Goal: Transaction & Acquisition: Book appointment/travel/reservation

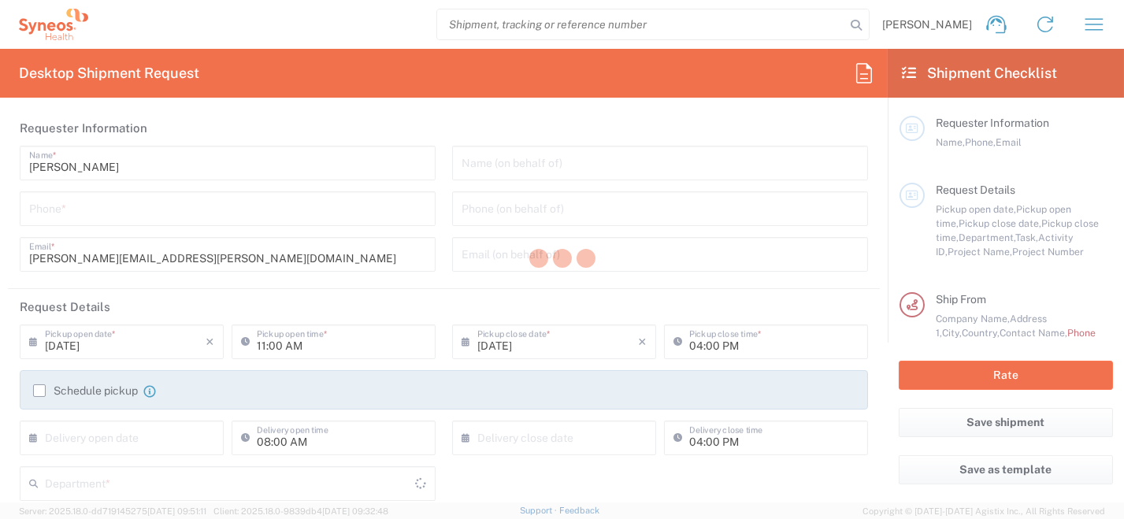
type input "[GEOGRAPHIC_DATA]"
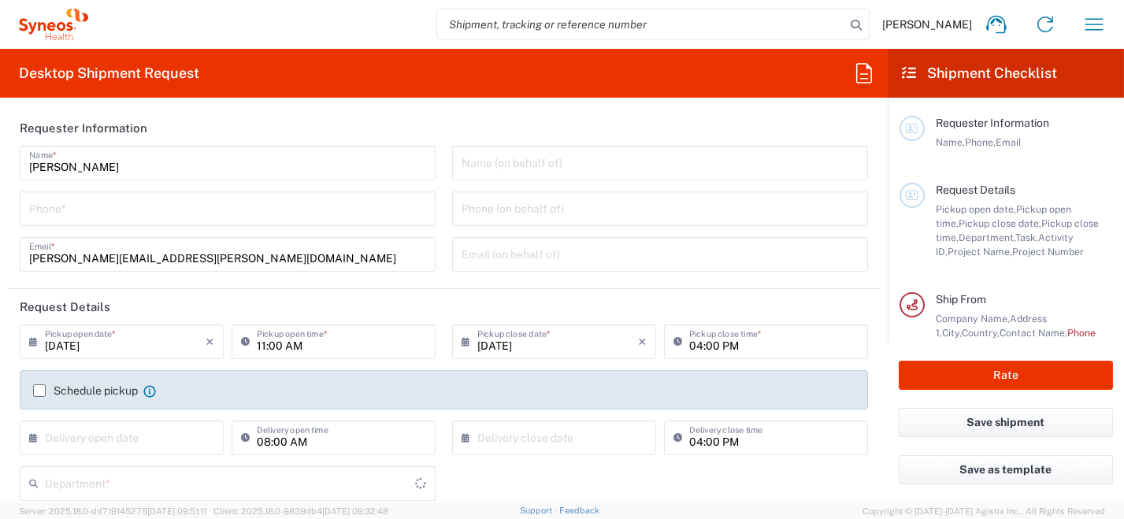
type input "Syneos Health [GEOGRAPHIC_DATA] SRL"
click at [221, 213] on input "tel" at bounding box center [227, 208] width 397 height 28
type input "0296199257"
type input "[PERSON_NAME][EMAIL_ADDRESS][PERSON_NAME][DOMAIN_NAME]"
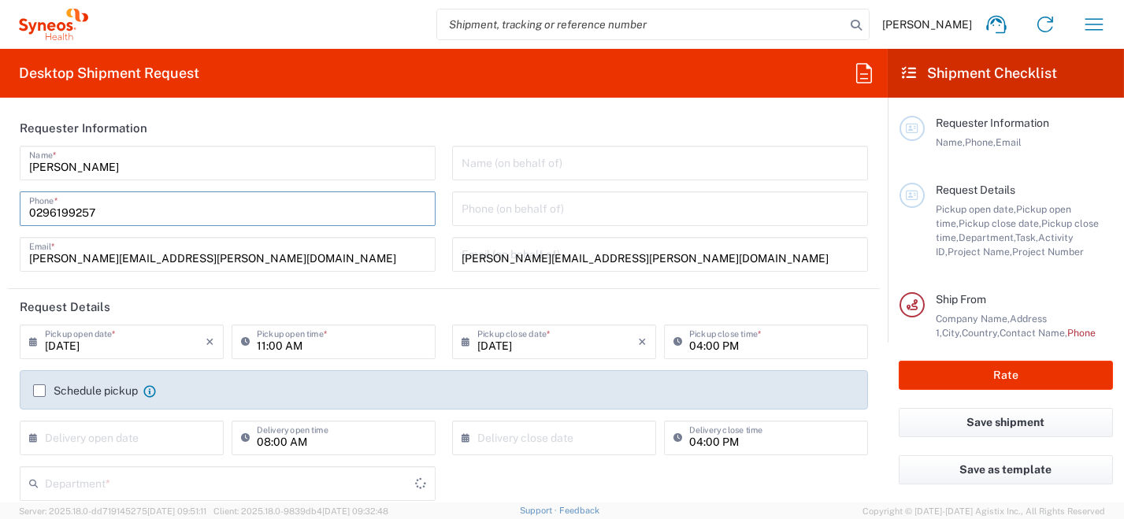
type input "[PERSON_NAME]"
type input "0296199257"
type input "SYNEOS HEALTH [GEOGRAPHIC_DATA] S.R.L."
type input "Syneos Health [GEOGRAPHIC_DATA], [STREET_ADDRESS]"
type input "[GEOGRAPHIC_DATA]"
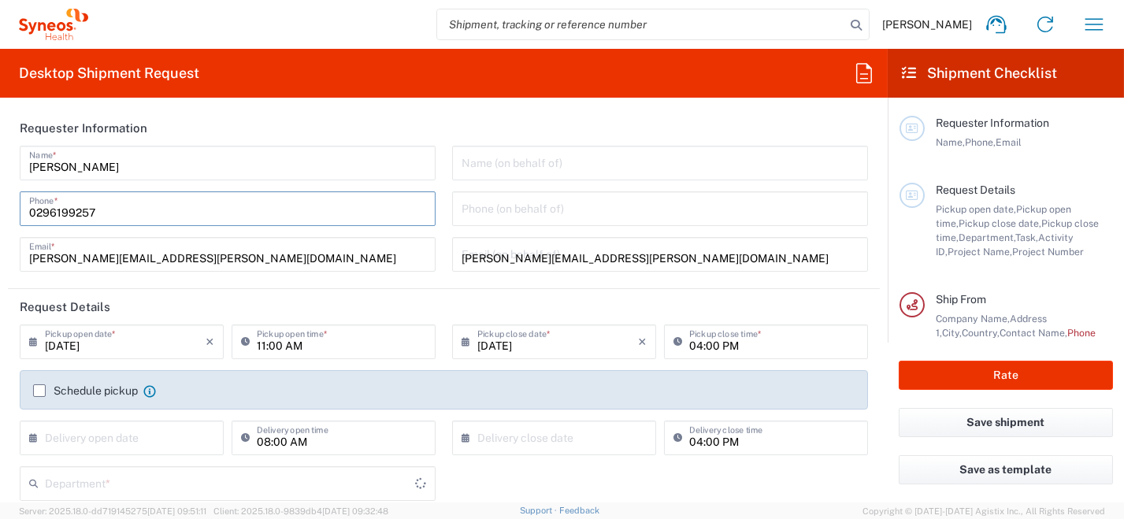
type input "[PERSON_NAME]"
type input "[GEOGRAPHIC_DATA]"
type input "20123"
type input "0296199257"
type input "[PERSON_NAME][EMAIL_ADDRESS][PERSON_NAME][DOMAIN_NAME]"
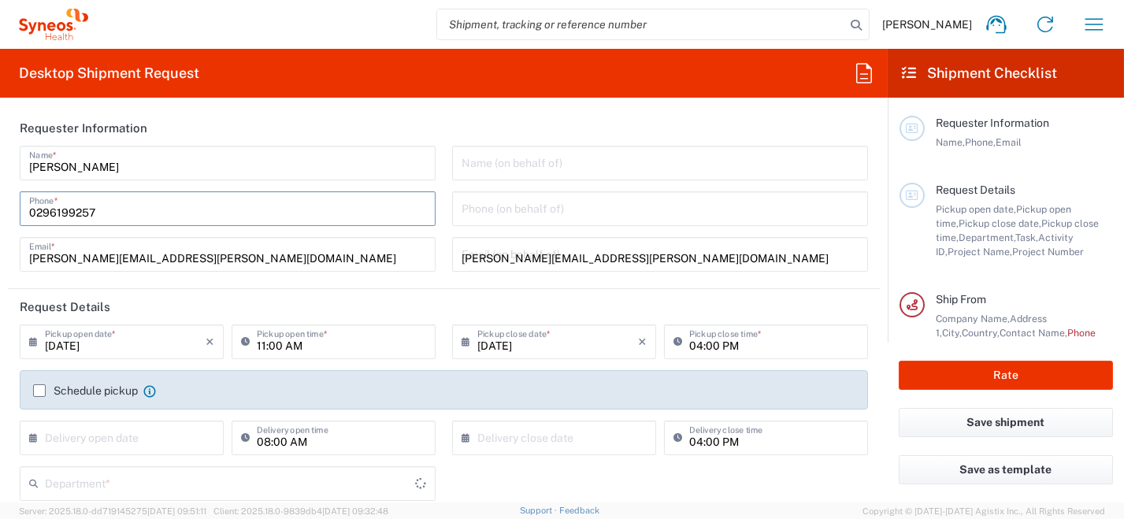
type input "[PERSON_NAME]"
click at [34, 340] on icon at bounding box center [37, 341] width 16 height 25
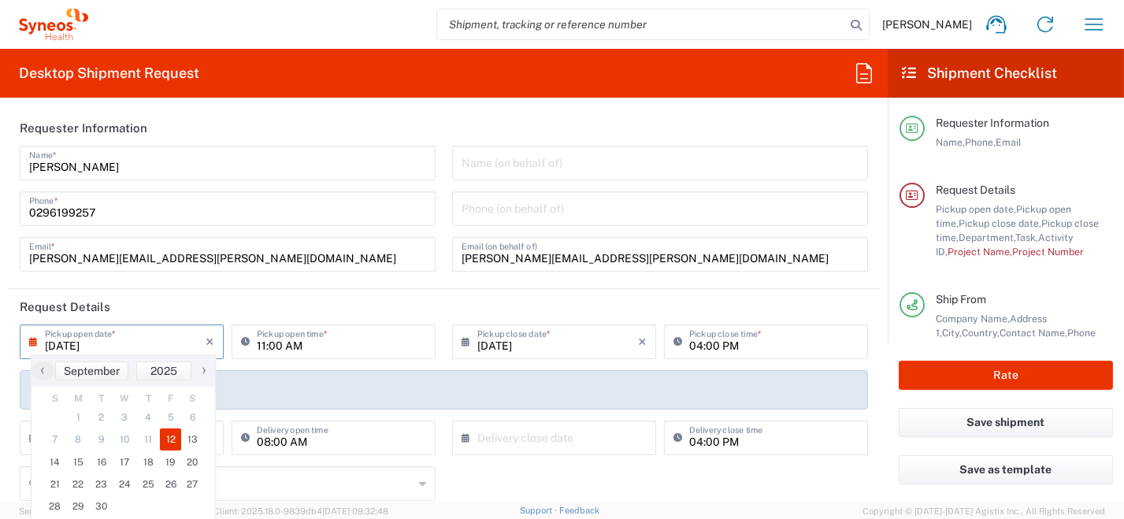
type input "8350"
click at [80, 466] on span "15" at bounding box center [79, 462] width 24 height 22
type input "[DATE]"
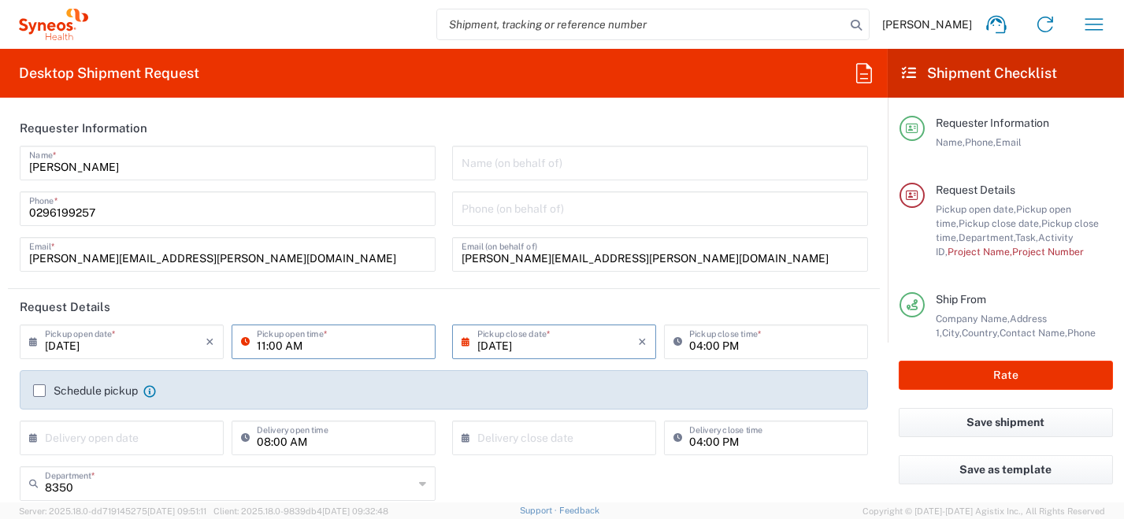
click at [351, 339] on input "11:00 AM" at bounding box center [341, 341] width 169 height 28
drag, startPoint x: 369, startPoint y: 345, endPoint x: 210, endPoint y: 340, distance: 159.2
click at [210, 351] on div "[DATE] × Pickup open date * Cancel Apply 11:00 AM Pickup open time *" at bounding box center [228, 348] width 424 height 46
type input "09:00 AM"
type input "[GEOGRAPHIC_DATA]"
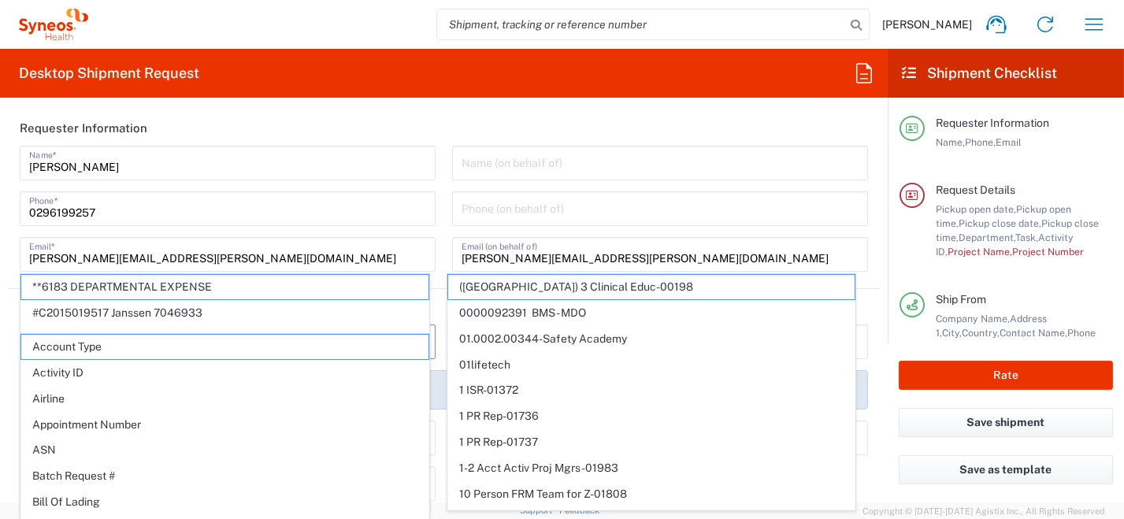
click at [579, 206] on input "tel" at bounding box center [660, 208] width 397 height 28
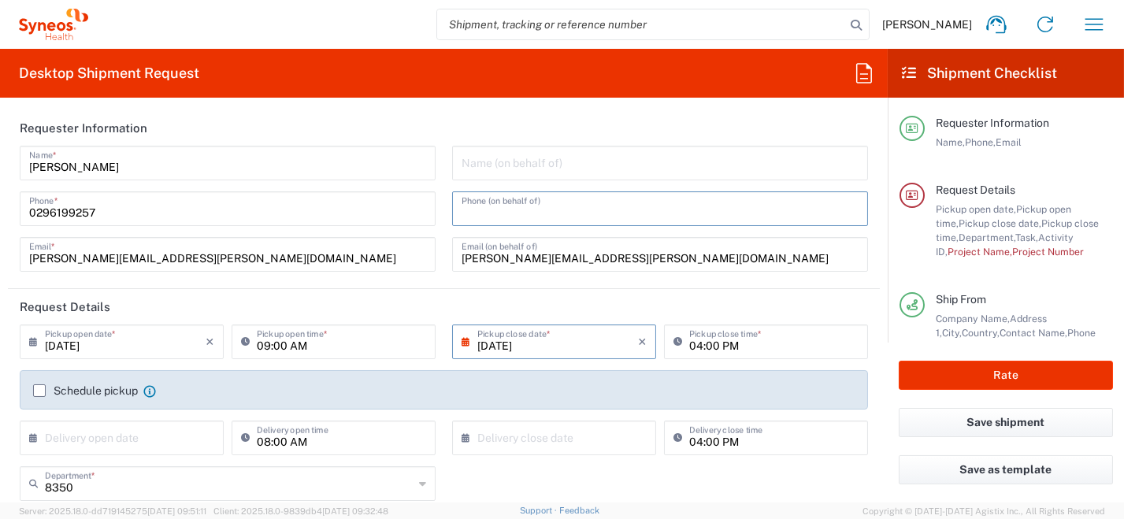
click at [146, 339] on input "[DATE]" at bounding box center [125, 341] width 161 height 28
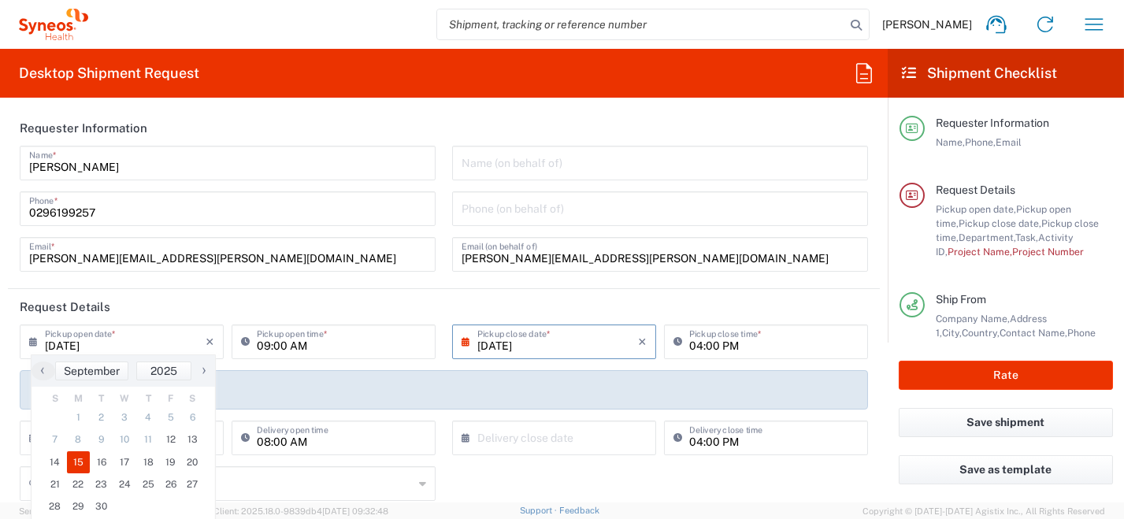
click at [288, 293] on header "Request Details" at bounding box center [444, 306] width 872 height 35
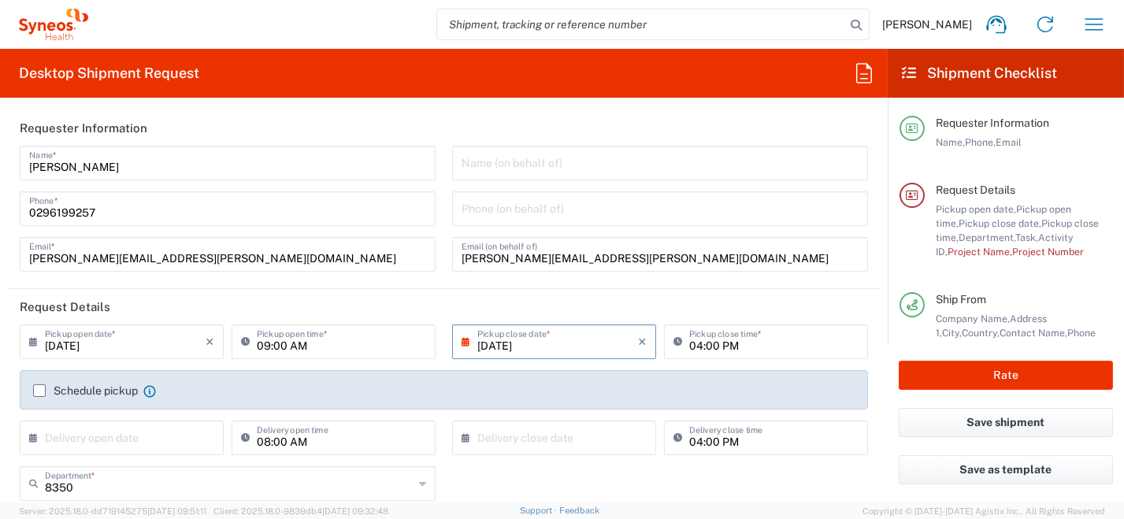
click at [35, 390] on label "Schedule pickup" at bounding box center [85, 390] width 105 height 13
click at [39, 391] on input "Schedule pickup" at bounding box center [39, 391] width 0 height 0
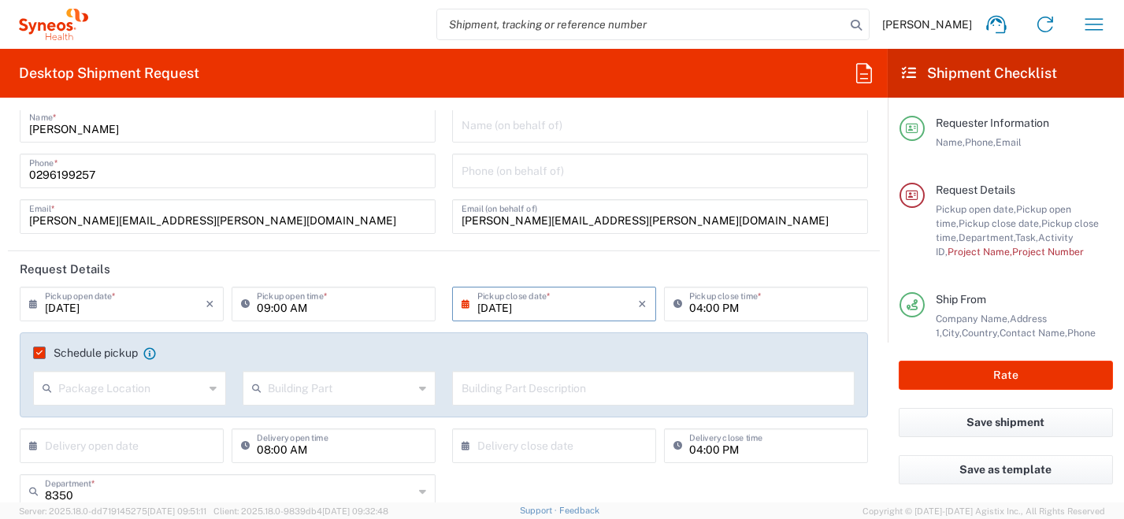
scroll to position [158, 0]
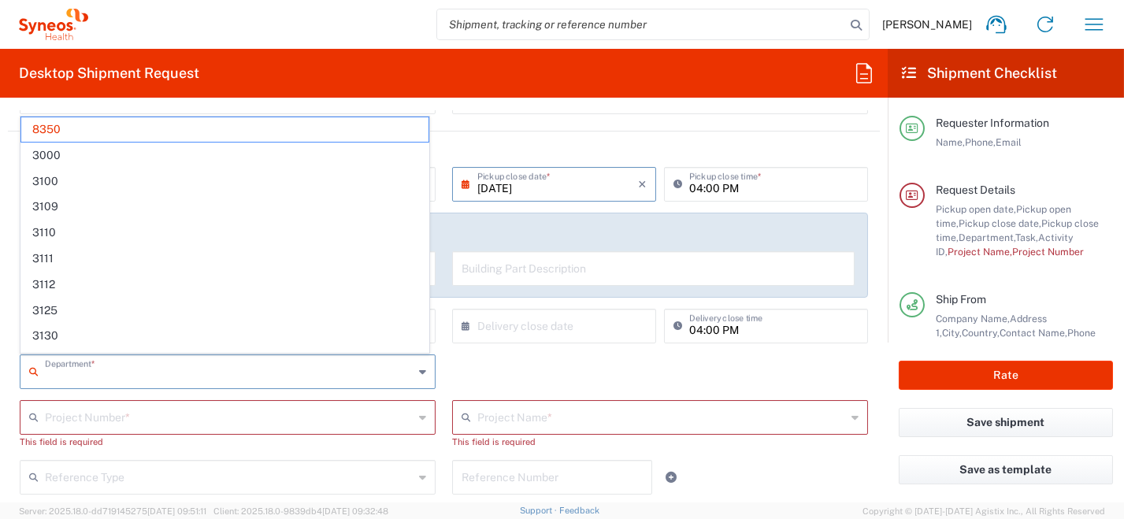
drag, startPoint x: 139, startPoint y: 374, endPoint x: 39, endPoint y: 373, distance: 99.3
click at [39, 373] on div "Department *" at bounding box center [228, 371] width 416 height 35
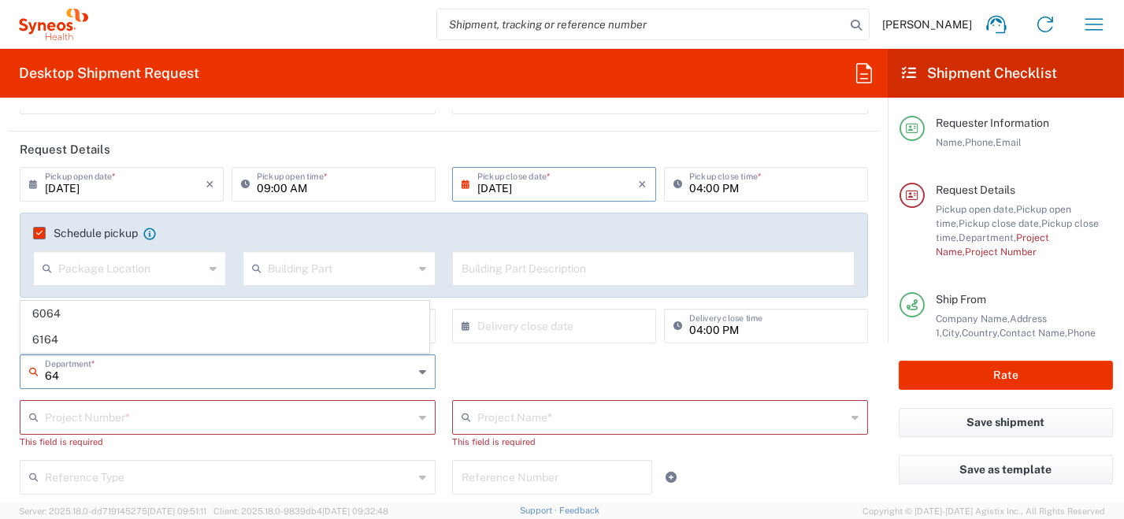
type input "6"
type input "6004"
click at [369, 421] on input "text" at bounding box center [229, 417] width 369 height 28
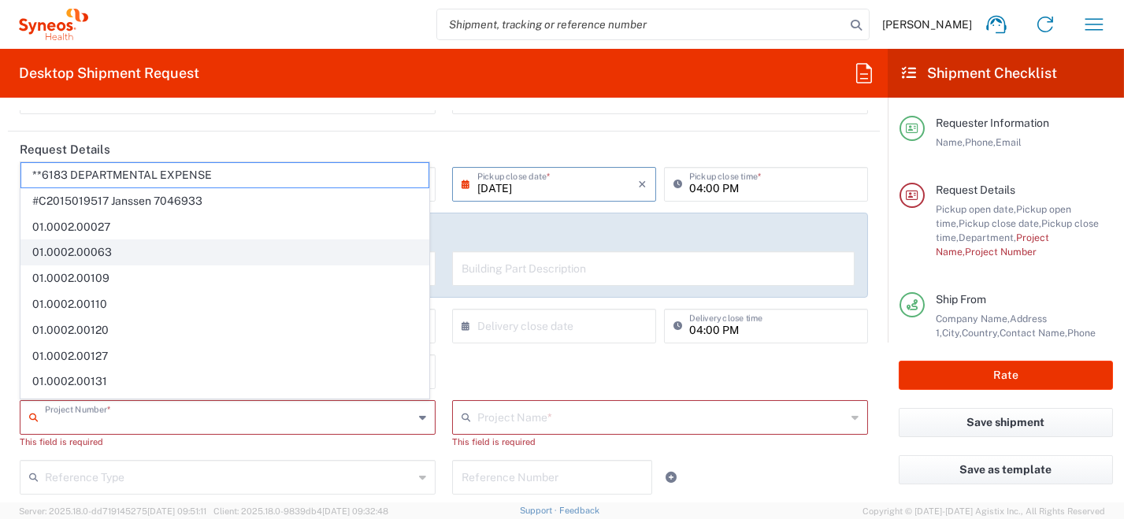
scroll to position [0, 0]
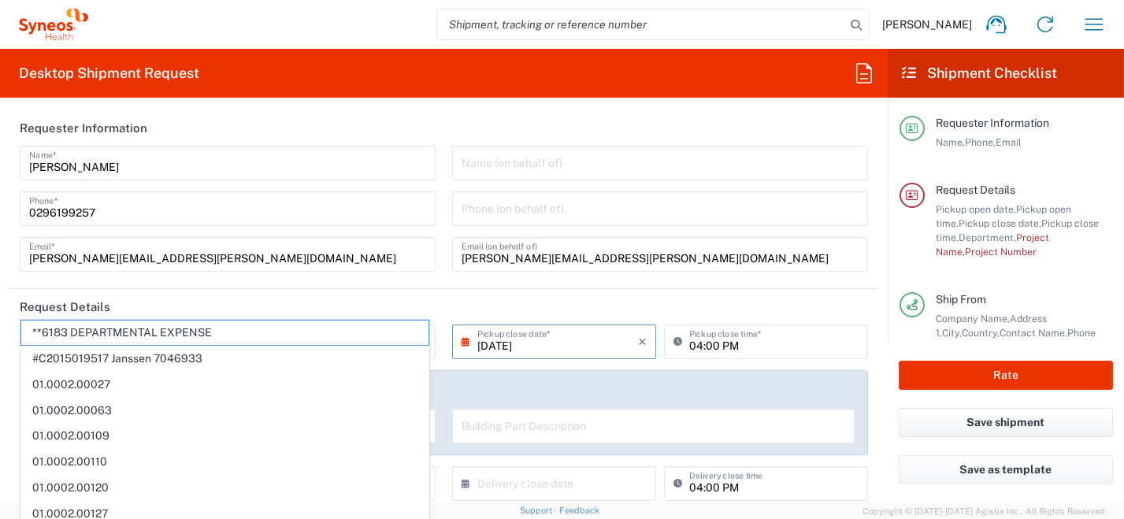
click at [301, 264] on input "[PERSON_NAME][EMAIL_ADDRESS][PERSON_NAME][DOMAIN_NAME]" at bounding box center [227, 253] width 397 height 28
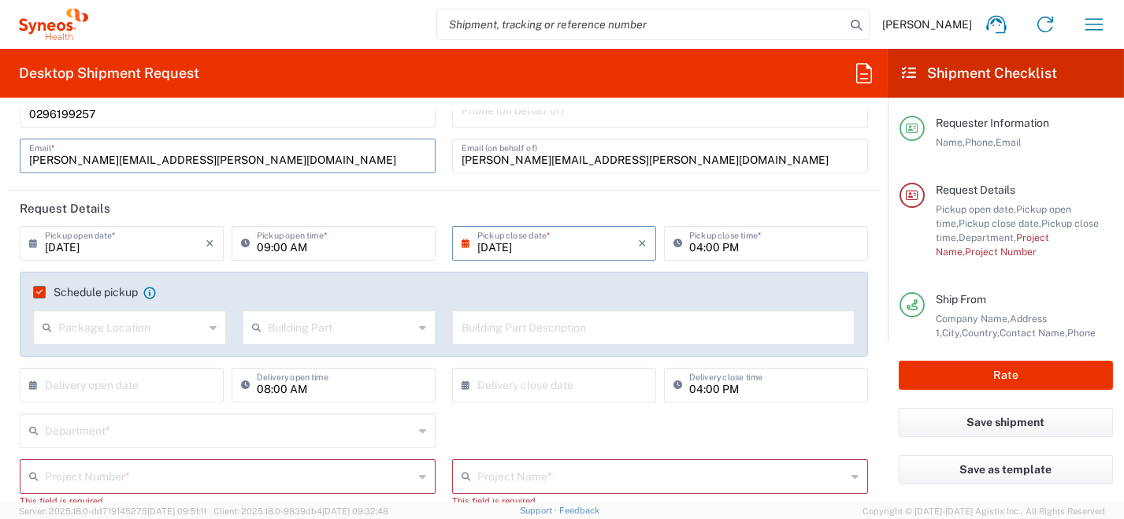
scroll to position [158, 0]
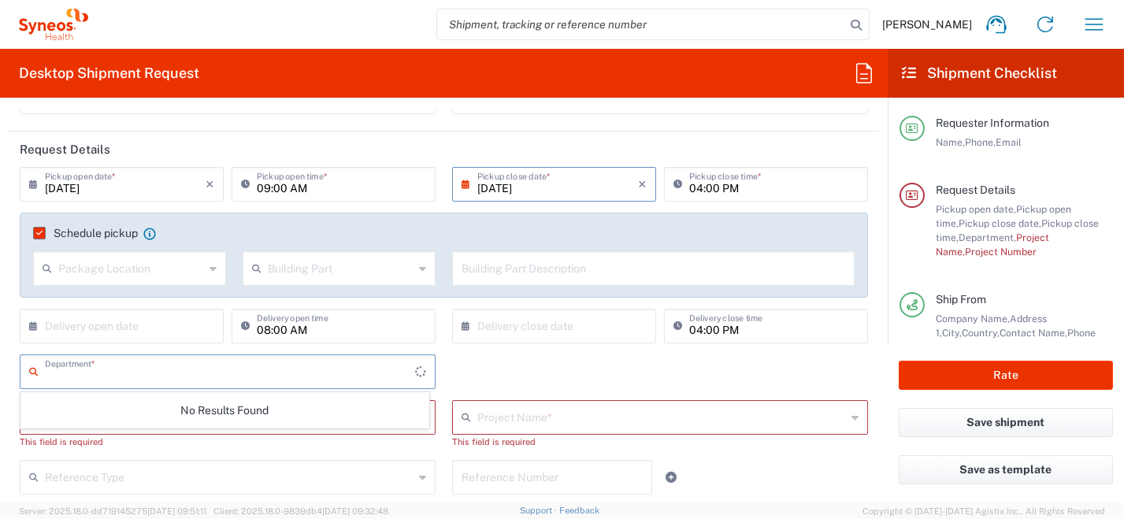
click at [134, 375] on input "text" at bounding box center [230, 371] width 370 height 28
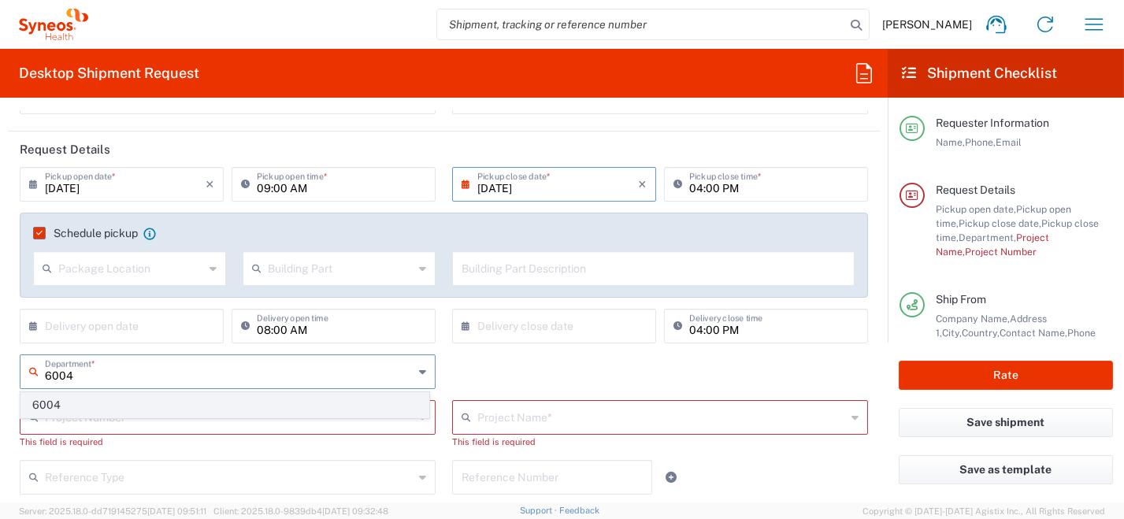
type input "6004"
click at [45, 405] on span "6004" at bounding box center [224, 405] width 407 height 24
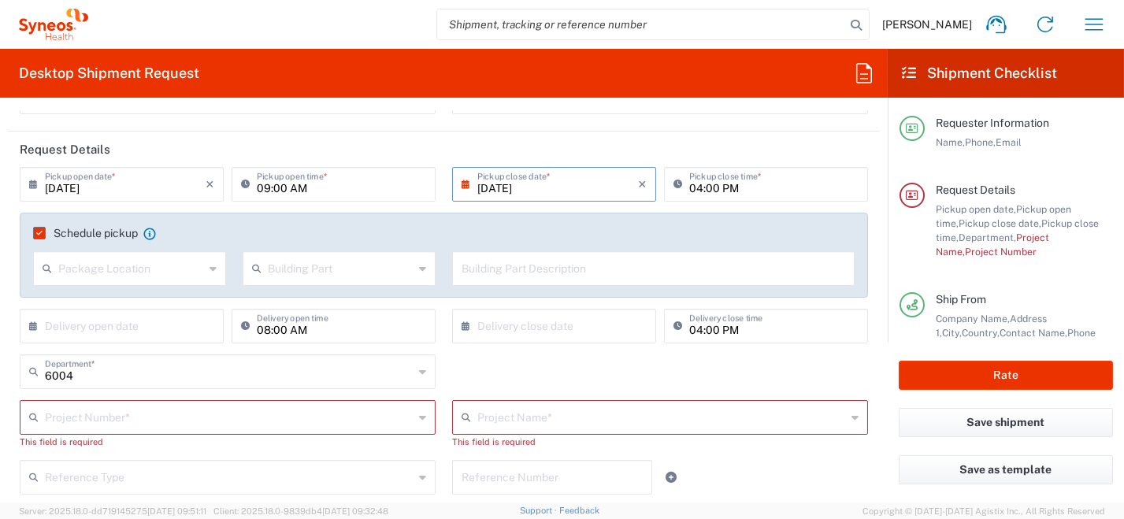
click at [59, 414] on input "text" at bounding box center [229, 417] width 369 height 28
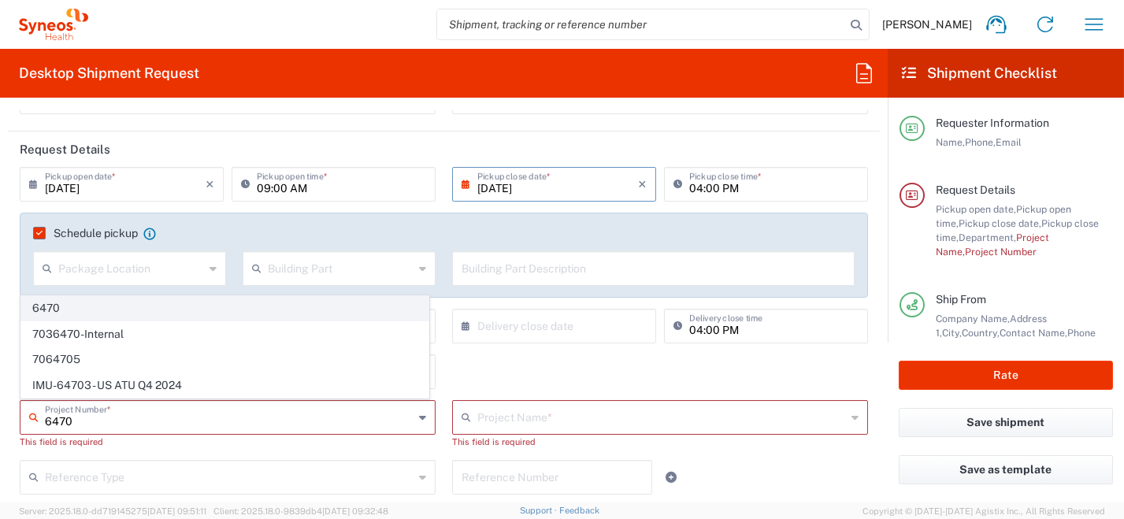
type input "6470"
click at [58, 313] on span "6470" at bounding box center [224, 308] width 407 height 24
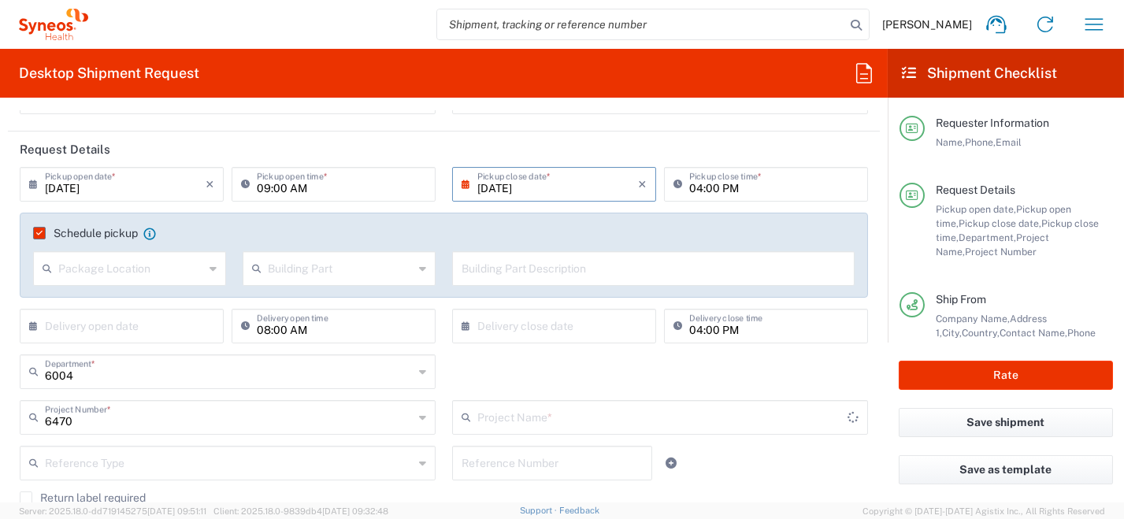
type input "ST-EUR - Immunocore MSL"
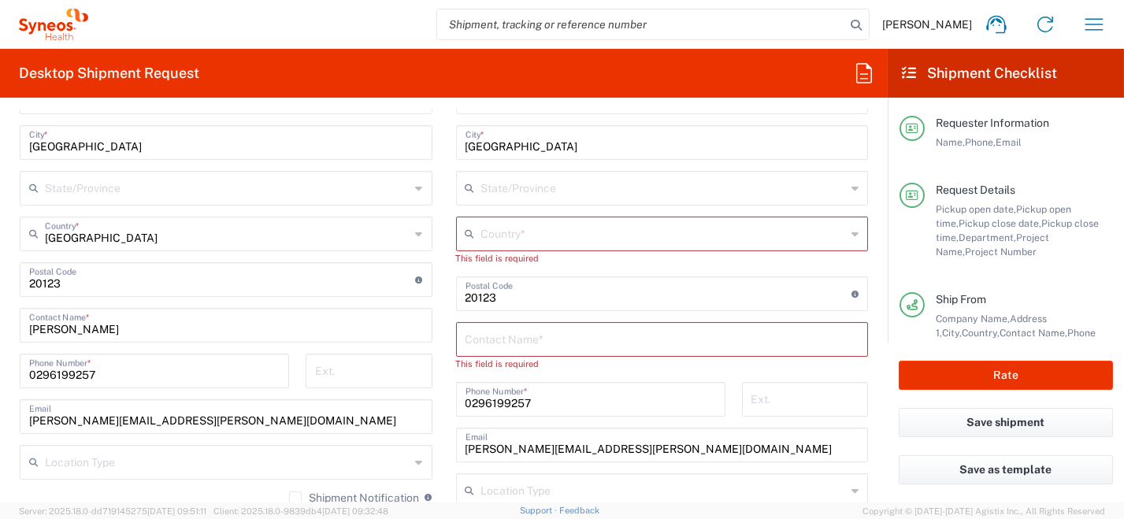
scroll to position [551, 0]
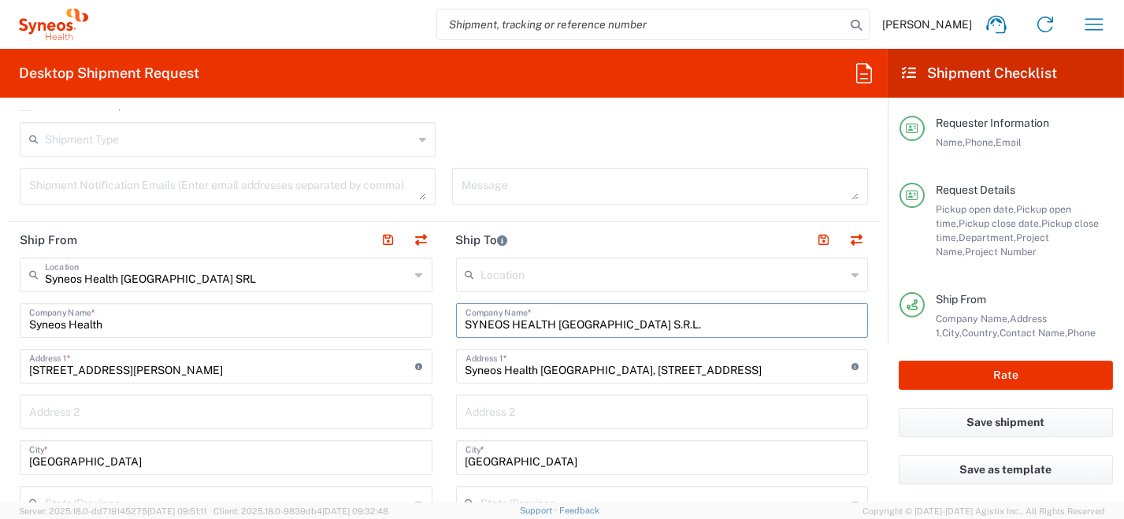
drag, startPoint x: 644, startPoint y: 317, endPoint x: 370, endPoint y: 306, distance: 273.6
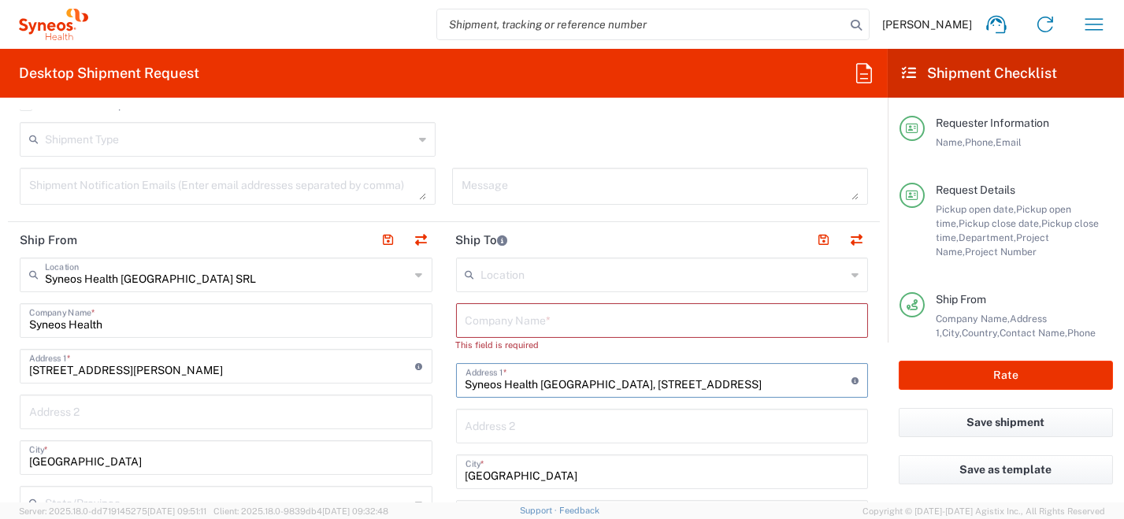
drag, startPoint x: 678, startPoint y: 385, endPoint x: 286, endPoint y: 353, distance: 393.6
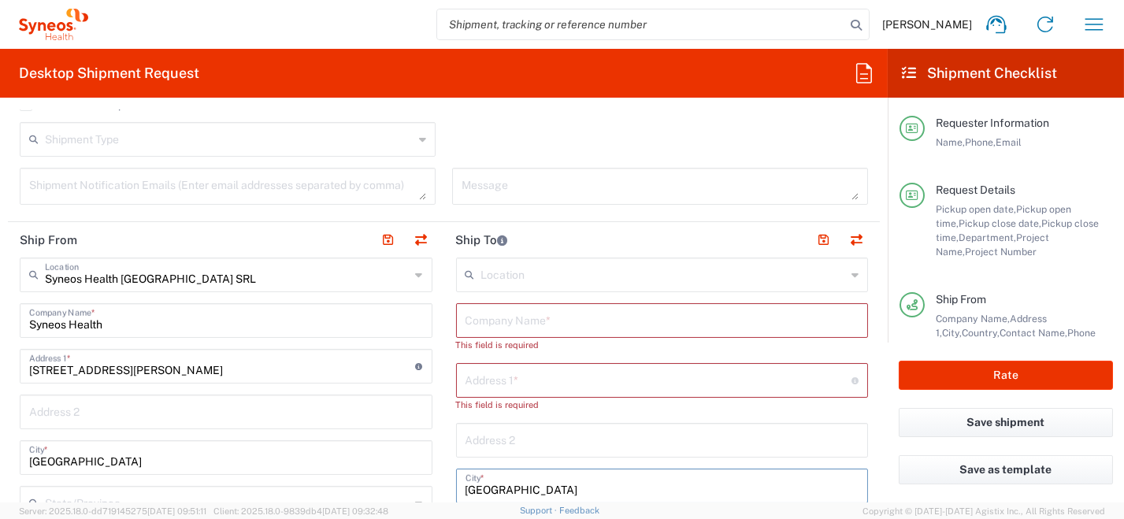
drag, startPoint x: 546, startPoint y: 484, endPoint x: 460, endPoint y: 481, distance: 85.9
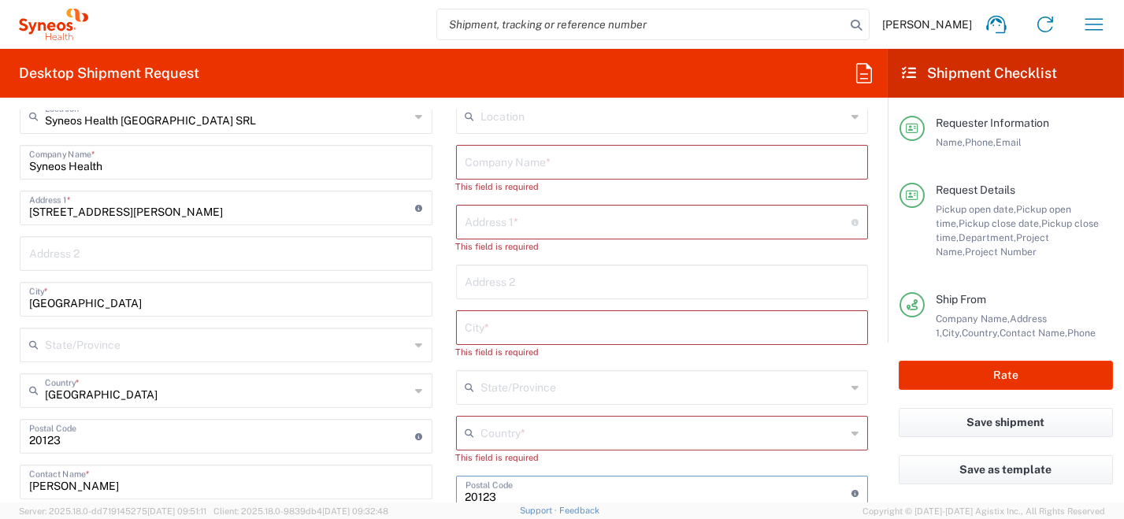
drag, startPoint x: 570, startPoint y: 490, endPoint x: 499, endPoint y: 489, distance: 70.9
click at [418, 482] on div "Ship From Syneos Health [GEOGRAPHIC_DATA] SRL Location Syneos Health [GEOGRAPHI…" at bounding box center [444, 461] width 872 height 795
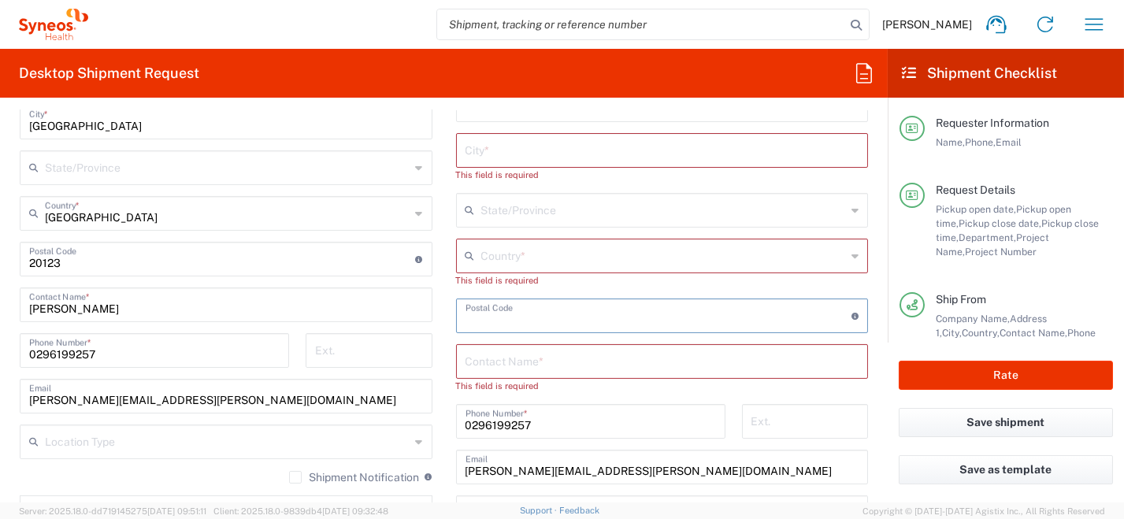
scroll to position [944, 0]
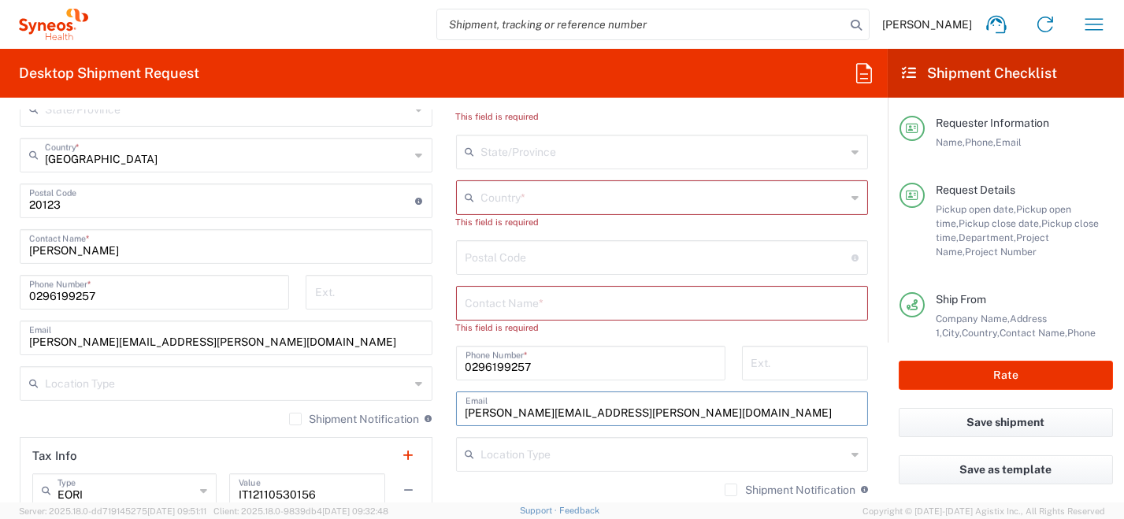
drag, startPoint x: 604, startPoint y: 402, endPoint x: 405, endPoint y: 410, distance: 199.5
click at [371, 406] on div "Ship From Syneos Health [GEOGRAPHIC_DATA] SRL Location Syneos Health [GEOGRAPHI…" at bounding box center [444, 225] width 872 height 795
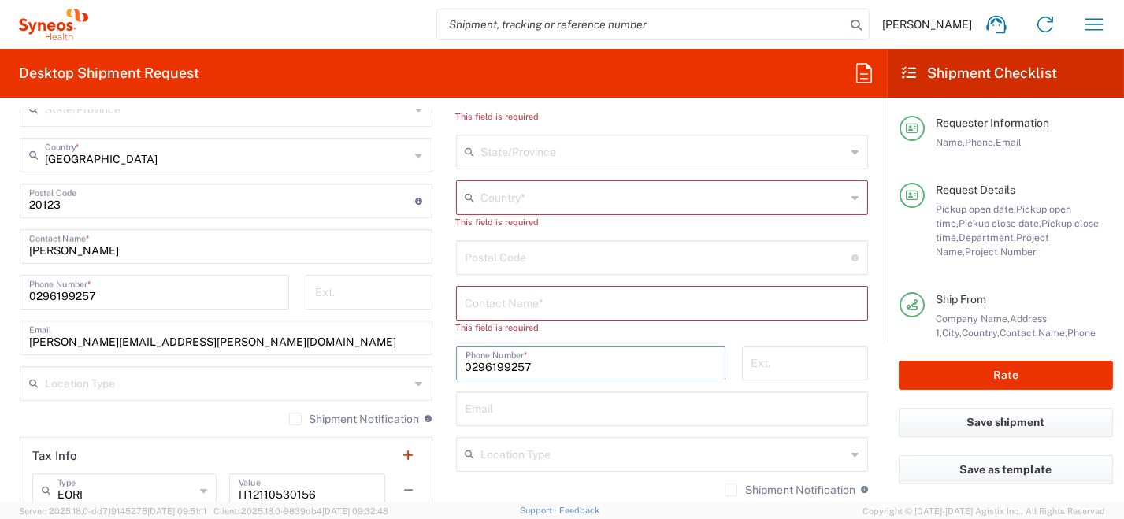
drag, startPoint x: 528, startPoint y: 363, endPoint x: 420, endPoint y: 359, distance: 108.0
click at [416, 358] on div "Ship From Syneos Health [GEOGRAPHIC_DATA] SRL Location Syneos Health [GEOGRAPHI…" at bounding box center [444, 225] width 872 height 795
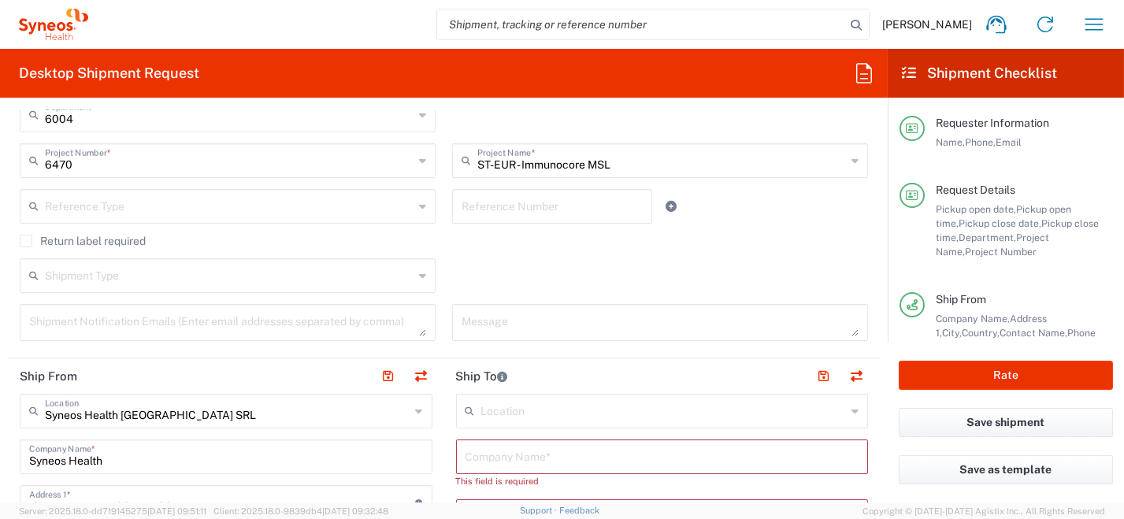
scroll to position [394, 0]
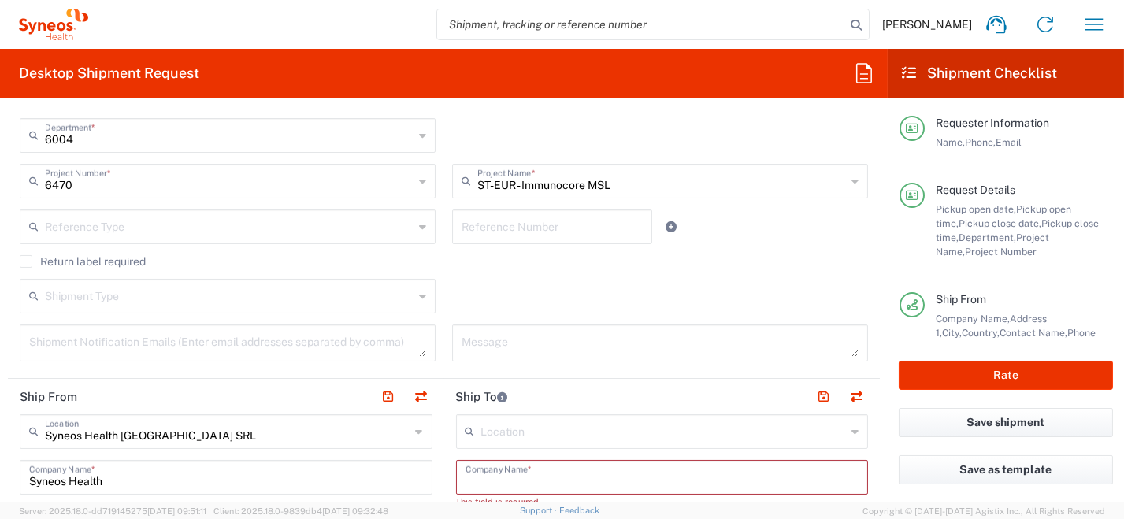
click at [521, 478] on input "text" at bounding box center [663, 476] width 394 height 28
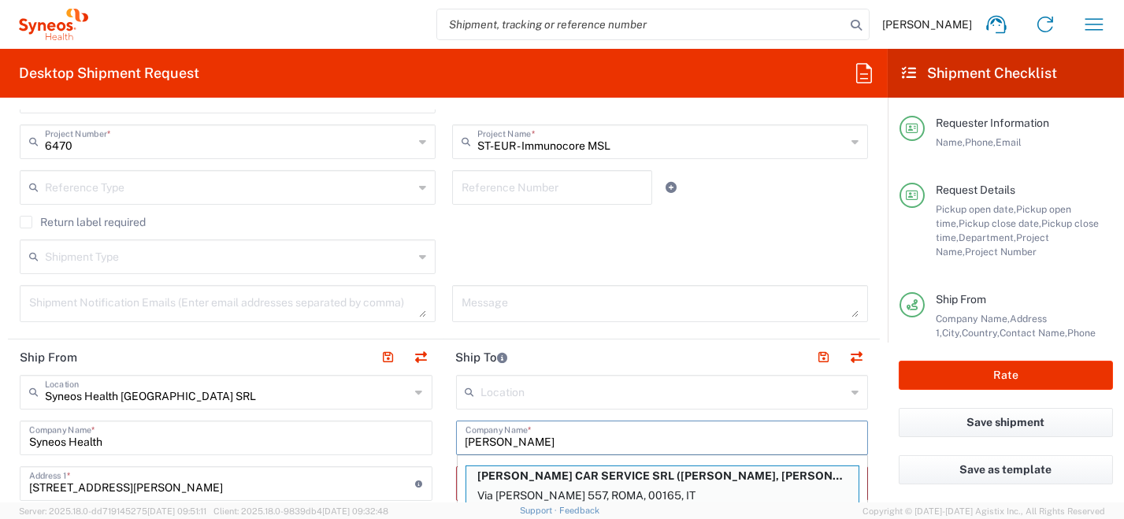
click at [627, 486] on p "Via [PERSON_NAME] 557, ROMA, 00165, IT" at bounding box center [662, 496] width 392 height 20
type input "[PERSON_NAME] CAR SERVICE SRL"
type input "Via [PERSON_NAME] 557"
type input "[GEOGRAPHIC_DATA]"
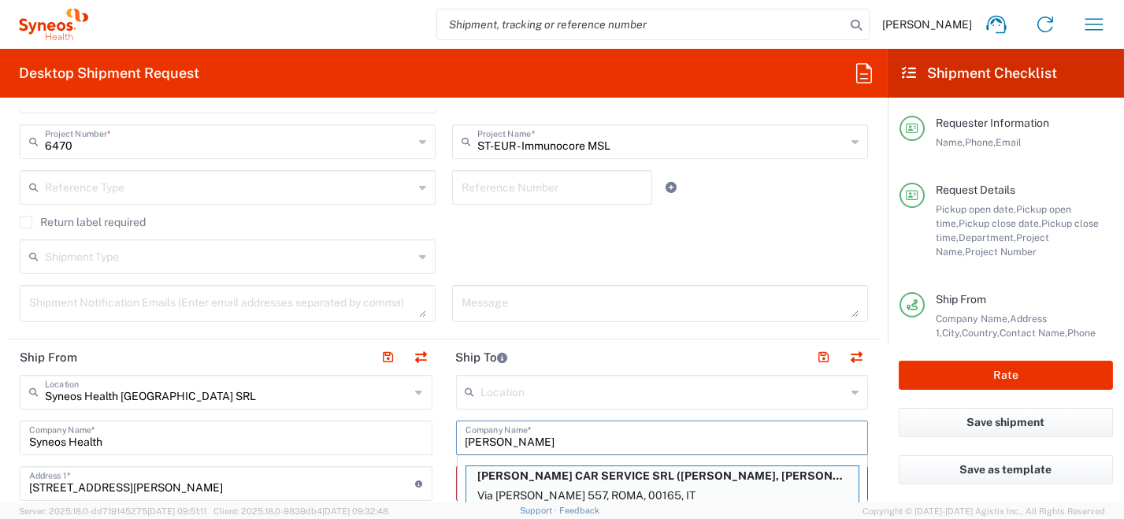
type input "00165"
type input "[PERSON_NAME]"
type input "[PHONE_NUMBER]"
type input "[PERSON_NAME][EMAIL_ADDRESS][DOMAIN_NAME]"
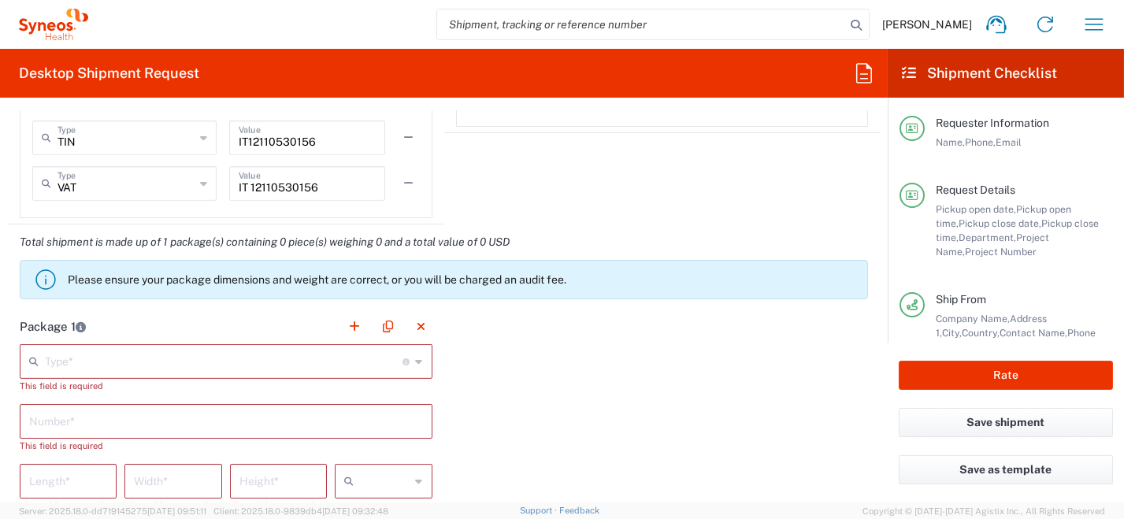
scroll to position [1379, 0]
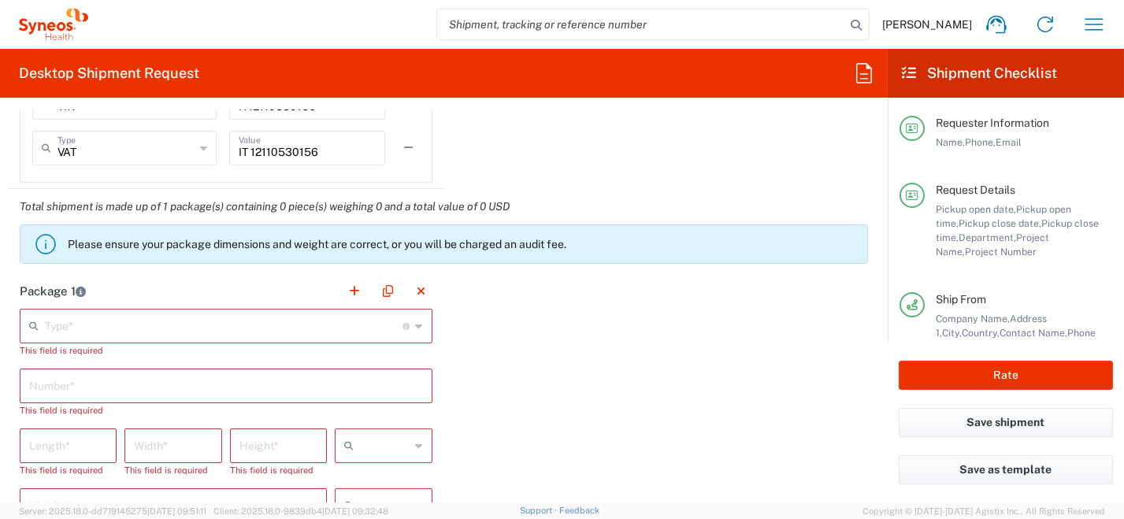
click at [421, 327] on div "Type * Material used to package goods" at bounding box center [226, 326] width 413 height 35
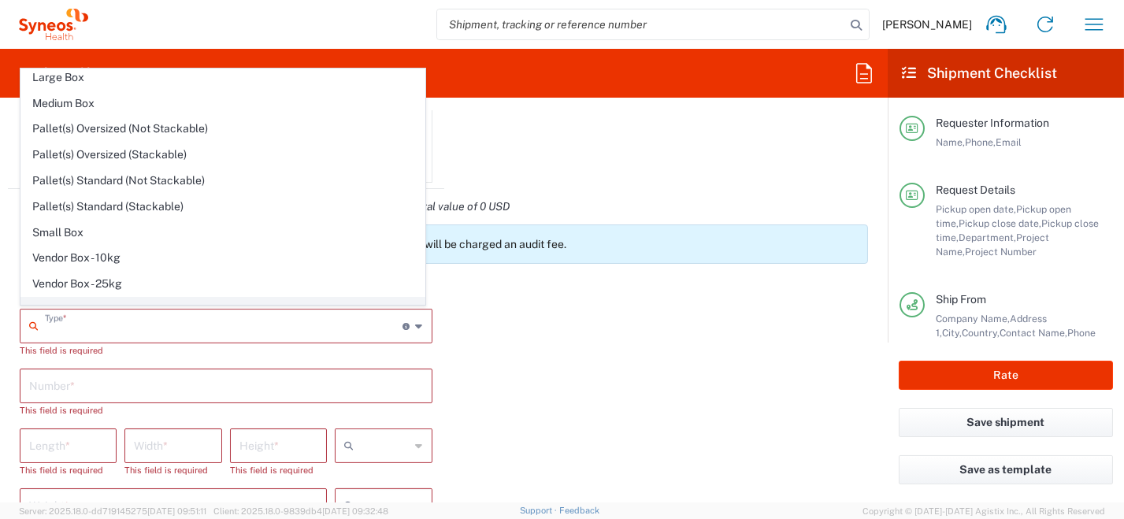
scroll to position [43, 0]
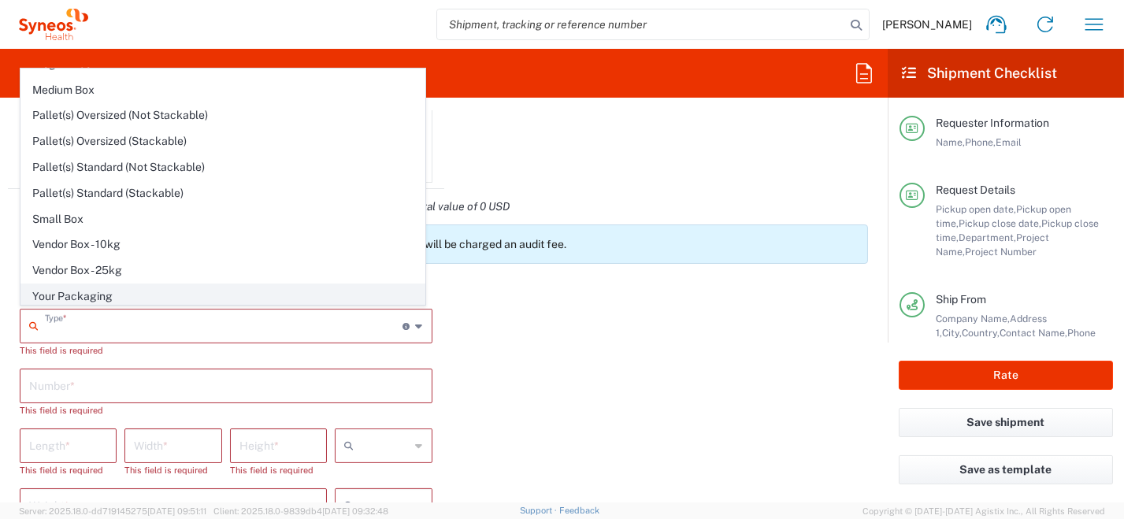
click at [169, 290] on span "Your Packaging" at bounding box center [222, 296] width 403 height 24
type input "Your Packaging"
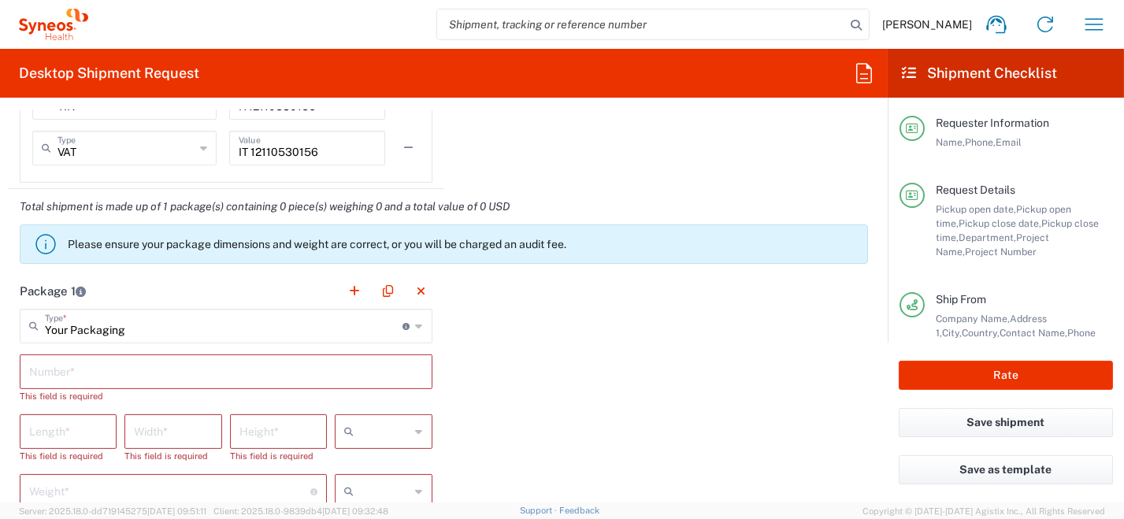
click at [254, 374] on input "text" at bounding box center [226, 371] width 394 height 28
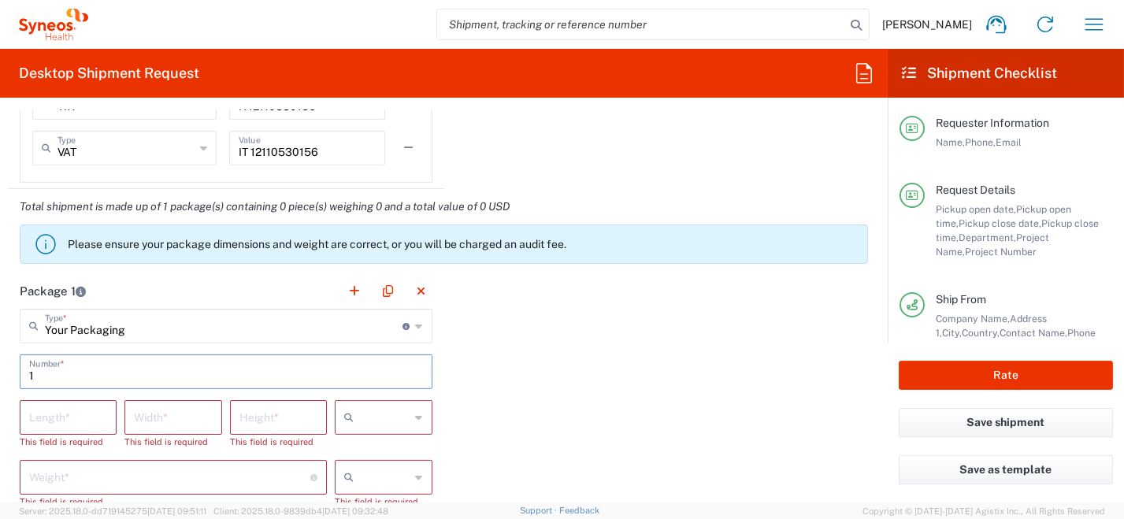
scroll to position [1615, 0]
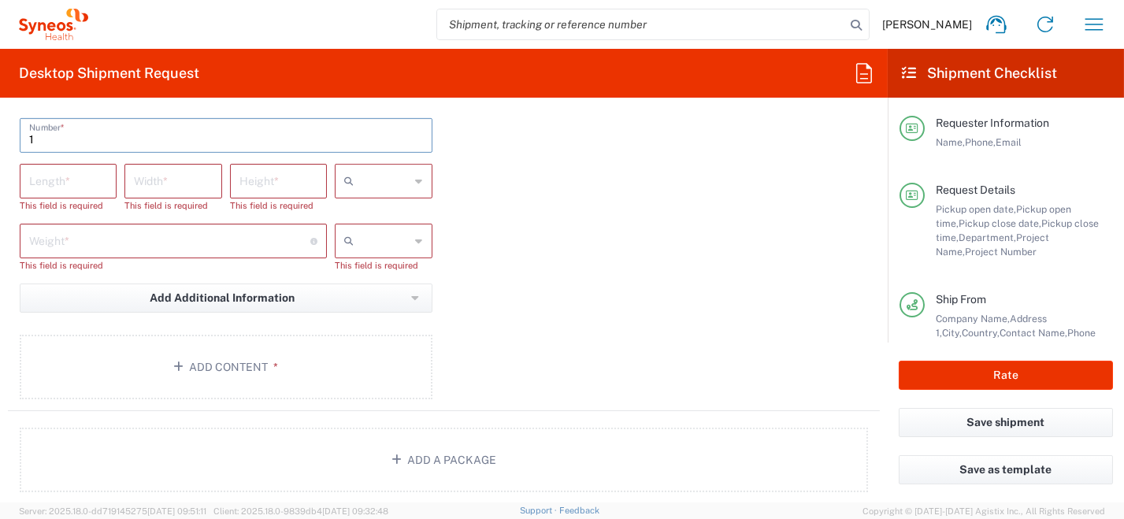
type input "1"
click at [416, 177] on icon at bounding box center [419, 181] width 7 height 25
click at [399, 213] on span "cm" at bounding box center [378, 212] width 93 height 24
type input "cm"
click at [416, 240] on icon at bounding box center [419, 240] width 7 height 25
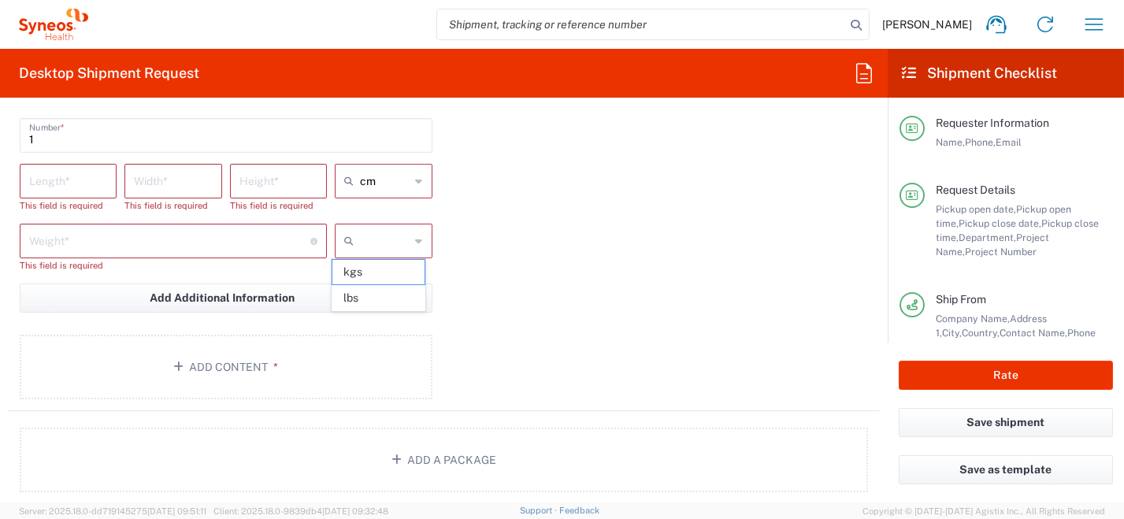
drag, startPoint x: 391, startPoint y: 274, endPoint x: 230, endPoint y: 228, distance: 167.1
click at [384, 273] on span "kgs" at bounding box center [378, 272] width 93 height 24
type input "kgs"
click at [70, 184] on input "number" at bounding box center [68, 180] width 78 height 28
type input "33"
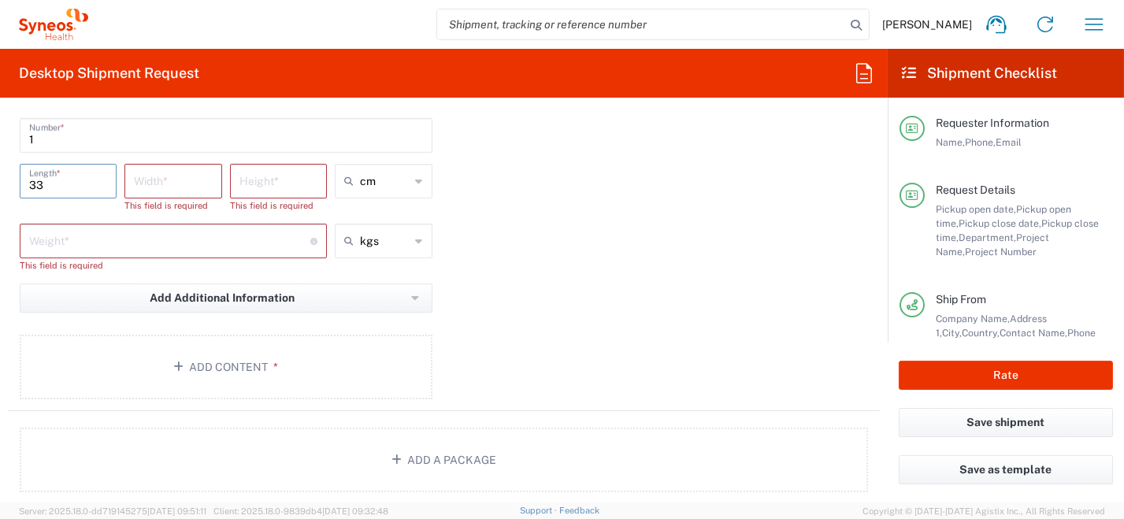
click at [159, 180] on input "number" at bounding box center [173, 180] width 78 height 28
type input "23"
click at [257, 179] on input "number" at bounding box center [278, 180] width 78 height 28
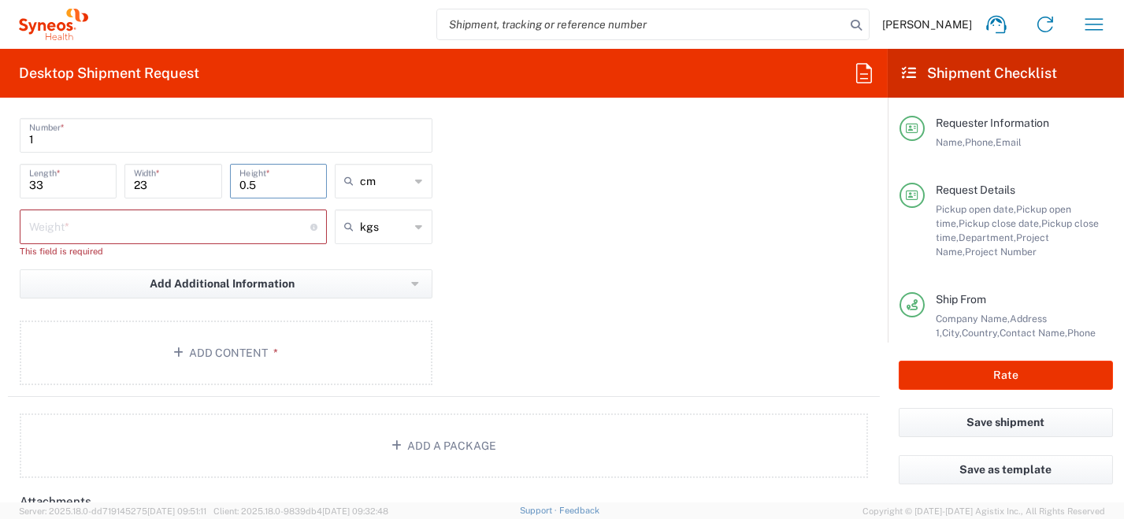
type input "0.5"
drag, startPoint x: 81, startPoint y: 225, endPoint x: 75, endPoint y: 213, distance: 13.4
click at [82, 225] on input "number" at bounding box center [169, 226] width 281 height 28
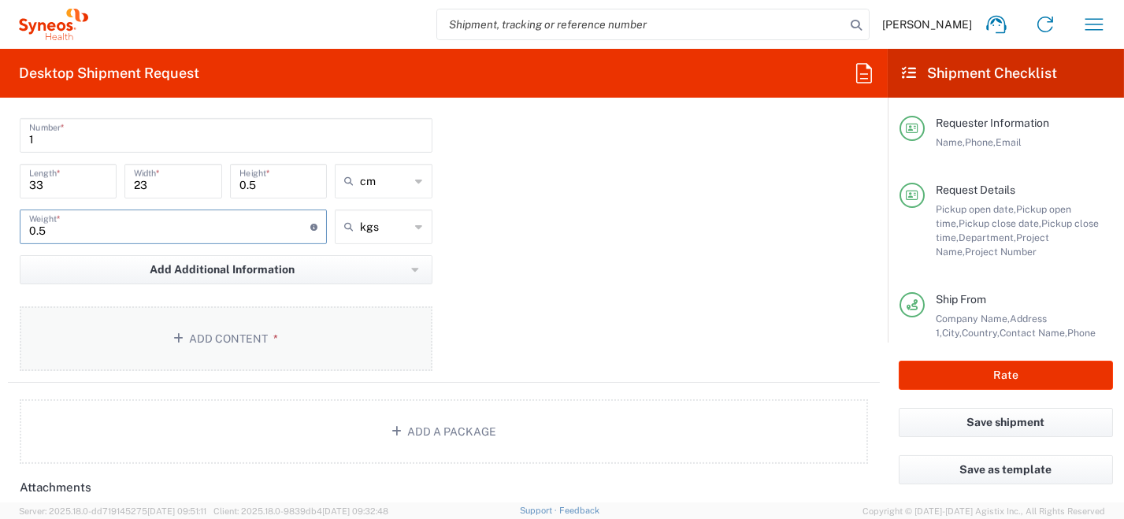
type input "0.5"
click at [278, 328] on button "Add Content *" at bounding box center [226, 338] width 413 height 65
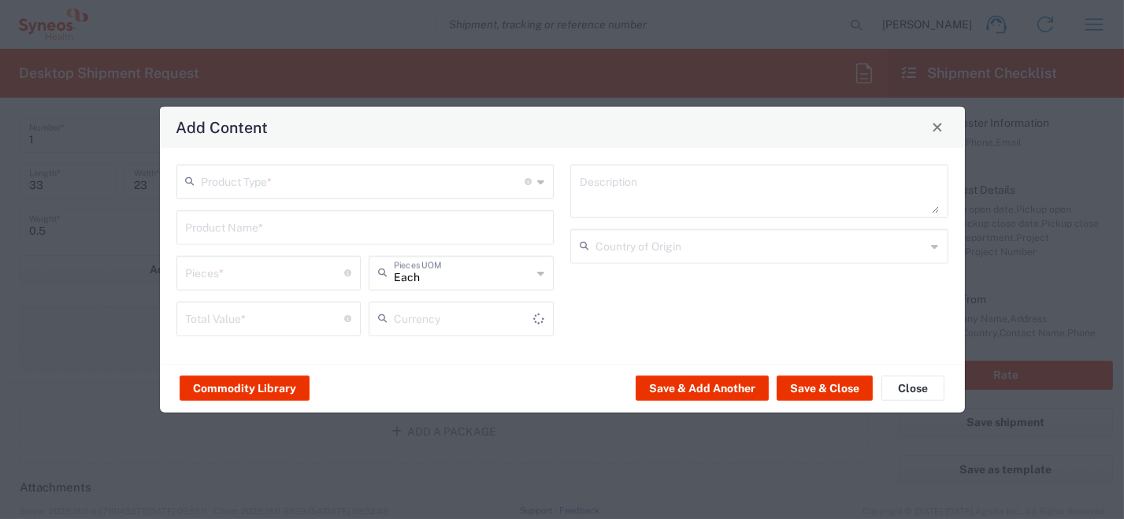
type input "US Dollar"
click at [537, 180] on icon at bounding box center [540, 181] width 7 height 25
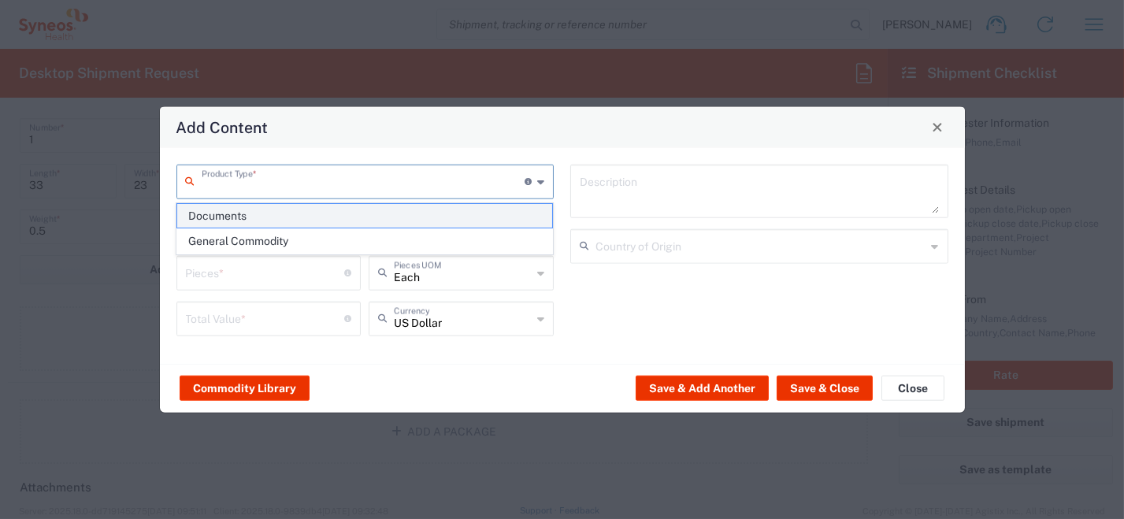
click at [493, 212] on span "Documents" at bounding box center [364, 216] width 375 height 24
type input "Documents"
type input "1"
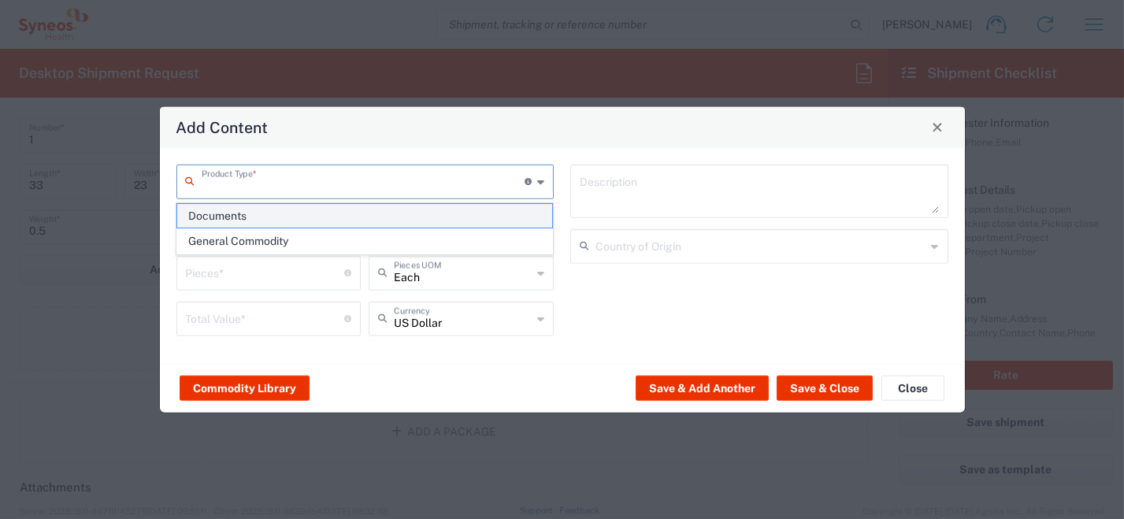
type textarea "Documents"
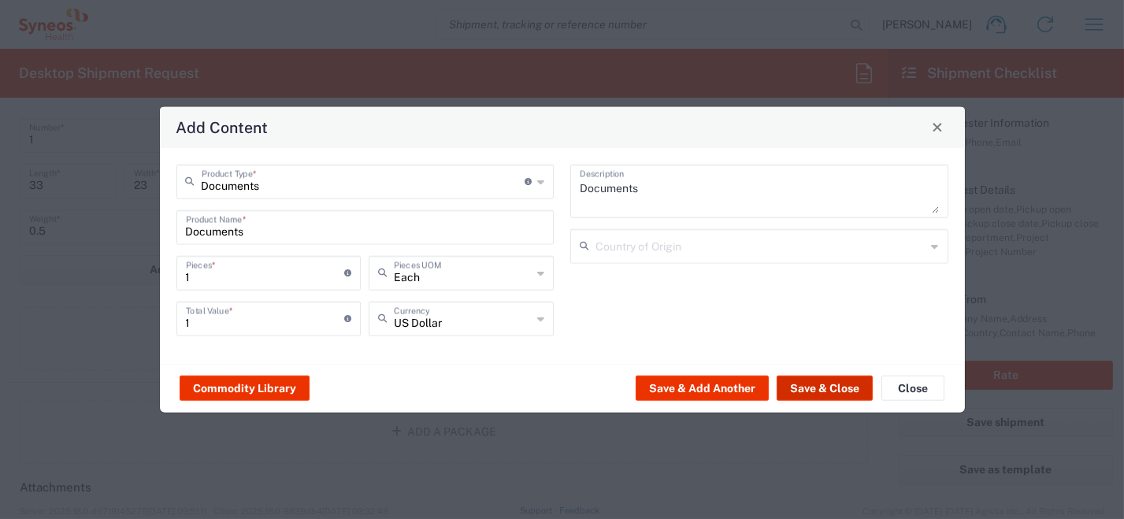
click at [846, 396] on button "Save & Close" at bounding box center [825, 388] width 96 height 25
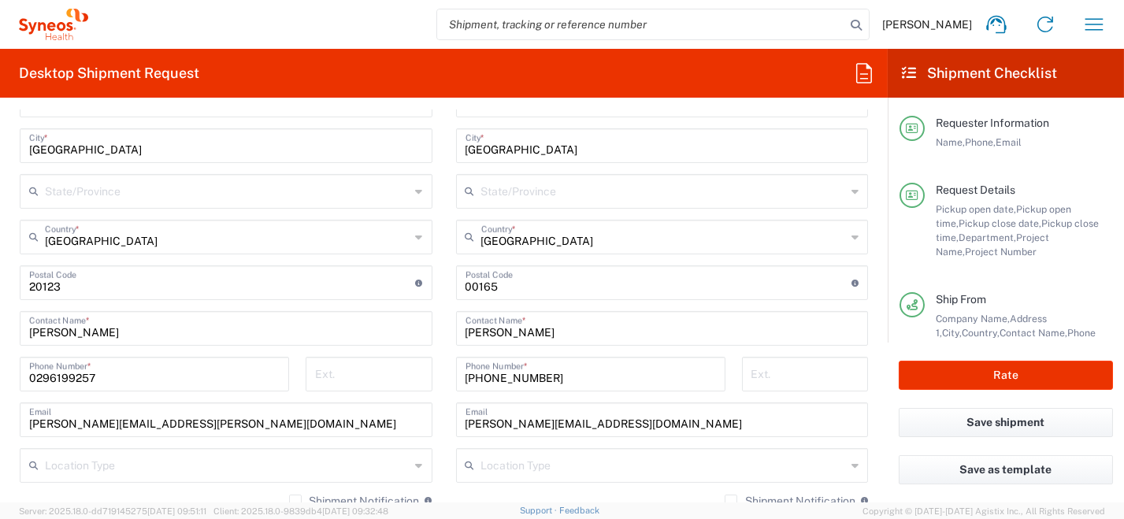
scroll to position [866, 0]
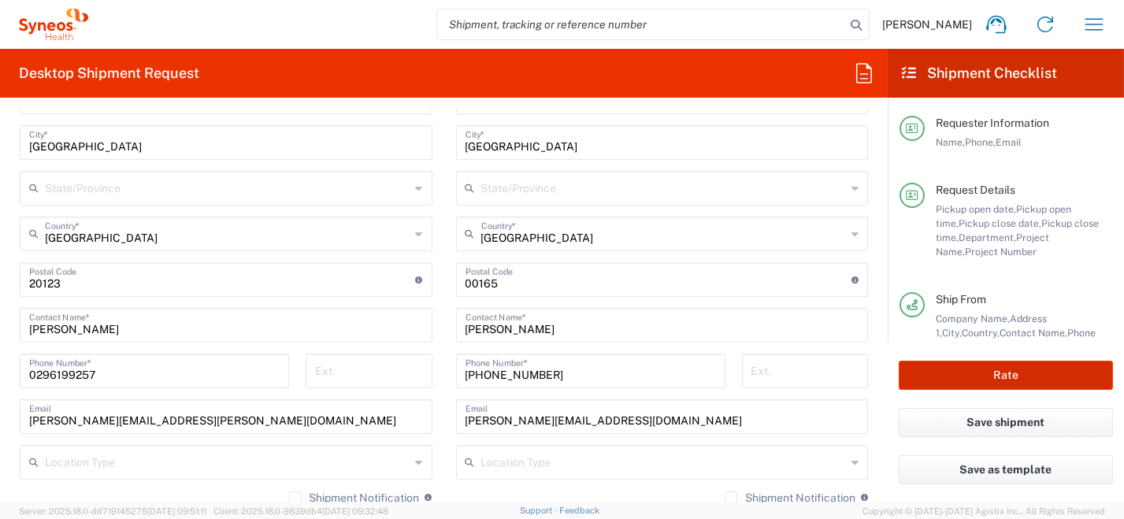
click at [977, 378] on button "Rate" at bounding box center [1006, 375] width 214 height 29
type input "6470"
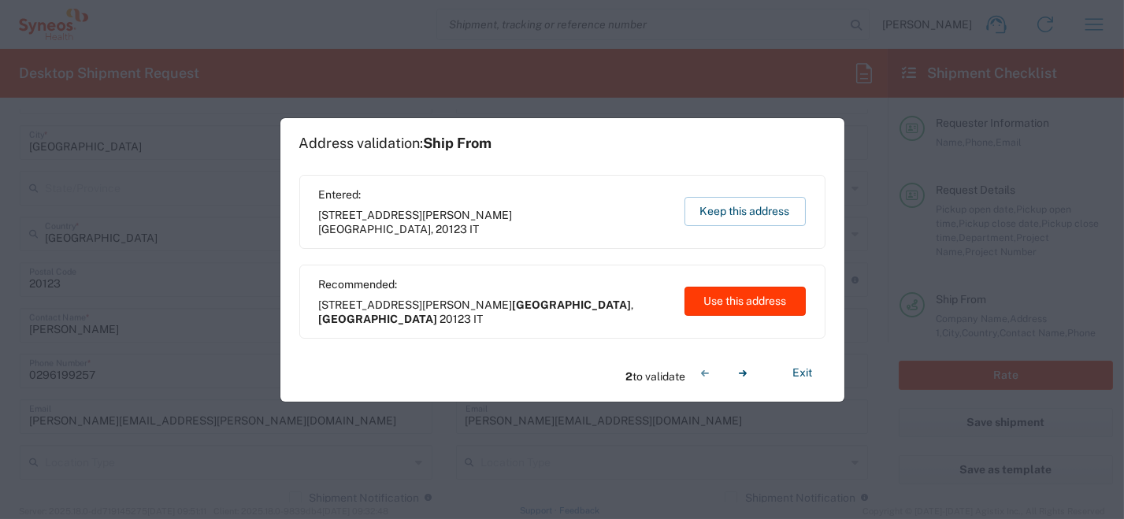
click at [730, 308] on button "Use this address" at bounding box center [745, 301] width 121 height 29
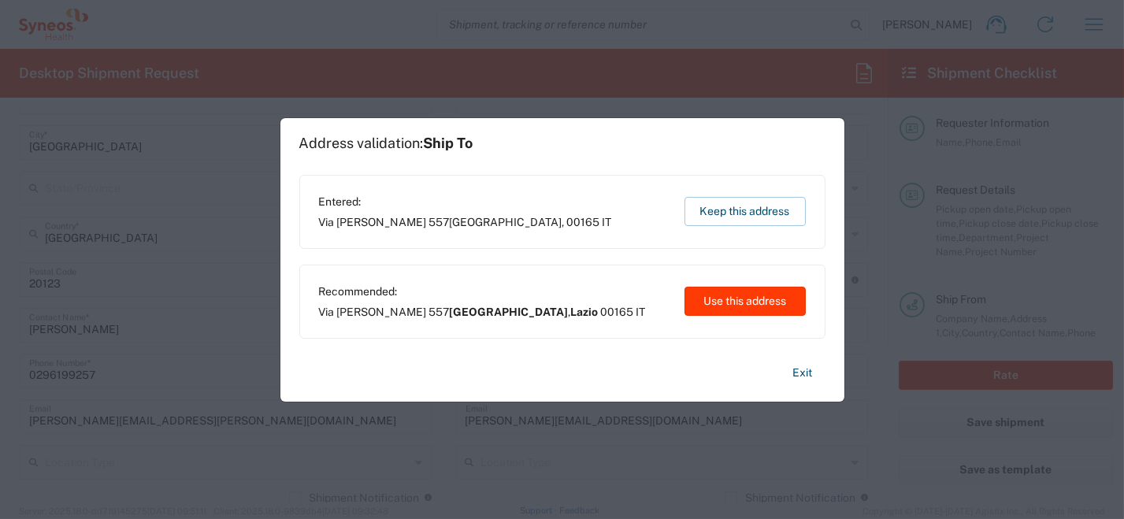
click at [733, 304] on button "Use this address" at bounding box center [745, 301] width 121 height 29
type input "[GEOGRAPHIC_DATA]"
type input "Lazio"
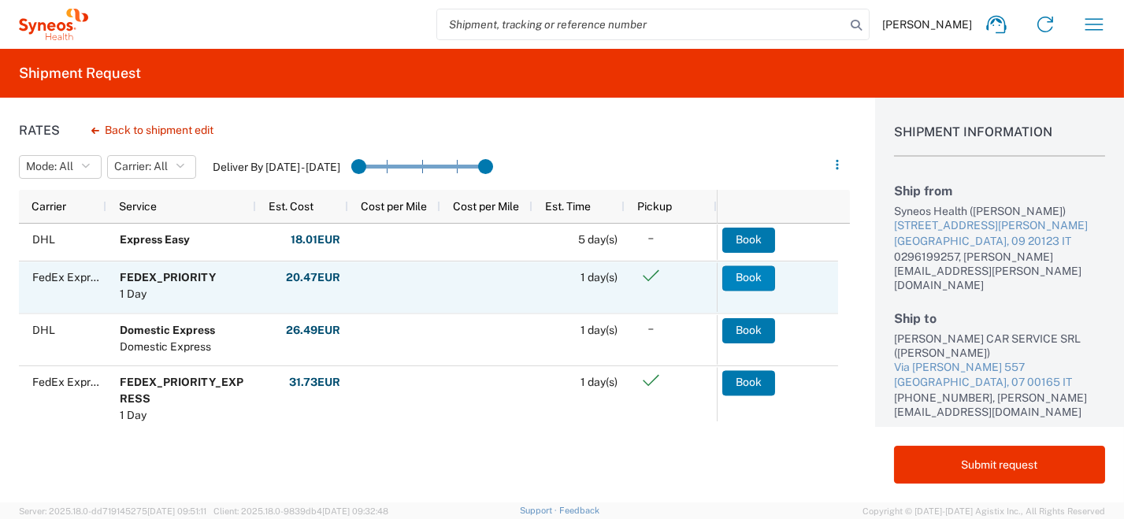
click at [755, 274] on button "Book" at bounding box center [748, 277] width 53 height 25
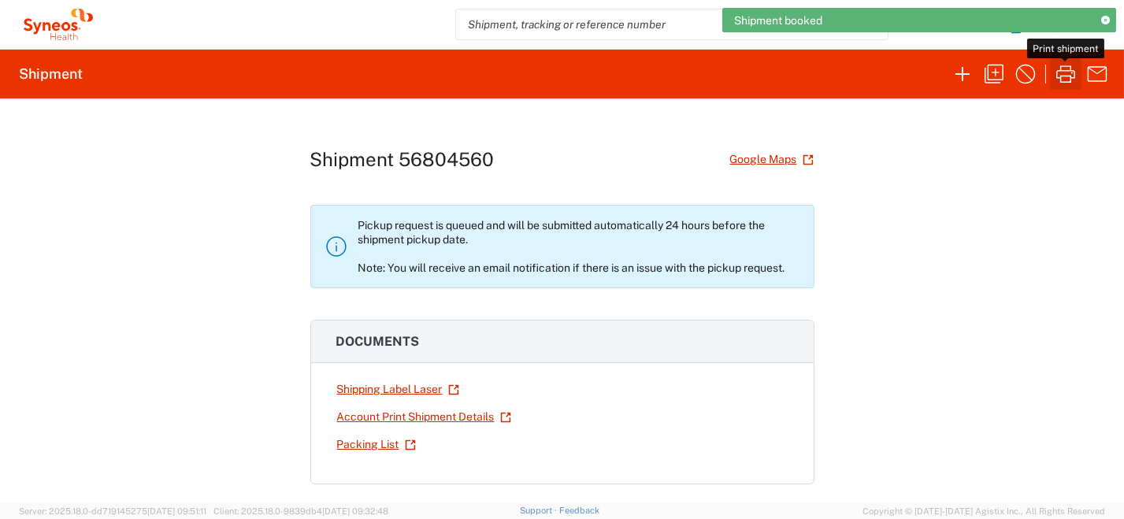
click at [1067, 77] on icon "button" at bounding box center [1065, 73] width 25 height 25
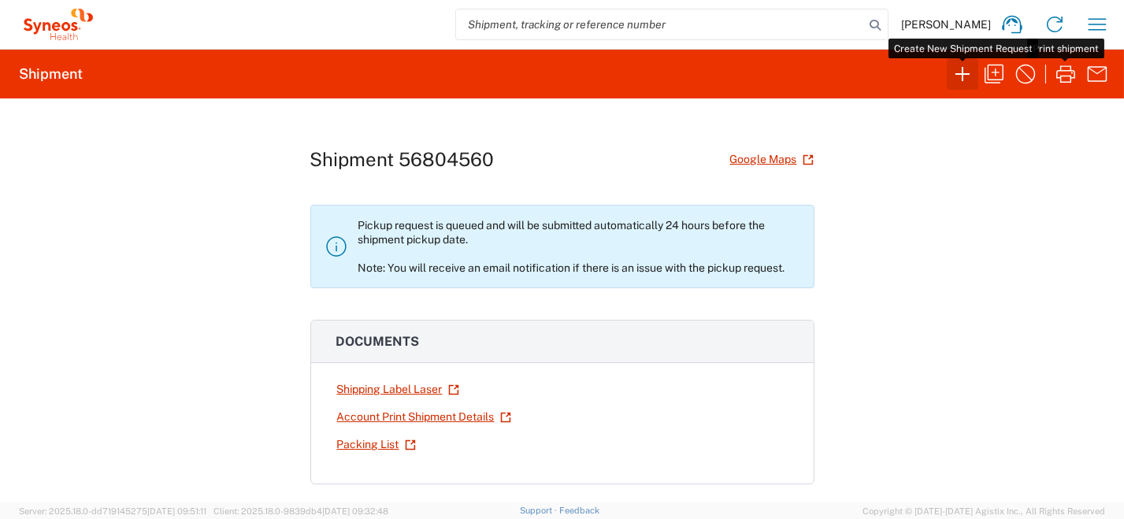
click at [959, 74] on icon "button" at bounding box center [963, 74] width 14 height 14
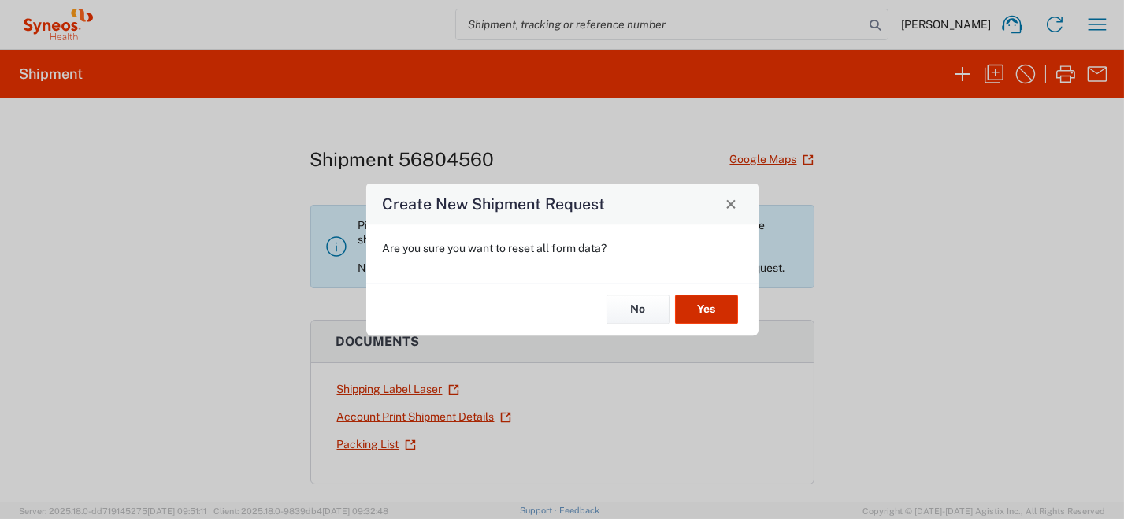
click at [721, 305] on button "Yes" at bounding box center [706, 309] width 63 height 29
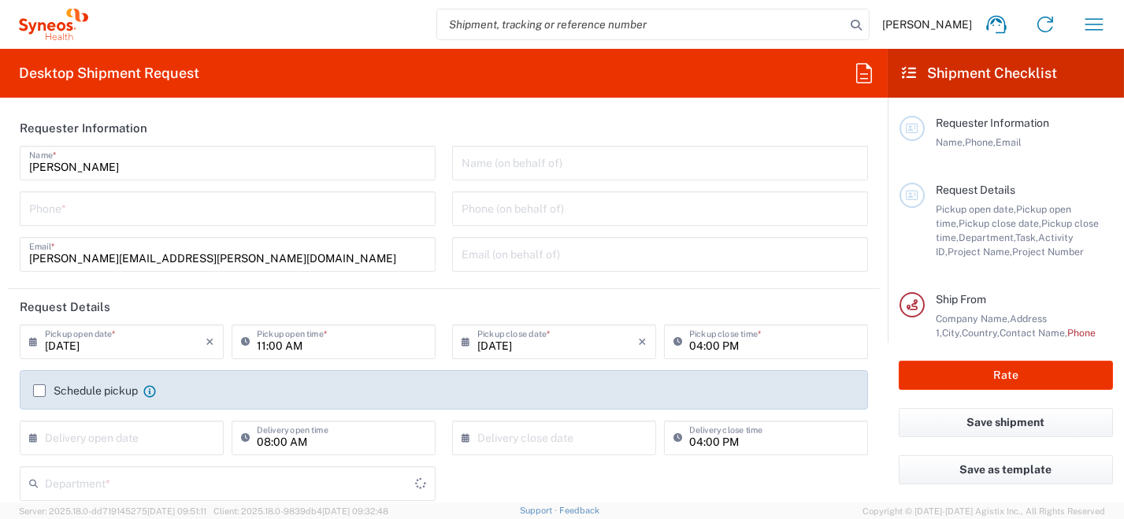
type input "8350"
click at [204, 233] on div "[PERSON_NAME] Name * Phone * [PERSON_NAME][EMAIL_ADDRESS][PERSON_NAME][DOMAIN_N…" at bounding box center [228, 214] width 432 height 137
click at [200, 209] on input "tel" at bounding box center [227, 208] width 397 height 28
type input "0296199257"
type input "[PERSON_NAME][EMAIL_ADDRESS][PERSON_NAME][DOMAIN_NAME]"
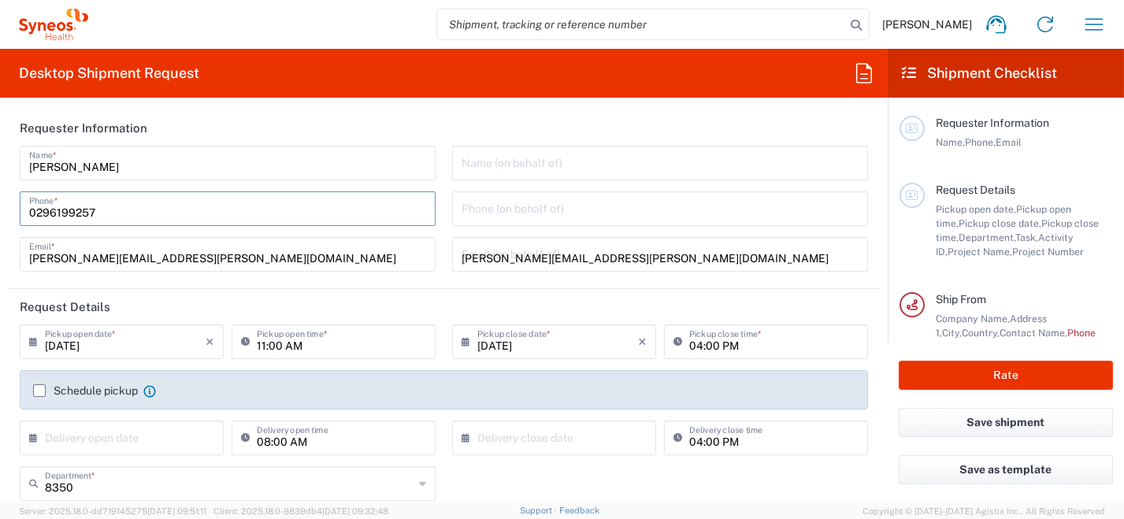
type input "[PERSON_NAME]"
type input "0296199257"
type input "SYNEOS HEALTH [GEOGRAPHIC_DATA] S.R.L."
type input "Syneos Health [GEOGRAPHIC_DATA], [STREET_ADDRESS]"
type input "[GEOGRAPHIC_DATA]"
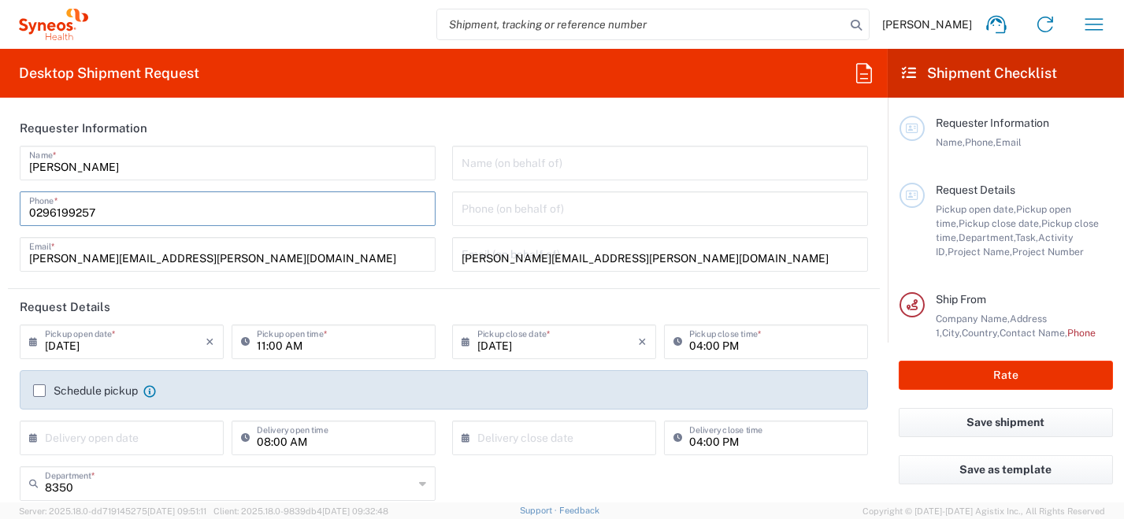
type input "[PERSON_NAME]"
type input "[GEOGRAPHIC_DATA]"
type input "20123"
type input "0296199257"
type input "[PERSON_NAME][EMAIL_ADDRESS][PERSON_NAME][DOMAIN_NAME]"
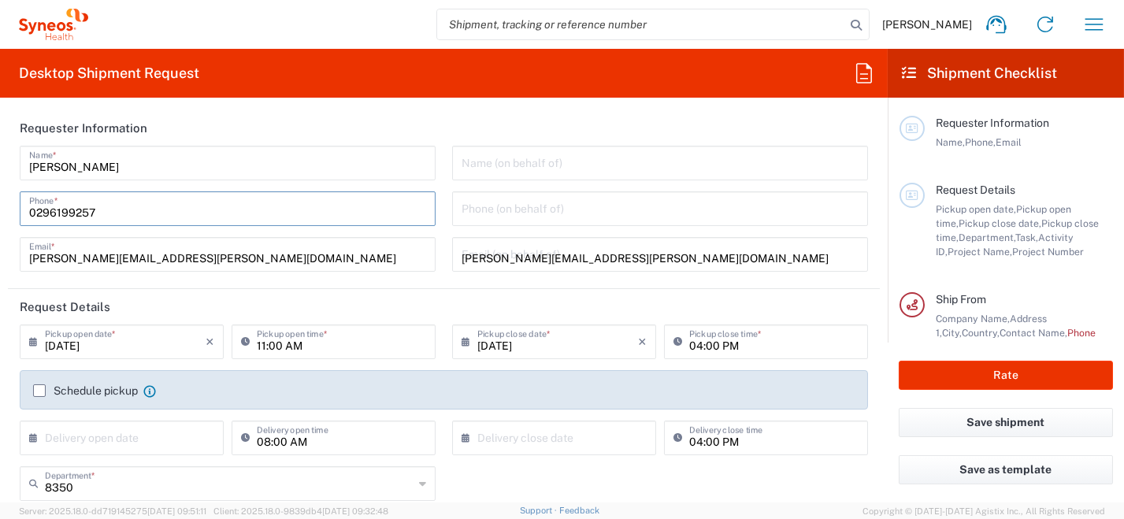
type input "[PERSON_NAME]"
click at [51, 342] on input "[DATE]" at bounding box center [125, 341] width 161 height 28
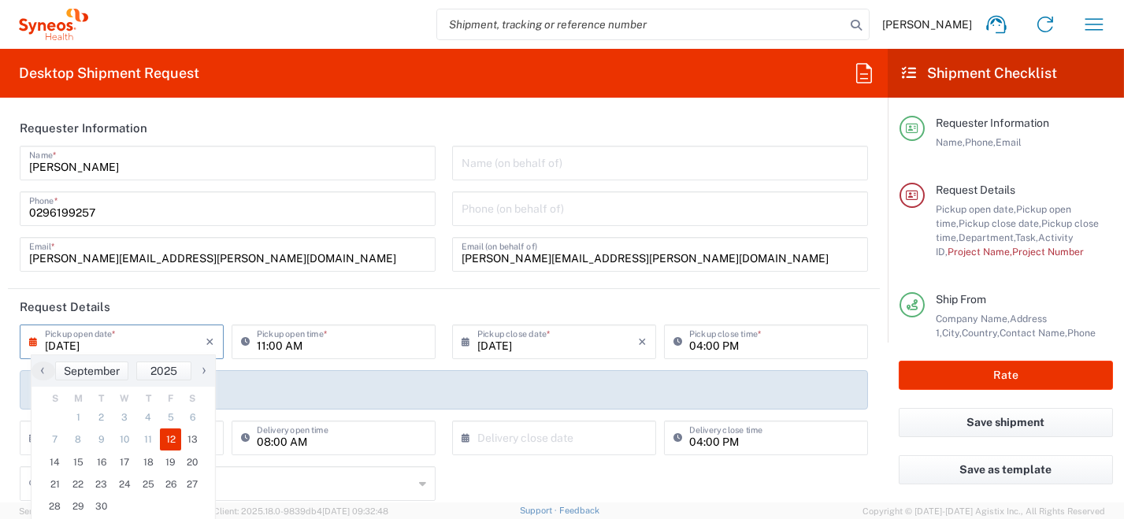
click at [32, 340] on icon at bounding box center [37, 341] width 16 height 25
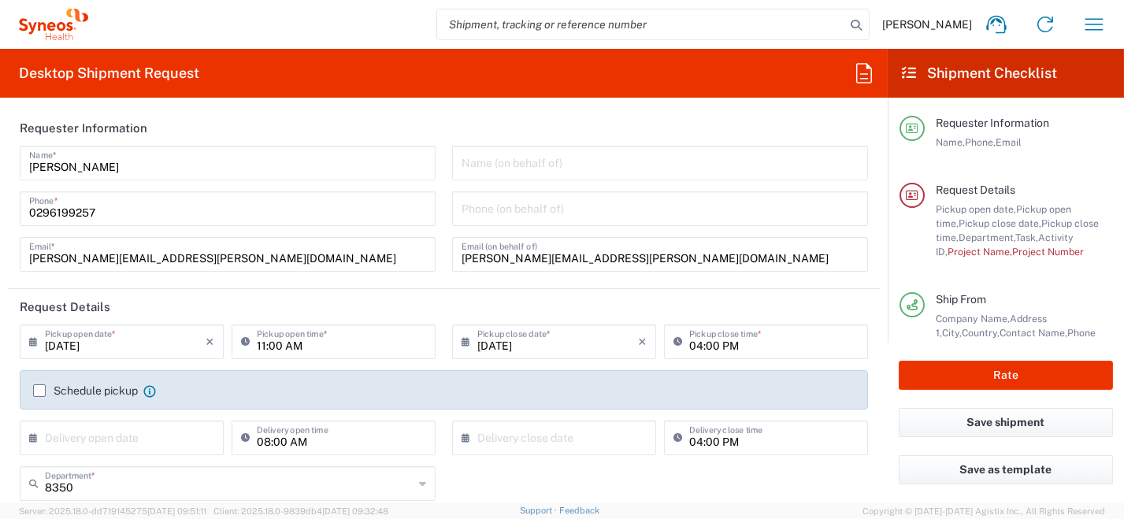
click at [34, 339] on icon at bounding box center [37, 341] width 16 height 25
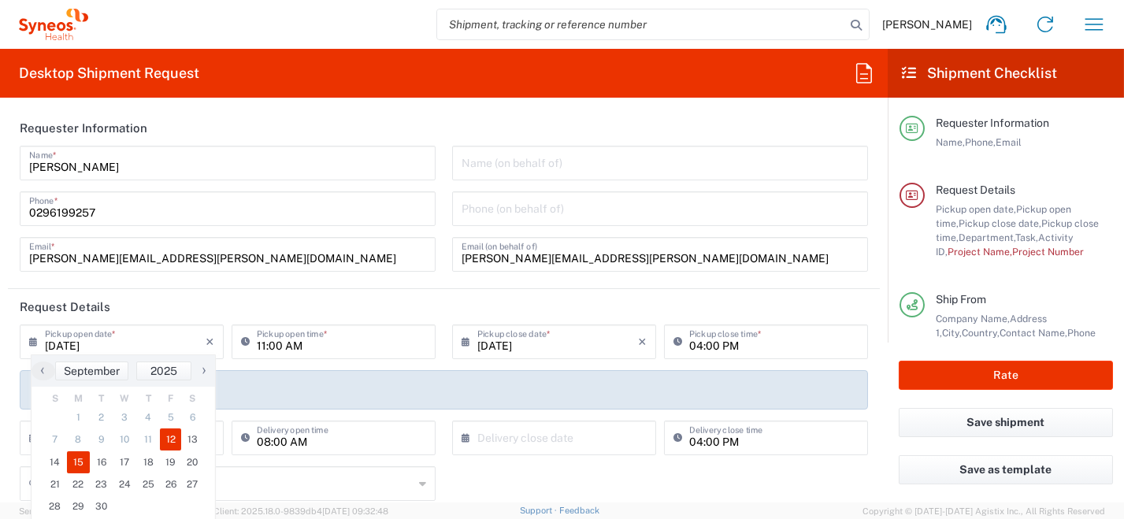
click at [81, 458] on span "15" at bounding box center [79, 462] width 24 height 22
type input "[DATE]"
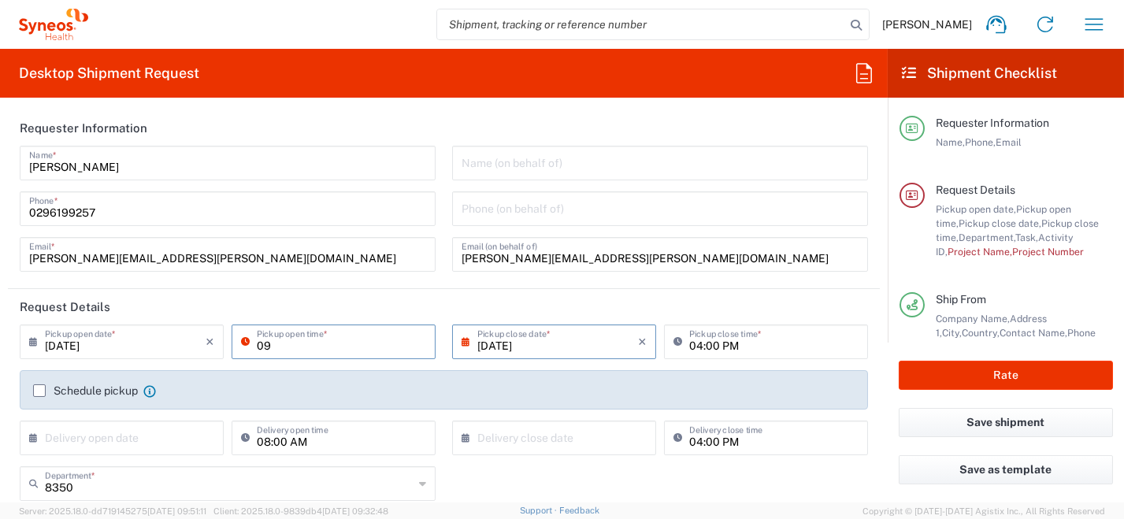
type input "09:00 AM"
type input "[GEOGRAPHIC_DATA]"
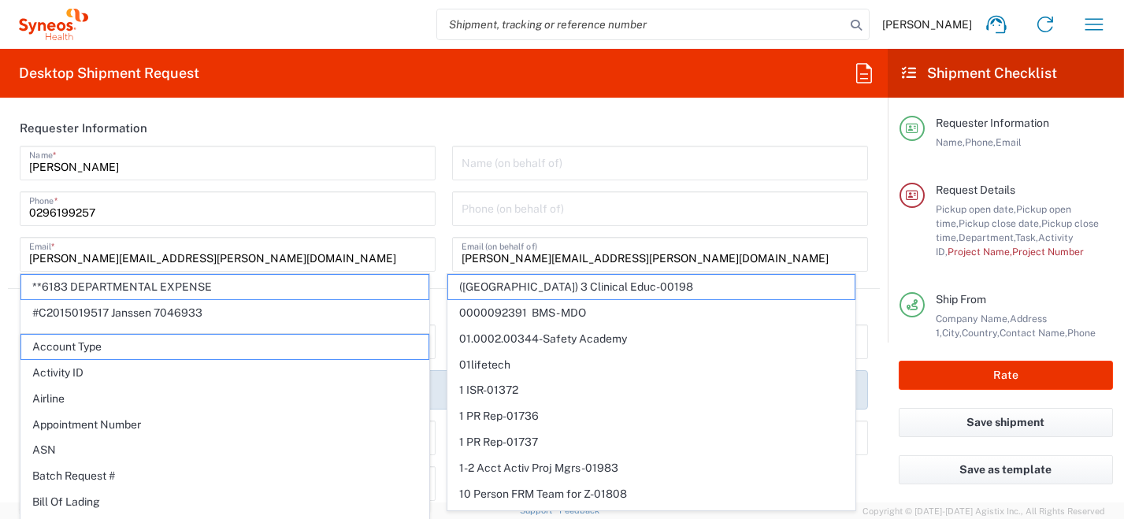
click at [39, 391] on span "Airline" at bounding box center [224, 399] width 407 height 24
type input "Airline"
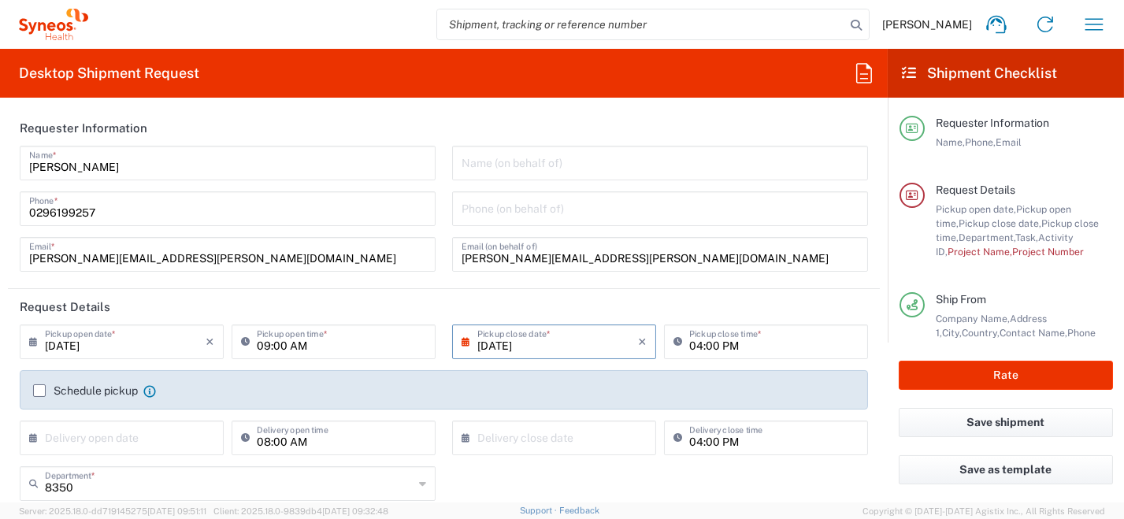
click at [40, 394] on label "Schedule pickup" at bounding box center [85, 390] width 105 height 13
click at [39, 391] on input "Schedule pickup" at bounding box center [39, 391] width 0 height 0
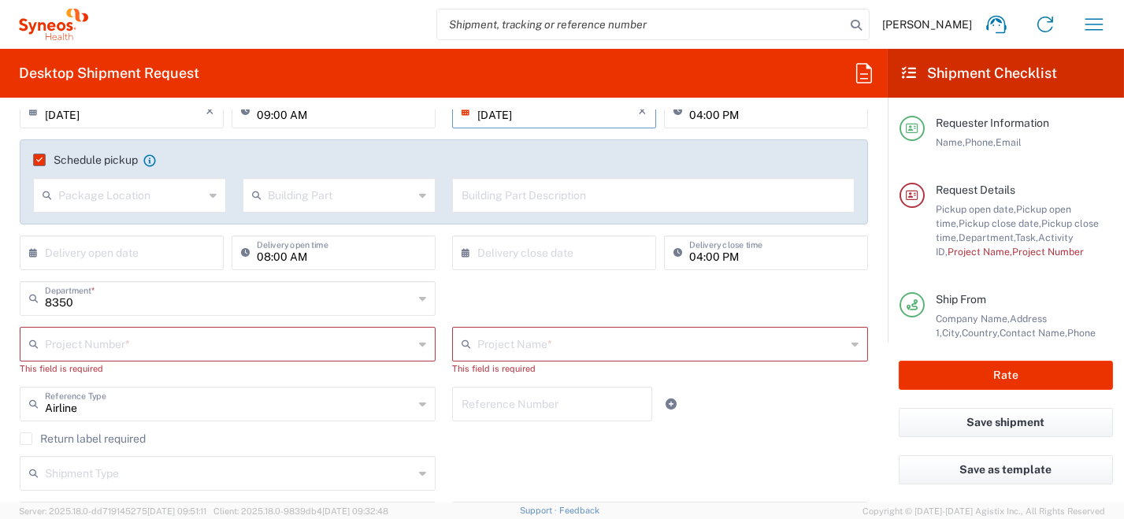
scroll to position [236, 0]
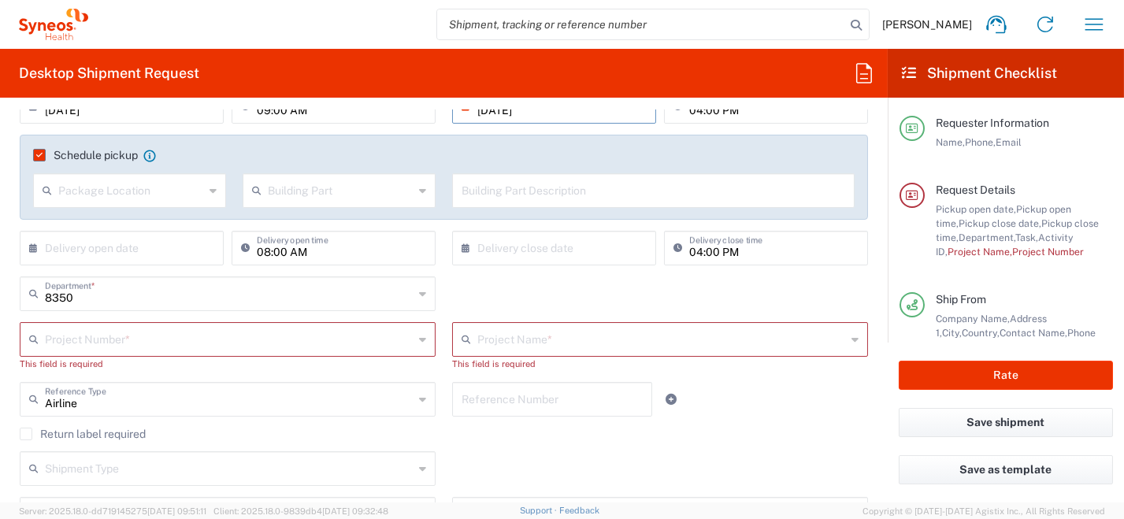
click at [177, 338] on input "text" at bounding box center [229, 339] width 369 height 28
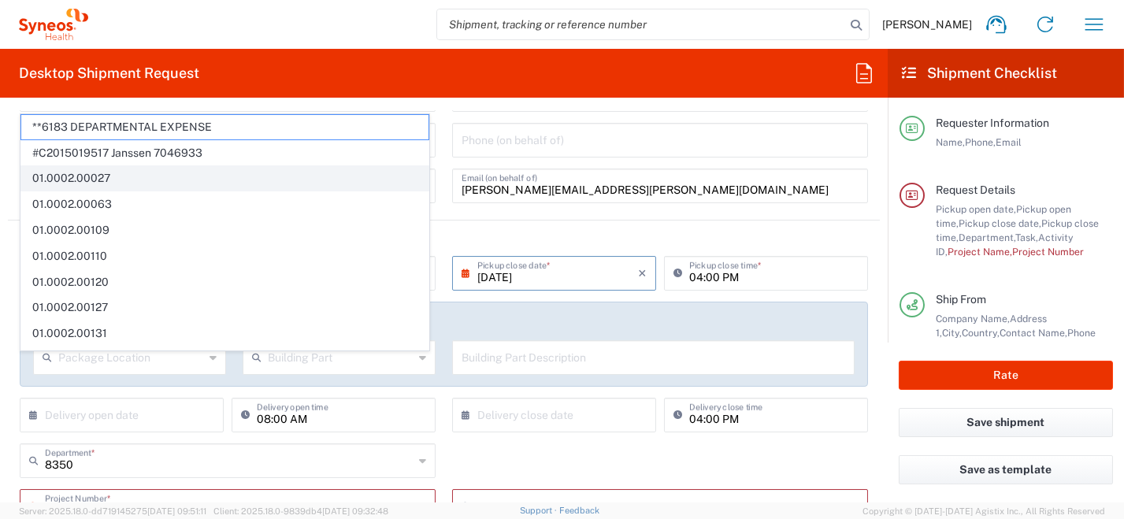
scroll to position [0, 0]
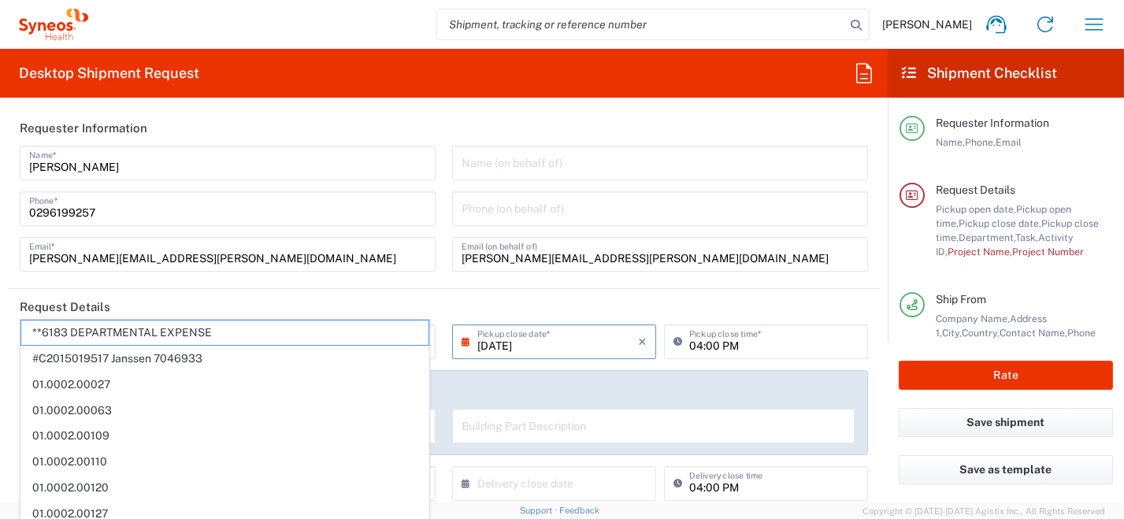
click at [291, 253] on input "[PERSON_NAME][EMAIL_ADDRESS][PERSON_NAME][DOMAIN_NAME]" at bounding box center [227, 253] width 397 height 28
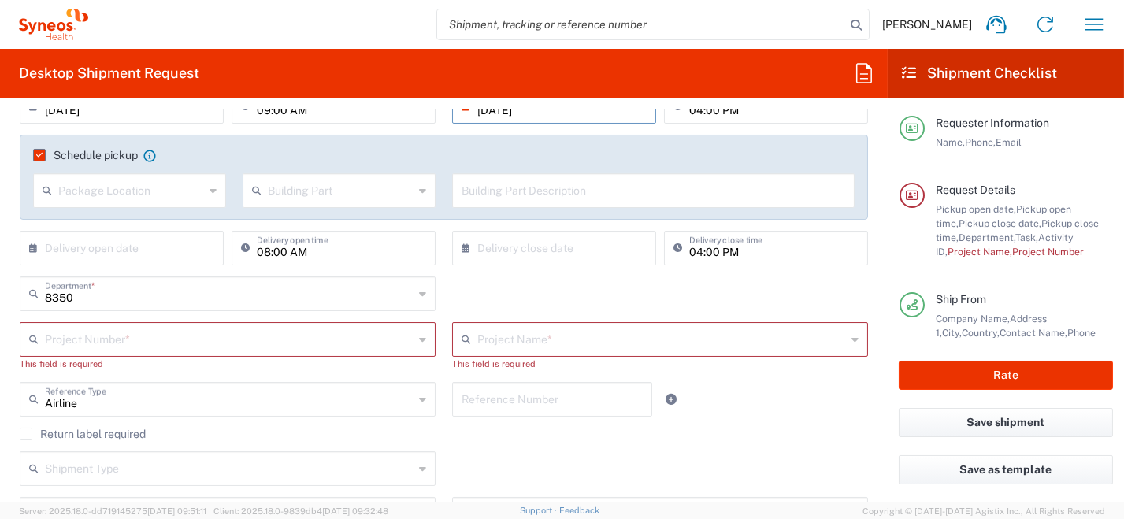
scroll to position [79, 0]
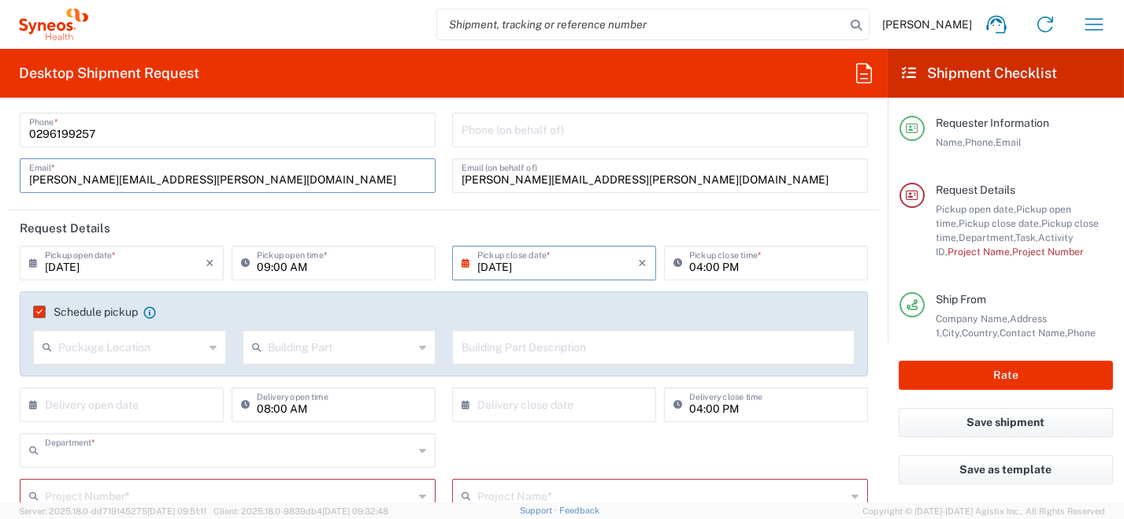
click at [124, 448] on input "text" at bounding box center [229, 450] width 369 height 28
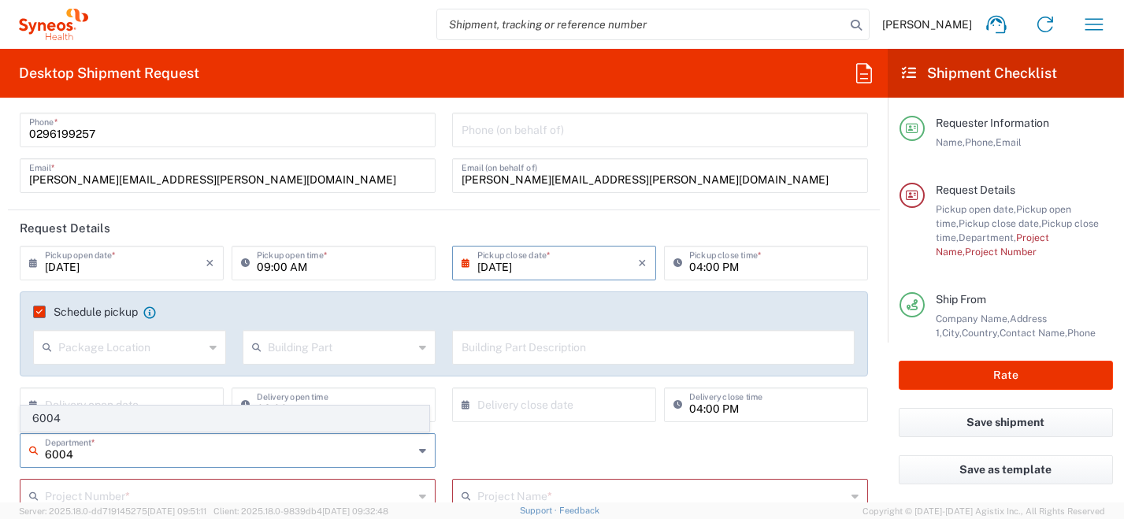
type input "6004"
click at [72, 418] on span "6004" at bounding box center [224, 418] width 407 height 24
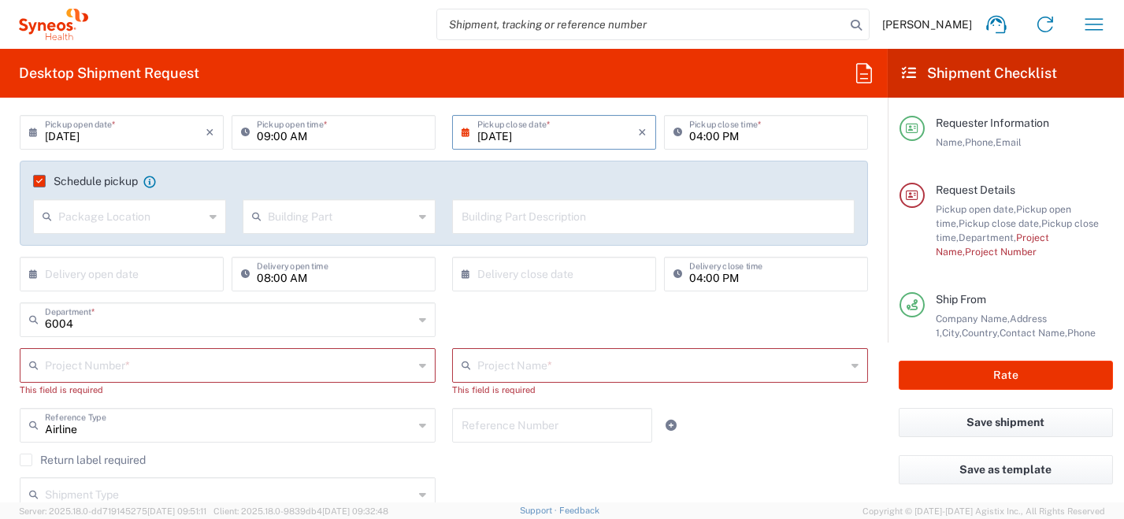
scroll to position [236, 0]
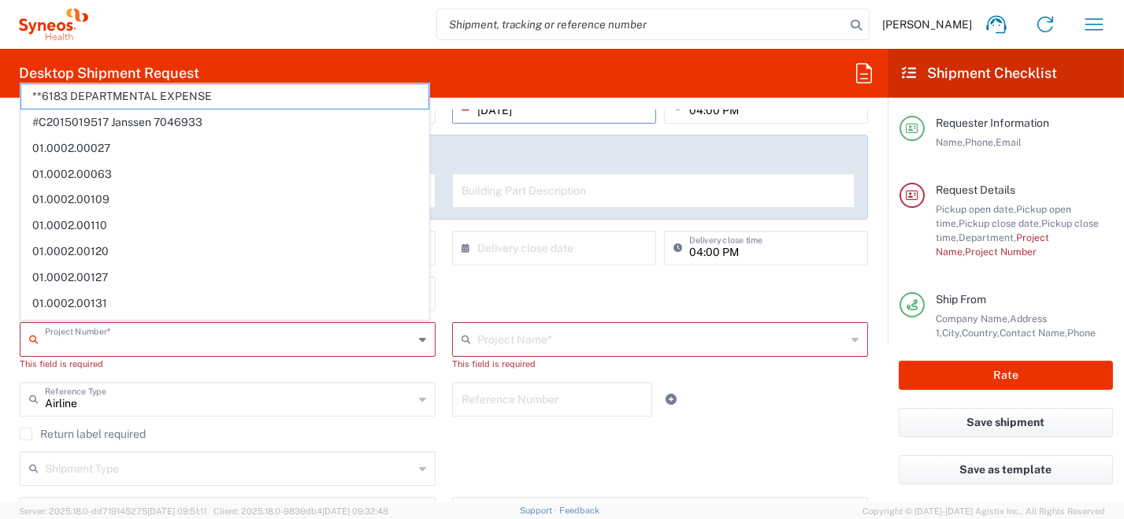
click at [129, 348] on input "text" at bounding box center [229, 339] width 369 height 28
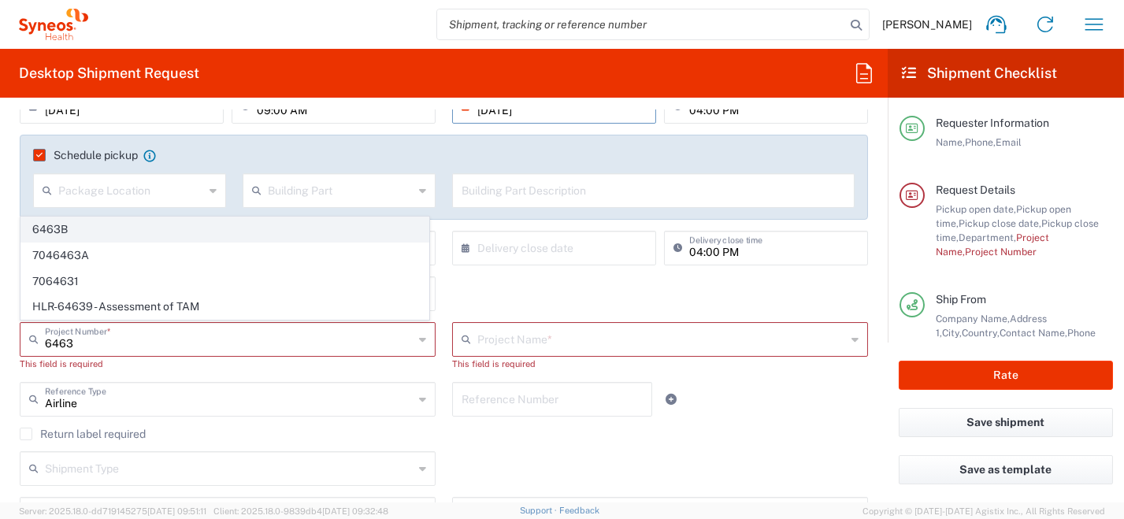
click at [113, 230] on span "6463B" at bounding box center [224, 229] width 407 height 24
type input "6463B"
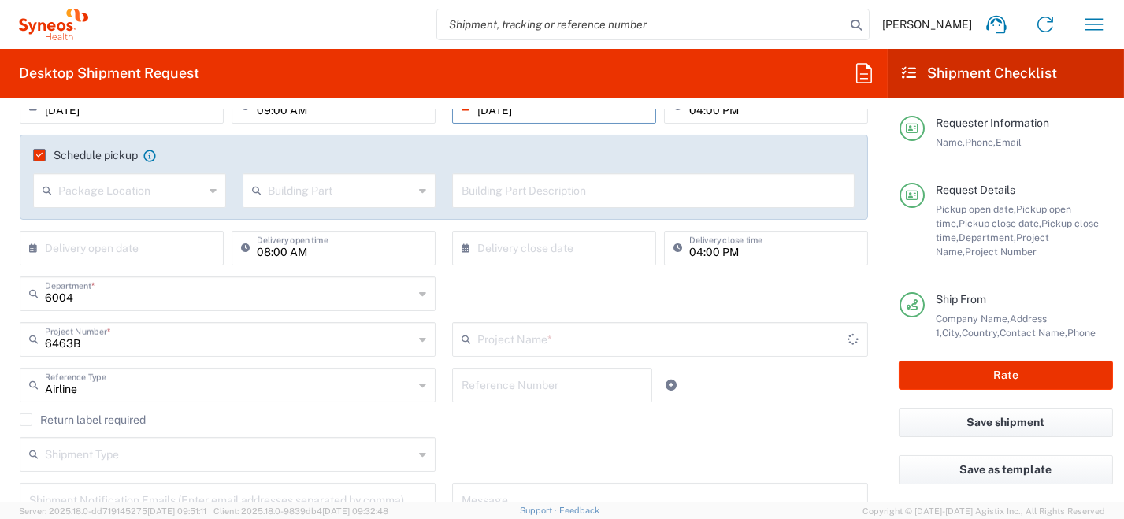
type input "ST-EUR - Anthos TherapeuticsB"
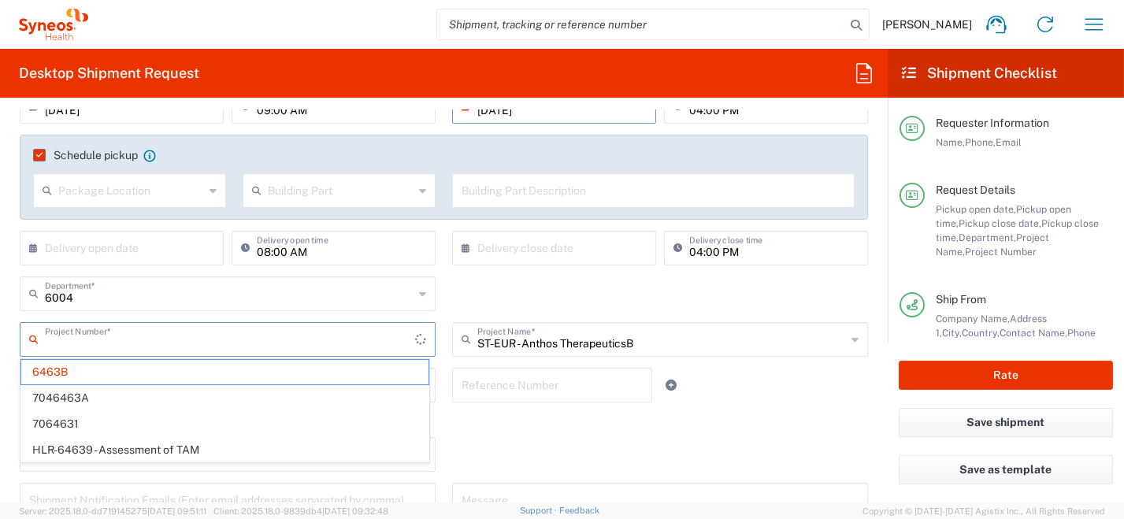
drag, startPoint x: 133, startPoint y: 340, endPoint x: -3, endPoint y: 328, distance: 136.7
click at [0, 328] on html "[PERSON_NAME] Home Shipment estimator Shipment tracking Desktop shipment reques…" at bounding box center [562, 259] width 1124 height 519
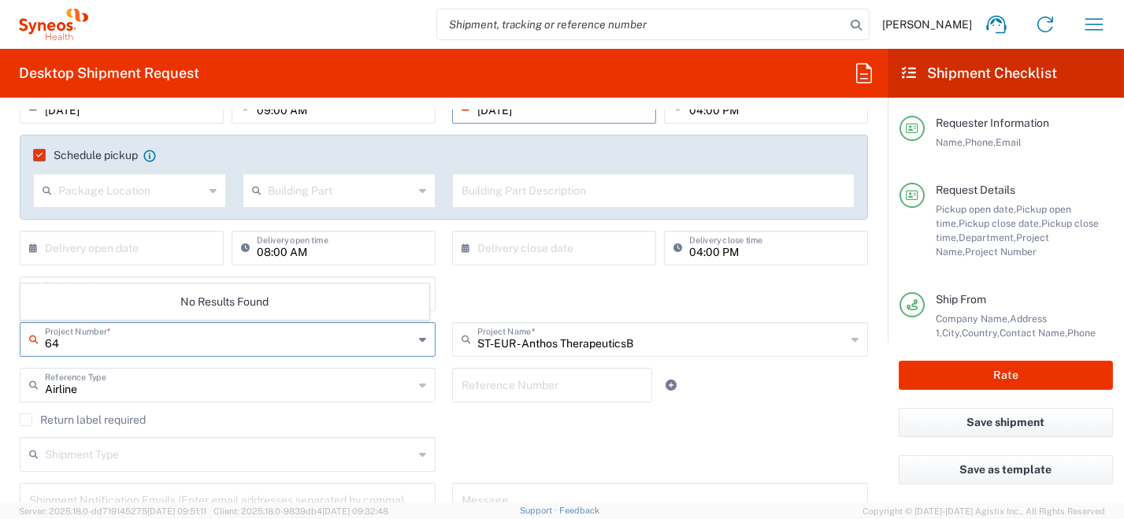
type input "6"
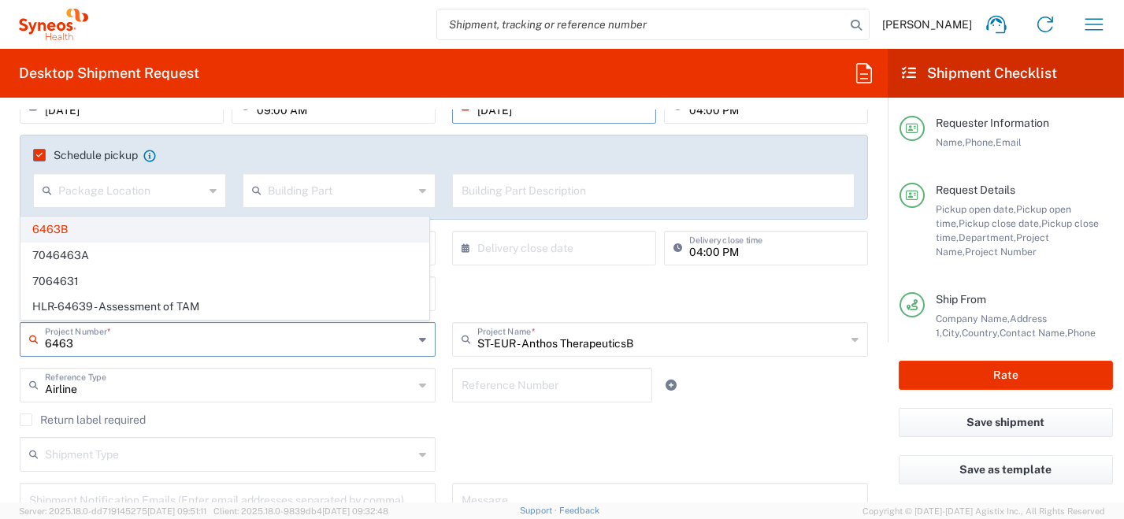
type input "6463"
click at [117, 232] on span "6463B" at bounding box center [224, 229] width 407 height 24
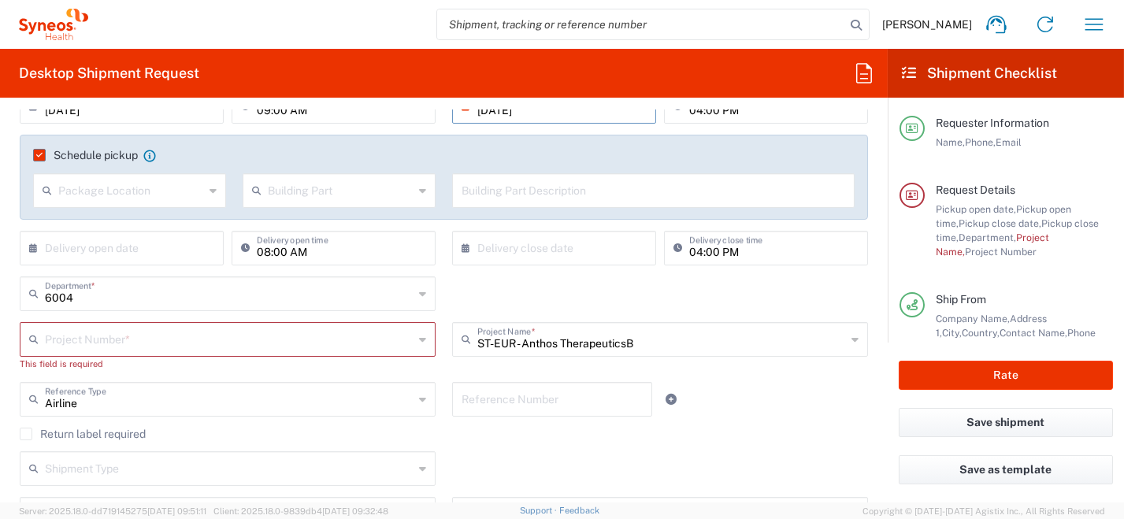
click at [199, 330] on input "text" at bounding box center [229, 339] width 369 height 28
click at [69, 375] on span "6463B" at bounding box center [224, 372] width 407 height 24
type input "6463B"
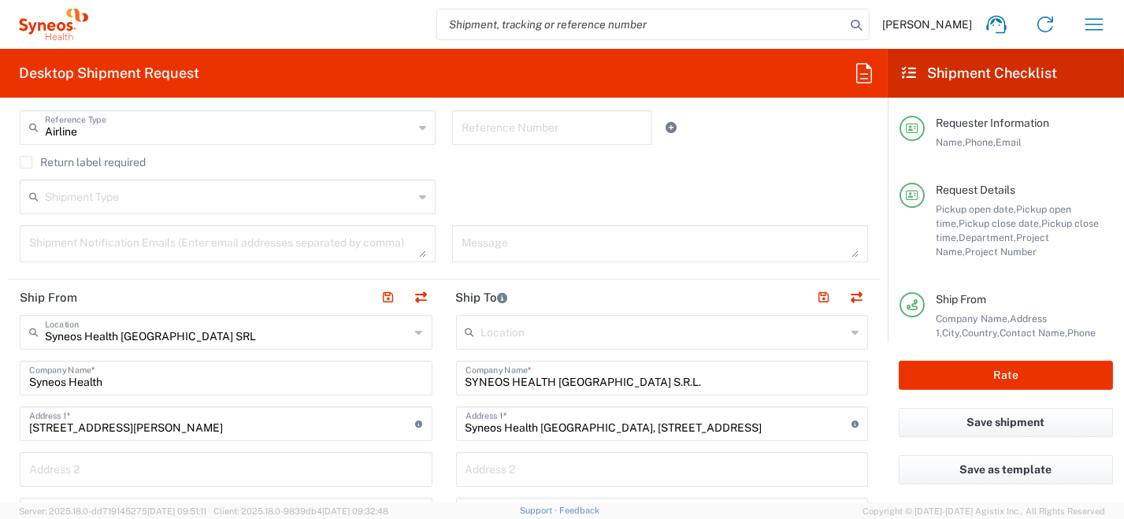
scroll to position [473, 0]
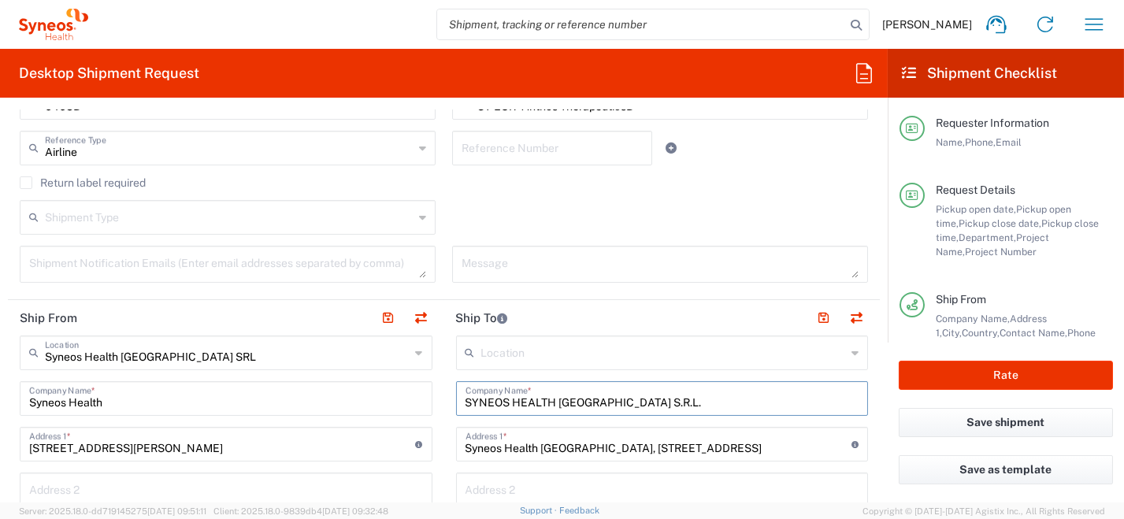
drag, startPoint x: 597, startPoint y: 395, endPoint x: 330, endPoint y: 390, distance: 267.1
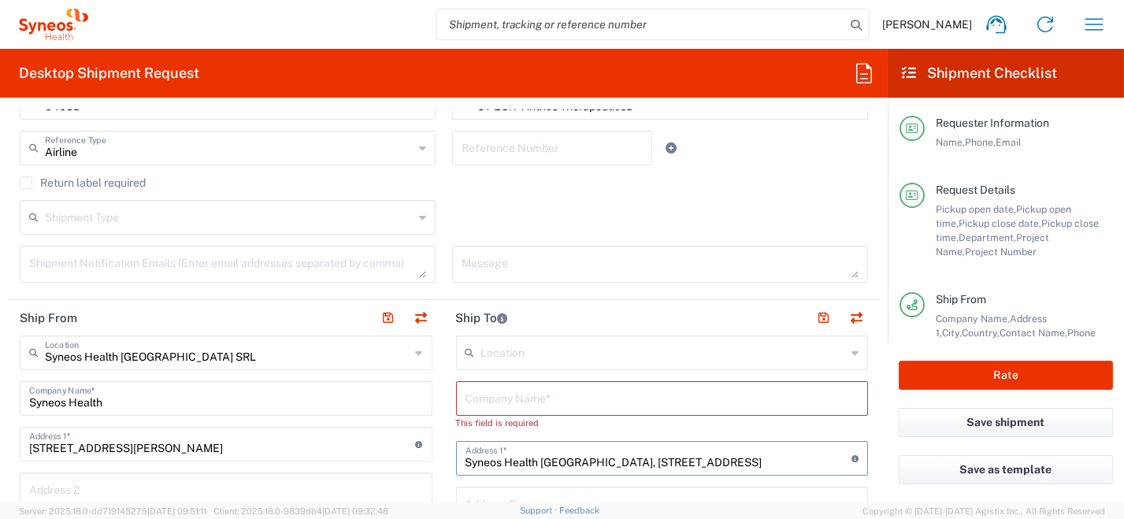
drag, startPoint x: 599, startPoint y: 460, endPoint x: 404, endPoint y: 462, distance: 195.4
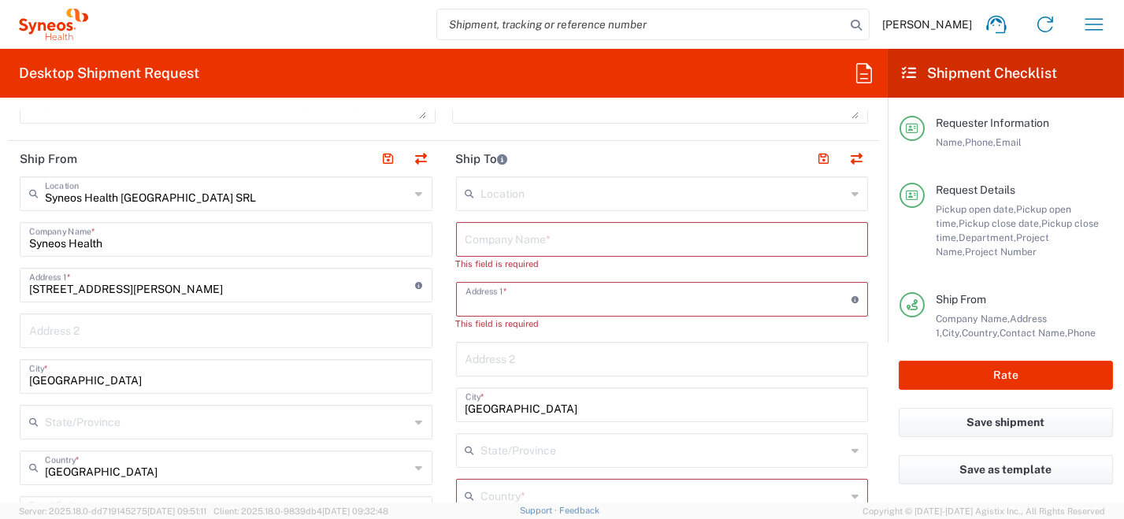
scroll to position [709, 0]
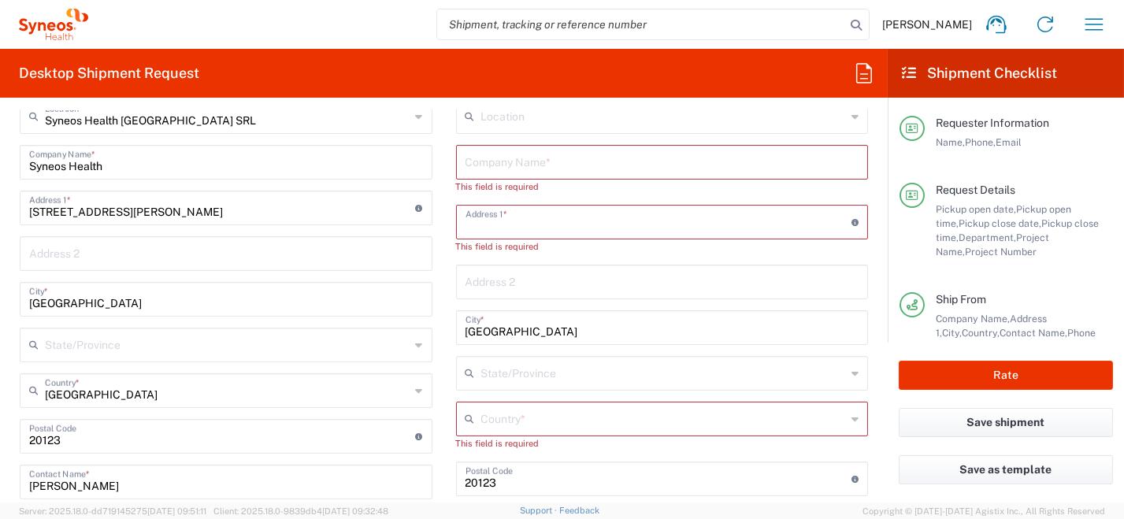
drag, startPoint x: 451, startPoint y: 320, endPoint x: 398, endPoint y: 321, distance: 53.6
click at [380, 316] on div "Ship From Syneos Health [GEOGRAPHIC_DATA] SRL Location Syneos Health [GEOGRAPHI…" at bounding box center [444, 461] width 872 height 795
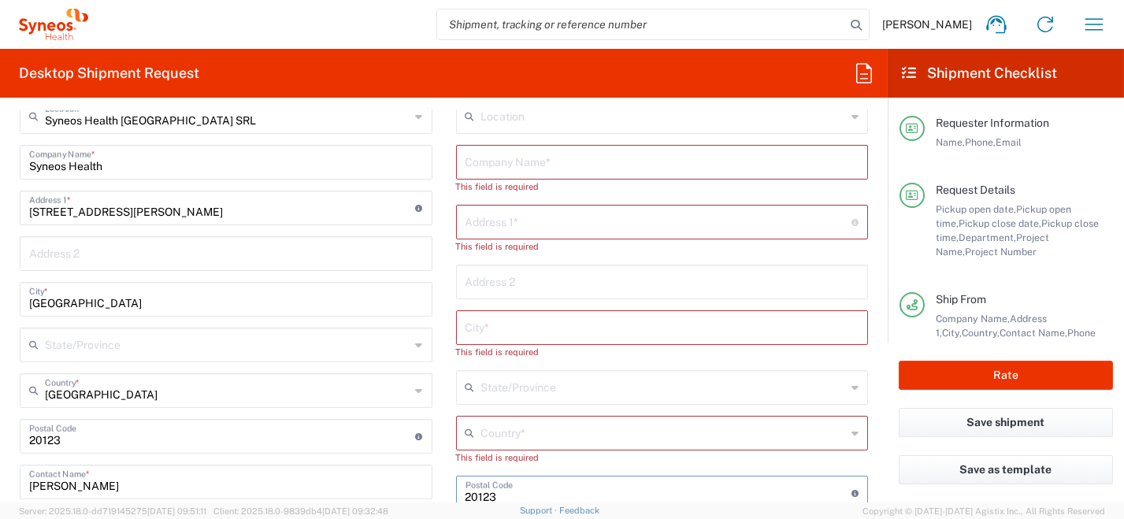
drag, startPoint x: 492, startPoint y: 492, endPoint x: 428, endPoint y: 479, distance: 65.2
click at [424, 479] on div "Ship From Syneos Health [GEOGRAPHIC_DATA] SRL Location Syneos Health [GEOGRAPHI…" at bounding box center [444, 461] width 872 height 795
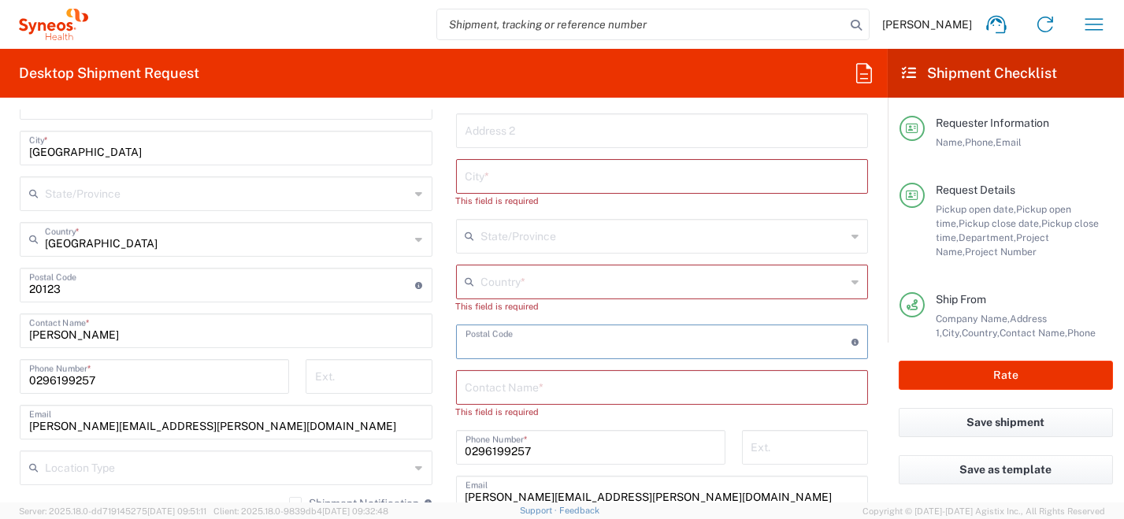
scroll to position [866, 0]
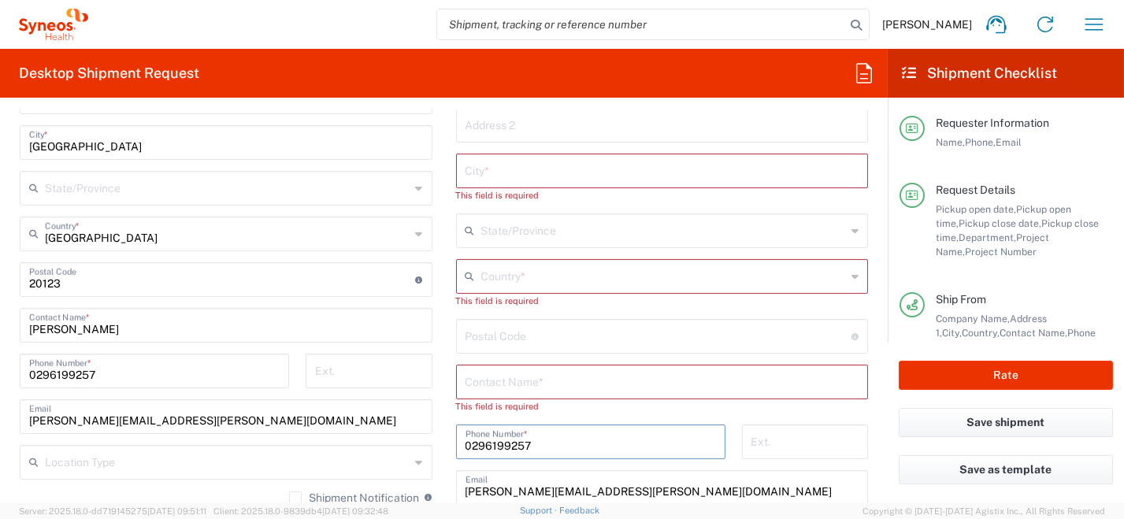
drag, startPoint x: 601, startPoint y: 448, endPoint x: 421, endPoint y: 436, distance: 180.8
click at [412, 437] on div "Ship From Syneos Health [GEOGRAPHIC_DATA] SRL Location Syneos Health [GEOGRAPHI…" at bounding box center [444, 304] width 872 height 795
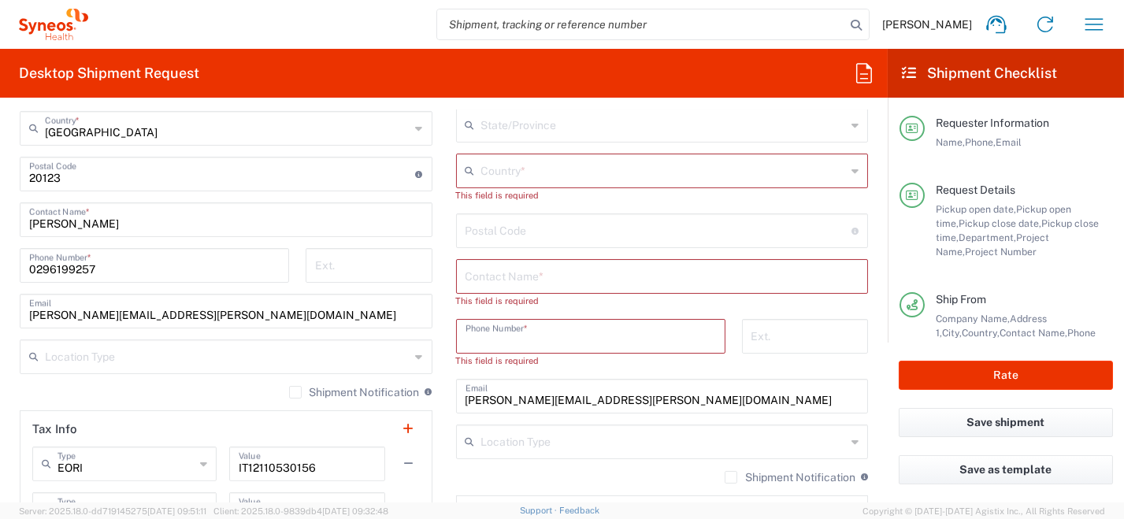
scroll to position [1024, 0]
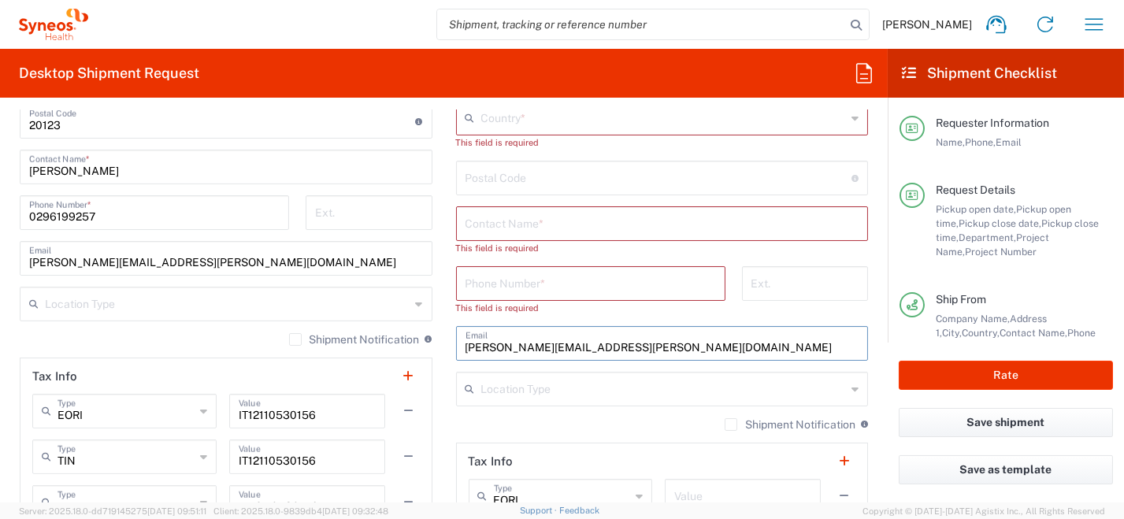
drag, startPoint x: 632, startPoint y: 347, endPoint x: 380, endPoint y: 355, distance: 251.4
click at [367, 352] on div "Ship From Syneos Health [GEOGRAPHIC_DATA] SRL Location Syneos Health [GEOGRAPHI…" at bounding box center [444, 146] width 872 height 795
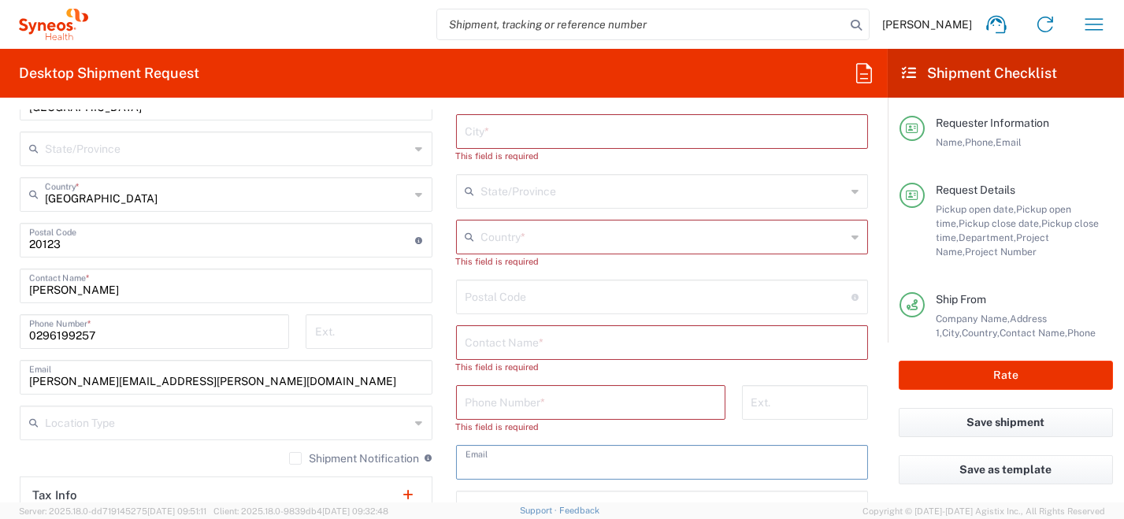
scroll to position [788, 0]
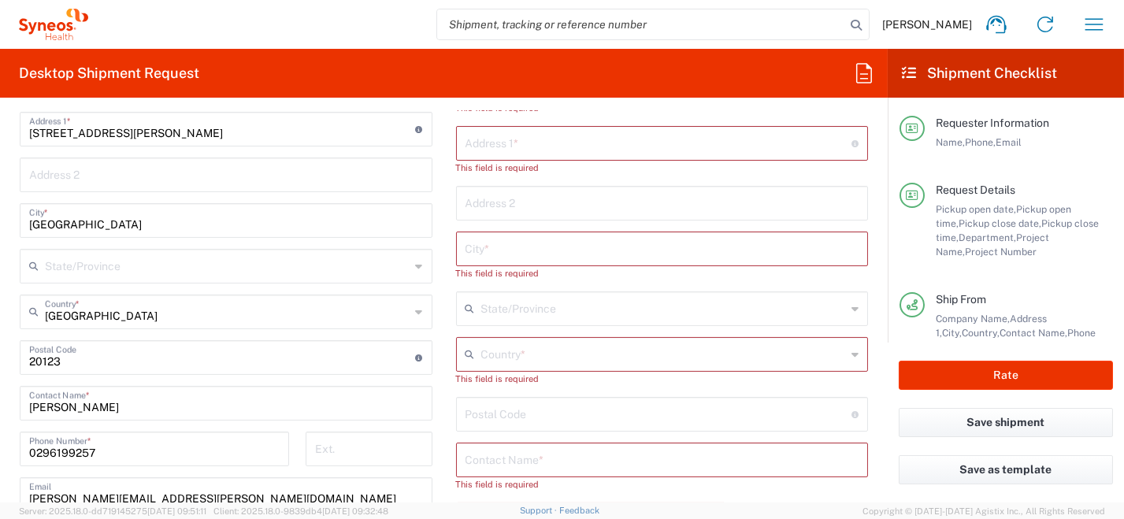
click at [852, 356] on icon at bounding box center [855, 354] width 7 height 25
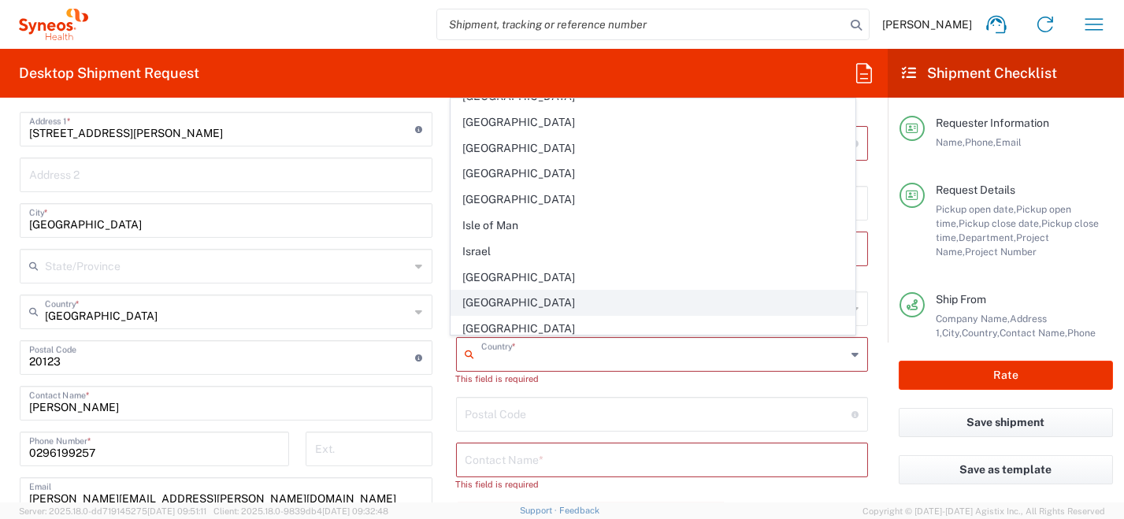
scroll to position [2599, 0]
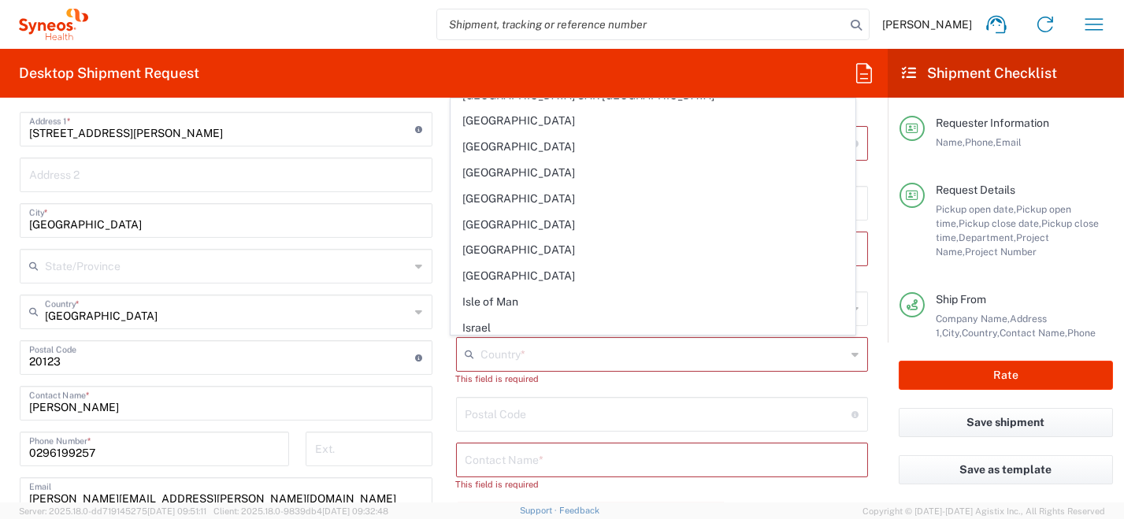
click at [552, 342] on span "[GEOGRAPHIC_DATA]" at bounding box center [652, 354] width 403 height 24
type input "[GEOGRAPHIC_DATA]"
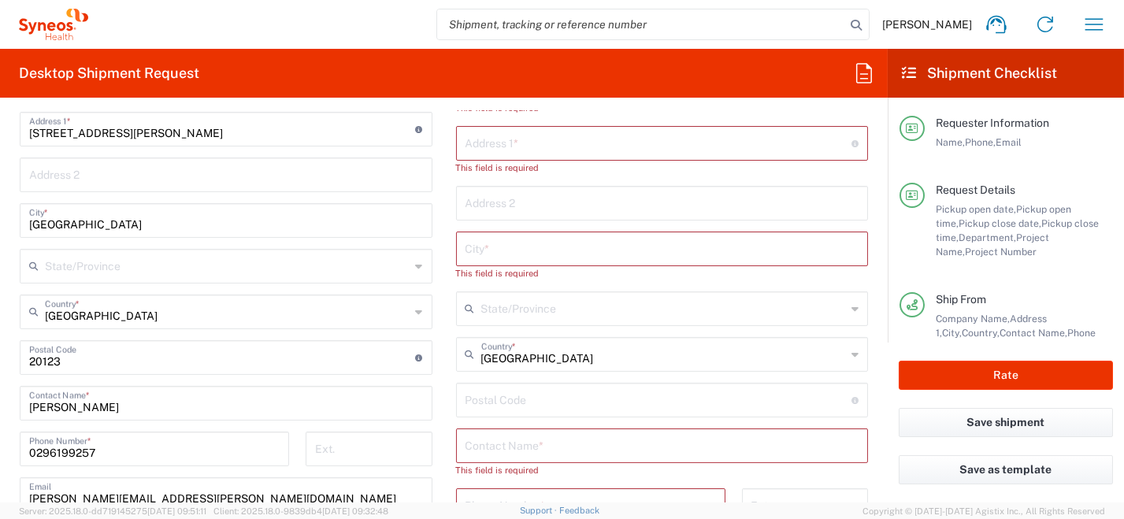
scroll to position [394, 0]
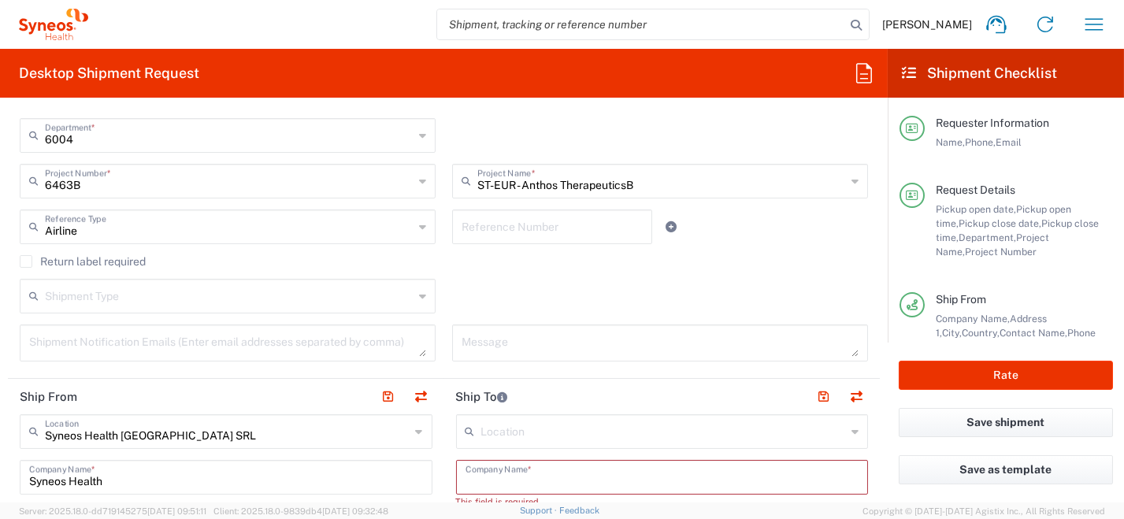
click at [539, 481] on input "text" at bounding box center [663, 476] width 394 height 28
paste input "[PERSON_NAME]"
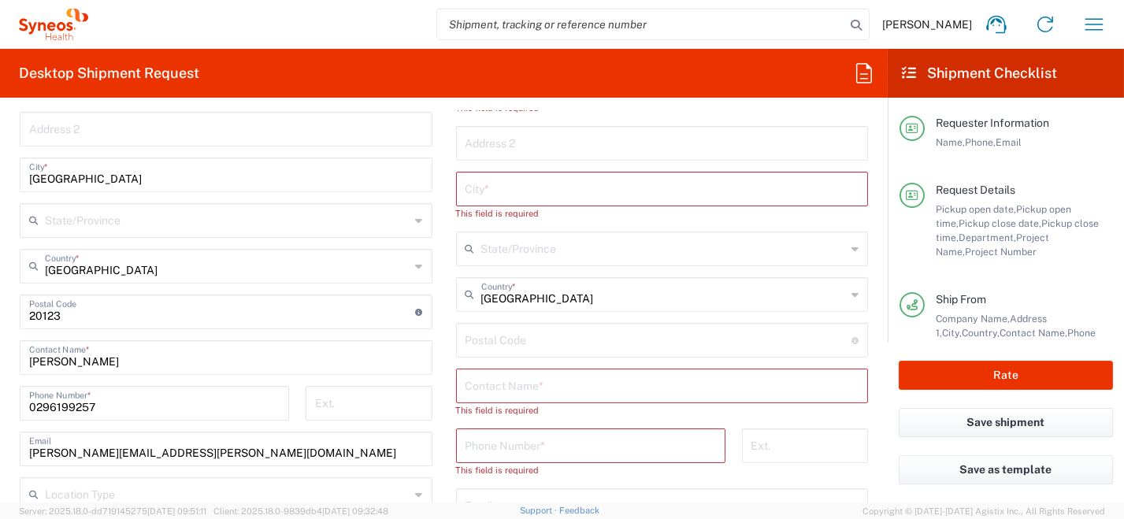
scroll to position [866, 0]
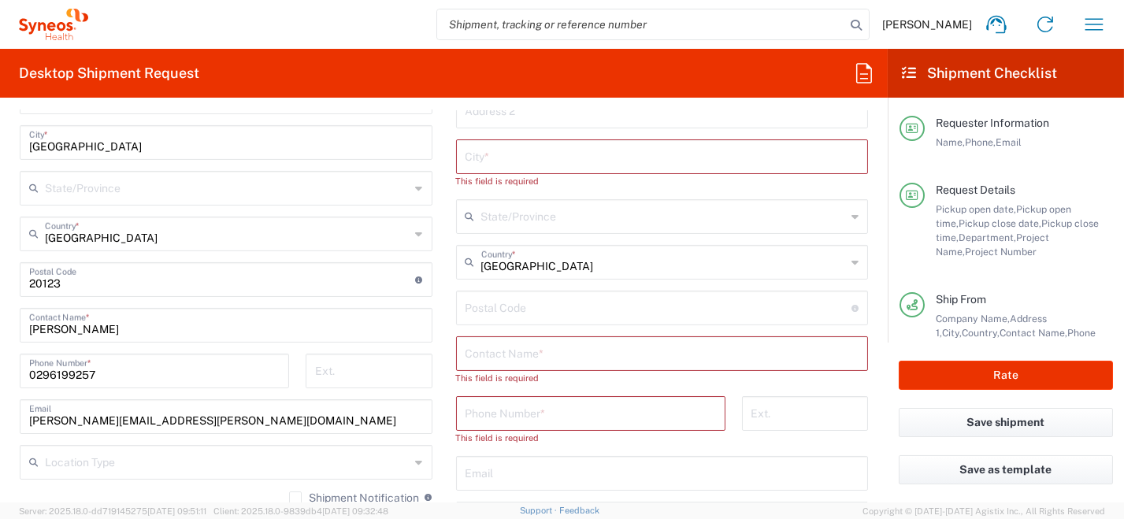
type input "[PERSON_NAME]"
click at [597, 359] on input "text" at bounding box center [663, 353] width 394 height 28
paste input "[PERSON_NAME]"
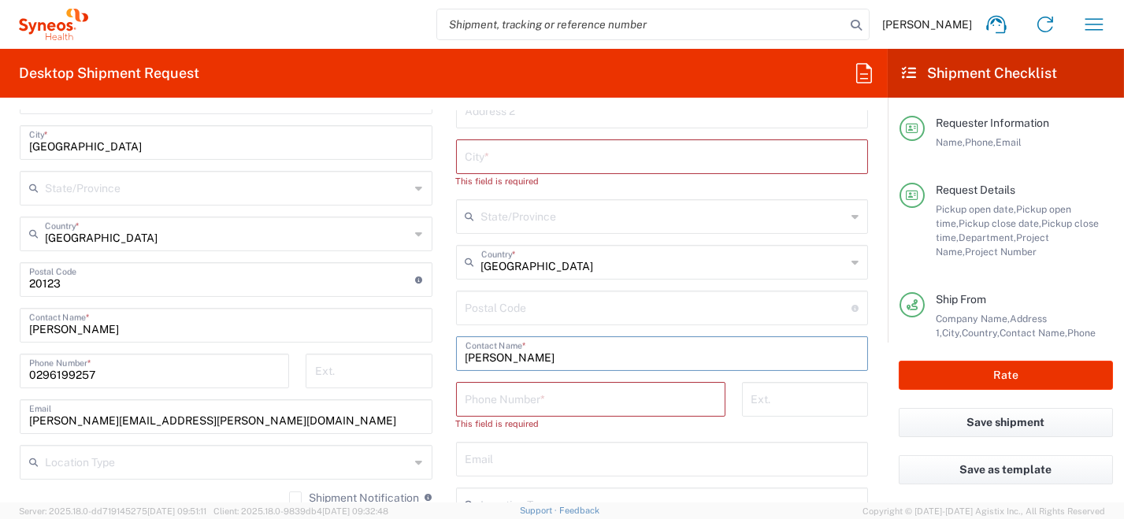
type input "[PERSON_NAME]"
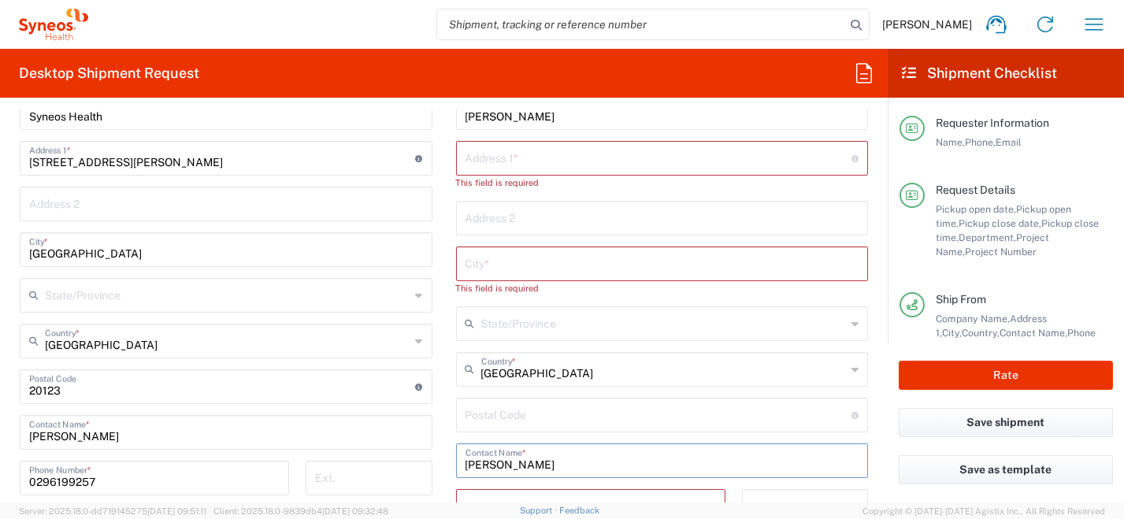
scroll to position [629, 0]
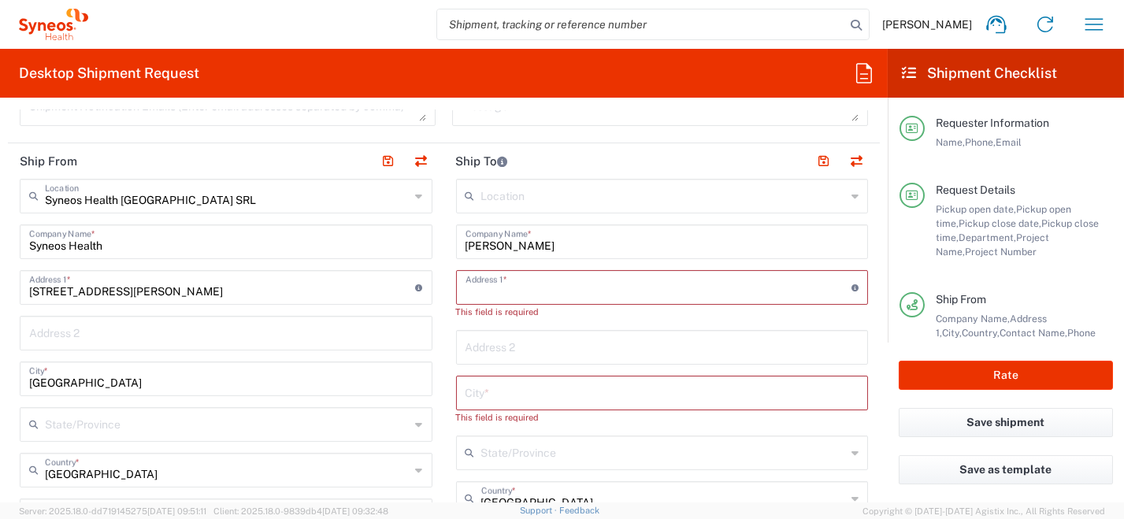
click at [488, 290] on input "text" at bounding box center [659, 287] width 387 height 28
paste input "[STREET_ADDRESS]"
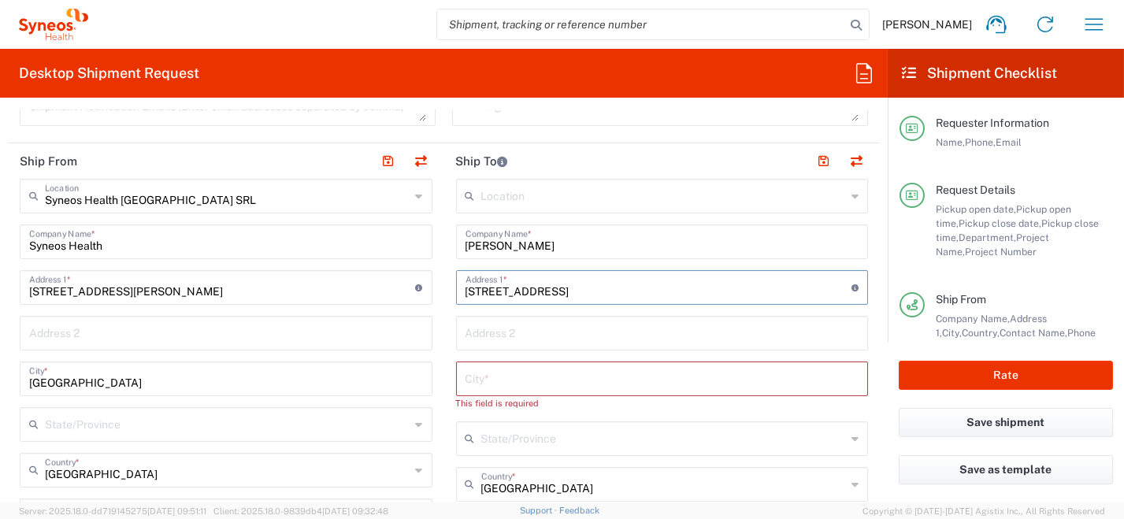
drag, startPoint x: 561, startPoint y: 289, endPoint x: 529, endPoint y: 290, distance: 31.5
click at [529, 290] on input "[STREET_ADDRESS]" at bounding box center [659, 287] width 387 height 28
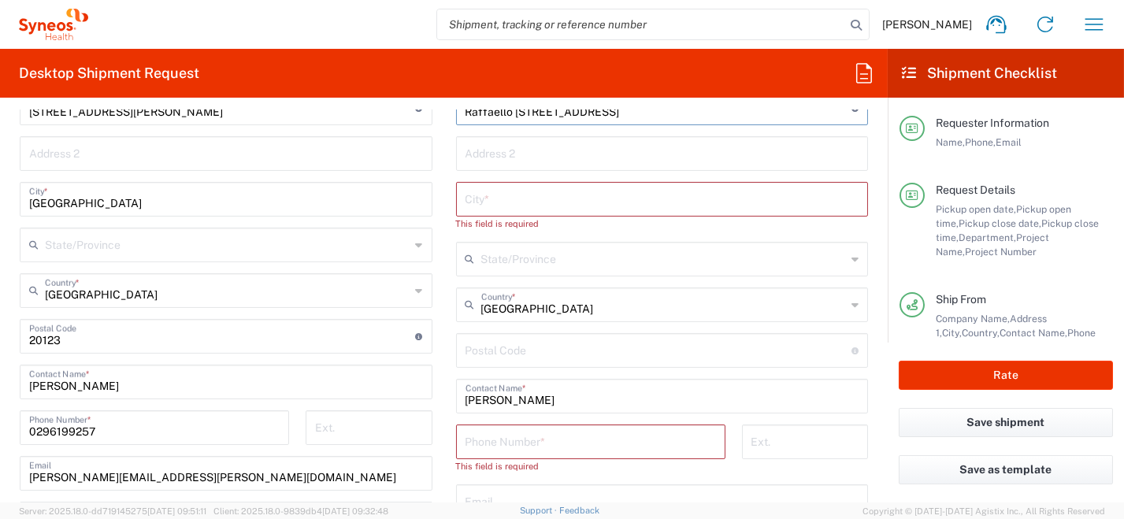
scroll to position [866, 0]
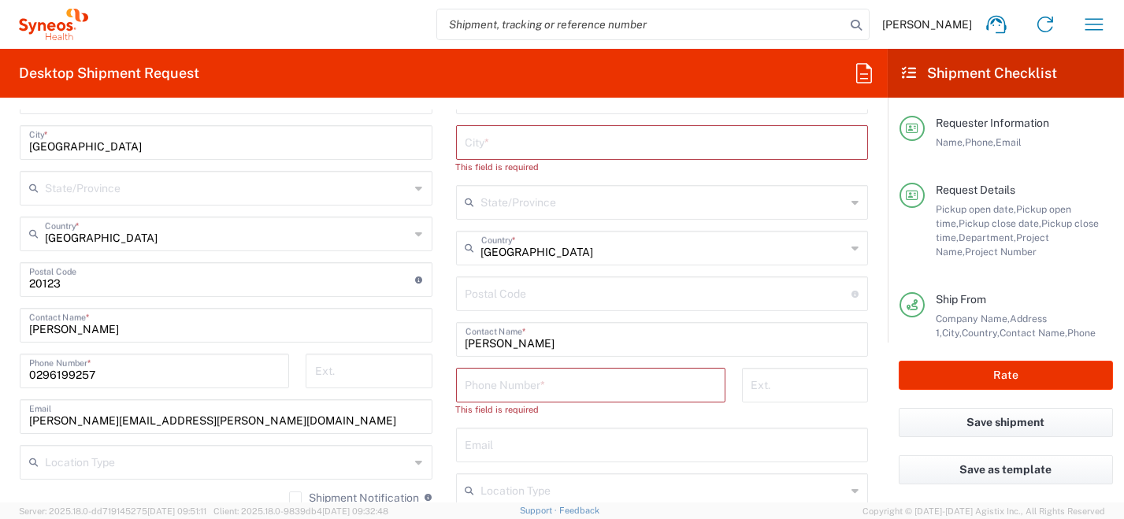
type input "Raffaello [STREET_ADDRESS]"
click at [577, 293] on input "undefined" at bounding box center [659, 293] width 387 height 28
paste input "09048"
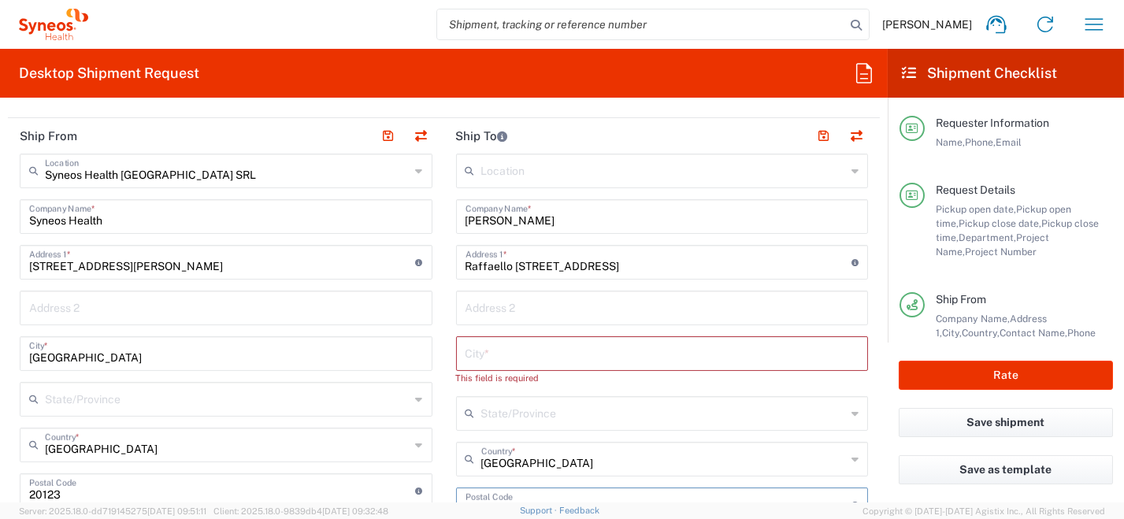
scroll to position [709, 0]
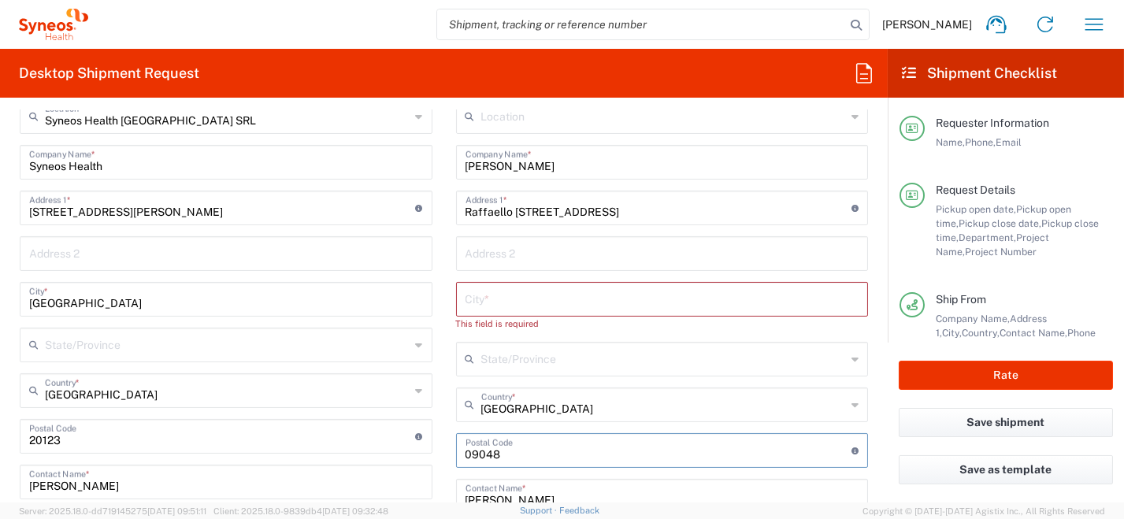
type input "09048"
drag, startPoint x: 531, startPoint y: 212, endPoint x: 603, endPoint y: 215, distance: 71.8
click at [603, 215] on input "Raffaello [STREET_ADDRESS]" at bounding box center [659, 207] width 387 height 28
type input "Raffaello 46,"
click at [541, 298] on input "text" at bounding box center [663, 298] width 394 height 28
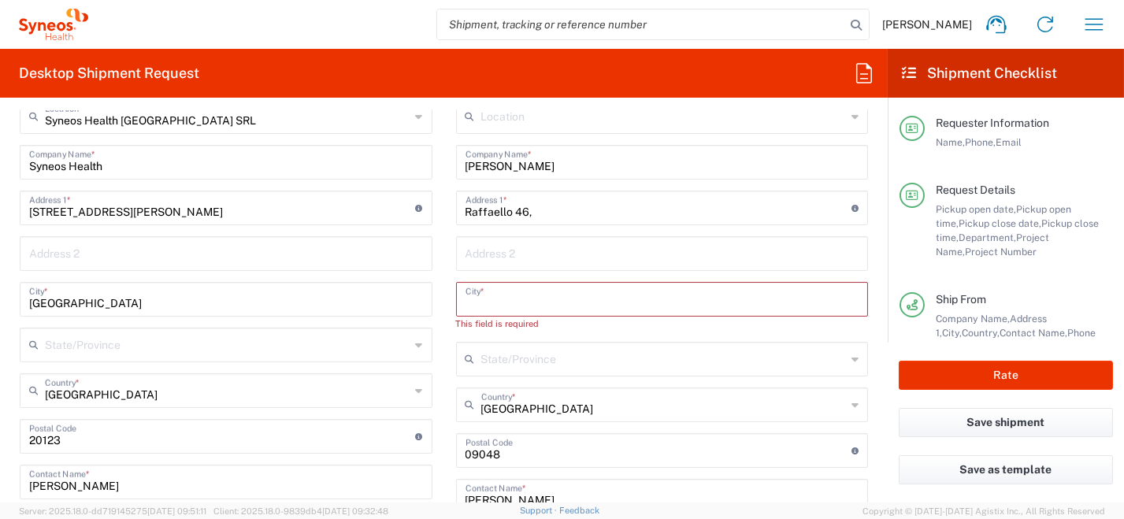
paste input "Sinnai CA"
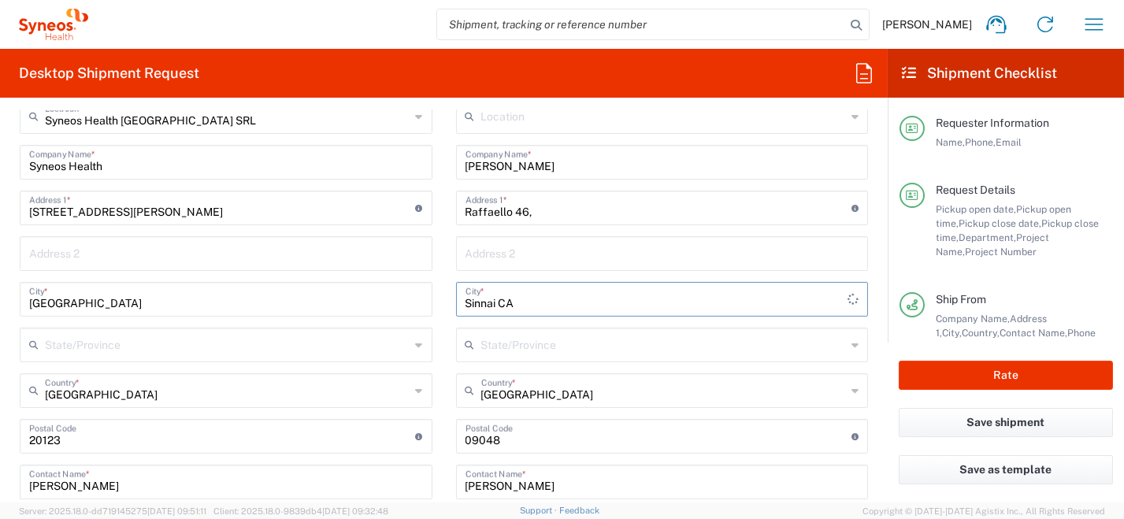
type input "Sinnai CA"
click at [538, 207] on input "Raffaello 46," at bounding box center [659, 207] width 387 height 28
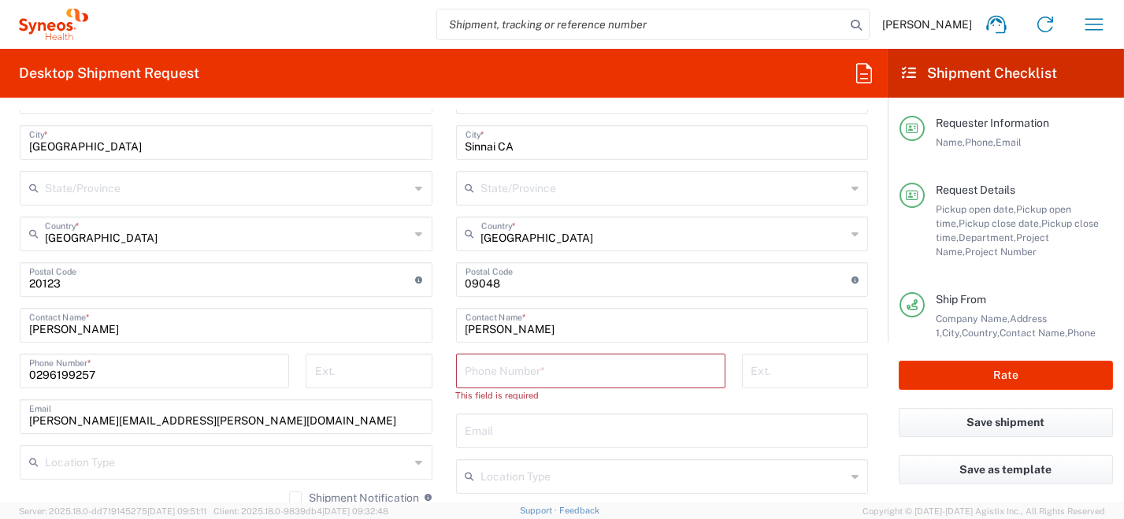
type input "Raffaello 46"
click at [498, 424] on input "text" at bounding box center [663, 430] width 394 height 28
paste input "[PHONE_NUMBER] [PERSON_NAME][EMAIL_ADDRESS][PERSON_NAME][DOMAIN_NAME]"
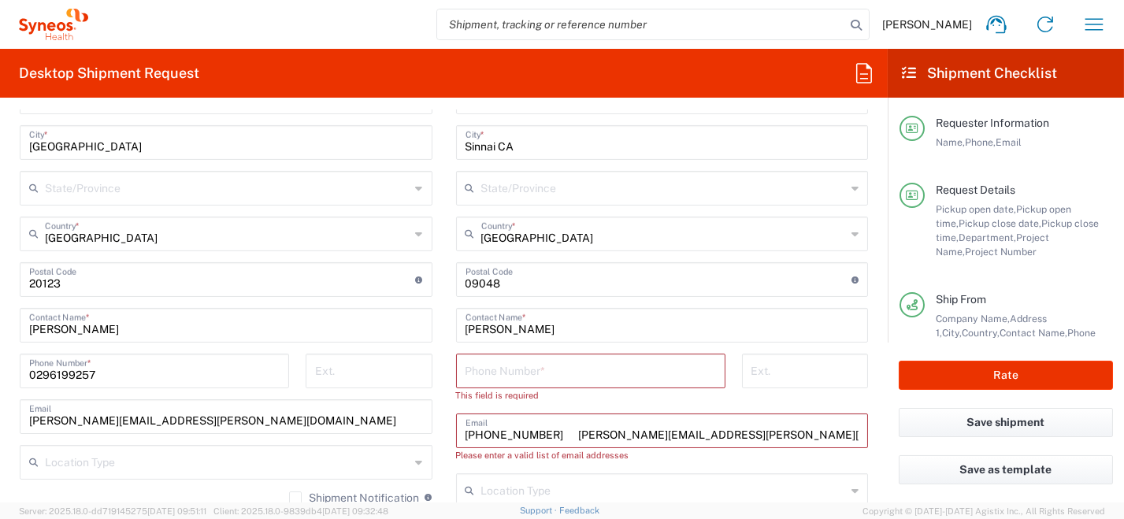
drag, startPoint x: 561, startPoint y: 429, endPoint x: 442, endPoint y: 419, distance: 119.4
click at [444, 420] on main "Location [PERSON_NAME] LLC-[GEOGRAPHIC_DATA] [GEOGRAPHIC_DATA] [GEOGRAPHIC_DATA…" at bounding box center [662, 287] width 436 height 690
type input "[PERSON_NAME][EMAIL_ADDRESS][PERSON_NAME][DOMAIN_NAME]"
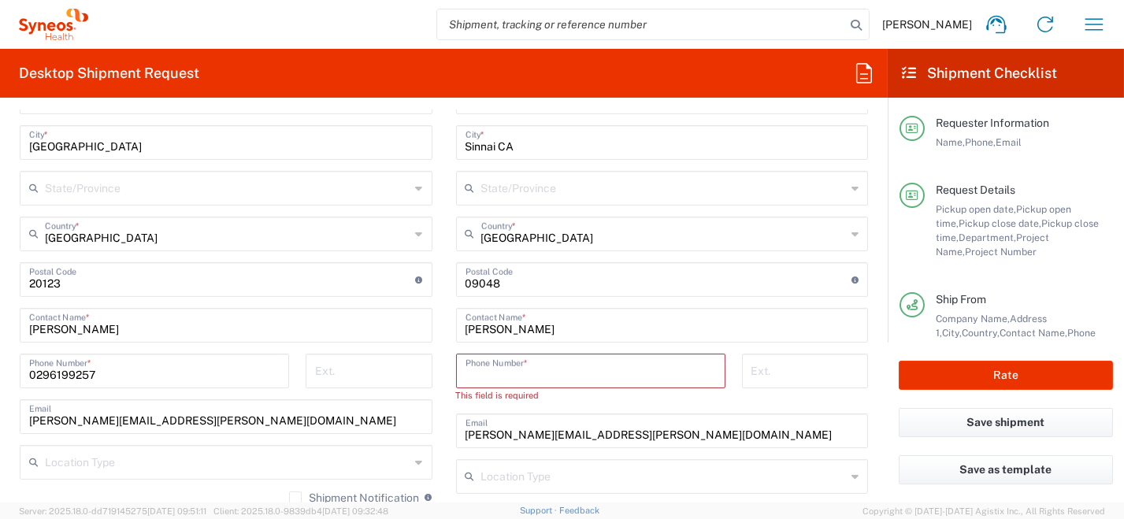
click at [501, 373] on input "tel" at bounding box center [591, 370] width 250 height 28
paste input "[PHONE_NUMBER]"
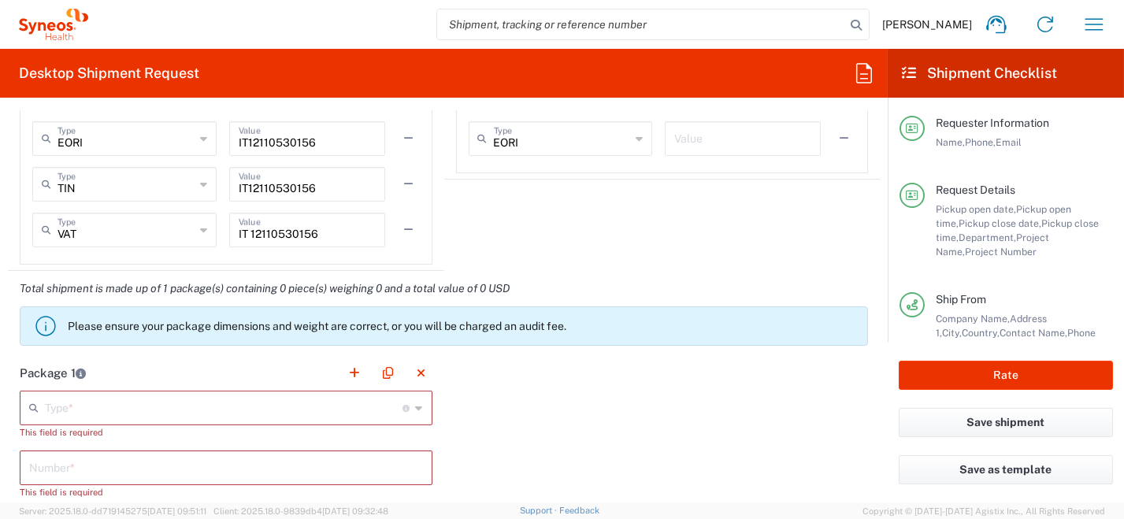
scroll to position [1418, 0]
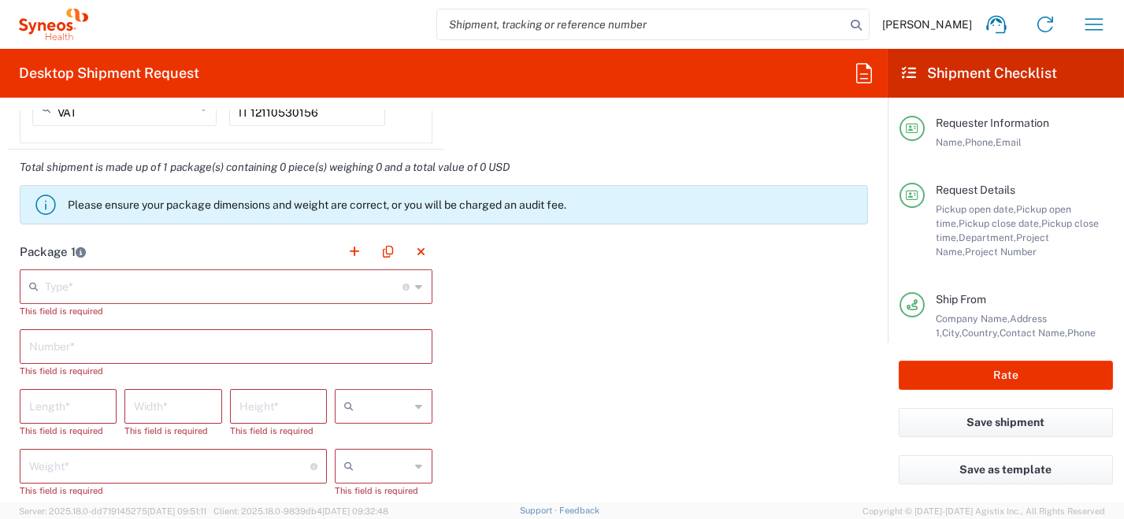
type input "[PHONE_NUMBER]"
click at [409, 283] on div "Type * Material used to package goods" at bounding box center [226, 286] width 413 height 35
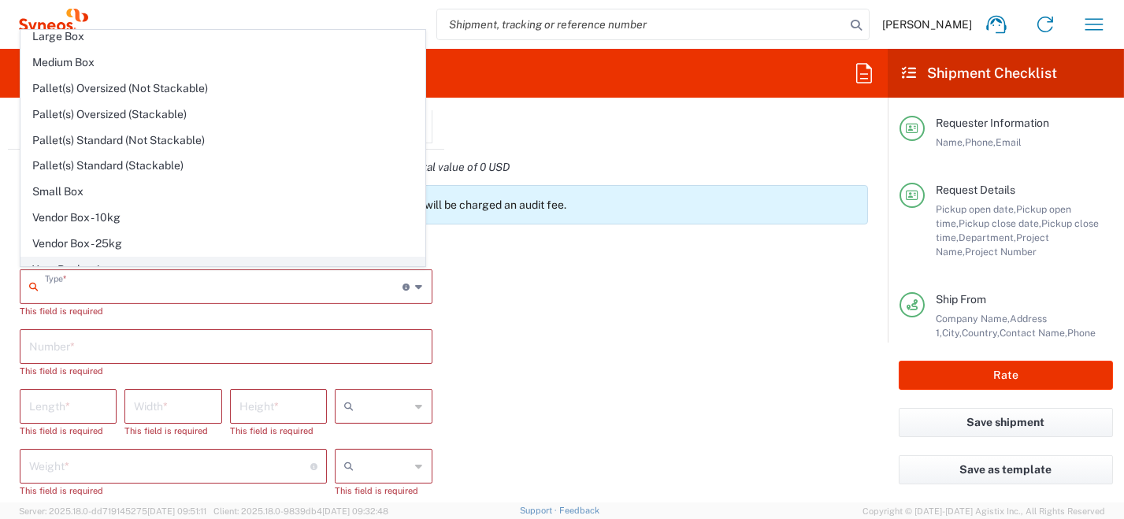
scroll to position [43, 0]
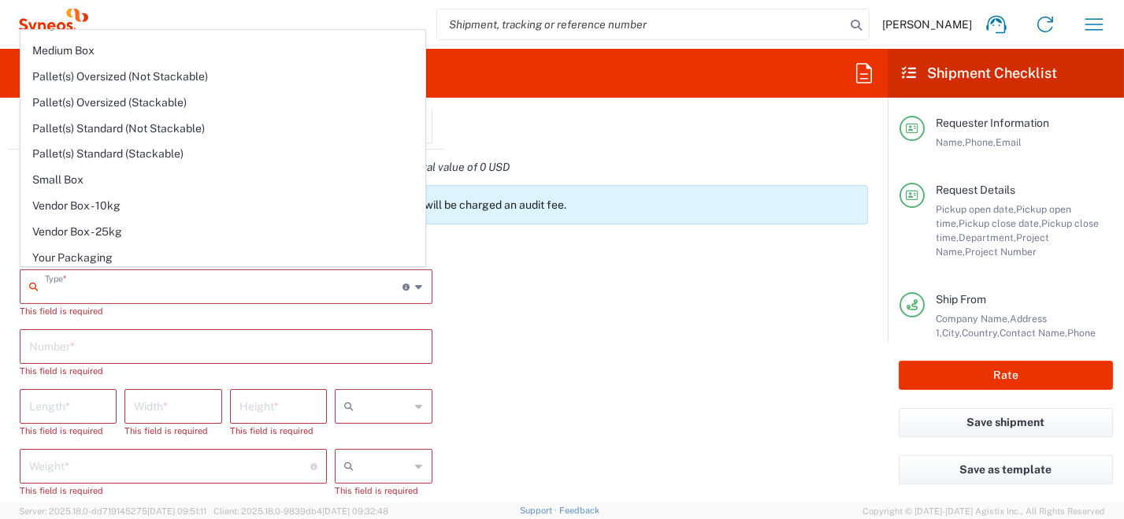
click at [226, 254] on span "Your Packaging" at bounding box center [222, 258] width 403 height 24
type input "Your Packaging"
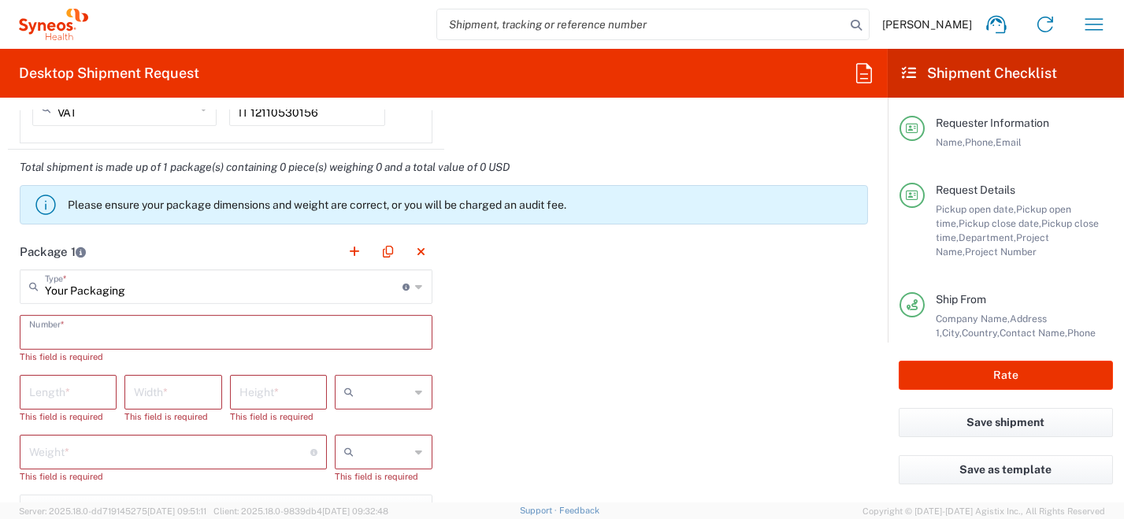
click at [161, 334] on input "text" at bounding box center [226, 331] width 394 height 28
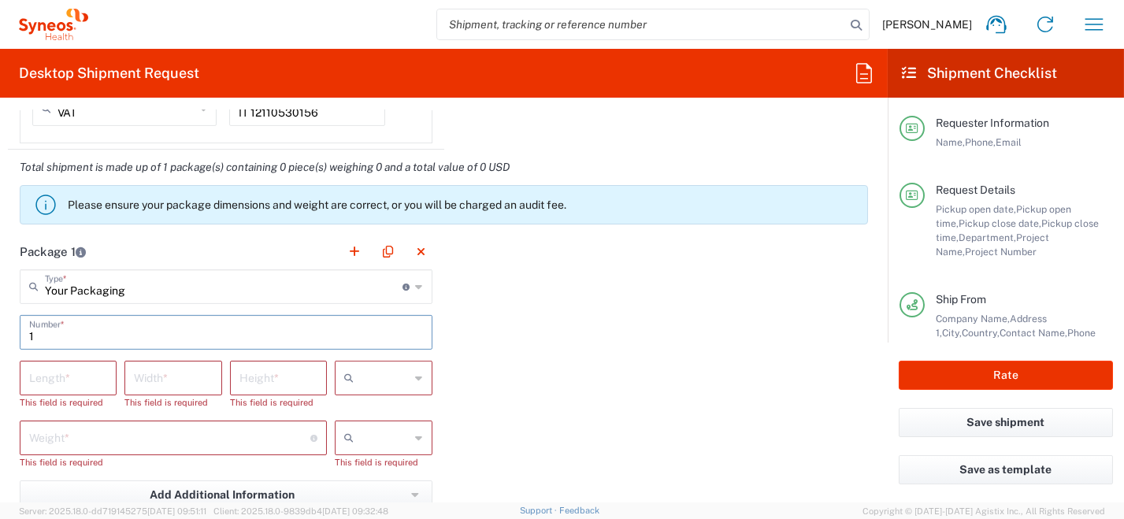
type input "1"
click at [577, 396] on div "Package 1 Your Packaging Type * Material used to package goods Envelope Large B…" at bounding box center [444, 421] width 872 height 374
click at [416, 375] on icon at bounding box center [419, 378] width 7 height 25
click at [400, 410] on span "cm" at bounding box center [378, 410] width 93 height 24
type input "cm"
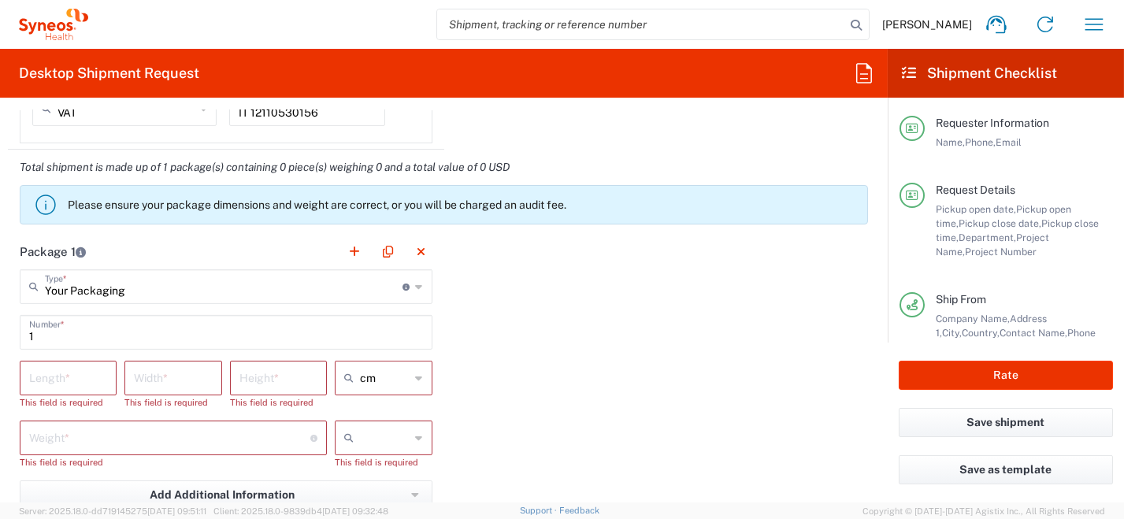
click at [416, 439] on icon at bounding box center [419, 437] width 7 height 25
click at [404, 469] on span "kgs" at bounding box center [378, 470] width 93 height 24
type input "kgs"
click at [91, 380] on input "number" at bounding box center [68, 377] width 78 height 28
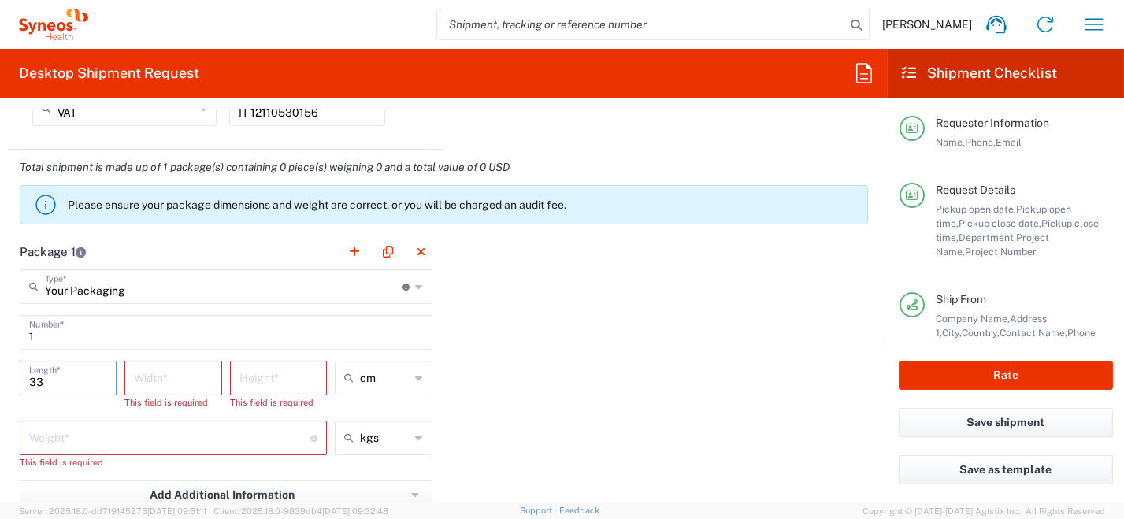
type input "33"
click at [145, 377] on input "number" at bounding box center [173, 377] width 78 height 28
type input "23"
click at [261, 375] on input "number" at bounding box center [278, 377] width 78 height 28
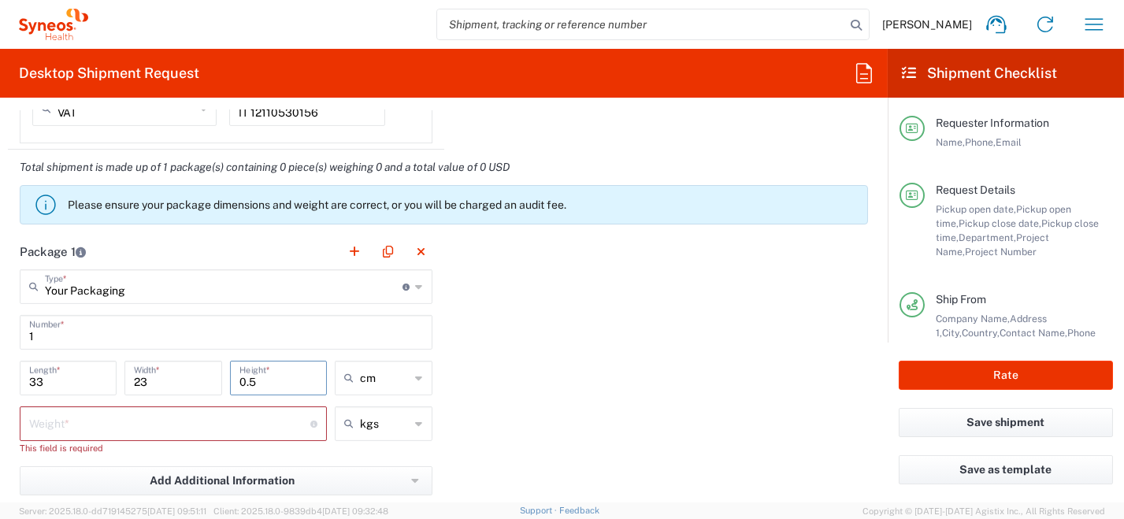
type input "0.5"
drag, startPoint x: 198, startPoint y: 422, endPoint x: 158, endPoint y: 413, distance: 41.3
click at [196, 425] on input "number" at bounding box center [169, 423] width 281 height 28
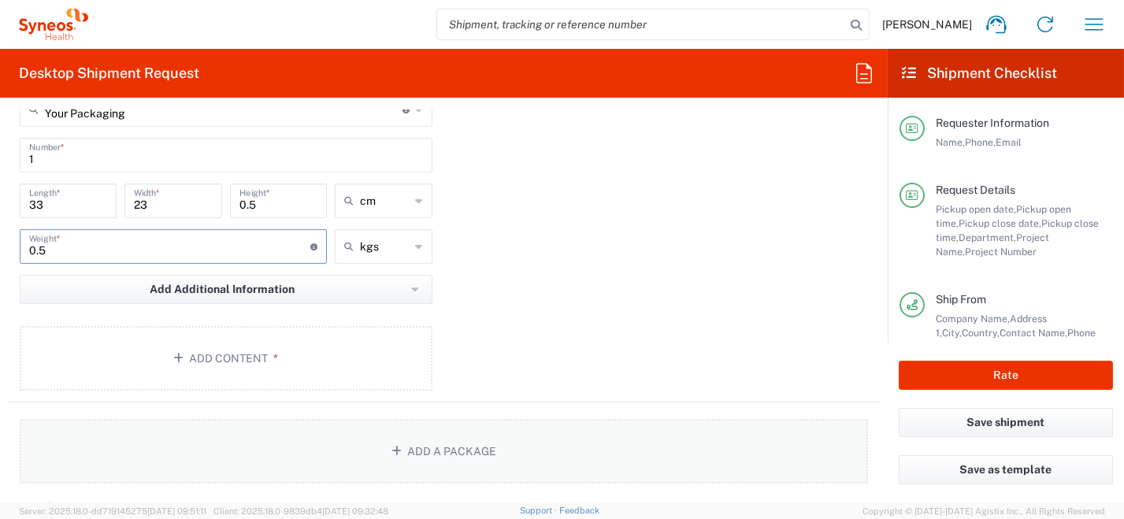
scroll to position [1654, 0]
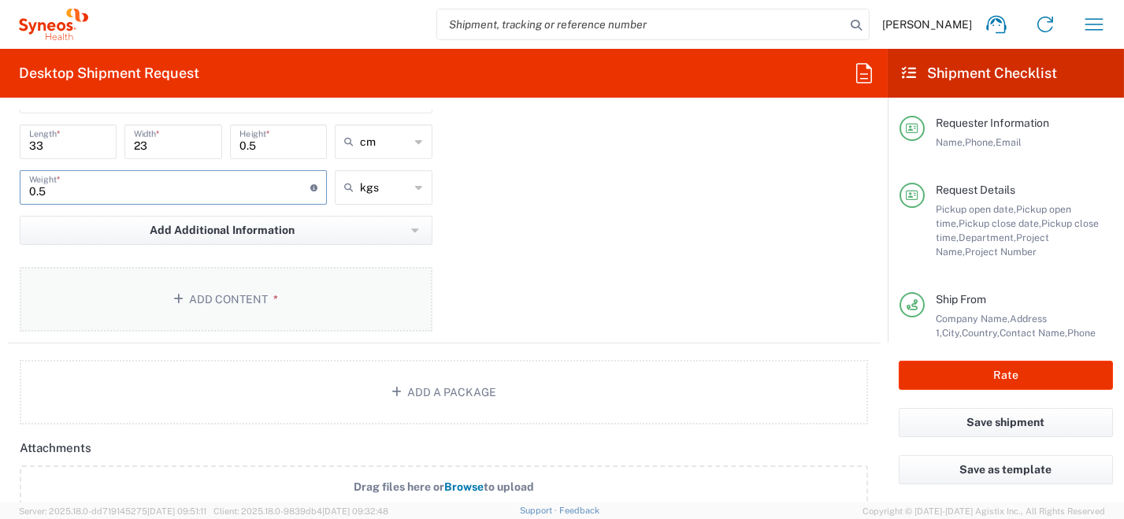
type input "0.5"
click at [284, 301] on button "Add Content *" at bounding box center [226, 299] width 413 height 65
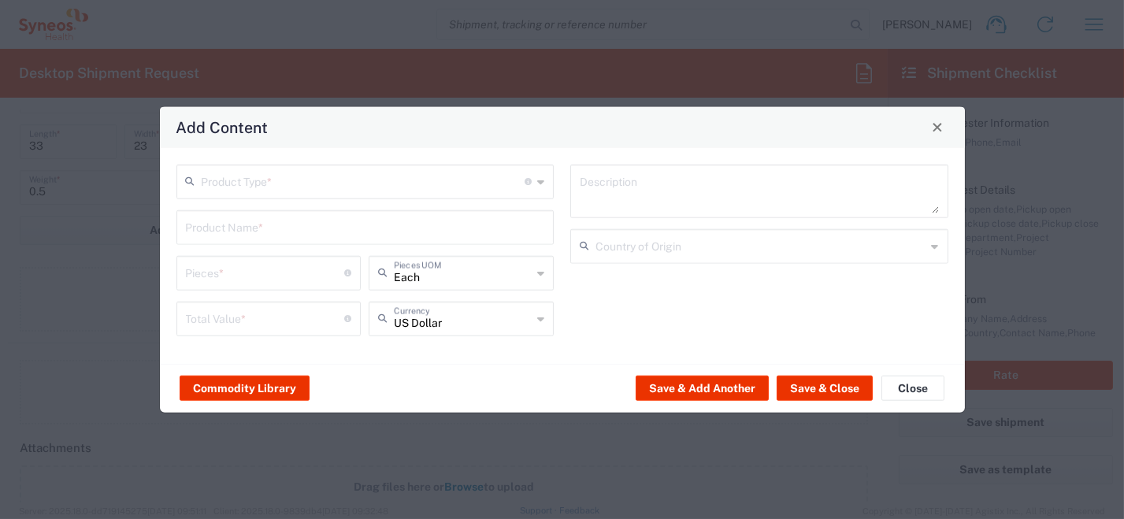
click at [537, 183] on div "Product Type * Document: Paper document generated internally by Syneos, a clien…" at bounding box center [365, 181] width 378 height 35
drag, startPoint x: 482, startPoint y: 217, endPoint x: 490, endPoint y: 221, distance: 8.5
click at [483, 217] on span "Documents" at bounding box center [364, 216] width 375 height 24
type input "Documents"
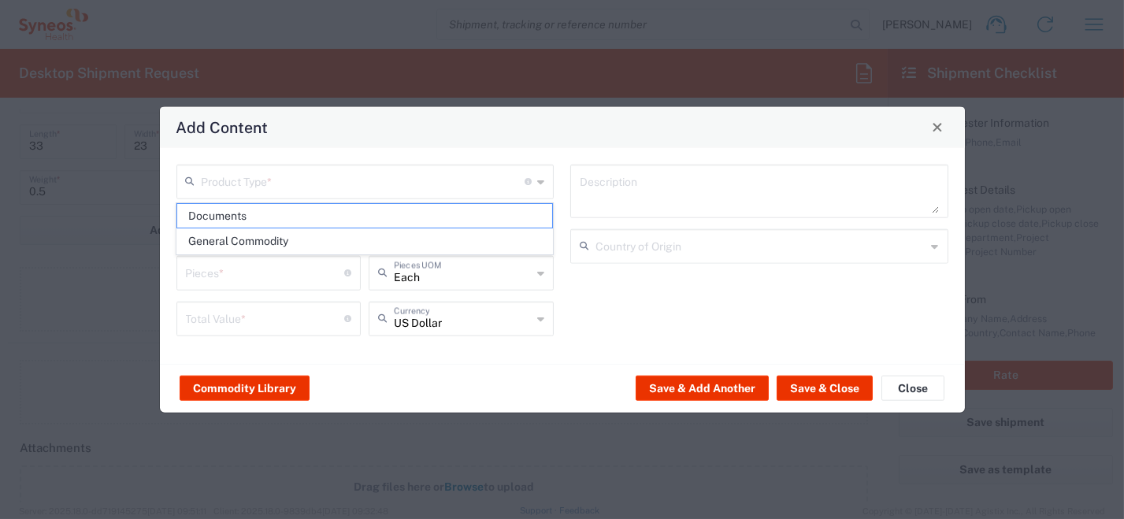
type input "1"
type textarea "Documents"
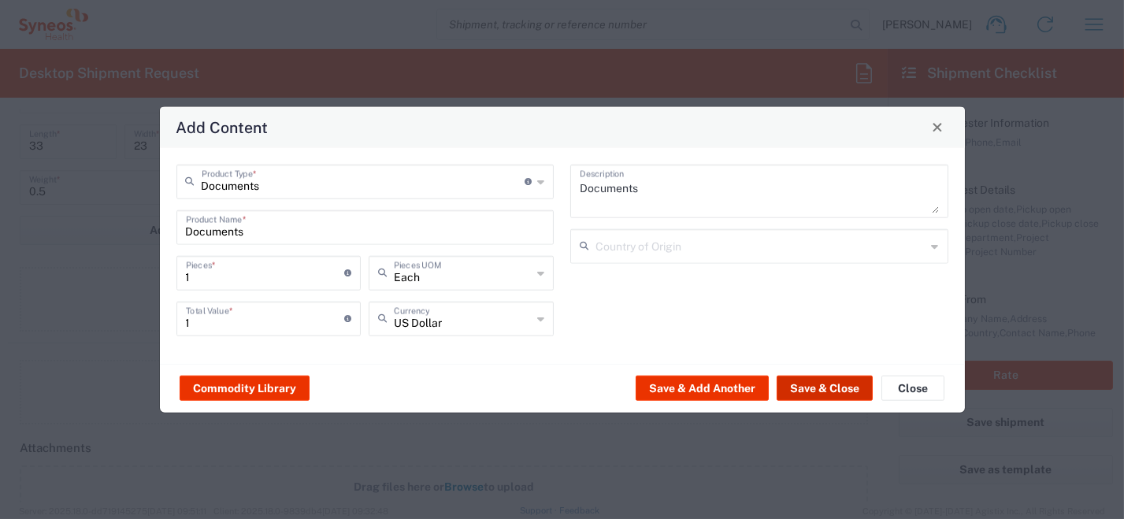
click at [818, 384] on button "Save & Close" at bounding box center [825, 388] width 96 height 25
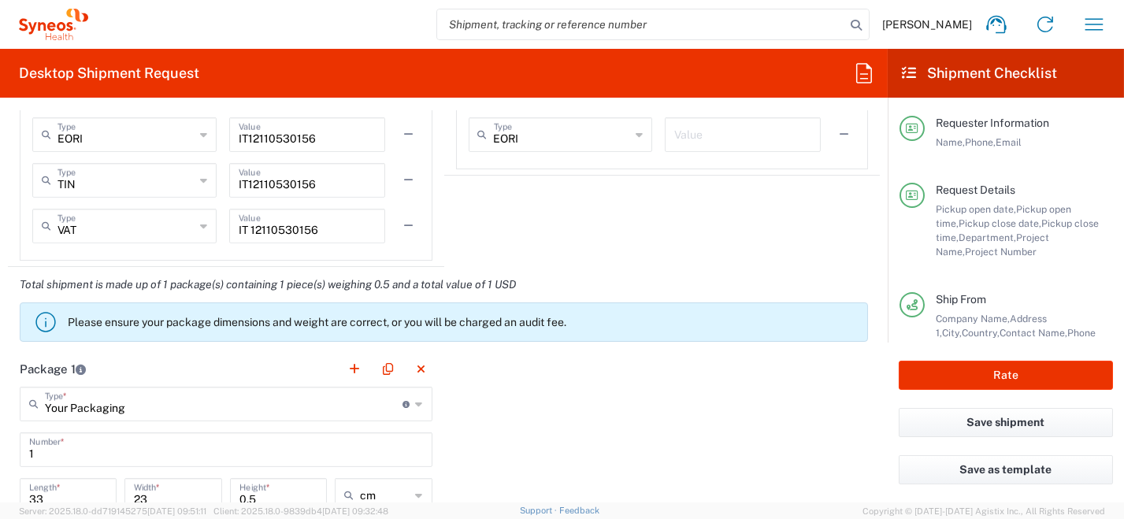
scroll to position [1418, 0]
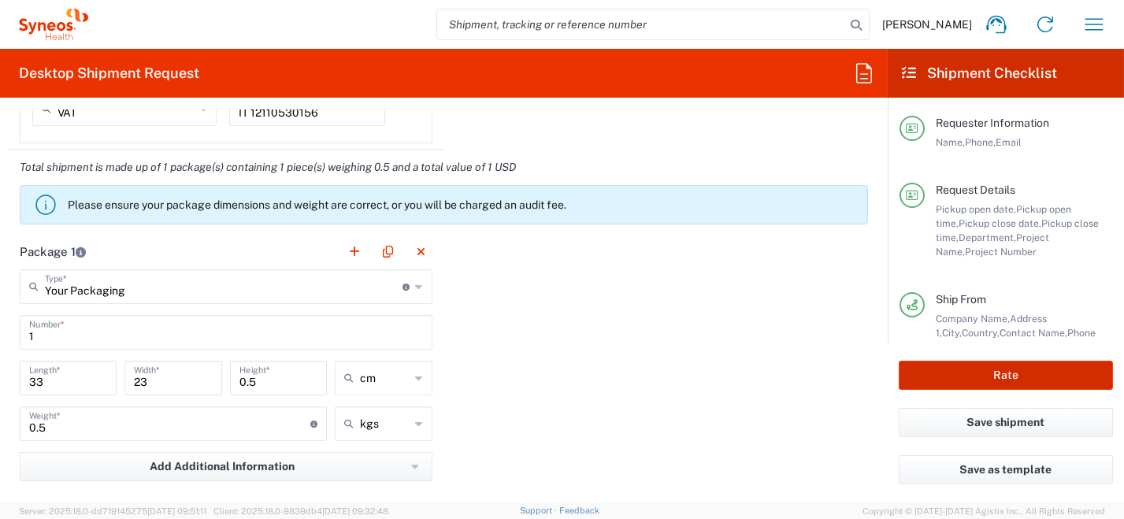
click at [1030, 377] on button "Rate" at bounding box center [1006, 375] width 214 height 29
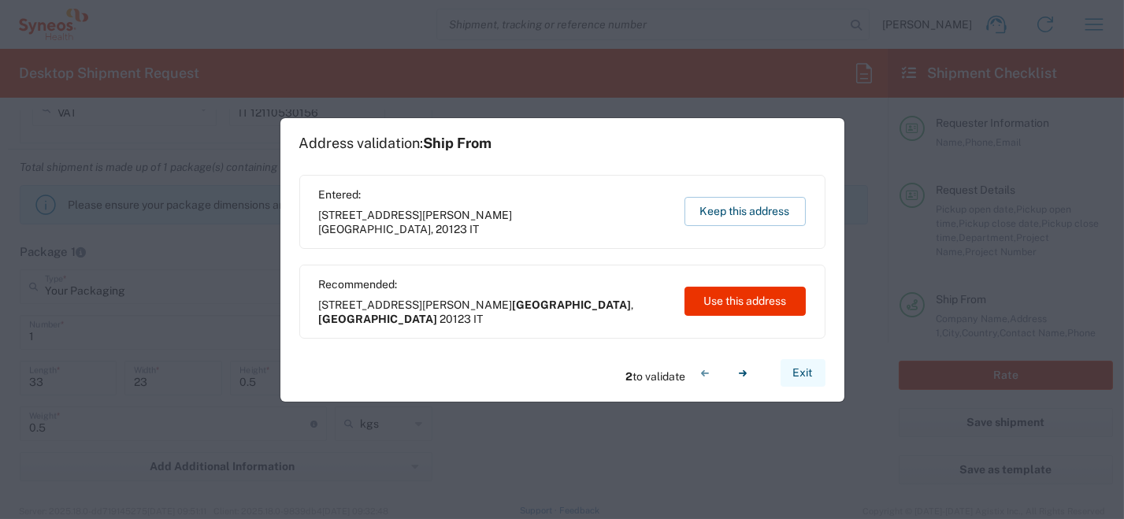
type input "6463B"
click at [771, 311] on button "Use this address" at bounding box center [745, 301] width 121 height 29
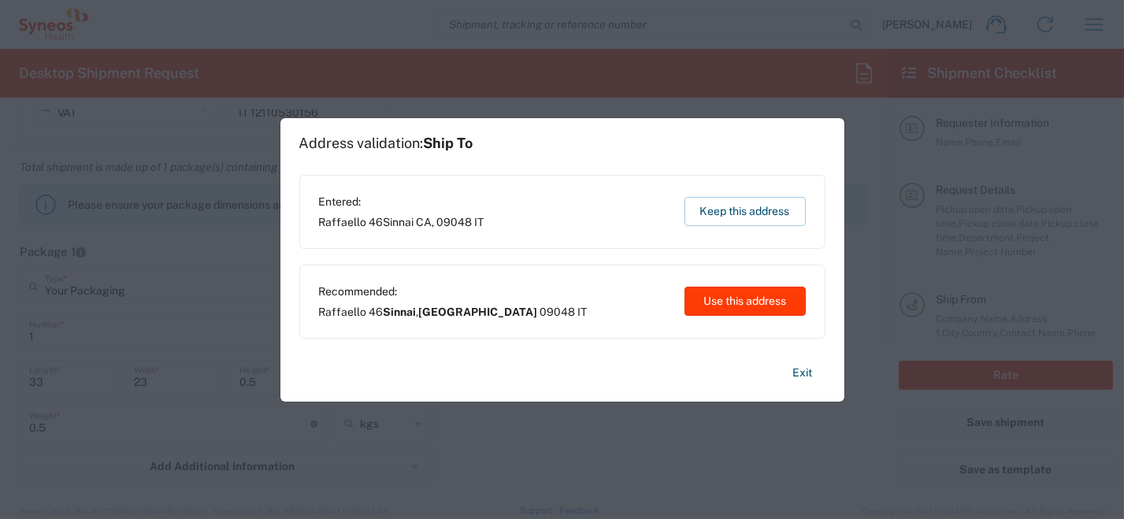
click at [772, 299] on button "Use this address" at bounding box center [745, 301] width 121 height 29
type input "[GEOGRAPHIC_DATA]"
type input "Sinnai"
type input "[GEOGRAPHIC_DATA]"
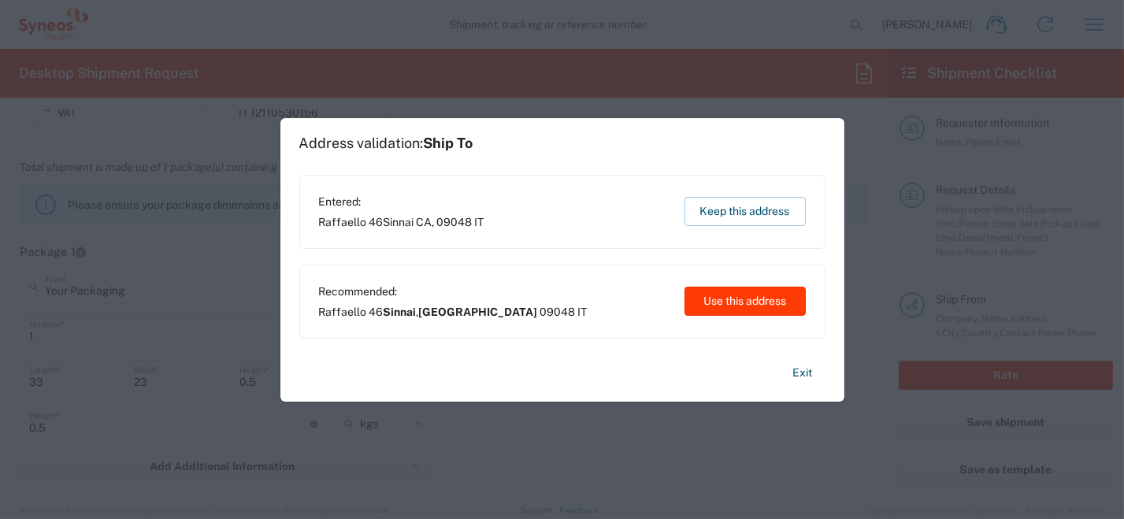
type input "[GEOGRAPHIC_DATA]"
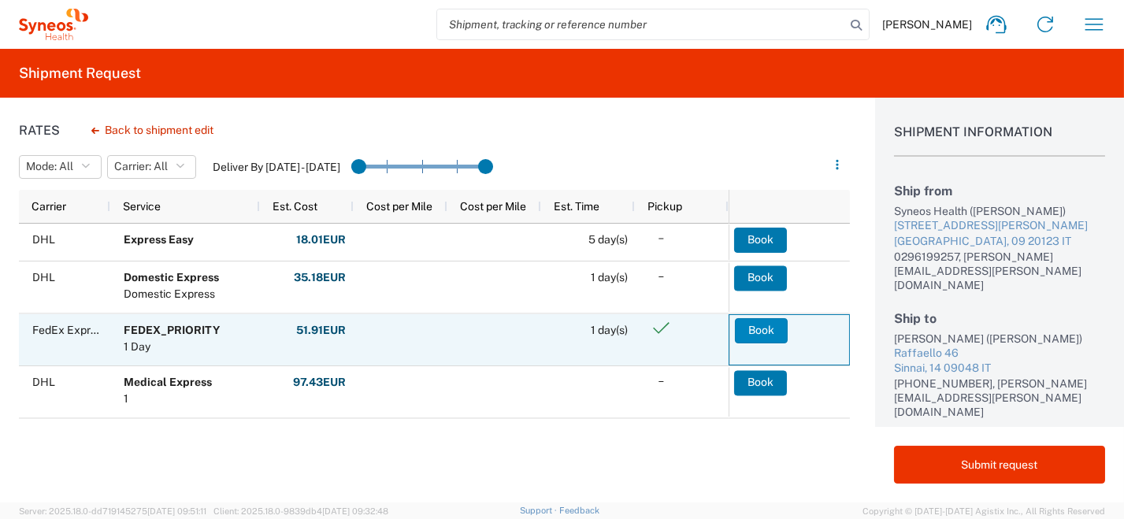
click at [755, 330] on button "Book" at bounding box center [761, 329] width 53 height 25
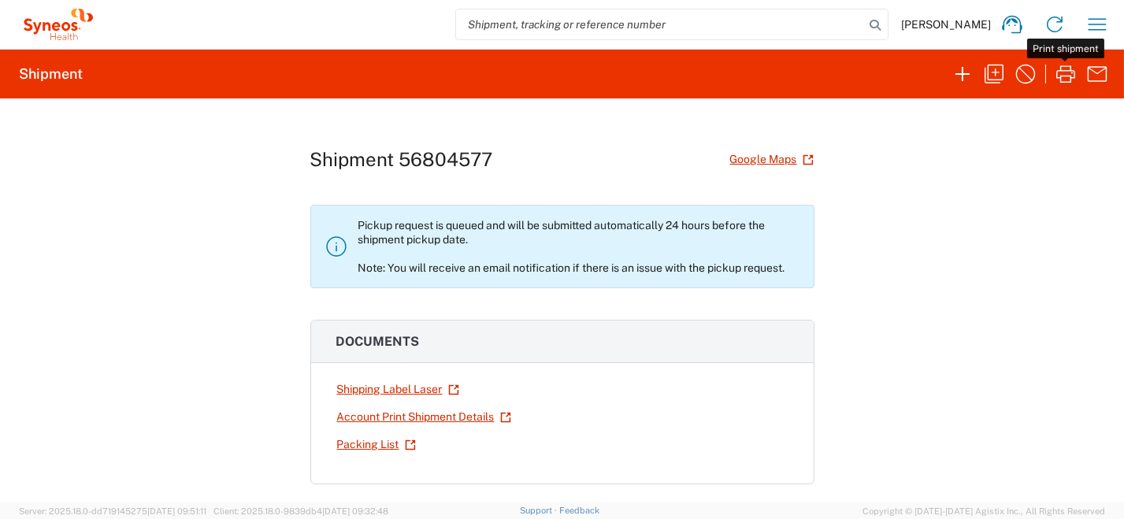
click at [1066, 72] on icon "button" at bounding box center [1065, 73] width 25 height 25
click at [966, 73] on icon "button" at bounding box center [963, 74] width 14 height 14
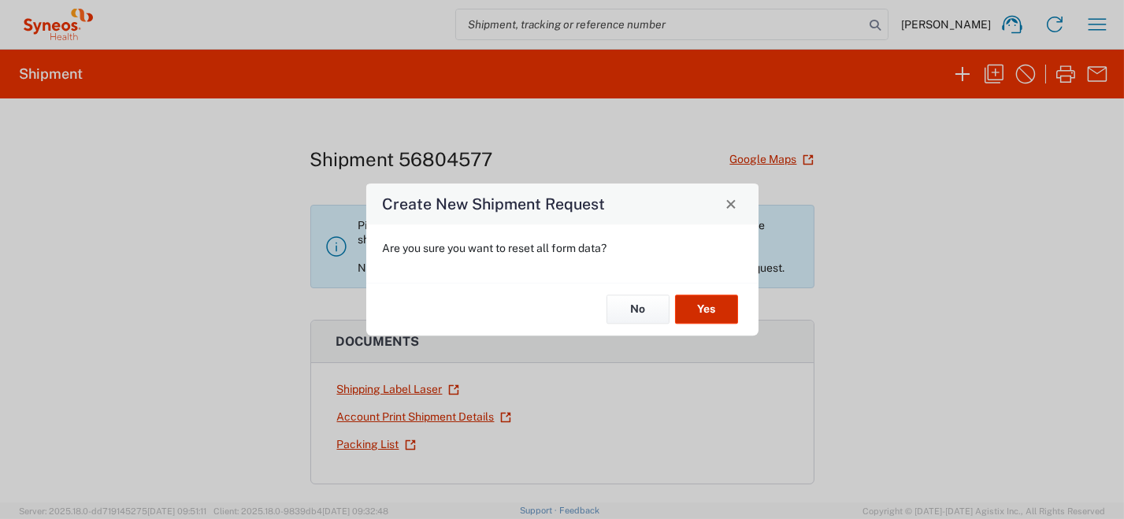
click at [706, 323] on button "Yes" at bounding box center [706, 309] width 63 height 29
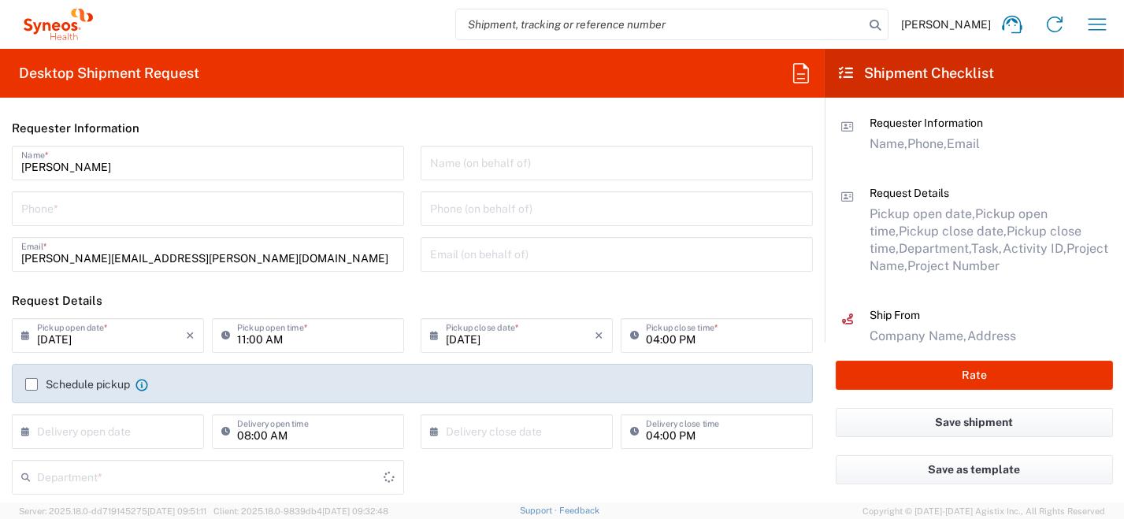
type input "8350"
click at [170, 210] on input "tel" at bounding box center [207, 208] width 373 height 28
type input "0296199257"
type input "[PERSON_NAME][EMAIL_ADDRESS][PERSON_NAME][DOMAIN_NAME]"
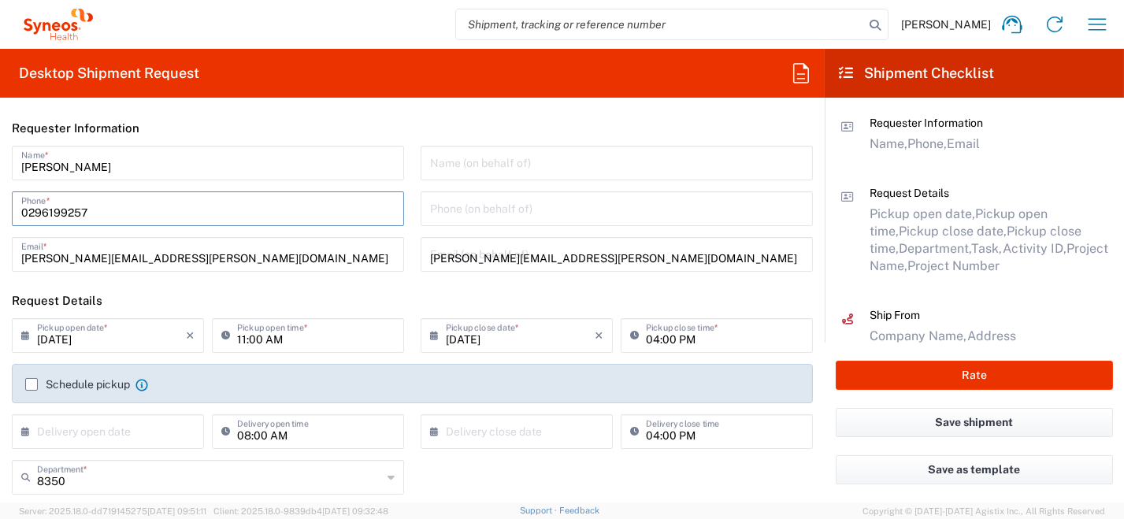
type input "[PERSON_NAME]"
type input "0296199257"
type input "SYNEOS HEALTH [GEOGRAPHIC_DATA] S.R.L."
type input "Syneos Health [GEOGRAPHIC_DATA], [STREET_ADDRESS]"
type input "[GEOGRAPHIC_DATA]"
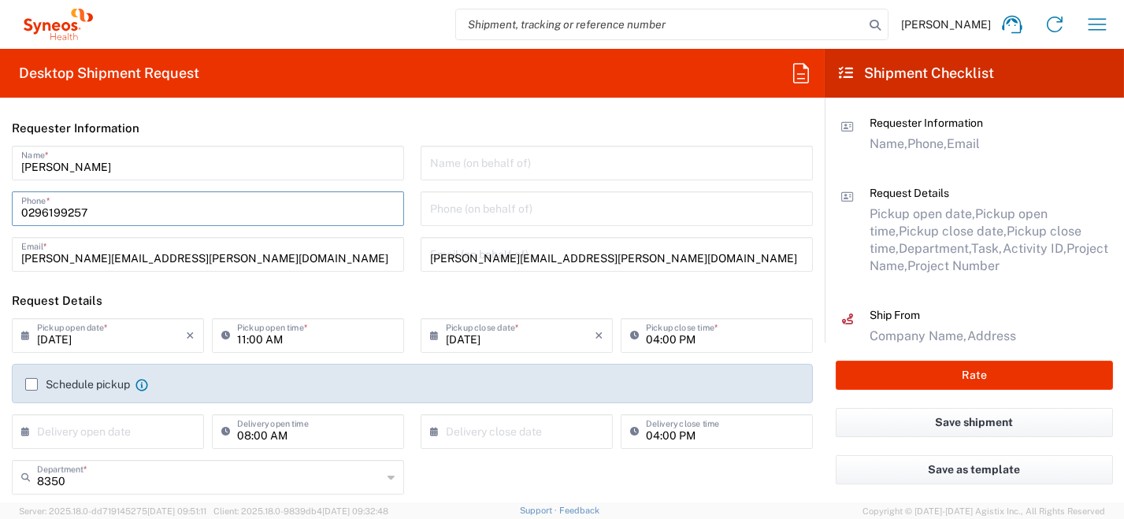
type input "[PERSON_NAME]"
type input "[GEOGRAPHIC_DATA]"
type input "20123"
type input "0296199257"
type input "[PERSON_NAME][EMAIL_ADDRESS][PERSON_NAME][DOMAIN_NAME]"
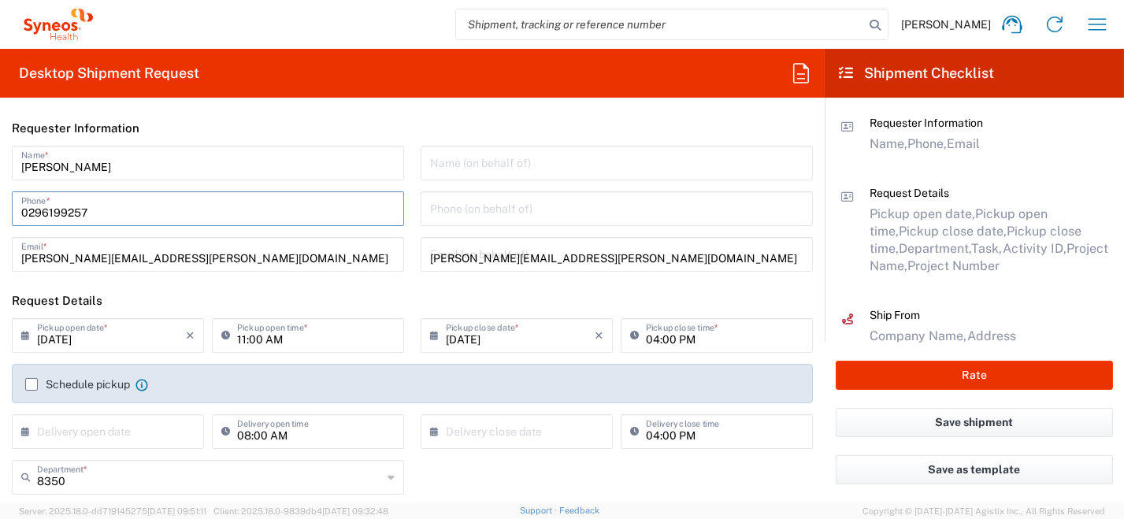
type input "[PERSON_NAME]"
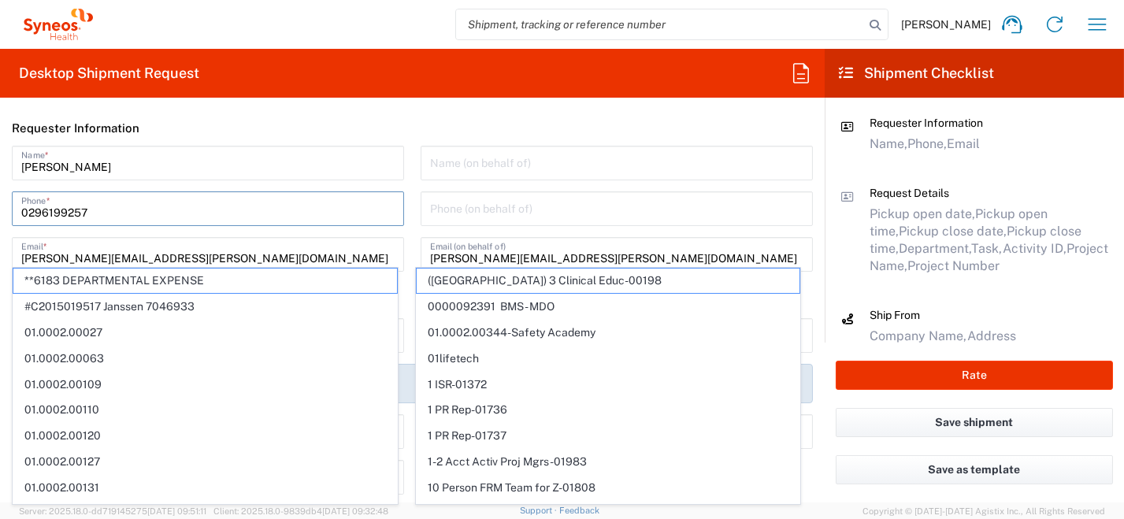
click at [163, 202] on input "0296199257" at bounding box center [207, 208] width 373 height 28
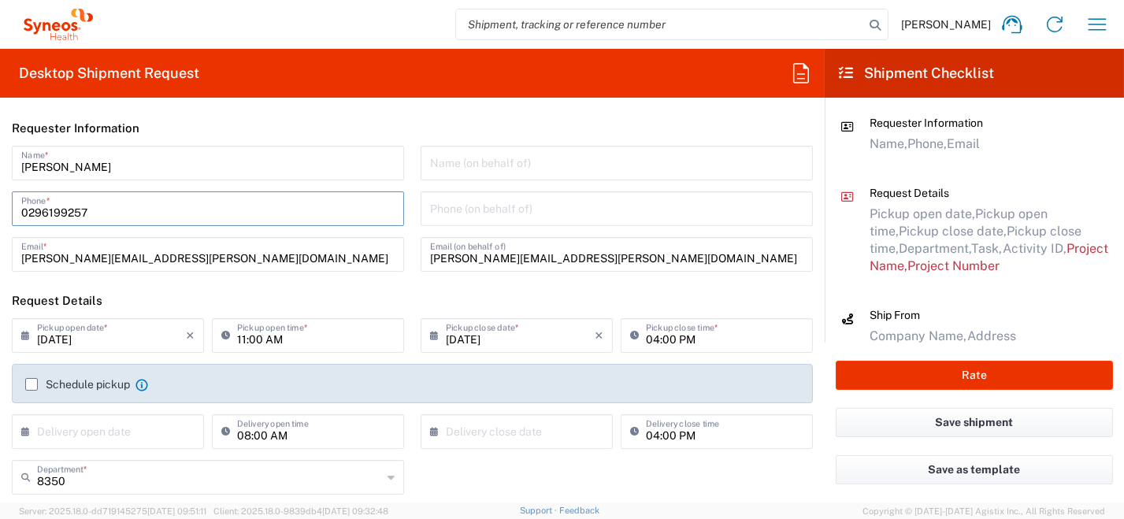
click at [86, 338] on input "[DATE]" at bounding box center [111, 335] width 149 height 28
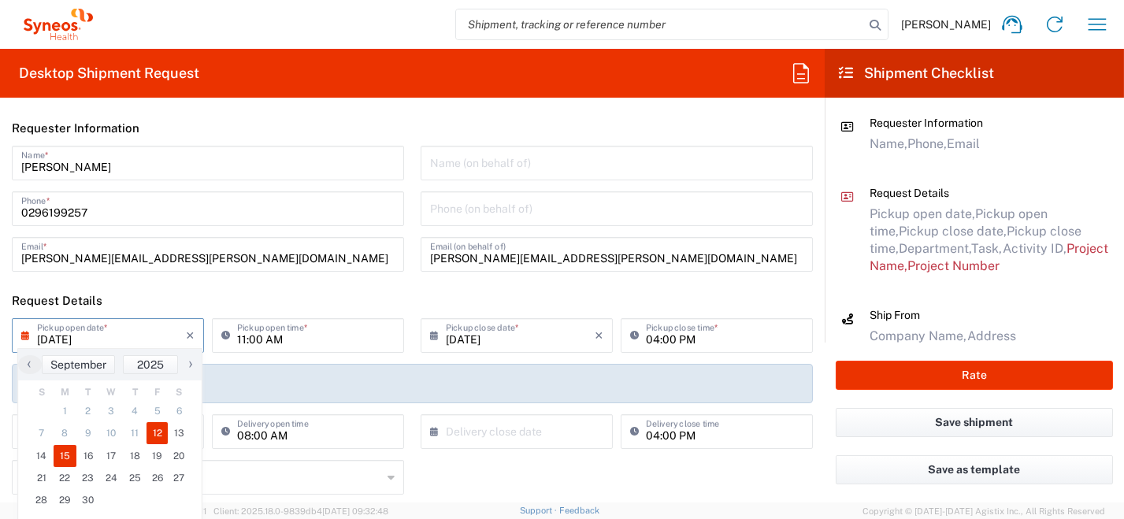
click at [63, 455] on span "15" at bounding box center [66, 456] width 24 height 22
type input "[DATE]"
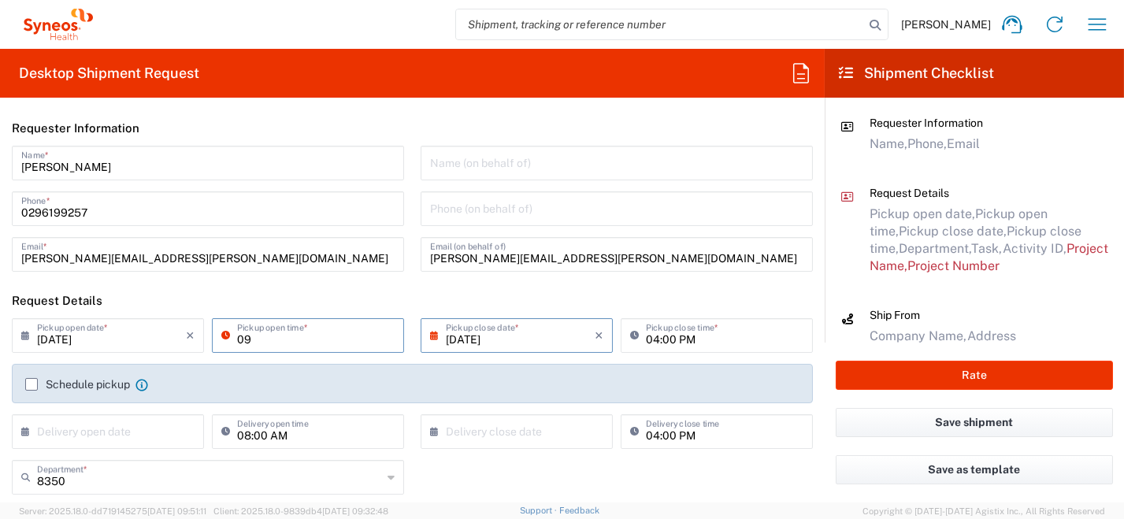
type input "09:00 AM"
type input "[GEOGRAPHIC_DATA]"
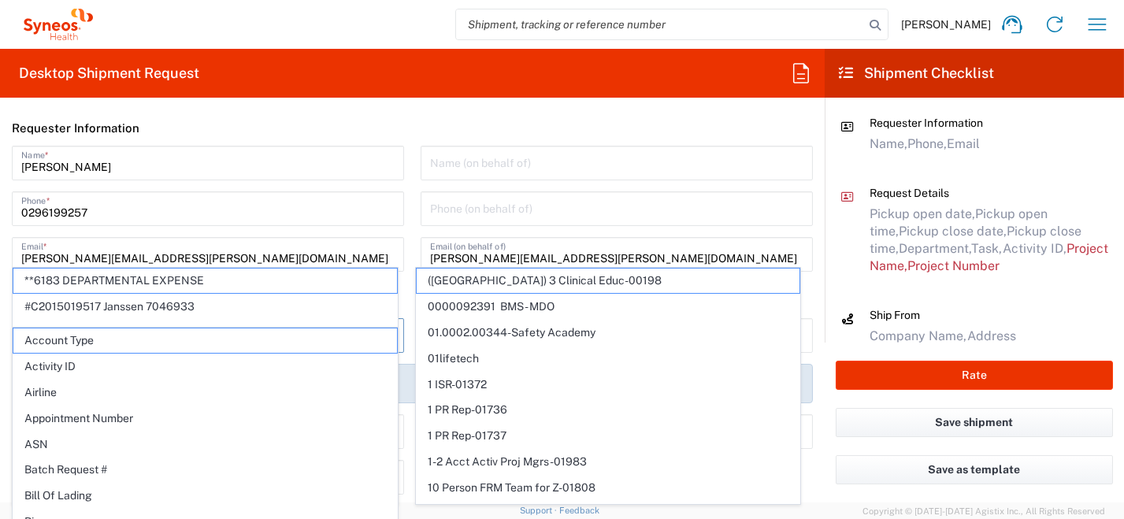
click at [191, 212] on input "0296199257" at bounding box center [207, 208] width 373 height 28
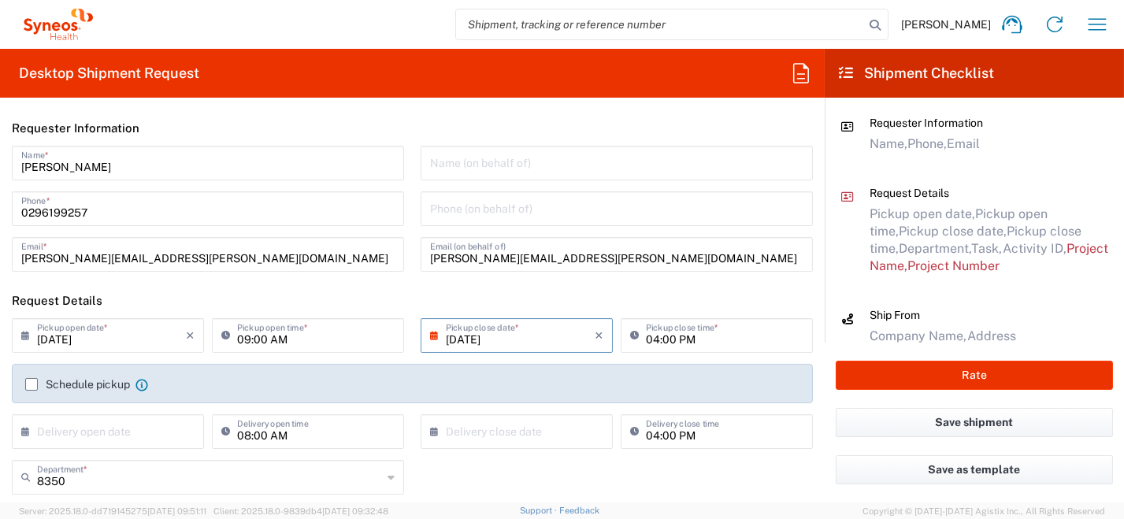
click at [36, 381] on label "Schedule pickup" at bounding box center [77, 384] width 105 height 13
click at [32, 384] on input "Schedule pickup" at bounding box center [32, 384] width 0 height 0
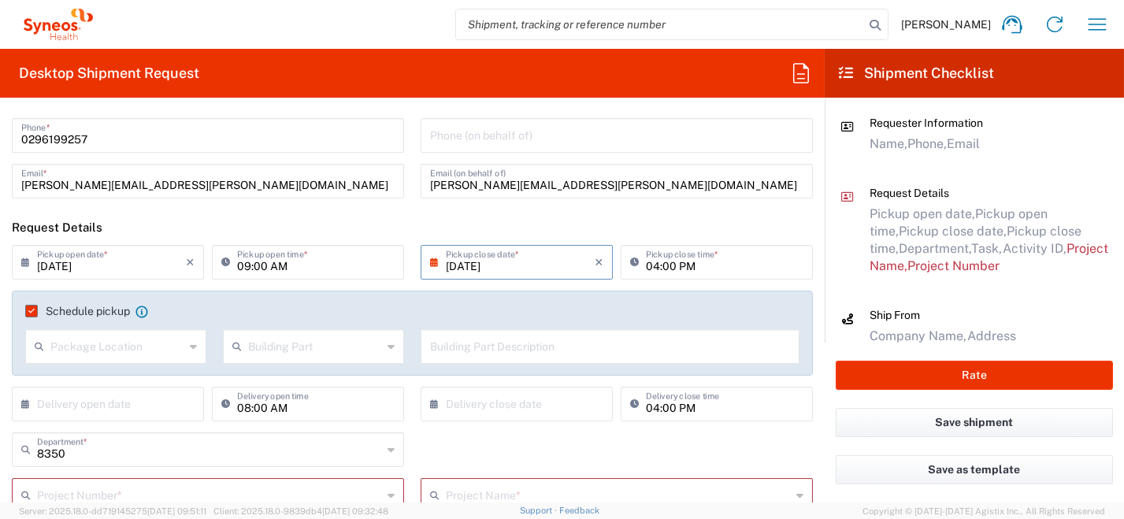
scroll to position [158, 0]
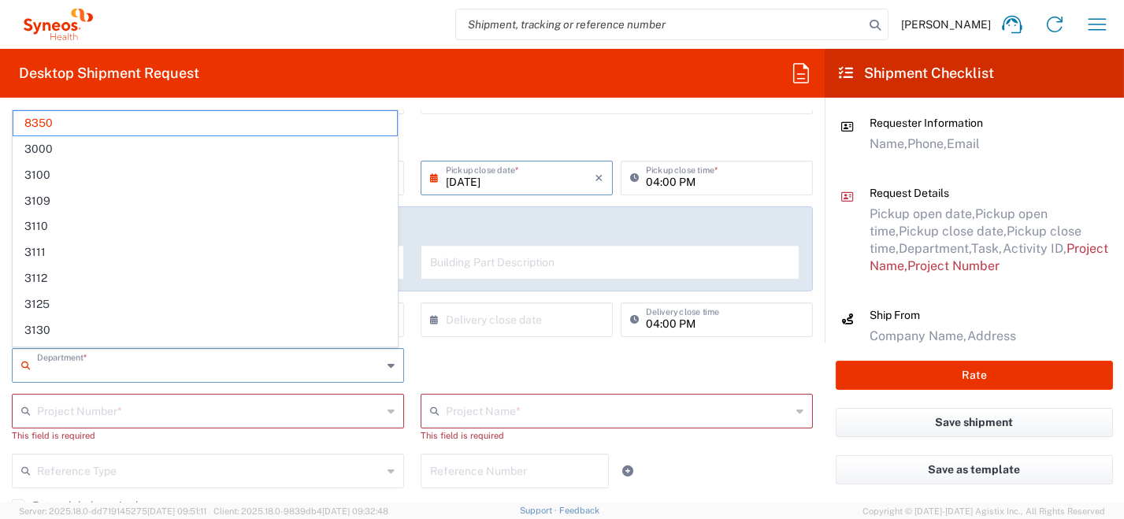
click at [117, 367] on input "text" at bounding box center [209, 365] width 345 height 28
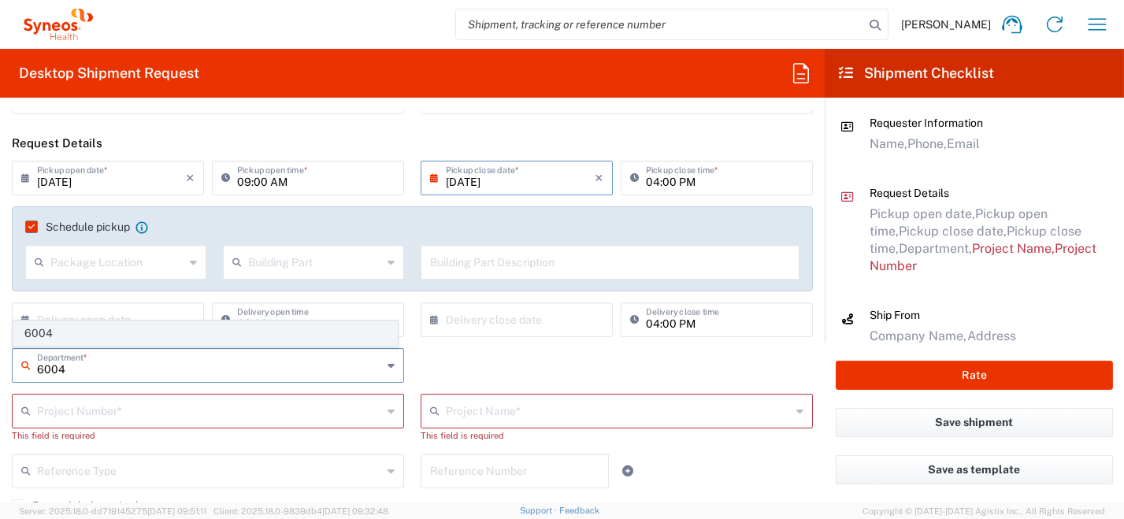
type input "6004"
click at [81, 336] on span "6004" at bounding box center [205, 333] width 384 height 24
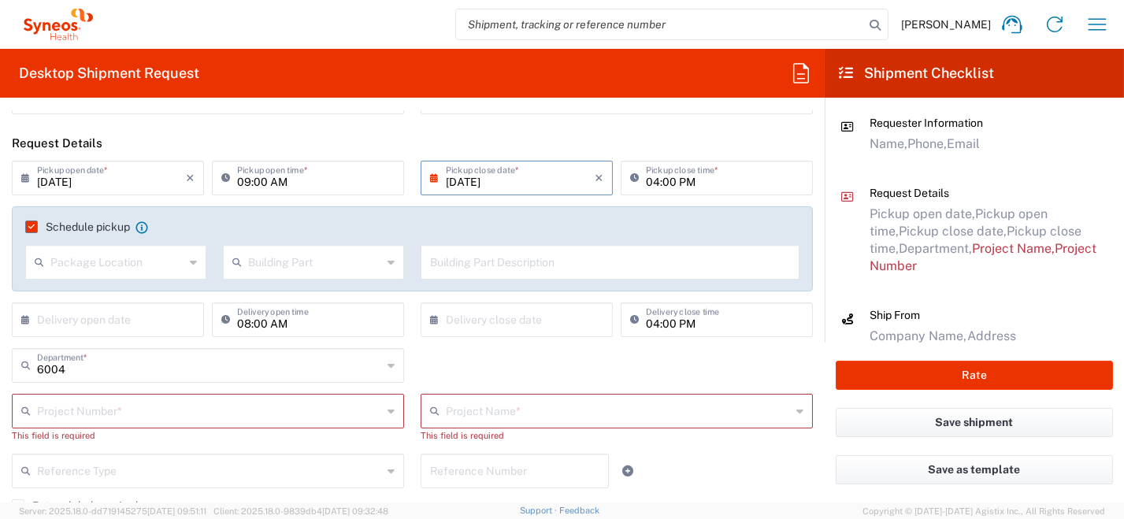
click at [105, 419] on input "text" at bounding box center [209, 410] width 345 height 28
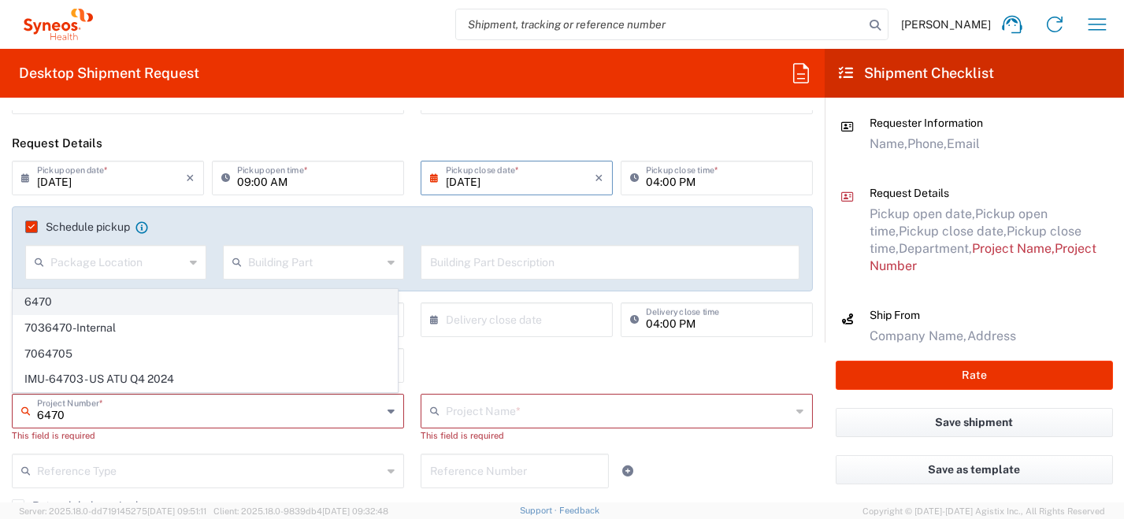
type input "6470"
click at [55, 307] on span "6470" at bounding box center [205, 302] width 384 height 24
click at [55, 307] on input "text" at bounding box center [111, 319] width 149 height 28
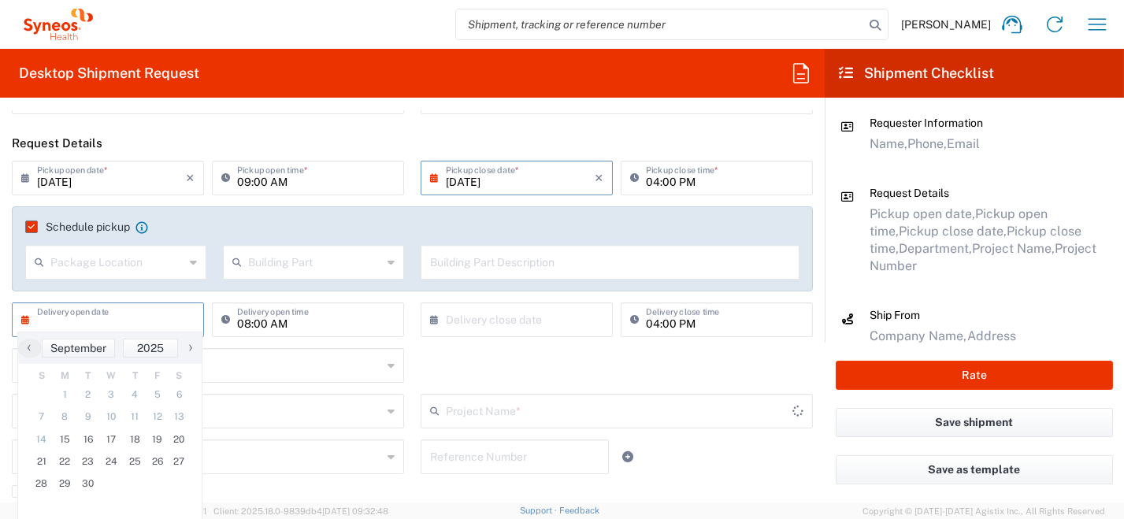
type input "ST-EUR - Immunocore MSL"
click at [275, 417] on input "6470" at bounding box center [209, 410] width 345 height 28
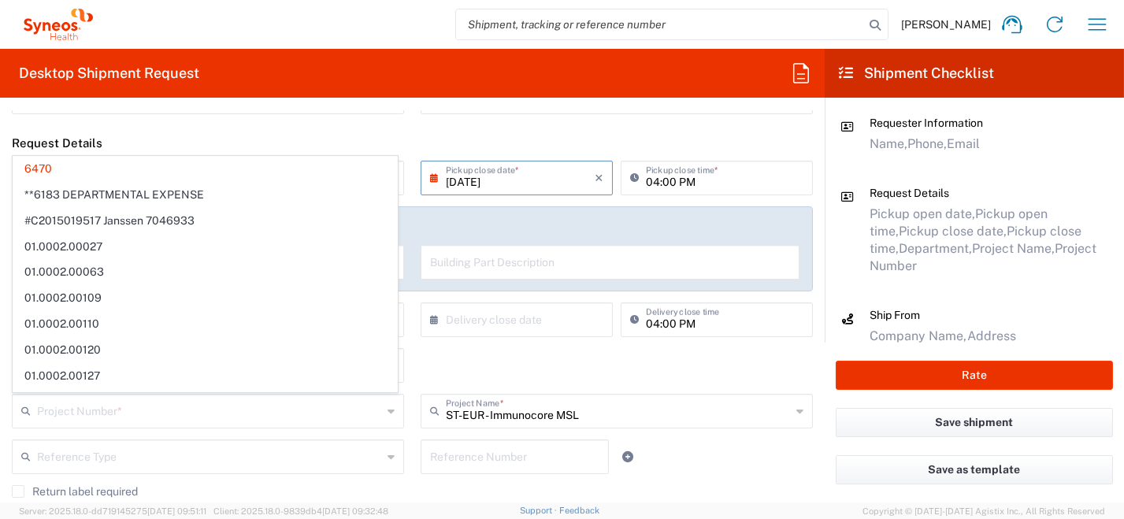
click at [728, 473] on div "Reference Type Account Type Activity ID Airline Appointment Number ASN Batch Re…" at bounding box center [413, 463] width 818 height 46
type input "6470"
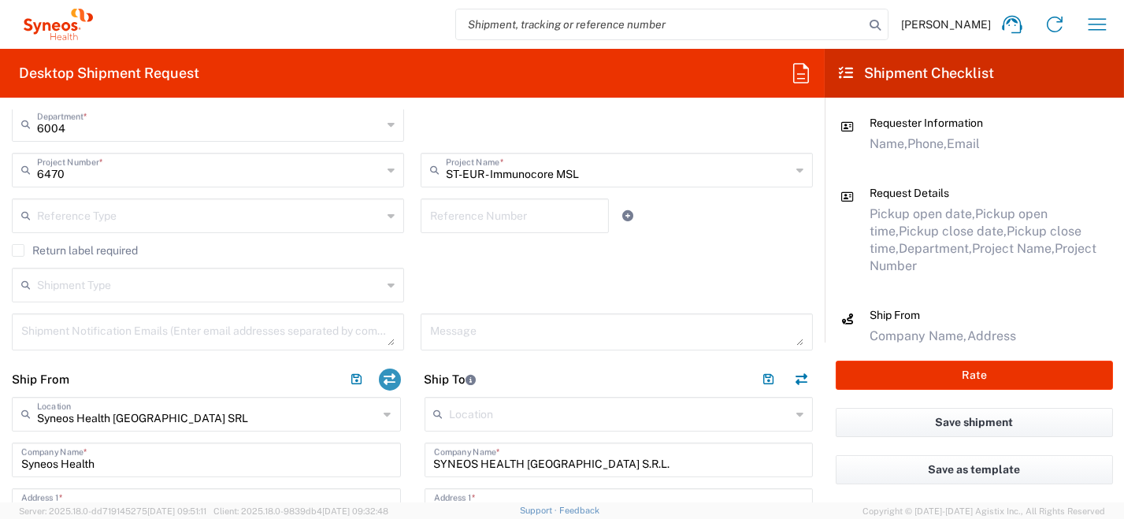
scroll to position [394, 0]
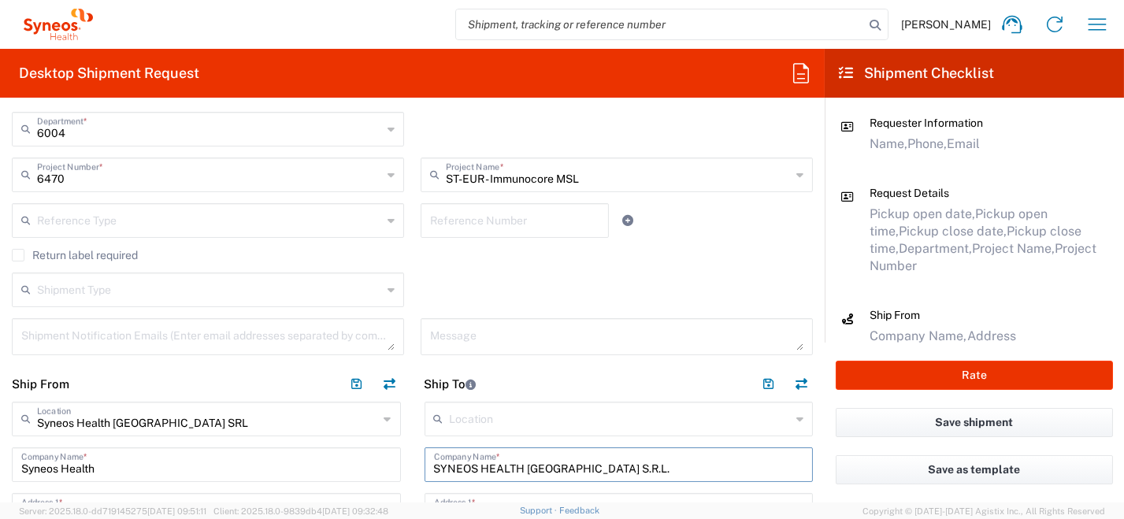
drag, startPoint x: 586, startPoint y: 467, endPoint x: 346, endPoint y: 419, distance: 245.0
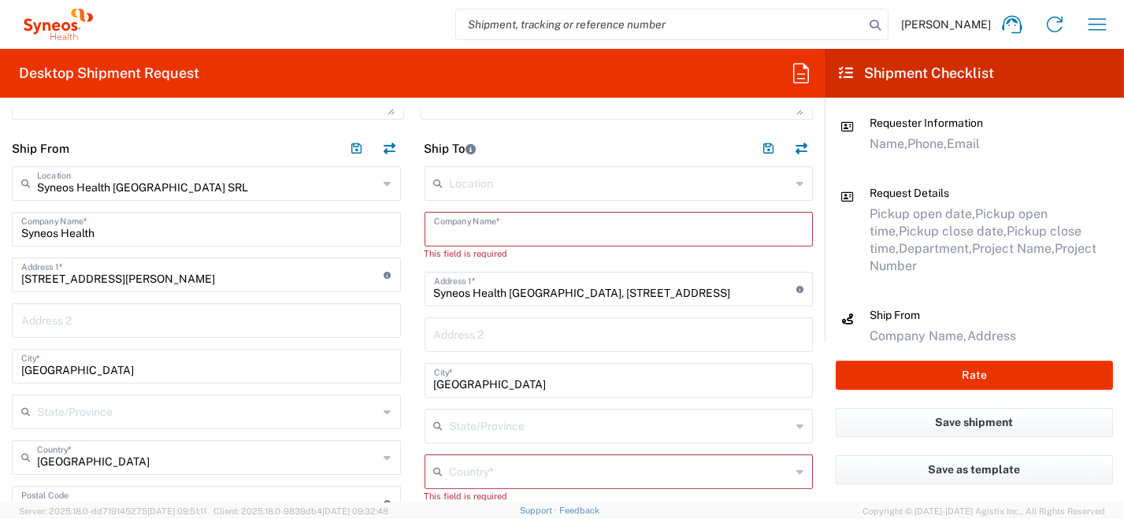
click at [394, 382] on div "Ship From Syneos Health [GEOGRAPHIC_DATA] SRL Location Syneos Health [GEOGRAPHI…" at bounding box center [412, 521] width 825 height 781
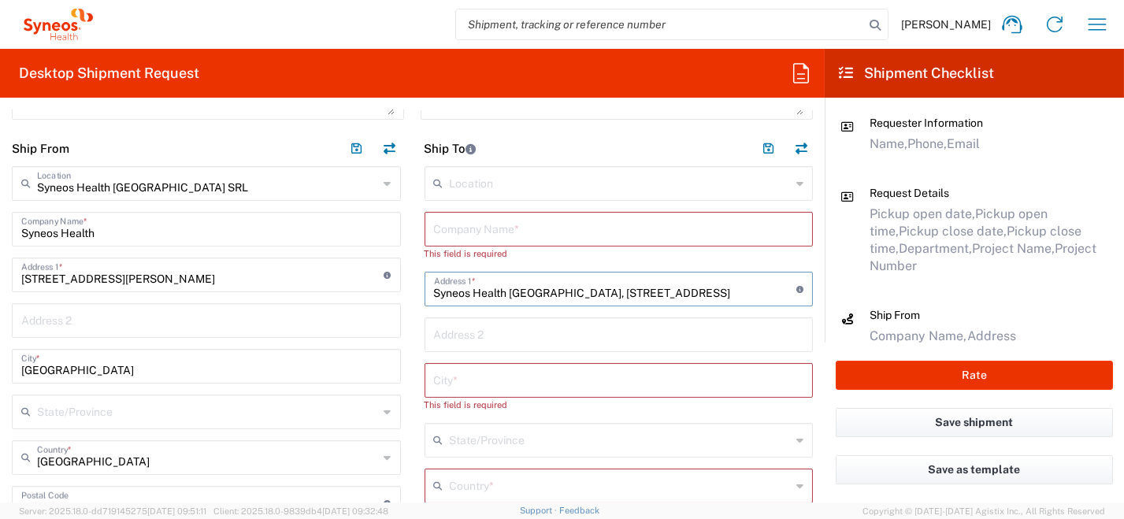
drag, startPoint x: 662, startPoint y: 295, endPoint x: 458, endPoint y: 326, distance: 206.4
click at [343, 299] on div "Ship From Syneos Health [GEOGRAPHIC_DATA] SRL Location Syneos Health [GEOGRAPHI…" at bounding box center [412, 521] width 825 height 781
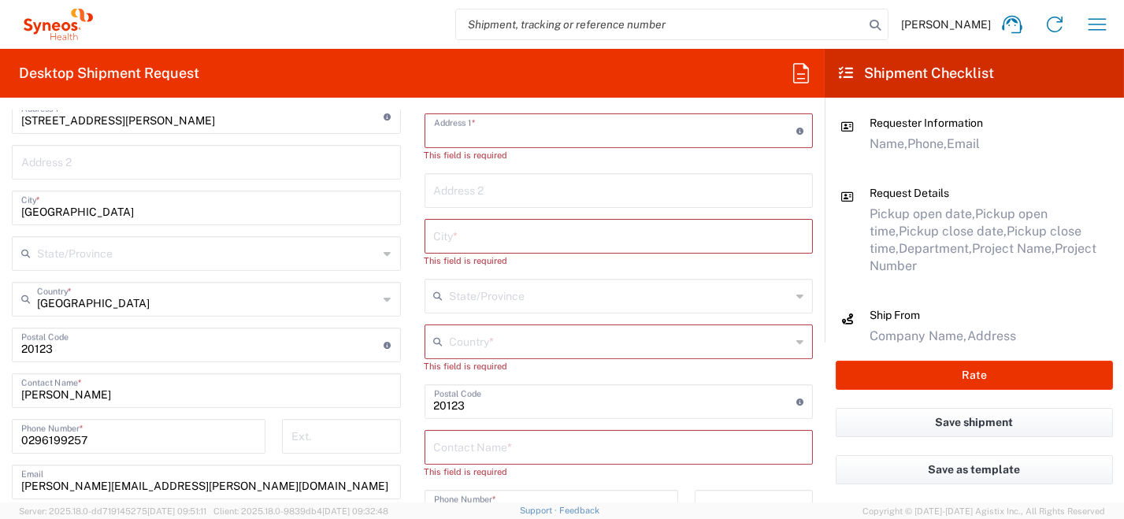
scroll to position [944, 0]
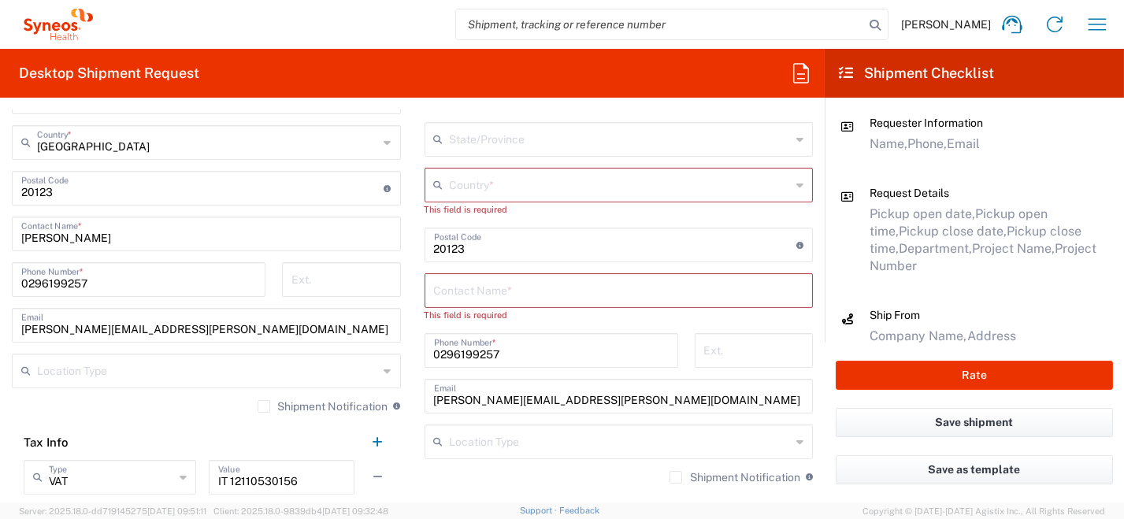
drag, startPoint x: 403, startPoint y: 330, endPoint x: 412, endPoint y: 368, distance: 39.0
click at [320, 323] on div "Ship From Syneos Health [GEOGRAPHIC_DATA] SRL Location Syneos Health [GEOGRAPHI…" at bounding box center [412, 206] width 825 height 781
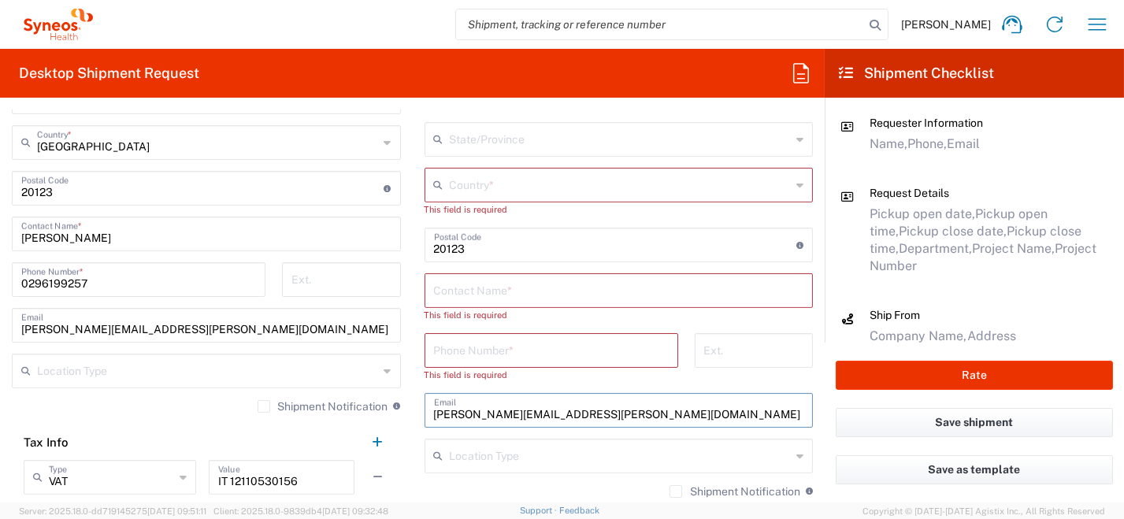
drag, startPoint x: 516, startPoint y: 407, endPoint x: 458, endPoint y: 376, distance: 66.3
click at [270, 355] on div "Ship From Syneos Health [GEOGRAPHIC_DATA] SRL Location Syneos Health [GEOGRAPHI…" at bounding box center [412, 206] width 825 height 781
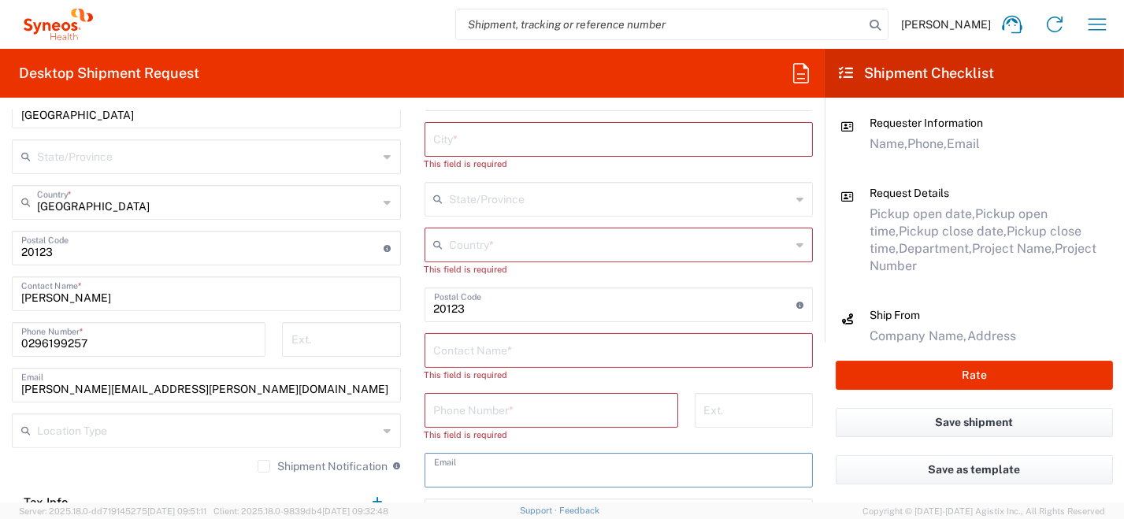
scroll to position [866, 0]
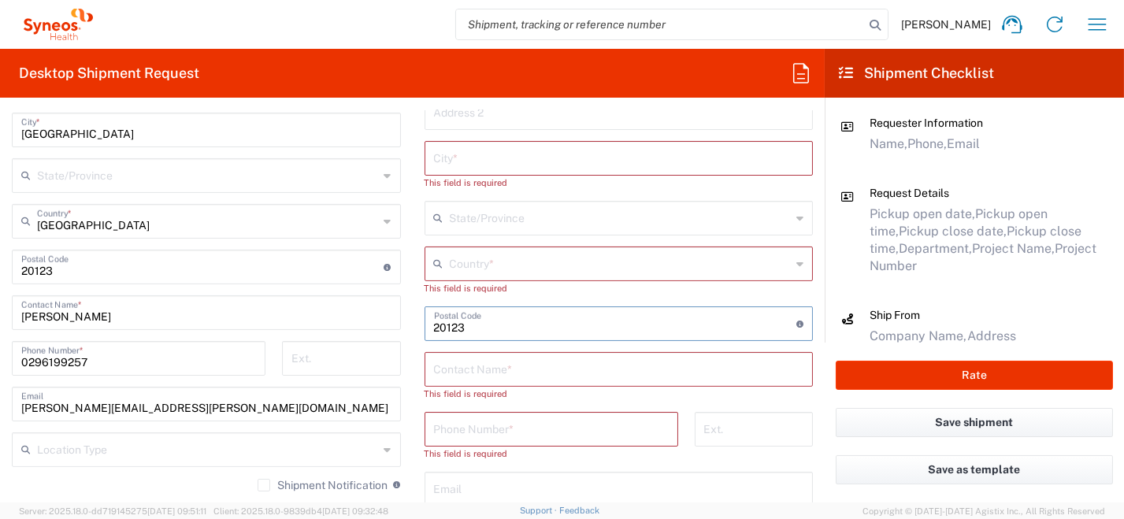
drag, startPoint x: 488, startPoint y: 326, endPoint x: 376, endPoint y: 325, distance: 112.7
click at [349, 316] on div "Ship From Syneos Health [GEOGRAPHIC_DATA] SRL Location Syneos Health [GEOGRAPHI…" at bounding box center [412, 284] width 825 height 781
click at [796, 266] on icon at bounding box center [799, 263] width 7 height 25
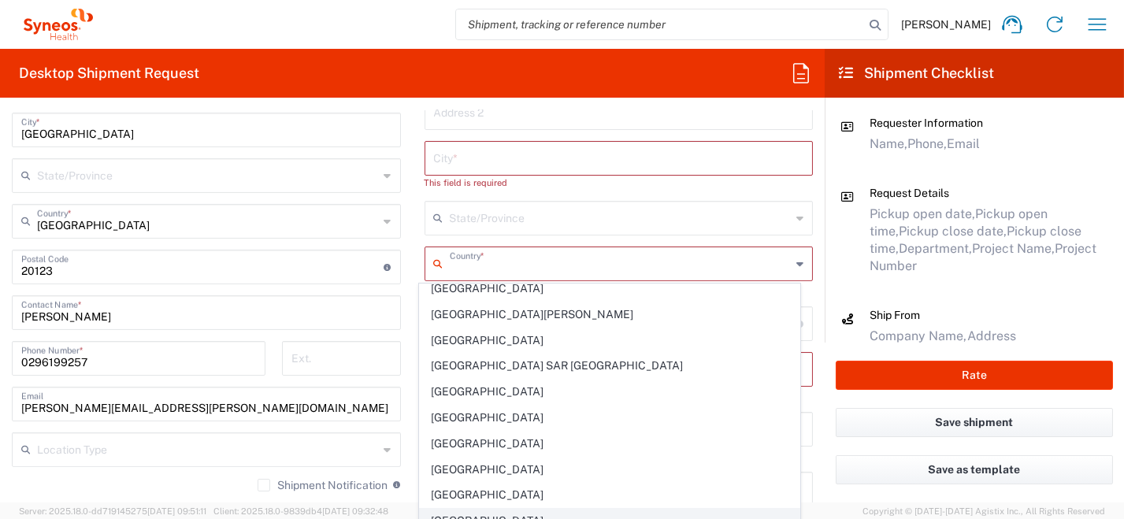
scroll to position [2599, 0]
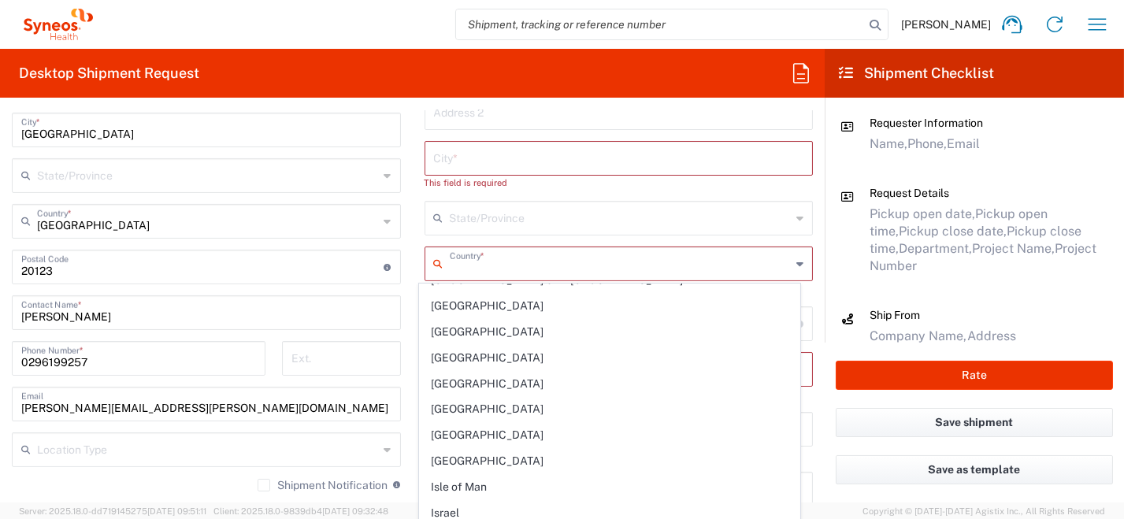
type input "[GEOGRAPHIC_DATA]"
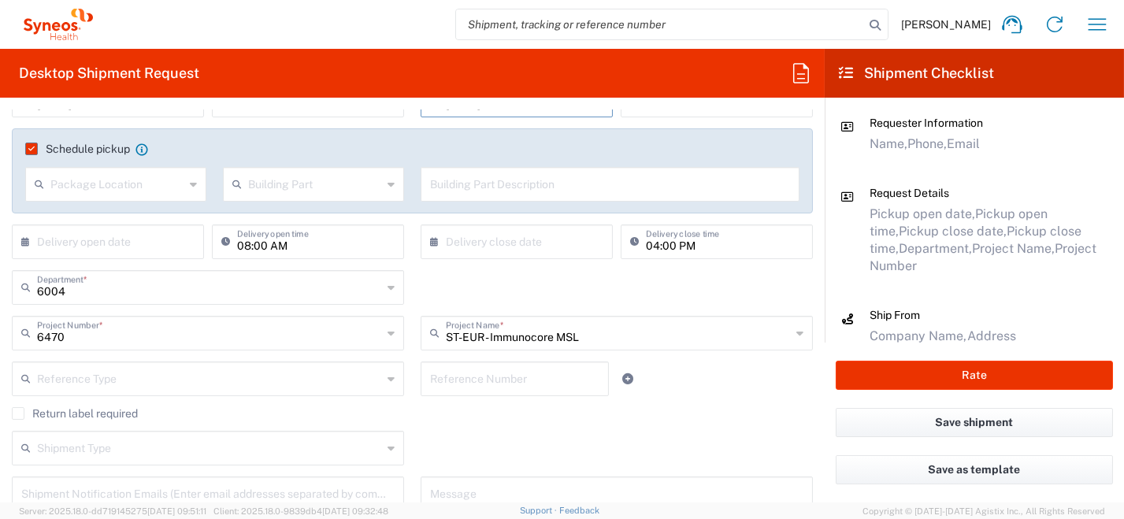
scroll to position [473, 0]
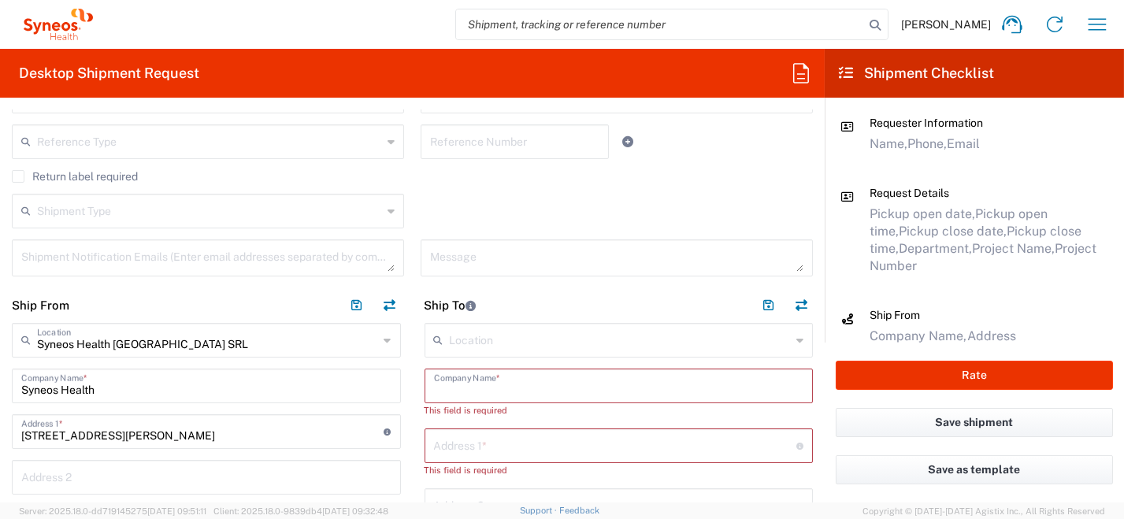
click at [478, 388] on input "text" at bounding box center [619, 385] width 370 height 28
paste input "[PERSON_NAME]"
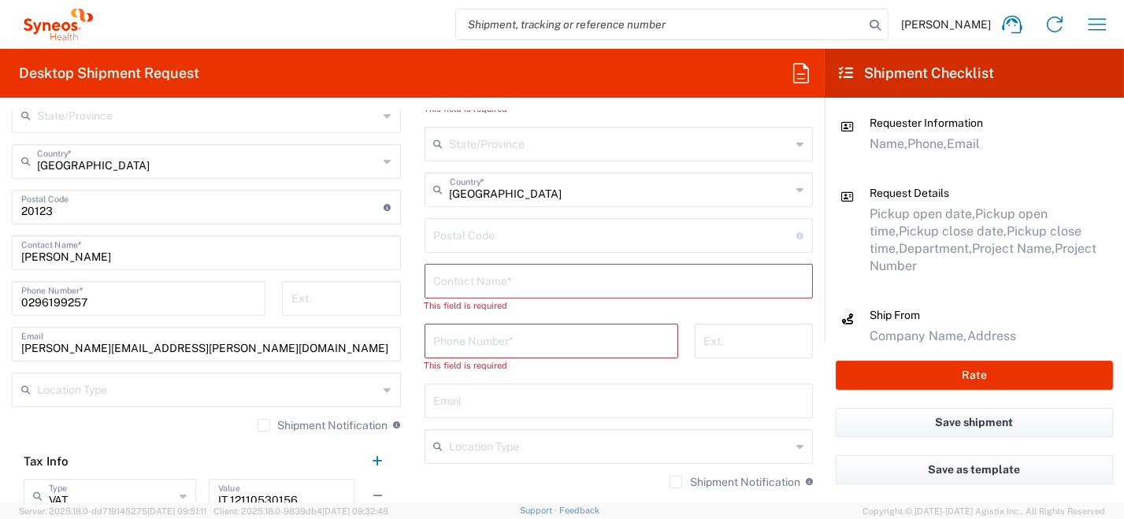
scroll to position [944, 0]
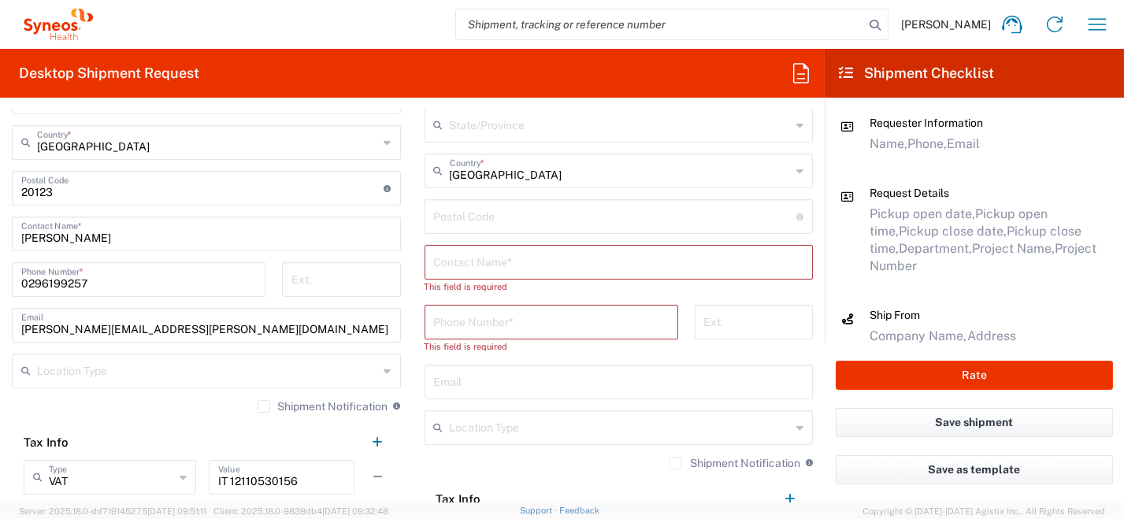
type input "[PERSON_NAME]"
click at [495, 269] on input "text" at bounding box center [619, 261] width 370 height 28
paste input "[PERSON_NAME]"
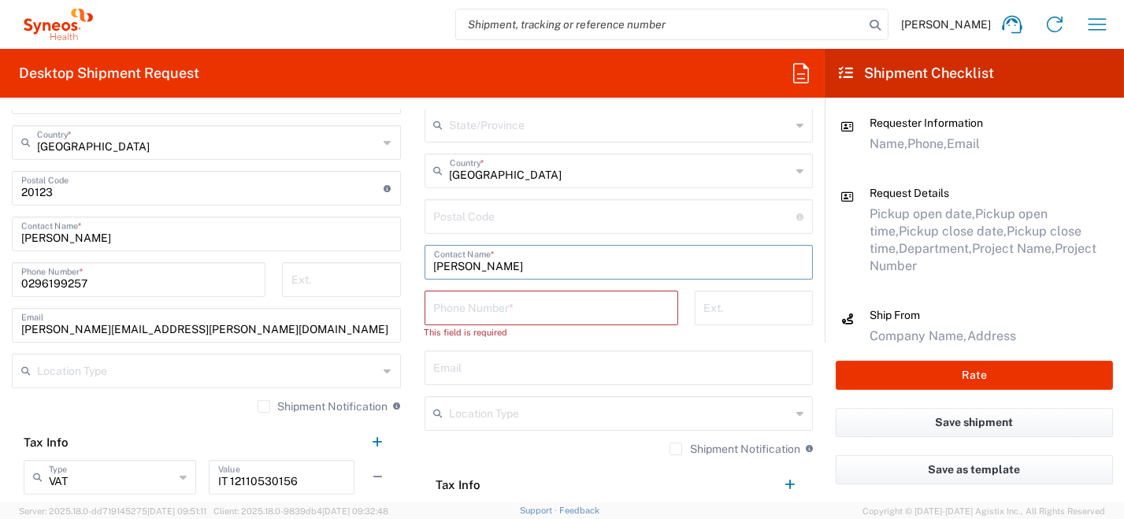
type input "[PERSON_NAME]"
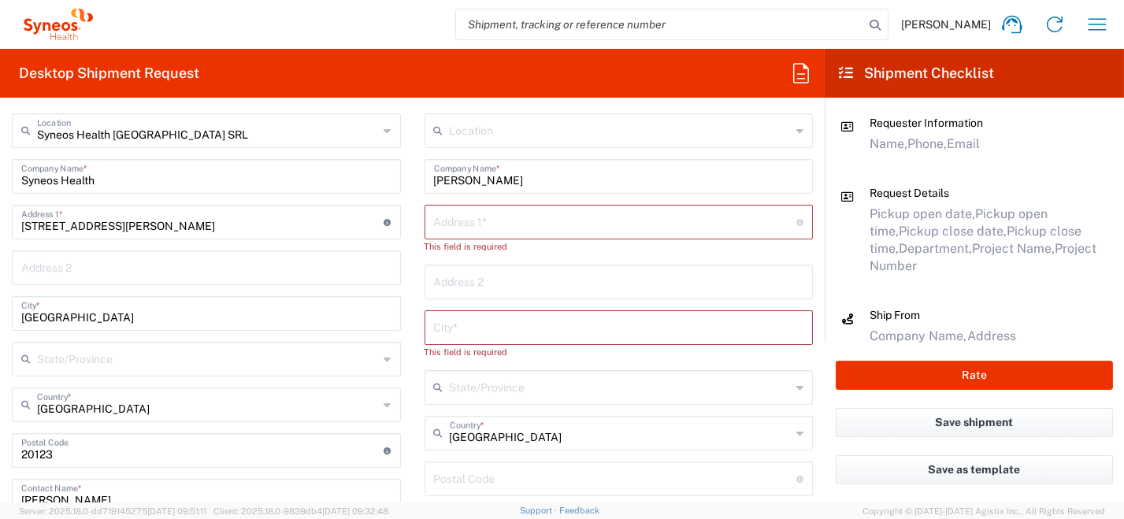
scroll to position [629, 0]
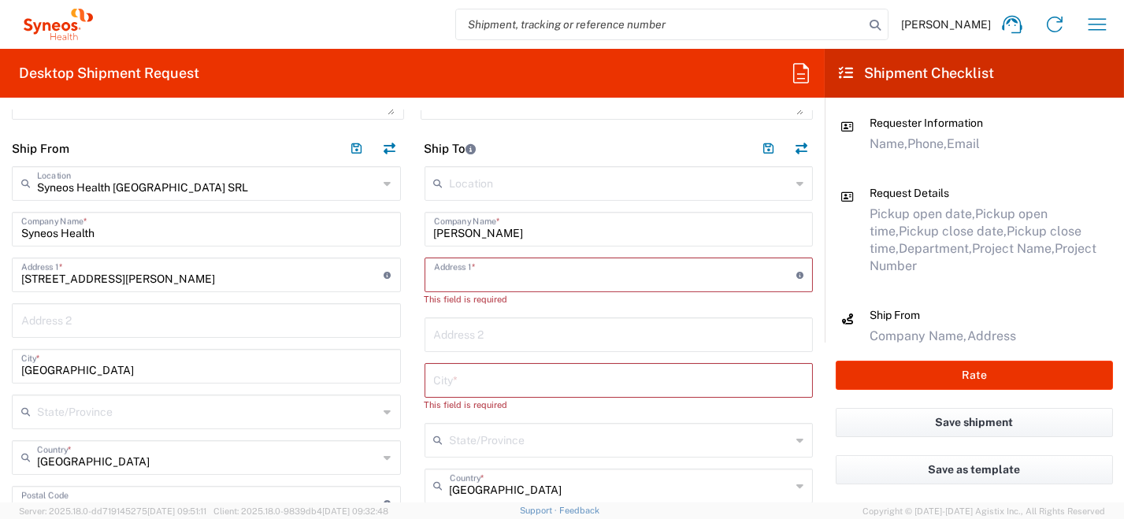
click at [505, 280] on input "text" at bounding box center [615, 274] width 363 height 28
paste input "[STREET_ADDRESS]"
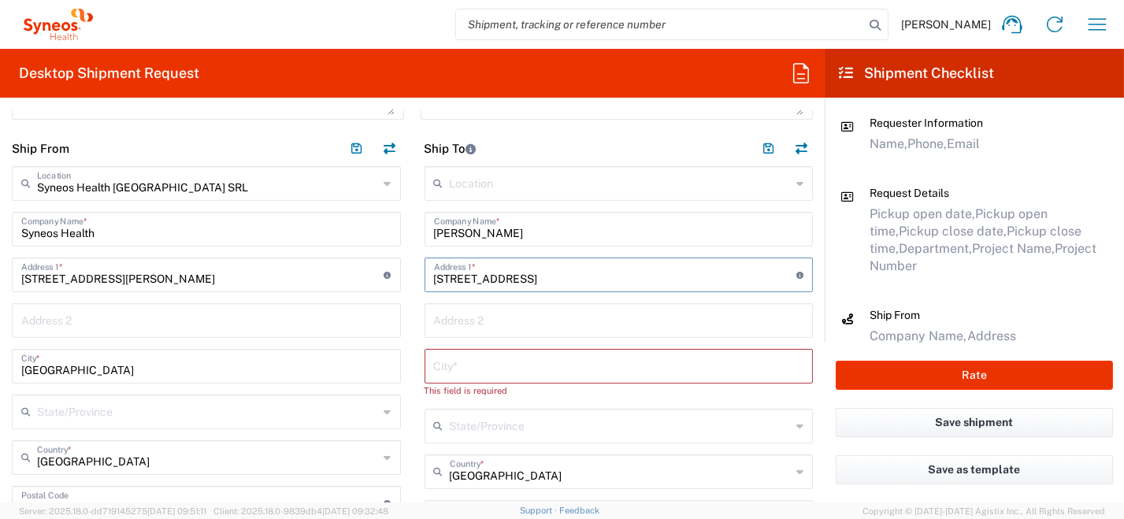
drag, startPoint x: 433, startPoint y: 277, endPoint x: 421, endPoint y: 276, distance: 11.8
click at [425, 276] on div "[STREET_ADDRESS] Address 1 * For cross streets use street names with '&' or 'an…" at bounding box center [619, 275] width 389 height 35
click at [516, 284] on input "[STREET_ADDRESS]" at bounding box center [615, 274] width 363 height 28
click at [528, 280] on input "[STREET_ADDRESS]" at bounding box center [615, 274] width 363 height 28
click at [527, 280] on input "[STREET_ADDRESS]" at bounding box center [615, 274] width 363 height 28
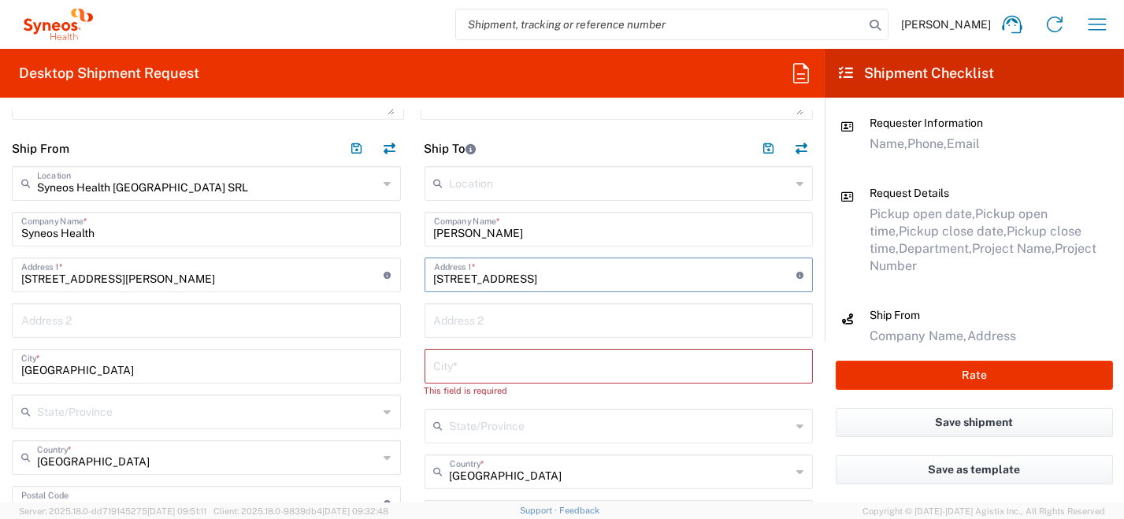
click at [572, 276] on input "[STREET_ADDRESS]" at bounding box center [615, 274] width 363 height 28
click at [574, 276] on input "[STREET_ADDRESS]" at bounding box center [615, 274] width 363 height 28
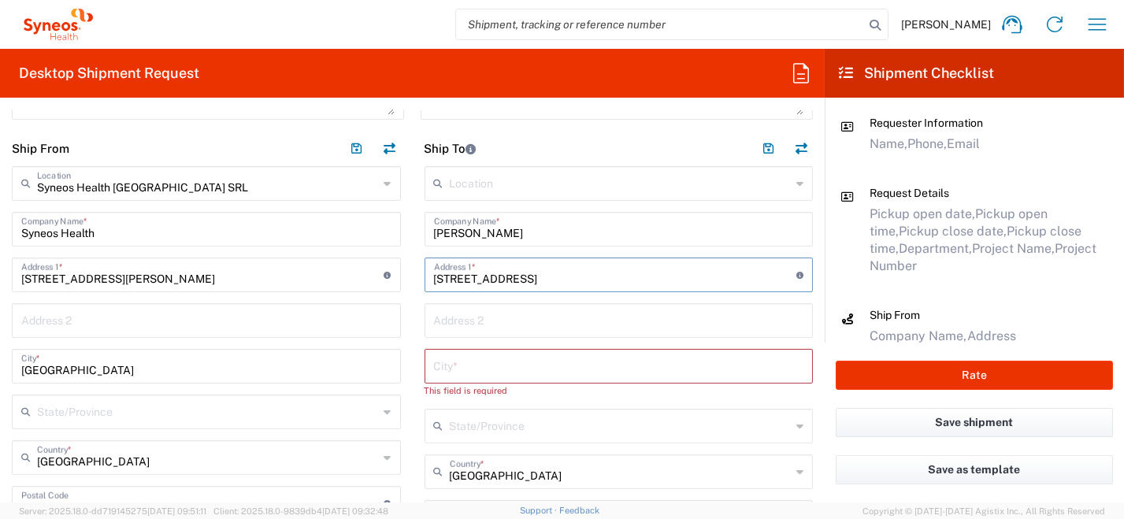
click at [574, 275] on input "[STREET_ADDRESS]" at bounding box center [615, 274] width 363 height 28
click at [665, 321] on input "text" at bounding box center [619, 320] width 370 height 28
drag, startPoint x: 557, startPoint y: 278, endPoint x: 616, endPoint y: 284, distance: 59.4
click at [621, 284] on input "[STREET_ADDRESS]" at bounding box center [615, 274] width 363 height 28
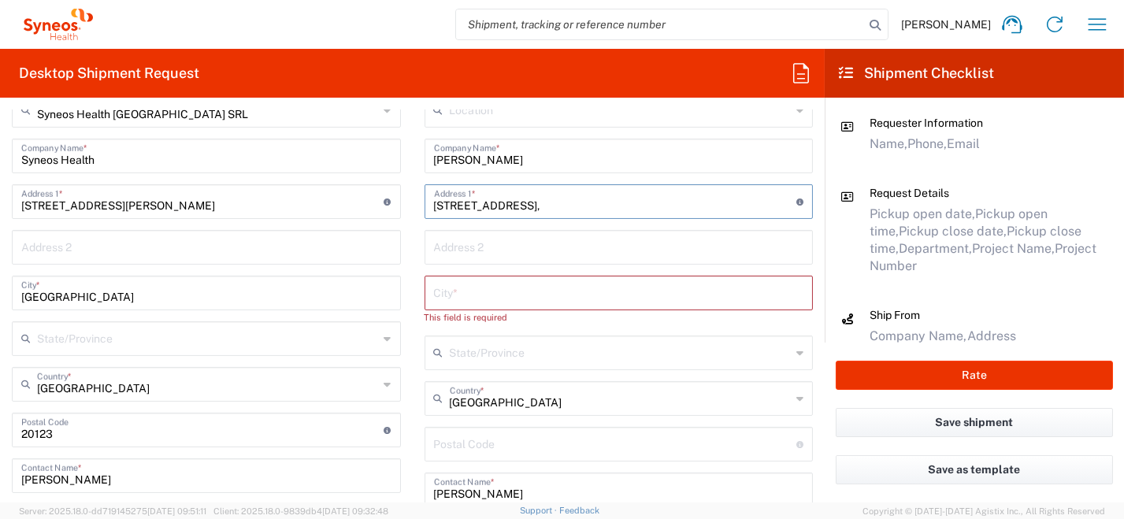
scroll to position [788, 0]
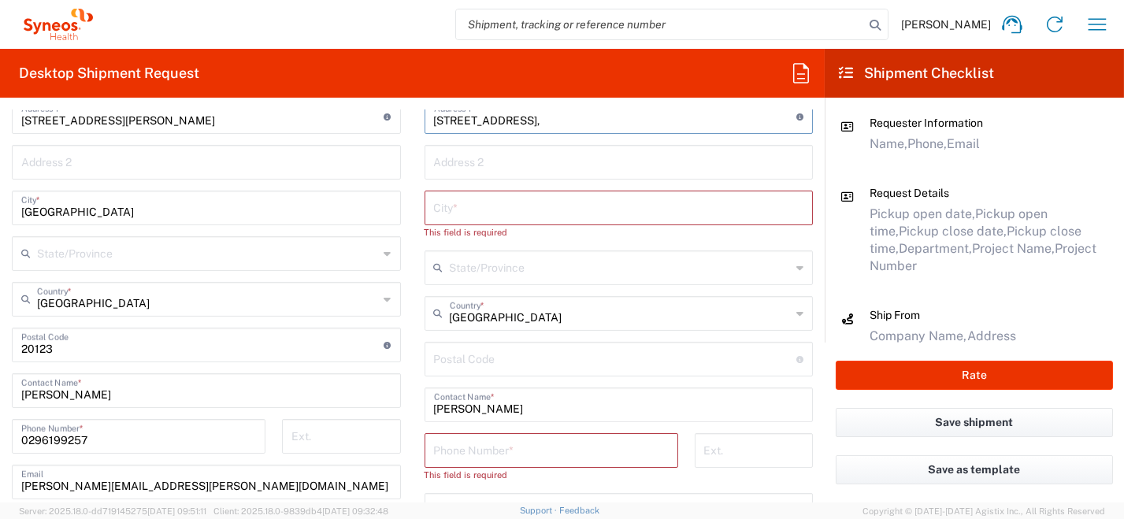
type input "[STREET_ADDRESS],"
click at [477, 367] on input "undefined" at bounding box center [615, 358] width 363 height 28
paste input "80127"
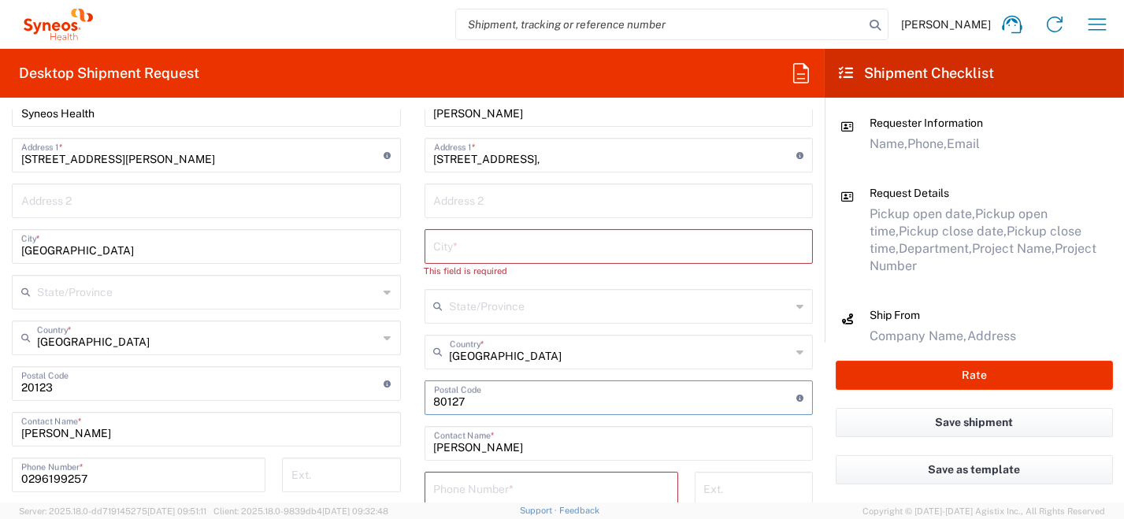
scroll to position [551, 0]
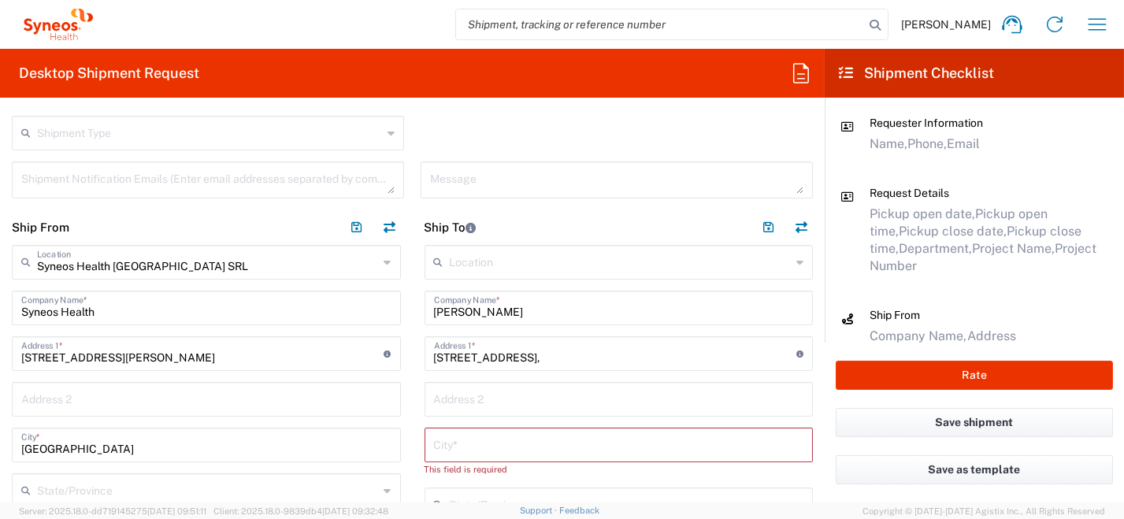
type input "80127"
paste input "80127"
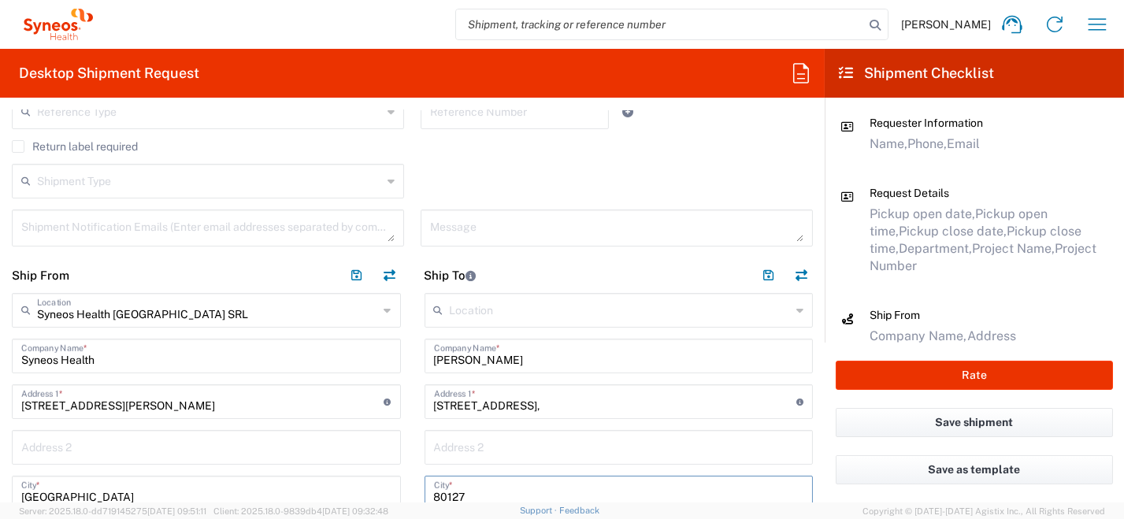
scroll to position [629, 0]
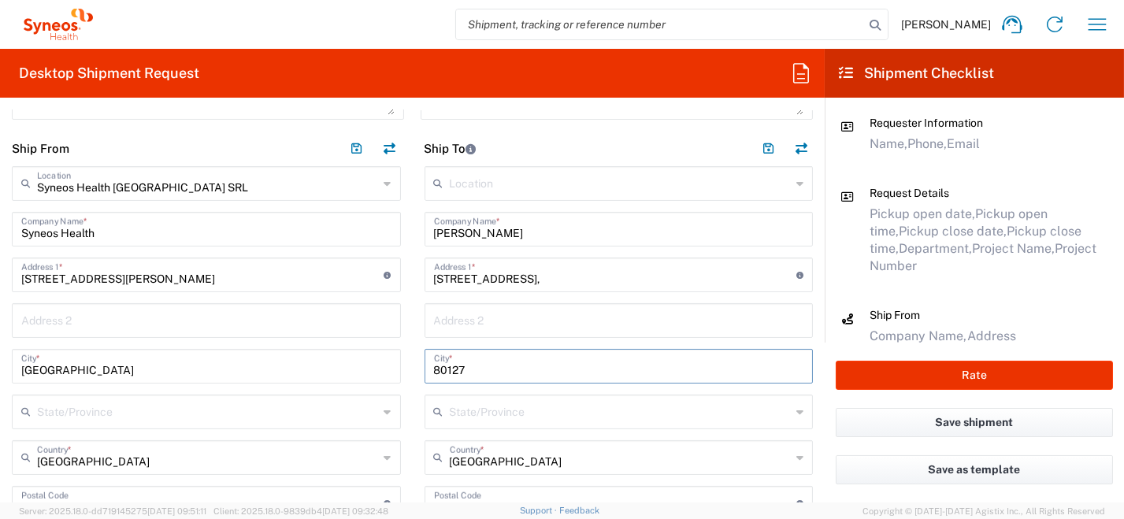
type input "80127"
click at [547, 277] on input "[STREET_ADDRESS]," at bounding box center [615, 274] width 363 height 28
drag, startPoint x: 557, startPoint y: 276, endPoint x: 518, endPoint y: 278, distance: 38.7
click at [518, 278] on input "[STREET_ADDRESS]," at bounding box center [615, 274] width 363 height 28
type input "[STREET_ADDRESS]"
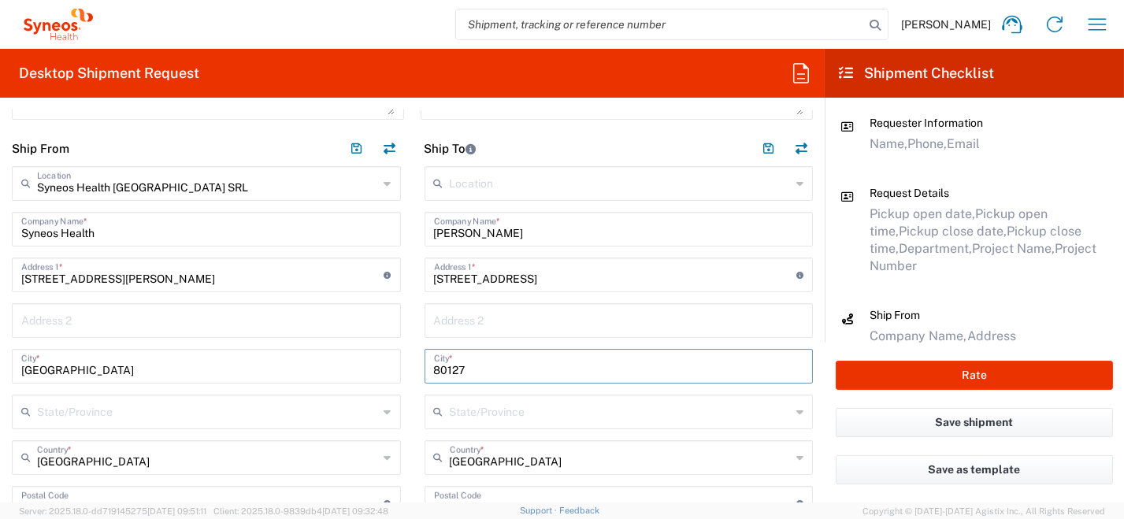
drag, startPoint x: 473, startPoint y: 366, endPoint x: 425, endPoint y: 371, distance: 47.6
click at [413, 369] on main "Location [PERSON_NAME] LLC-[GEOGRAPHIC_DATA] [GEOGRAPHIC_DATA] [GEOGRAPHIC_DATA…" at bounding box center [619, 500] width 413 height 669
paste input "[GEOGRAPHIC_DATA],"
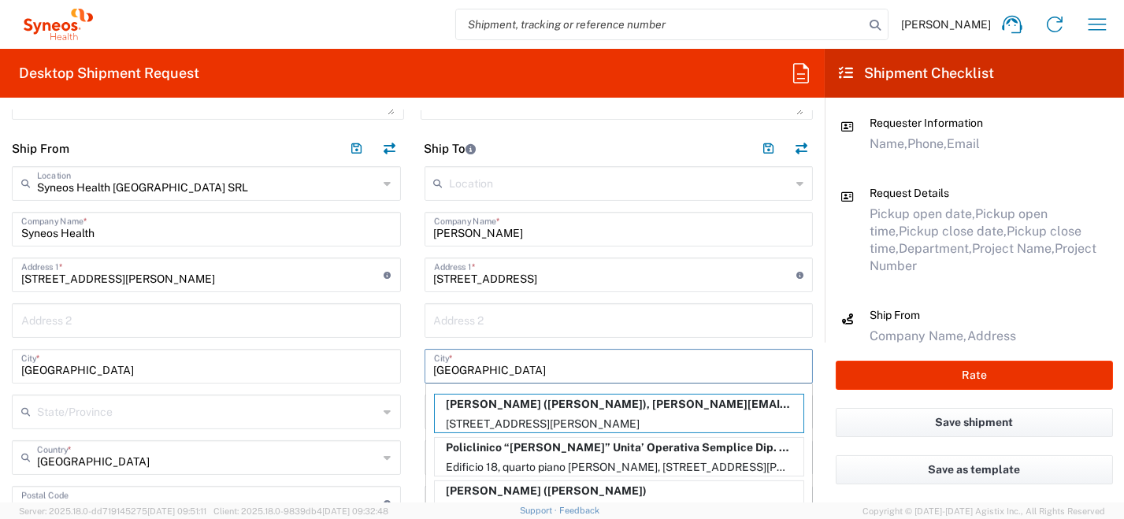
type input "[GEOGRAPHIC_DATA]"
click at [477, 320] on input "text" at bounding box center [619, 320] width 370 height 28
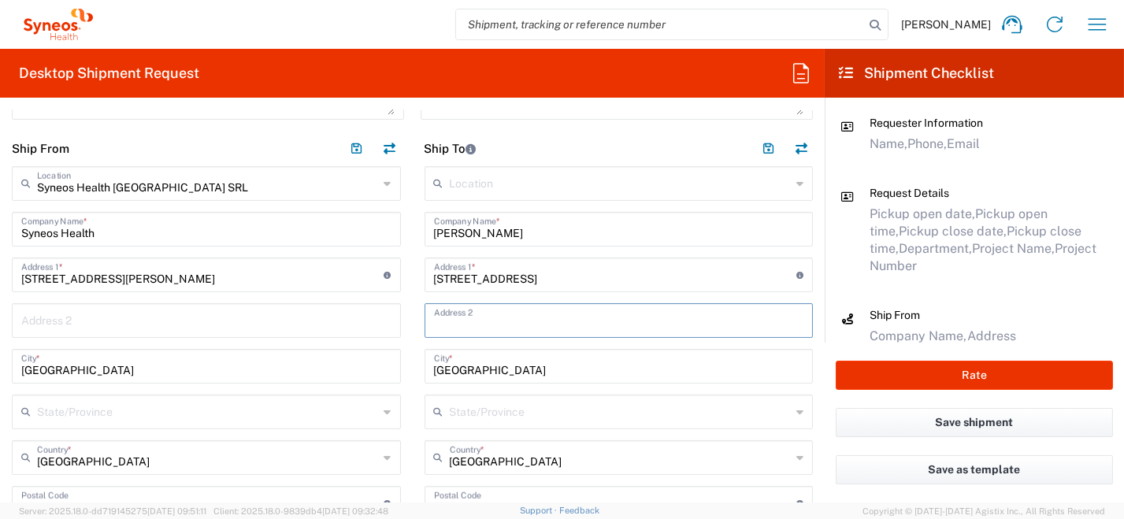
paste input "[PHONE_NUMBER] [PERSON_NAME][EMAIL_ADDRESS][PERSON_NAME][DOMAIN_NAME]"
drag, startPoint x: 526, startPoint y: 321, endPoint x: 417, endPoint y: 317, distance: 109.6
click at [414, 317] on main "Location [PERSON_NAME] LLC-[GEOGRAPHIC_DATA] [GEOGRAPHIC_DATA] [GEOGRAPHIC_DATA…" at bounding box center [619, 500] width 413 height 669
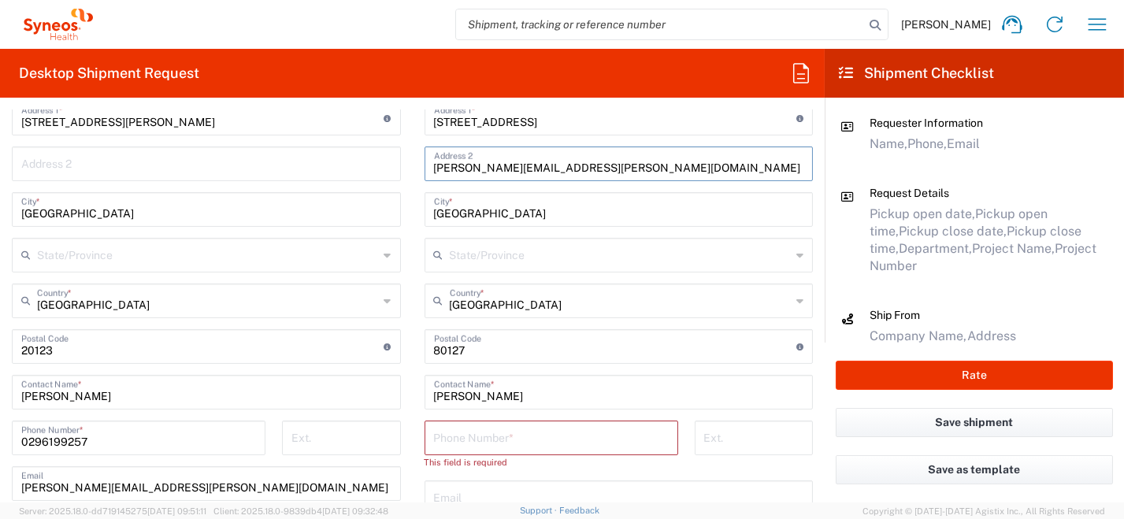
scroll to position [866, 0]
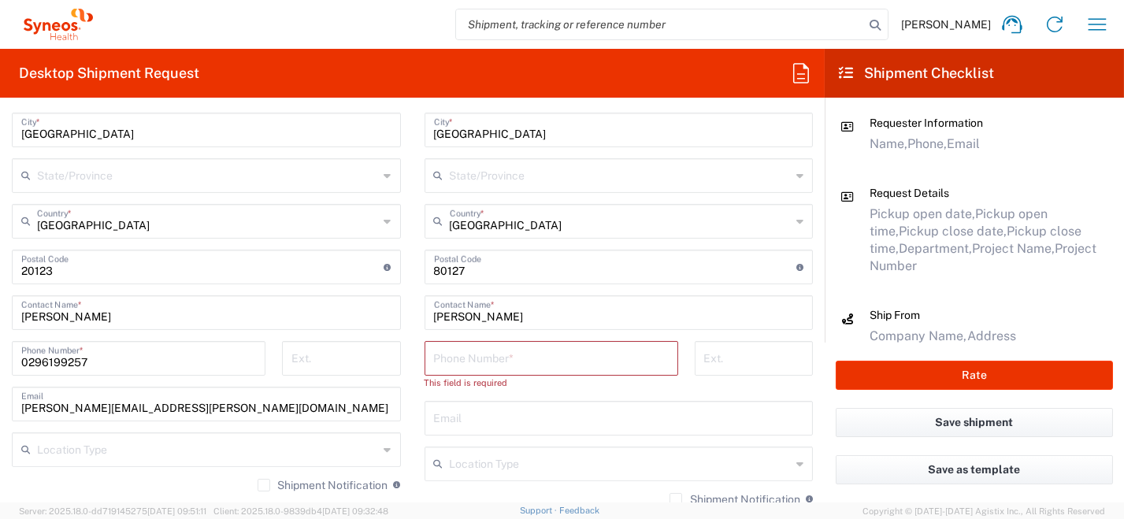
type input "[PERSON_NAME][EMAIL_ADDRESS][PERSON_NAME][DOMAIN_NAME]"
click at [542, 354] on input "tel" at bounding box center [551, 357] width 235 height 28
paste input "[PHONE_NUMBER]"
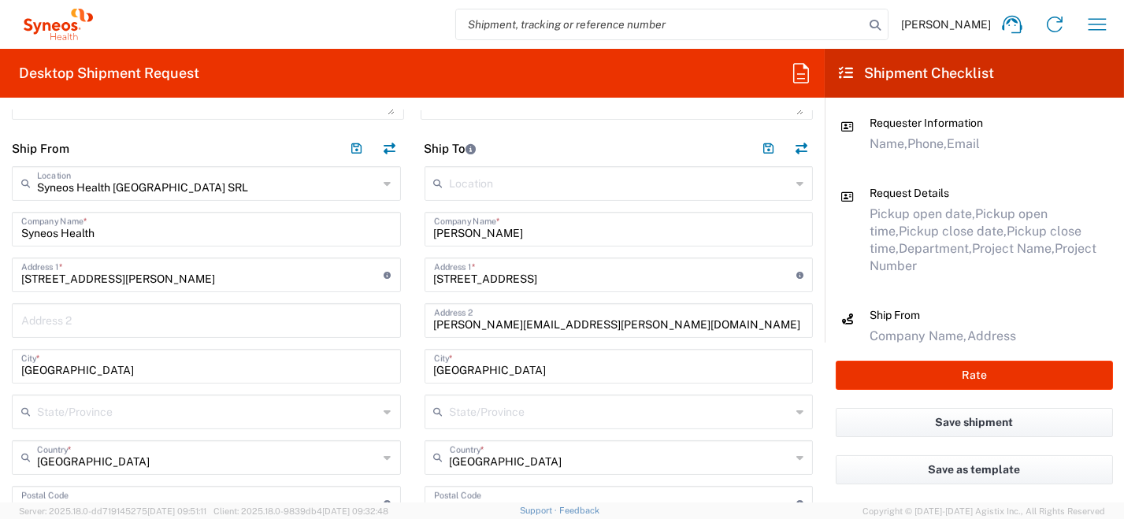
type input "[PHONE_NUMBER]"
drag, startPoint x: 652, startPoint y: 321, endPoint x: 417, endPoint y: 319, distance: 234.7
click at [425, 319] on div "[PERSON_NAME][EMAIL_ADDRESS][PERSON_NAME][DOMAIN_NAME] Address 2" at bounding box center [619, 320] width 389 height 35
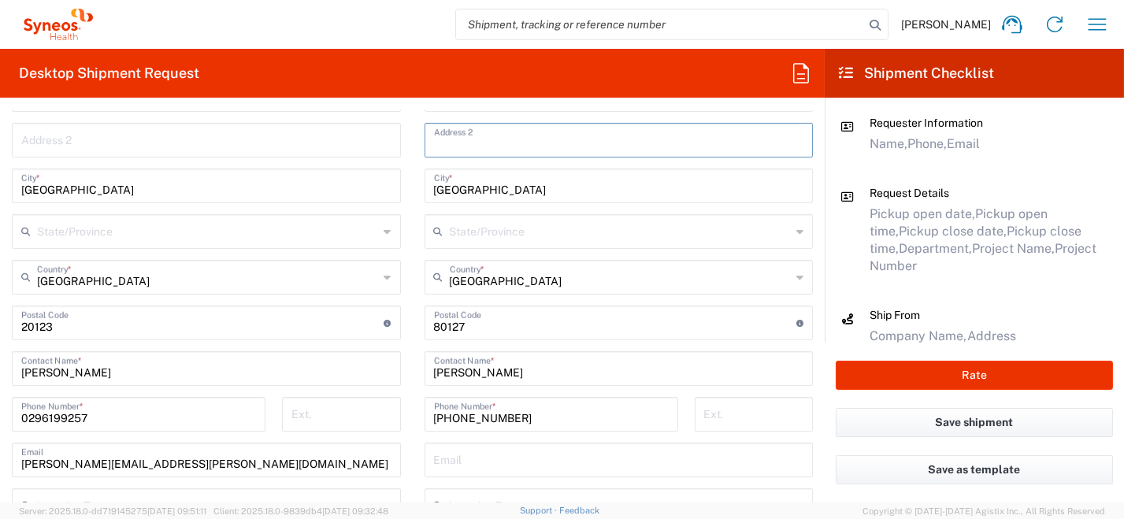
scroll to position [866, 0]
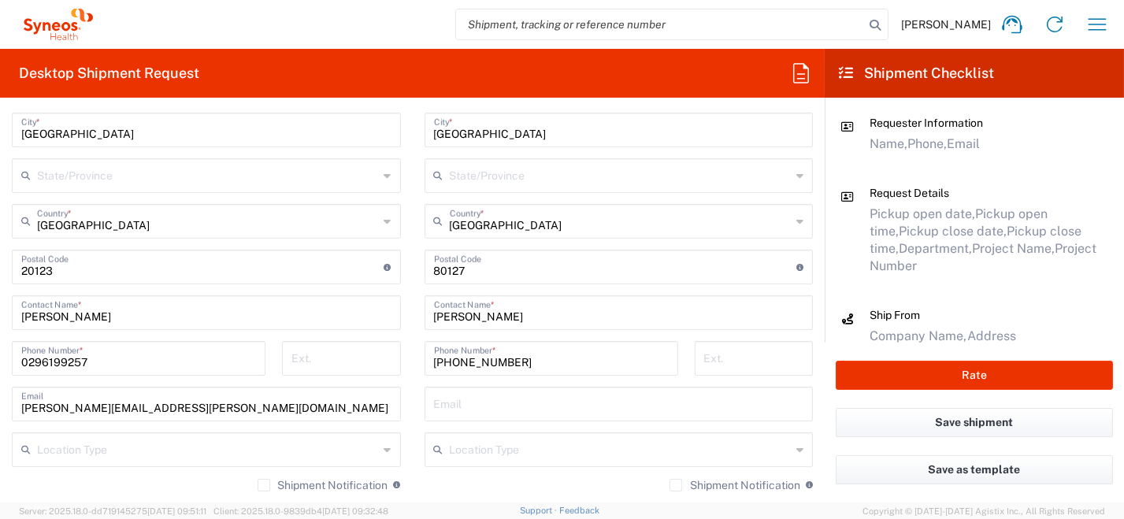
click at [527, 402] on input "text" at bounding box center [619, 403] width 370 height 28
paste input "[PERSON_NAME][EMAIL_ADDRESS][PERSON_NAME][DOMAIN_NAME]"
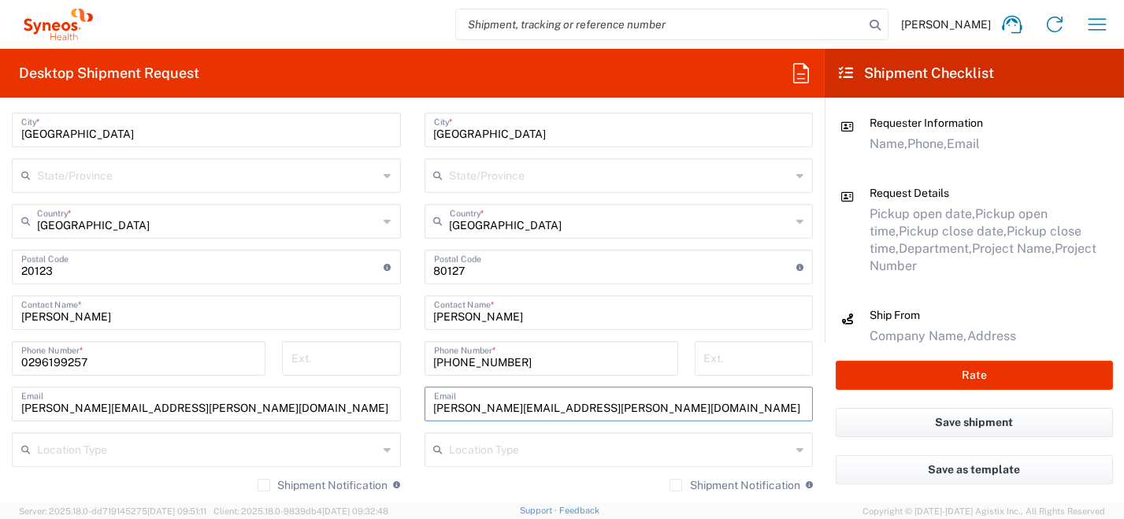
type input "[PERSON_NAME][EMAIL_ADDRESS][PERSON_NAME][DOMAIN_NAME]"
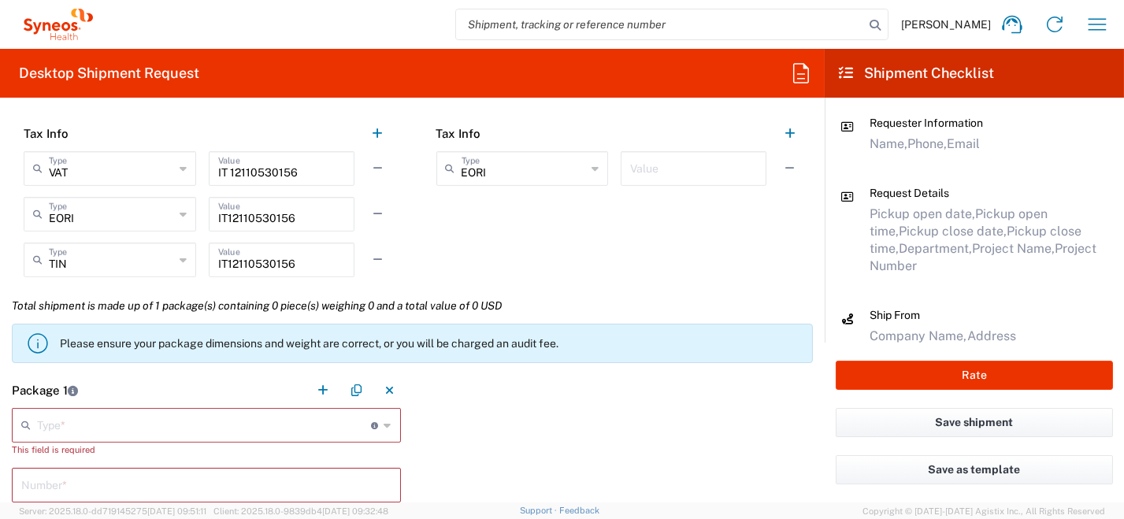
scroll to position [1260, 0]
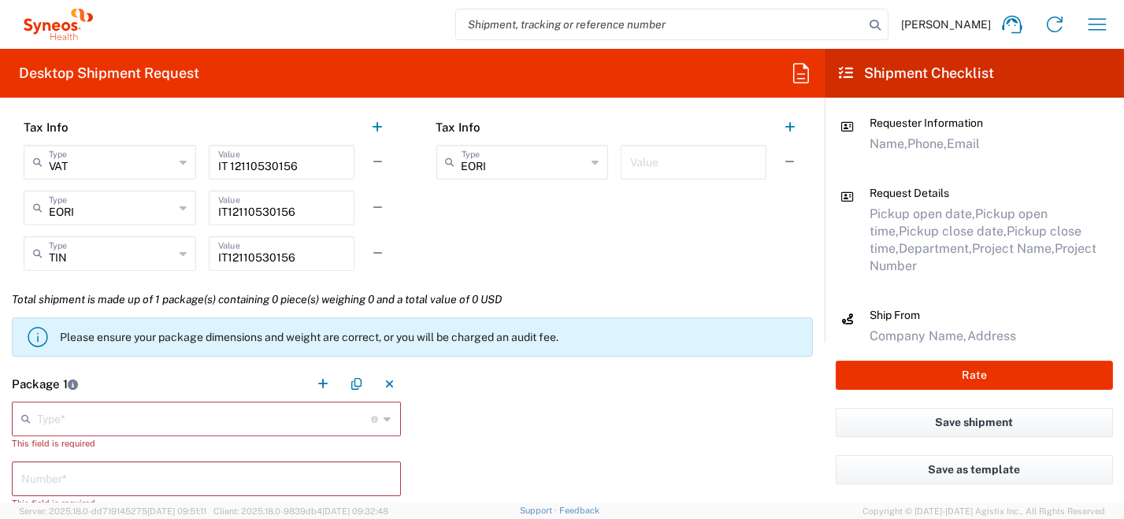
click at [385, 419] on div "Type * Material used to package goods" at bounding box center [206, 419] width 389 height 35
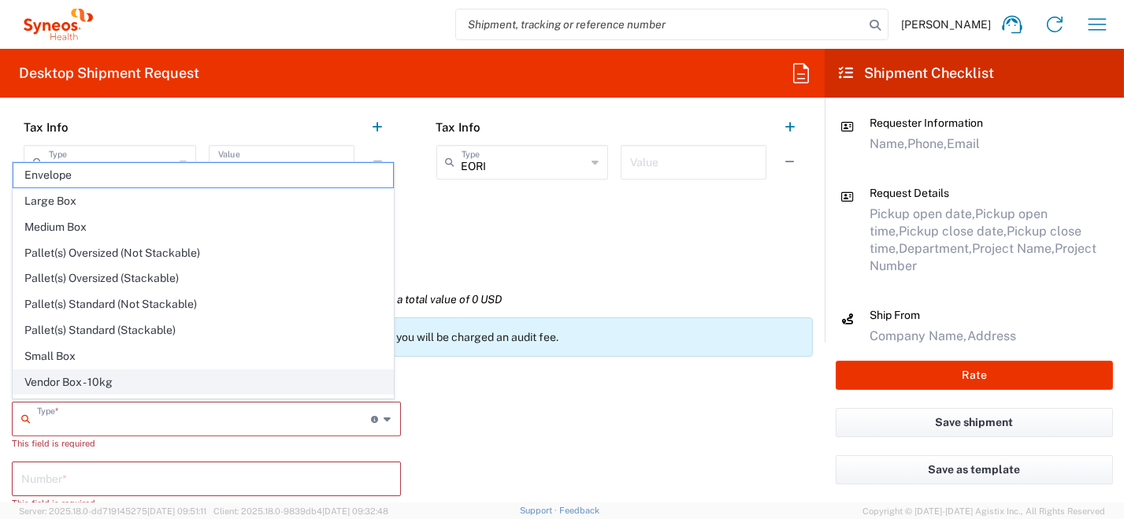
scroll to position [43, 0]
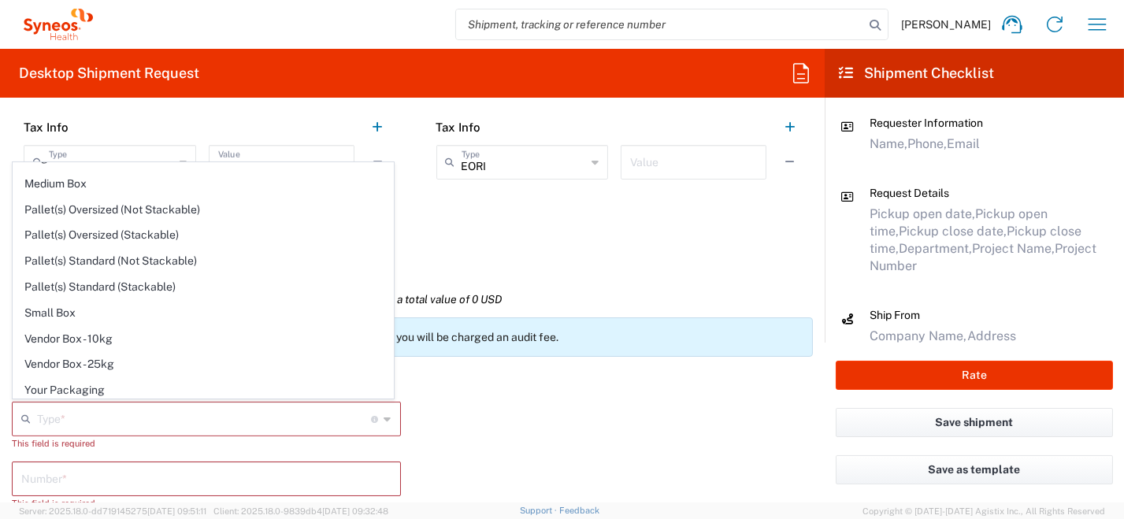
click at [299, 383] on span "Your Packaging" at bounding box center [203, 390] width 380 height 24
type input "Your Packaging"
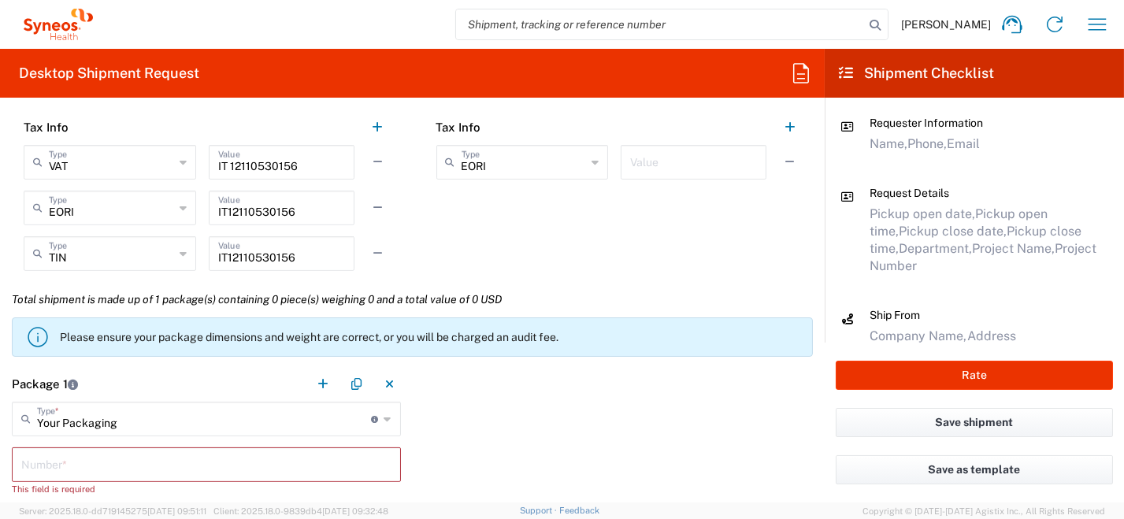
click at [225, 464] on input "text" at bounding box center [206, 464] width 370 height 28
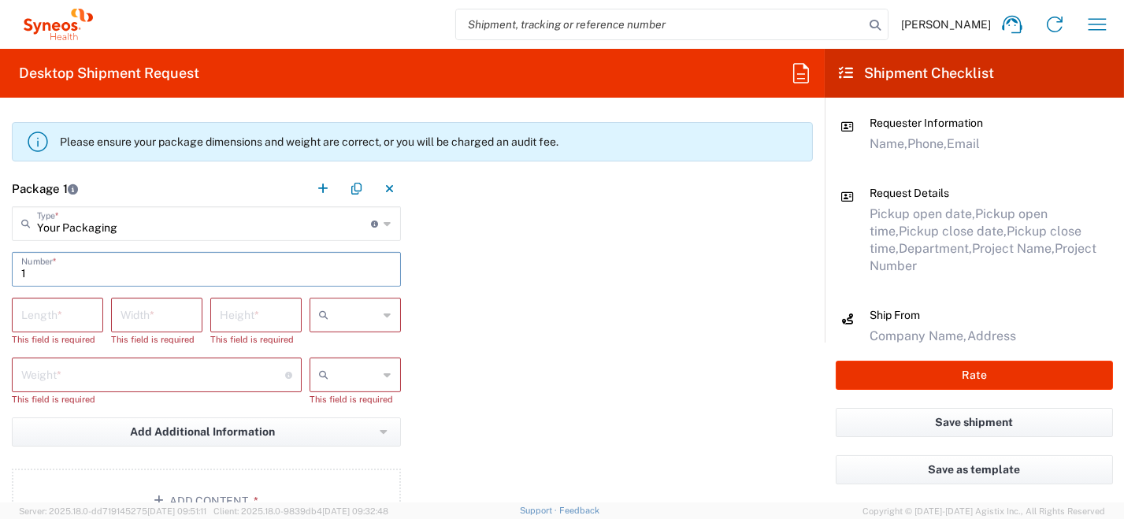
scroll to position [1496, 0]
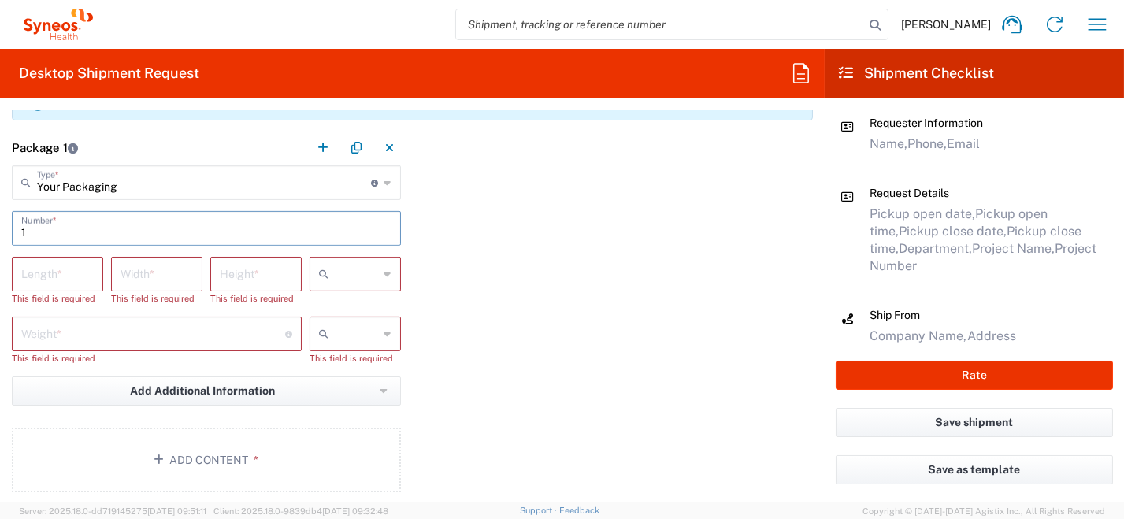
type input "1"
click at [384, 273] on icon at bounding box center [387, 274] width 7 height 25
click at [372, 313] on span "cm" at bounding box center [349, 306] width 87 height 24
type input "cm"
click at [384, 334] on icon at bounding box center [387, 333] width 7 height 25
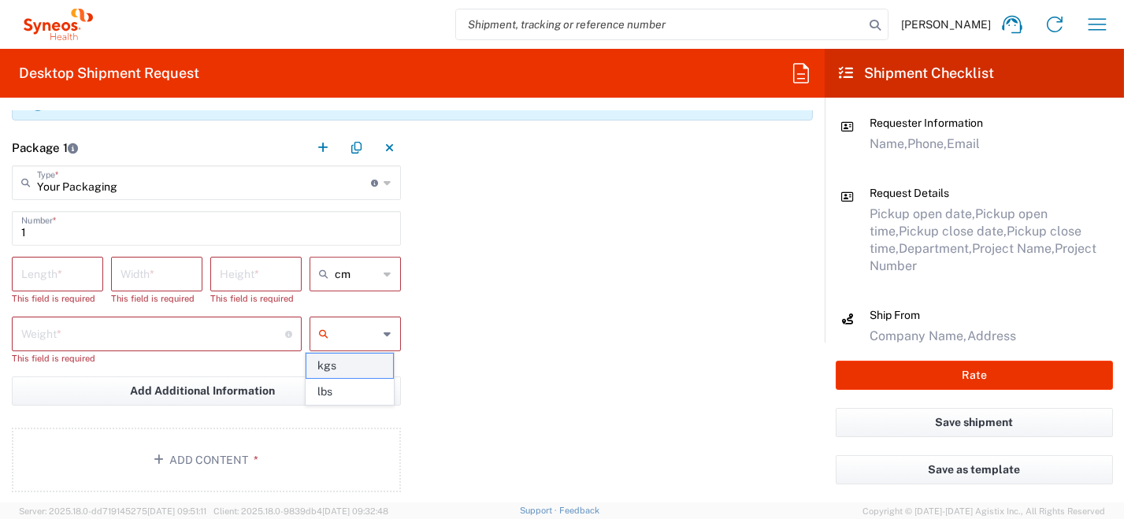
click at [366, 366] on span "kgs" at bounding box center [349, 366] width 87 height 24
type input "kgs"
click at [37, 278] on input "number" at bounding box center [57, 273] width 72 height 28
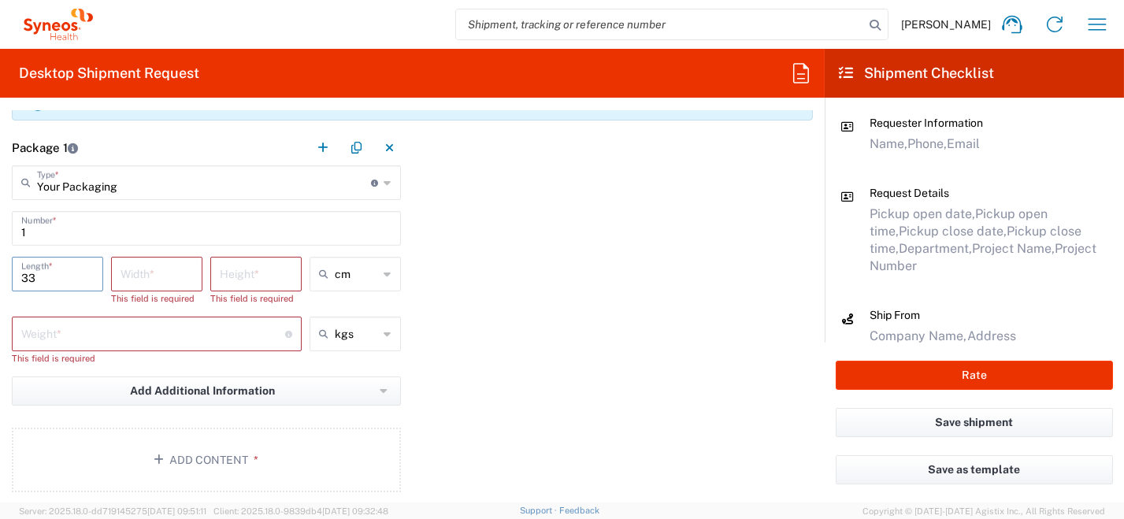
type input "33"
drag, startPoint x: 134, startPoint y: 273, endPoint x: 72, endPoint y: 268, distance: 61.6
click at [135, 272] on input "number" at bounding box center [157, 273] width 72 height 28
type input "3"
type input "23"
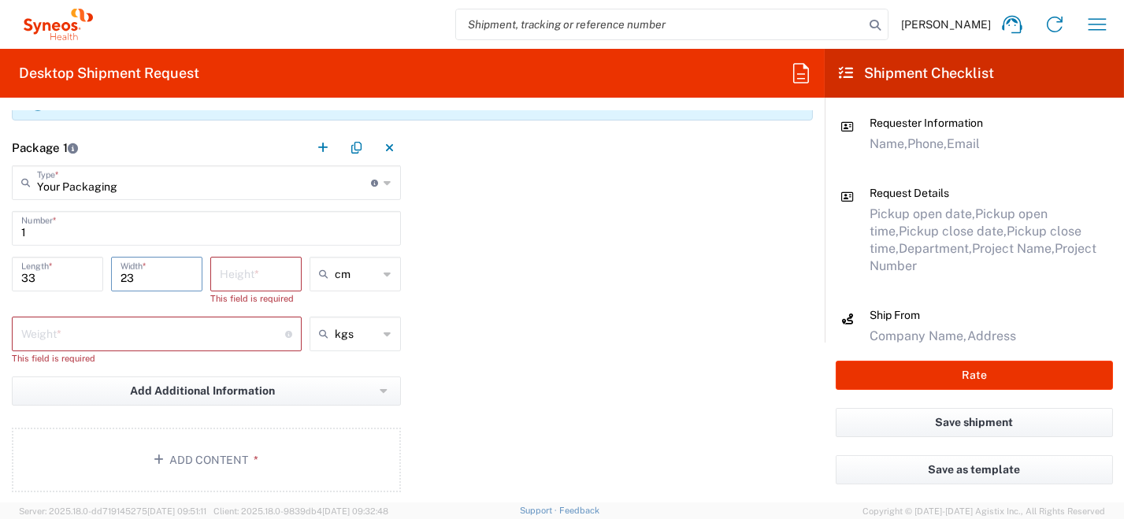
click at [225, 277] on input "number" at bounding box center [256, 273] width 72 height 28
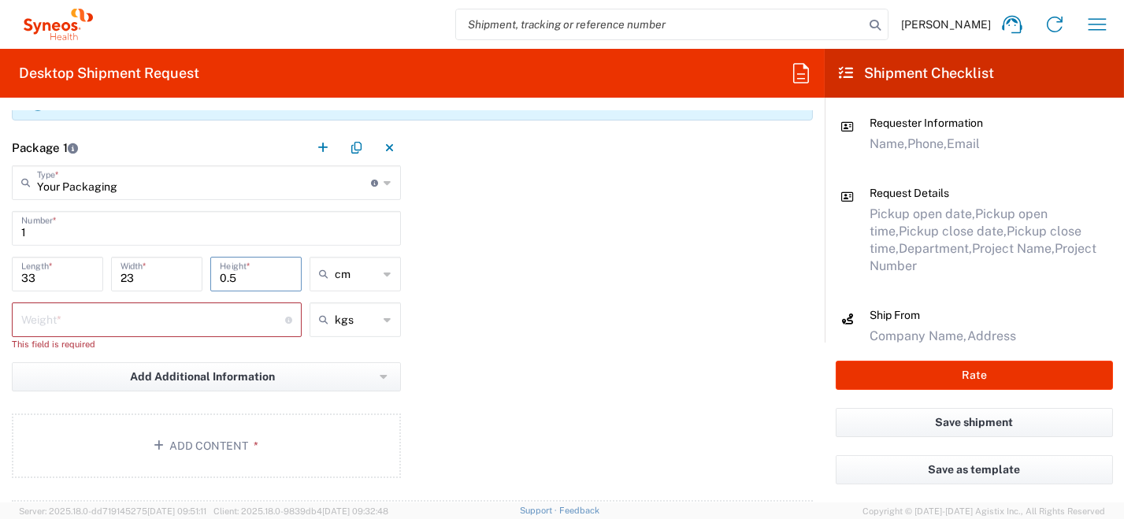
type input "0.5"
click at [208, 324] on input "number" at bounding box center [153, 319] width 264 height 28
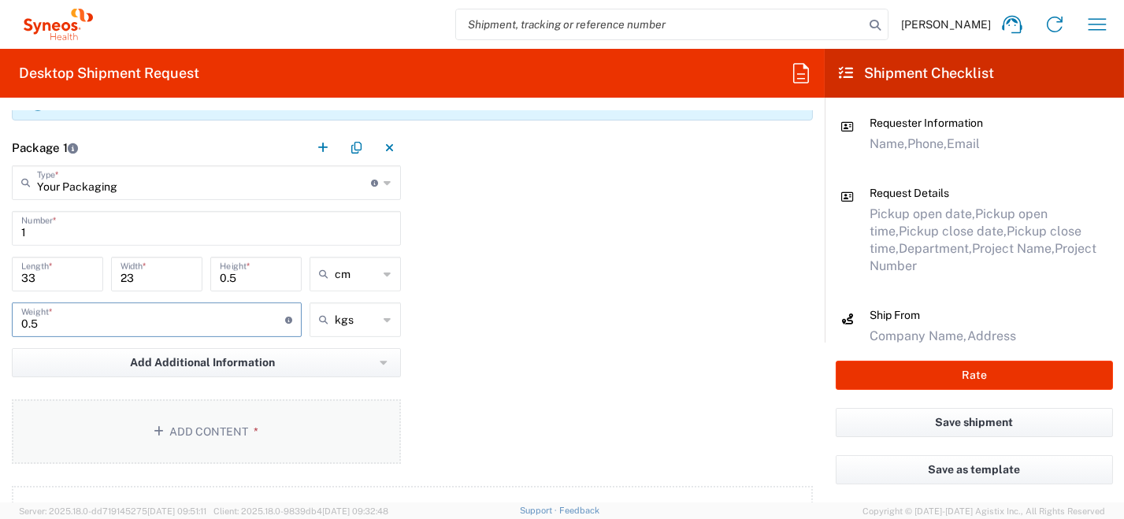
type input "0.5"
click at [226, 436] on button "Add Content *" at bounding box center [206, 431] width 389 height 65
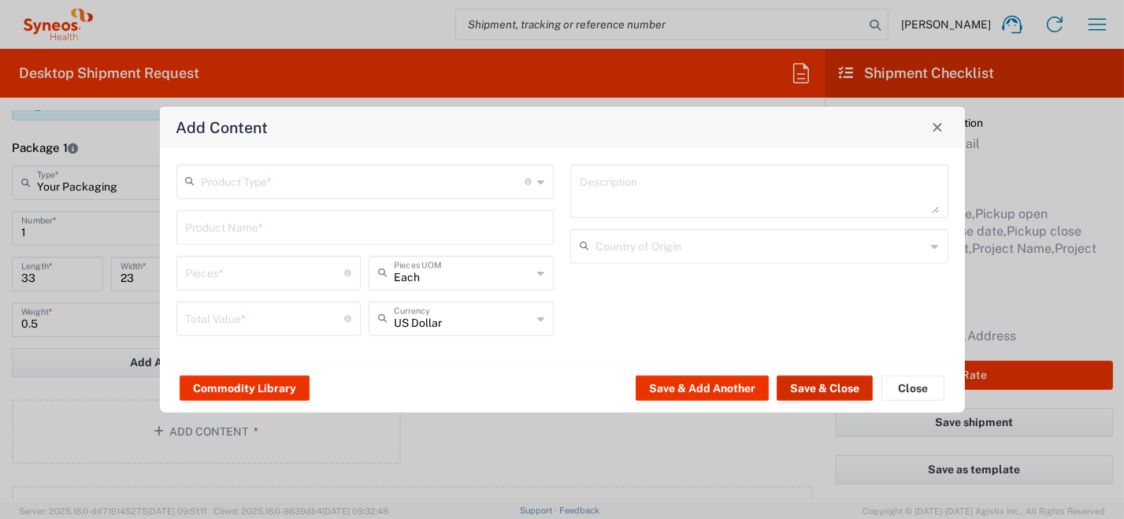
click at [837, 392] on button "Save & Close" at bounding box center [825, 388] width 96 height 25
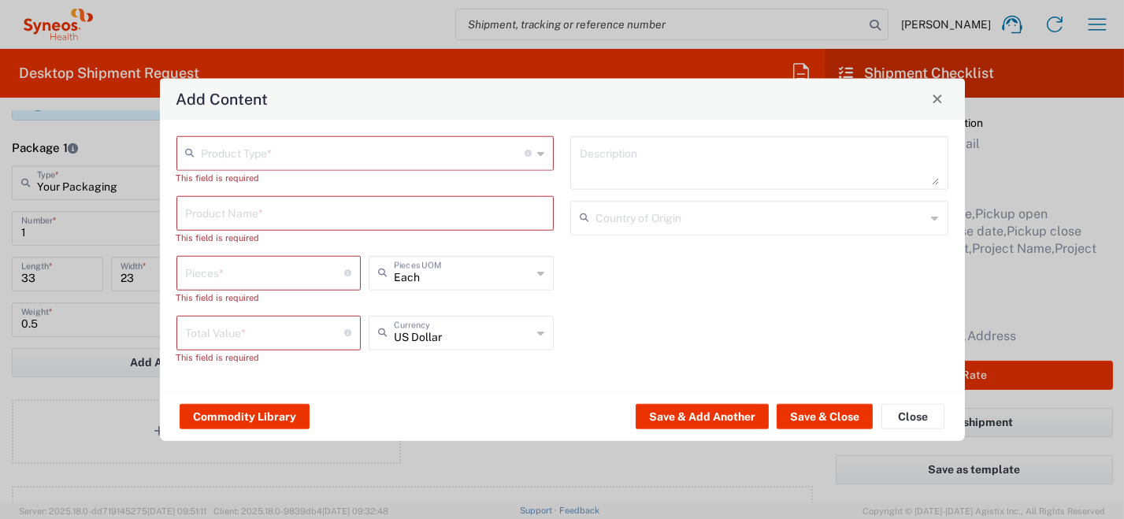
drag, startPoint x: 540, startPoint y: 157, endPoint x: 520, endPoint y: 165, distance: 21.5
click at [540, 157] on icon at bounding box center [540, 152] width 7 height 25
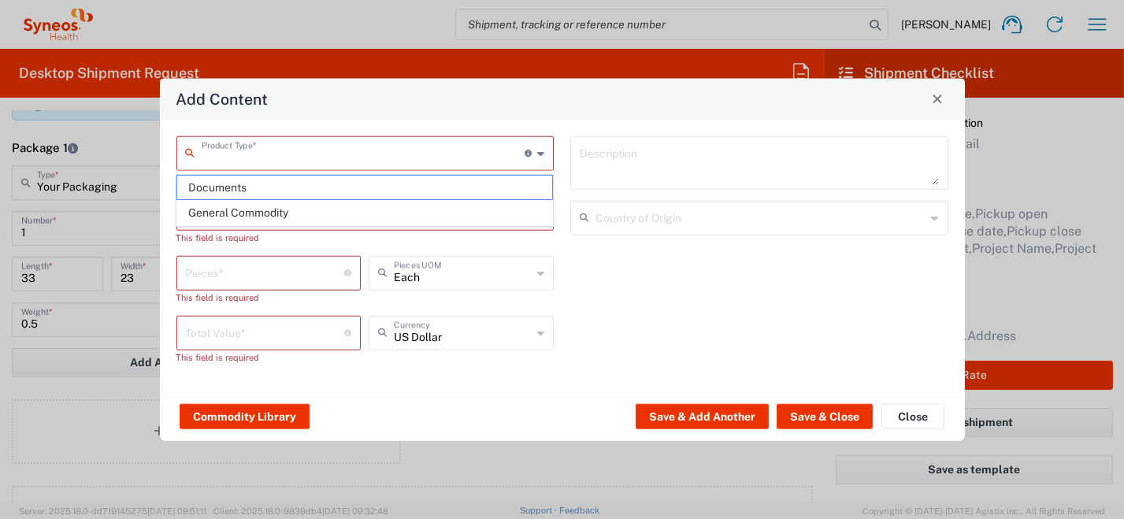
click at [432, 199] on li "Documents" at bounding box center [364, 188] width 377 height 26
type input "Documents"
type input "1"
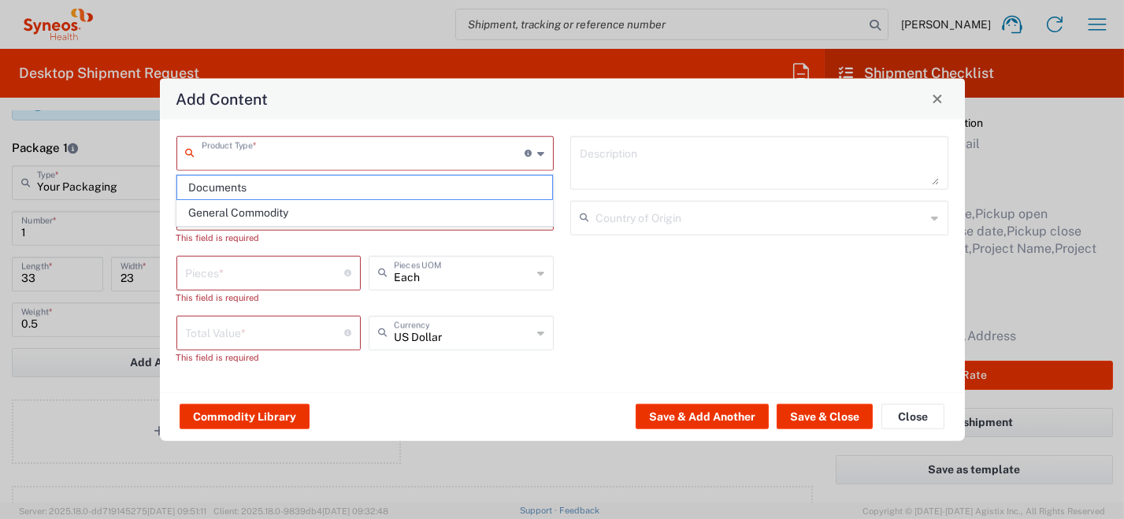
type textarea "Documents"
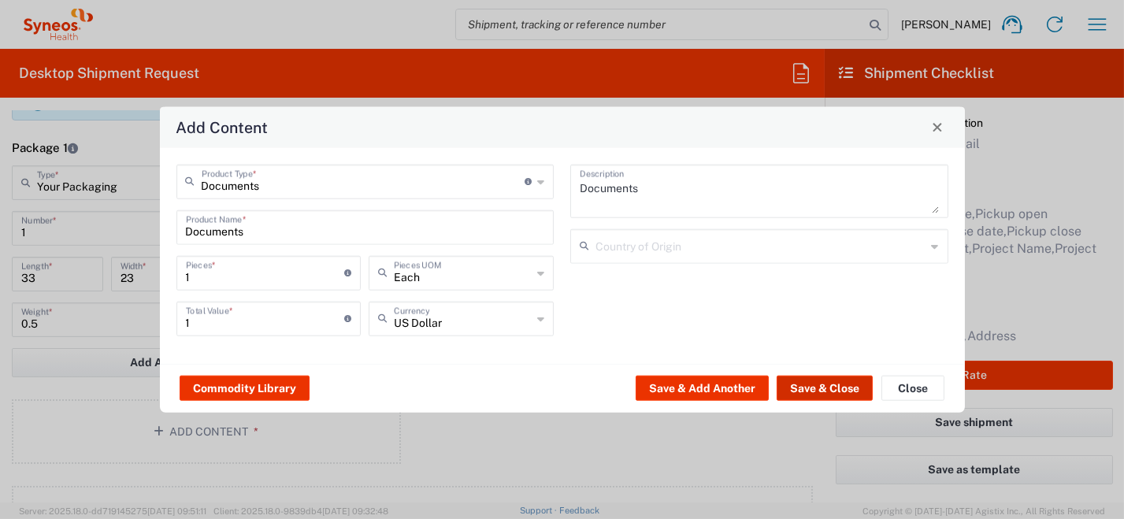
click at [813, 382] on button "Save & Close" at bounding box center [825, 388] width 96 height 25
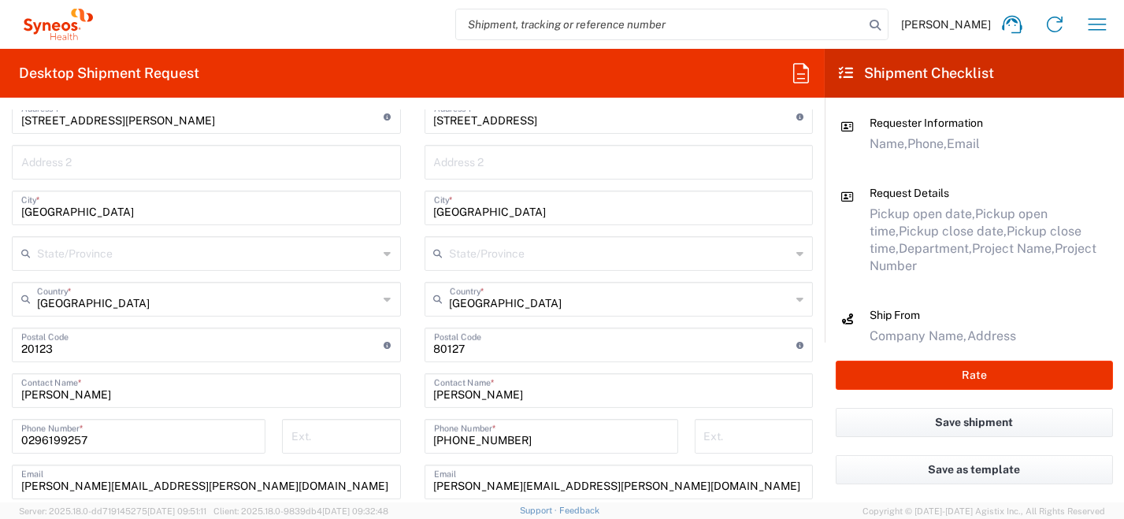
scroll to position [944, 0]
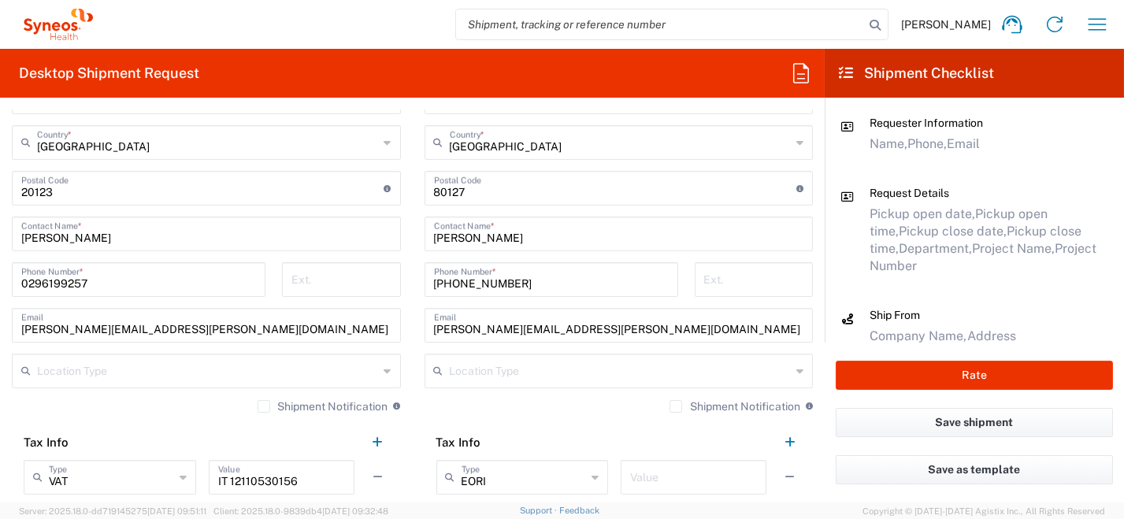
click at [448, 327] on input "[PERSON_NAME][EMAIL_ADDRESS][PERSON_NAME][DOMAIN_NAME]" at bounding box center [619, 324] width 370 height 28
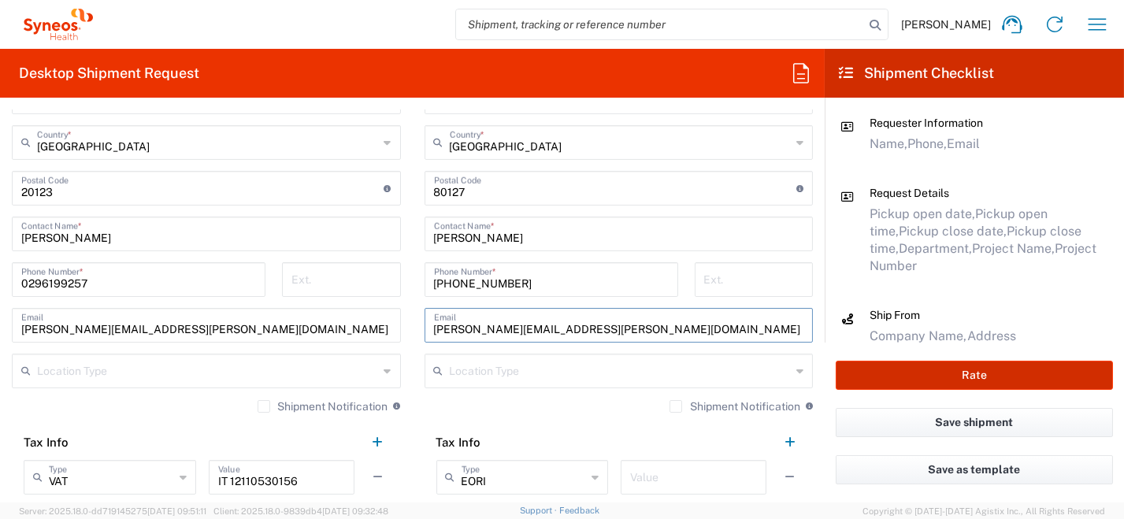
type input "[PERSON_NAME][EMAIL_ADDRESS][PERSON_NAME][DOMAIN_NAME]"
click at [970, 381] on button "Rate" at bounding box center [974, 375] width 277 height 29
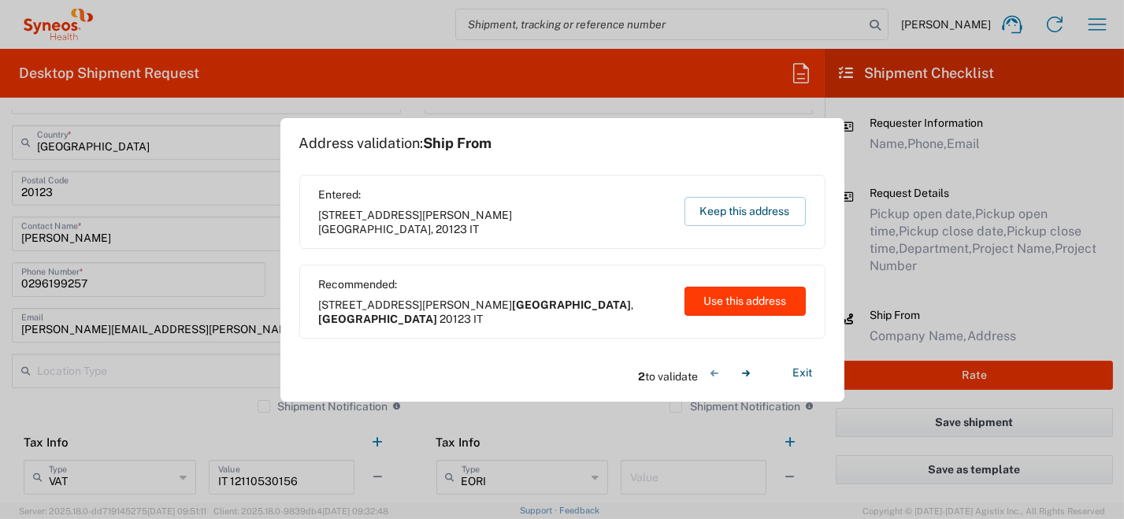
click at [737, 309] on button "Use this address" at bounding box center [745, 301] width 121 height 29
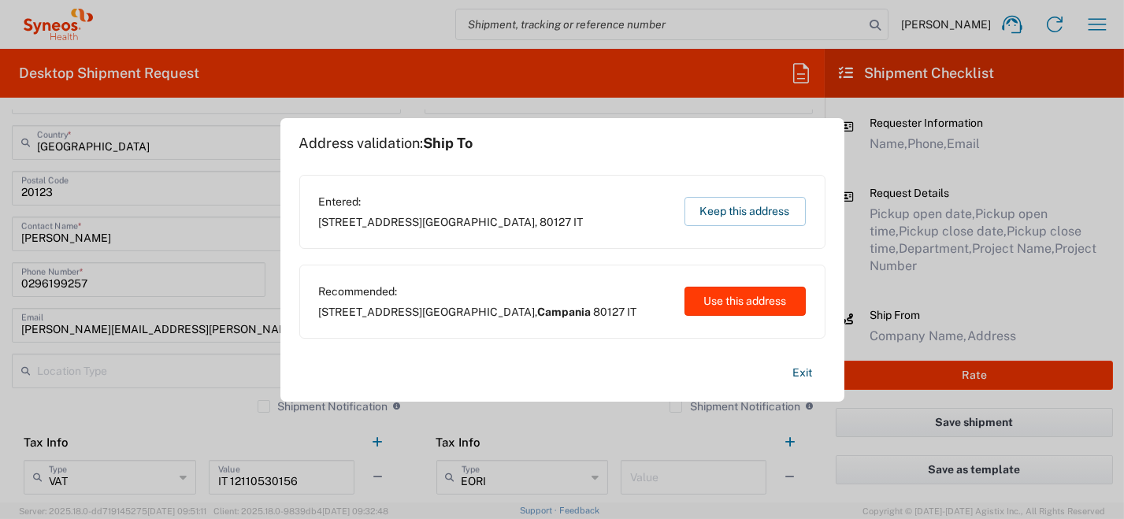
click at [741, 298] on button "Use this address" at bounding box center [745, 301] width 121 height 29
type input "[GEOGRAPHIC_DATA]"
type input "Campania"
type input "[GEOGRAPHIC_DATA]"
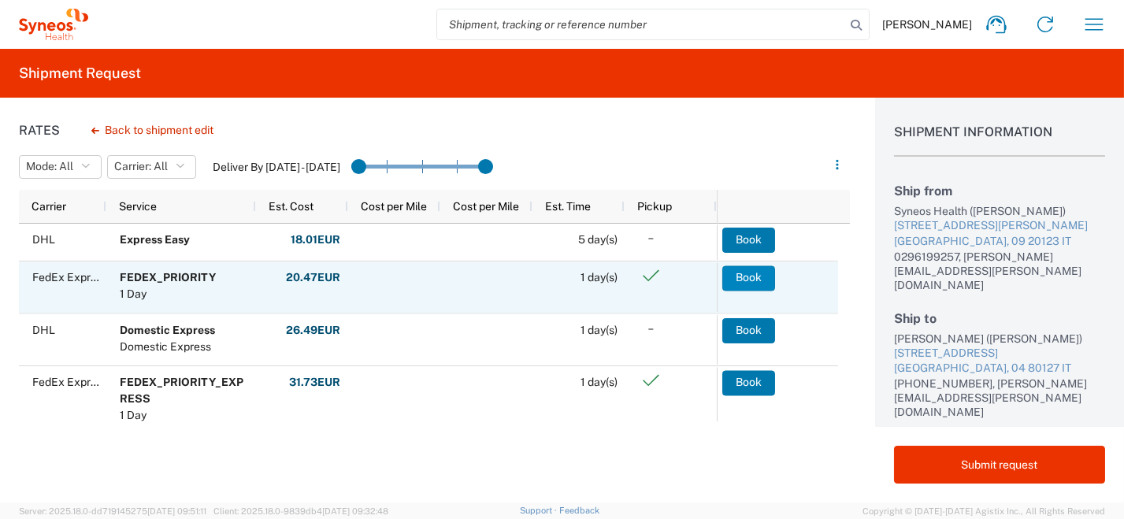
click at [763, 281] on button "Book" at bounding box center [748, 277] width 53 height 25
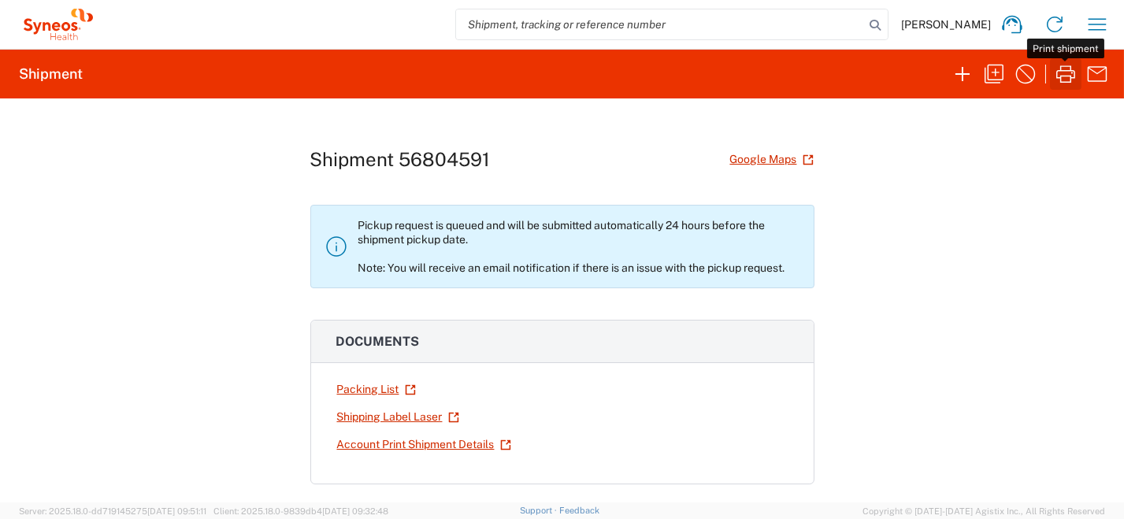
click at [1063, 73] on icon "button" at bounding box center [1065, 73] width 25 height 25
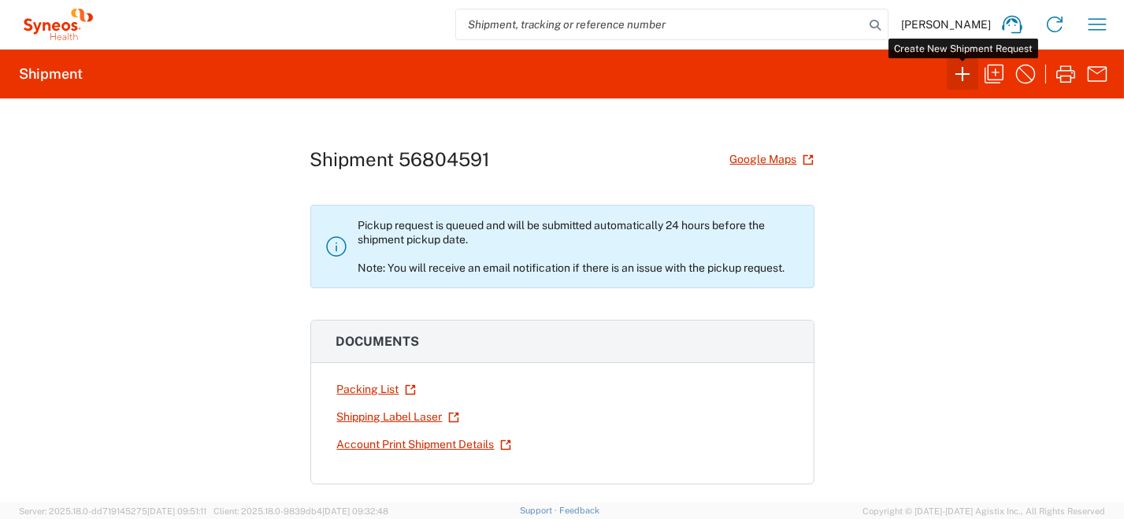
click at [958, 76] on icon "button" at bounding box center [962, 73] width 25 height 25
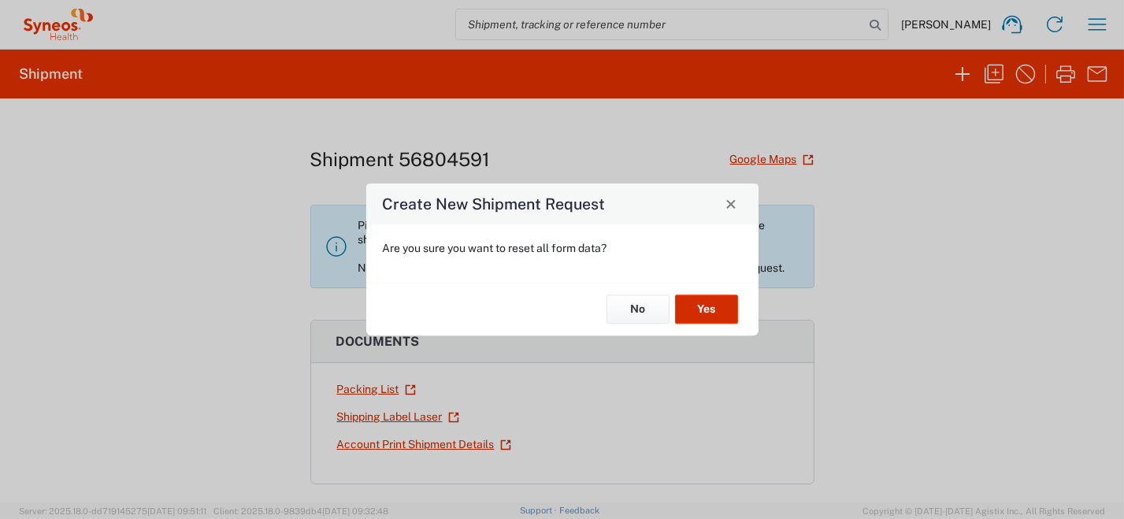
click at [701, 314] on button "Yes" at bounding box center [706, 309] width 63 height 29
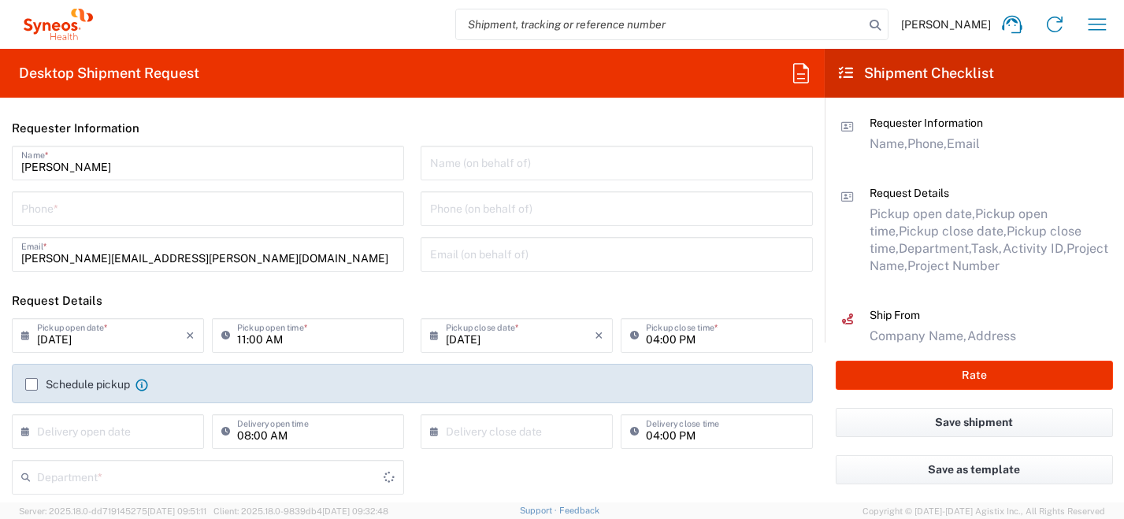
type input "8350"
click at [170, 212] on input "tel" at bounding box center [207, 208] width 373 height 28
type input "0296199257"
type input "[PERSON_NAME][EMAIL_ADDRESS][PERSON_NAME][DOMAIN_NAME]"
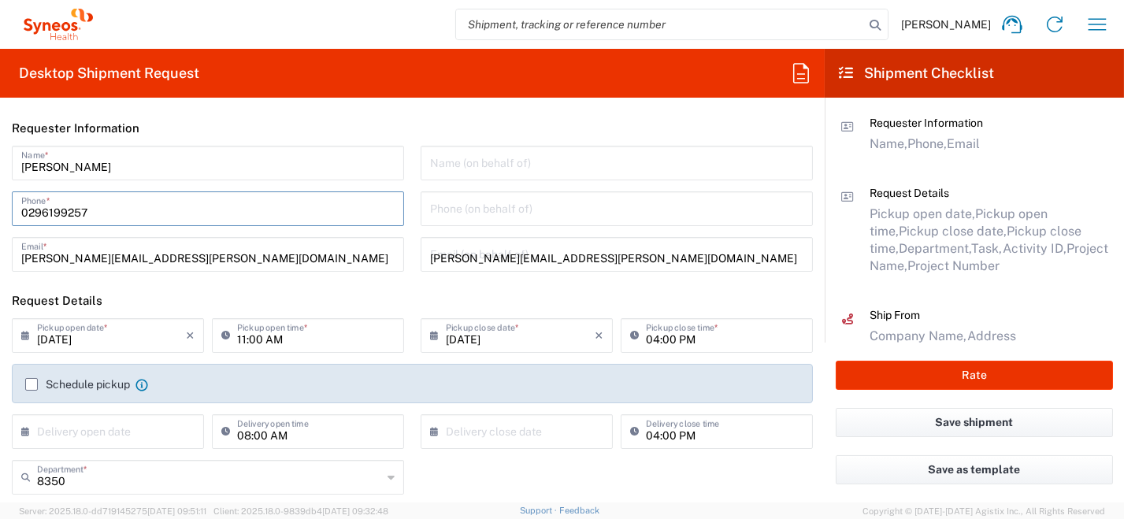
type input "[PERSON_NAME]"
type input "0296199257"
type input "SYNEOS HEALTH [GEOGRAPHIC_DATA] S.R.L."
type input "Syneos Health [GEOGRAPHIC_DATA], [STREET_ADDRESS]"
type input "[GEOGRAPHIC_DATA]"
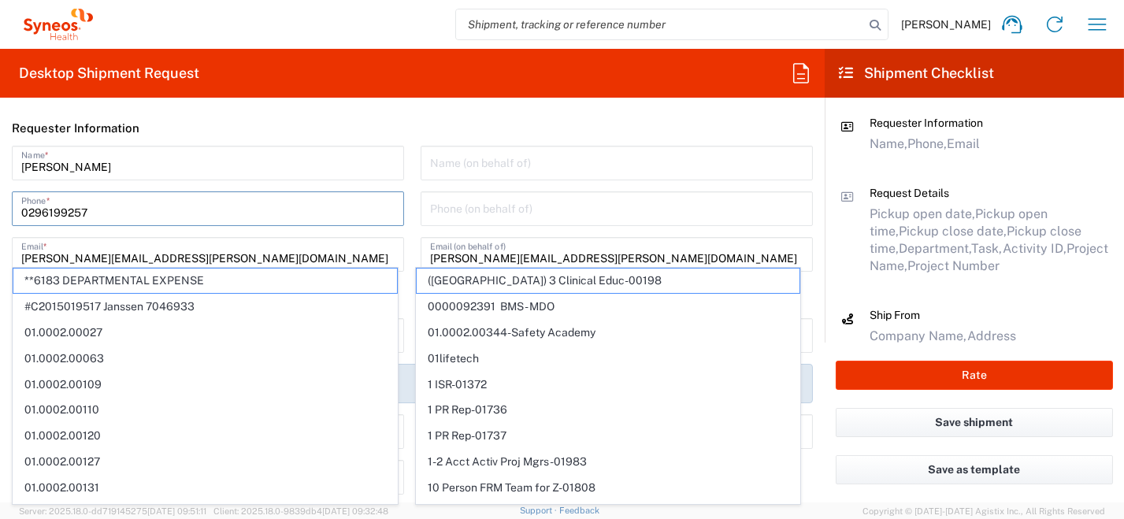
click at [600, 203] on input "tel" at bounding box center [616, 208] width 373 height 28
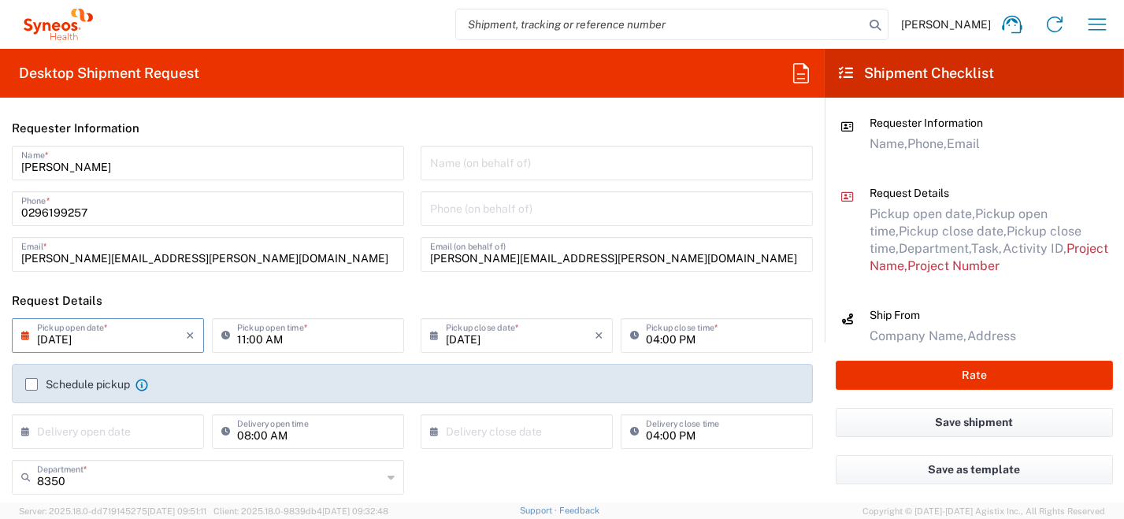
click at [111, 332] on input "[DATE]" at bounding box center [111, 335] width 149 height 28
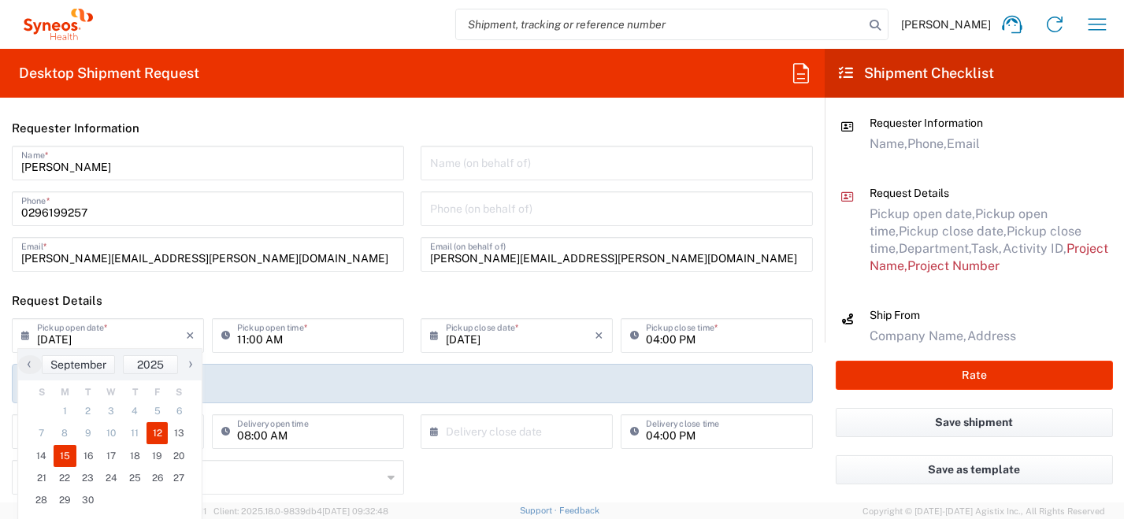
click at [67, 458] on span "15" at bounding box center [66, 456] width 24 height 22
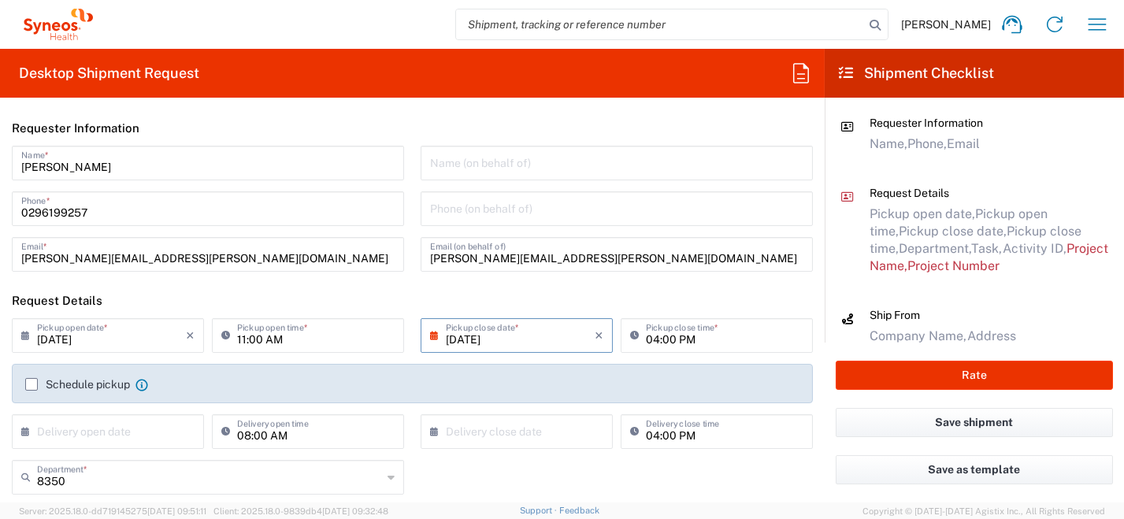
click at [312, 336] on input "11:00 AM" at bounding box center [316, 335] width 158 height 28
drag, startPoint x: 325, startPoint y: 335, endPoint x: 178, endPoint y: 325, distance: 146.9
click at [178, 325] on div "[DATE] × Pickup open date * Cancel Apply 11:00 AM Pickup open time *" at bounding box center [208, 341] width 400 height 46
drag, startPoint x: 193, startPoint y: 333, endPoint x: 109, endPoint y: 319, distance: 85.5
click at [122, 332] on div "[DATE] × Pickup open date * Cancel Apply 09:00 PM Pickup open time *" at bounding box center [208, 341] width 400 height 46
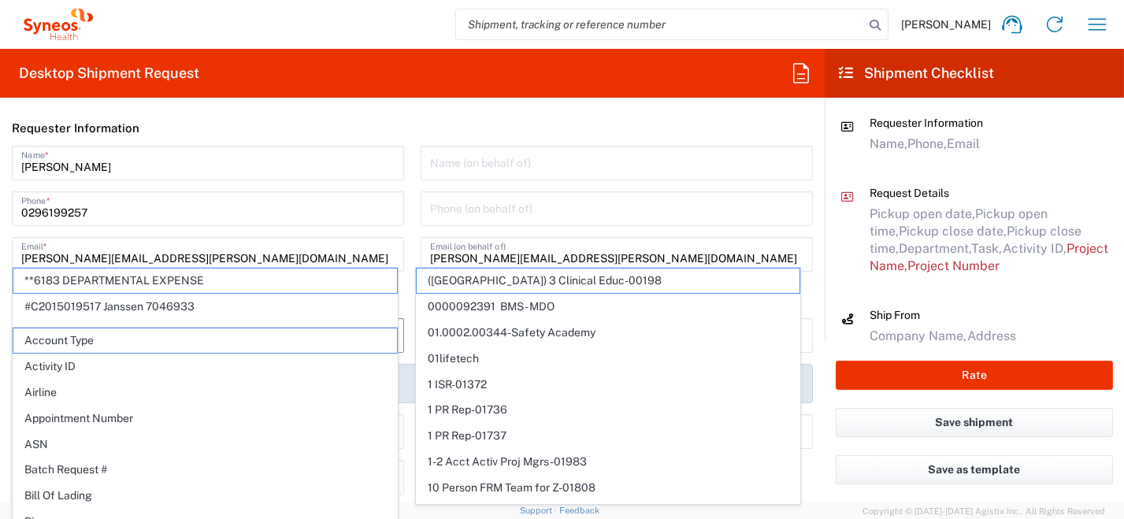
click at [295, 157] on input "[PERSON_NAME]" at bounding box center [207, 162] width 373 height 28
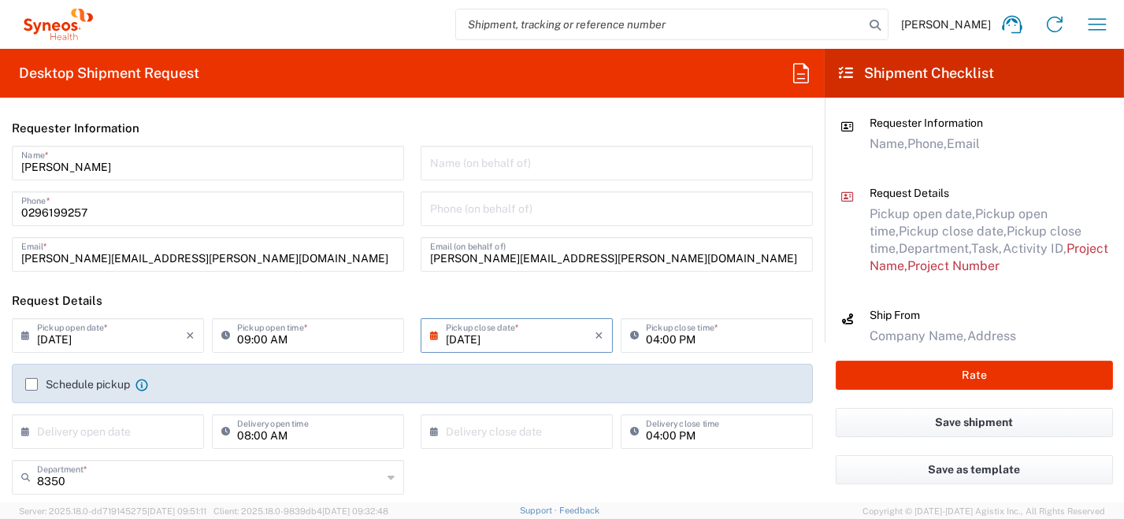
click at [39, 382] on label "Schedule pickup" at bounding box center [77, 384] width 105 height 13
click at [32, 384] on input "Schedule pickup" at bounding box center [32, 384] width 0 height 0
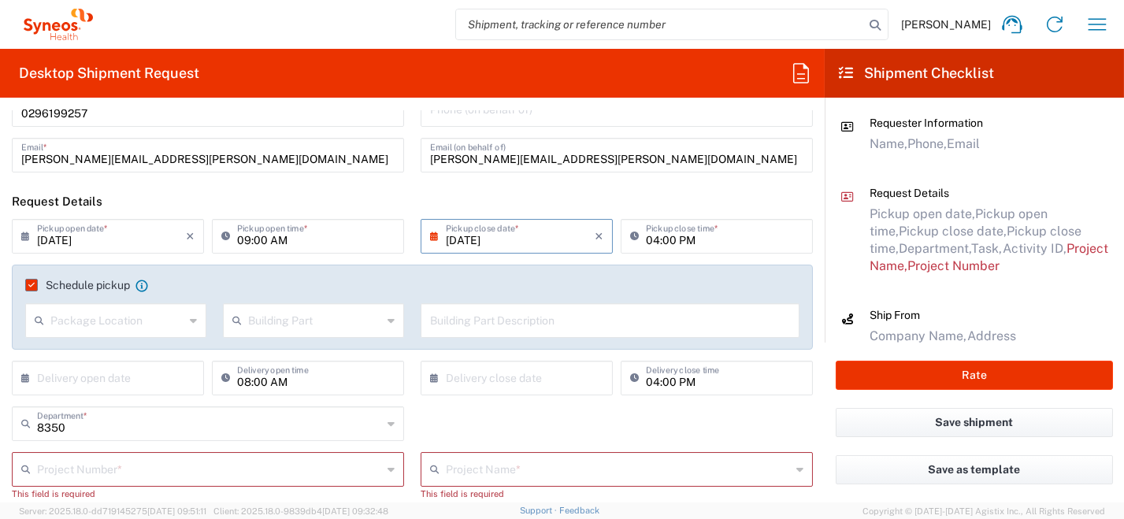
scroll to position [158, 0]
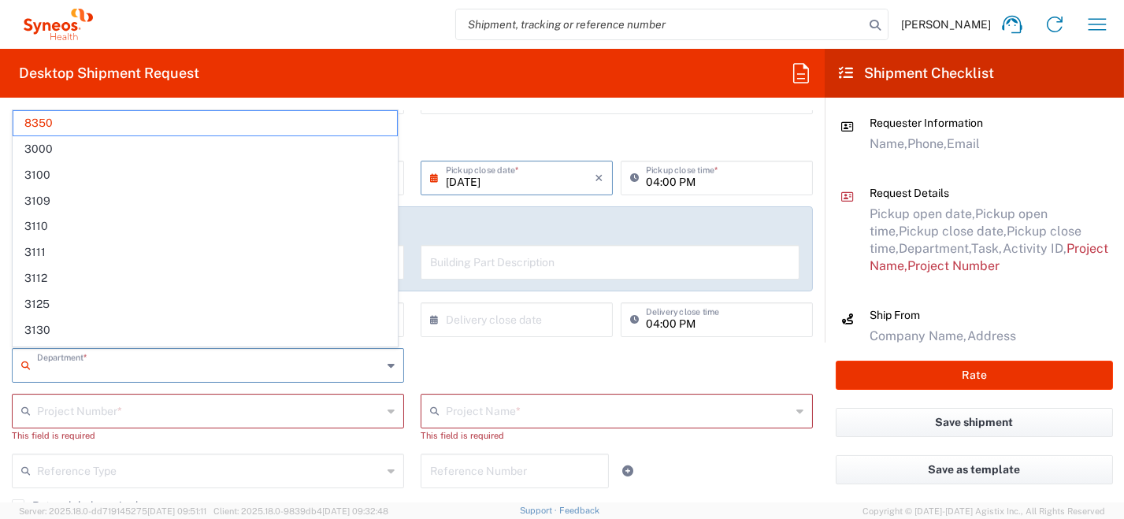
click at [263, 376] on input "text" at bounding box center [209, 365] width 345 height 28
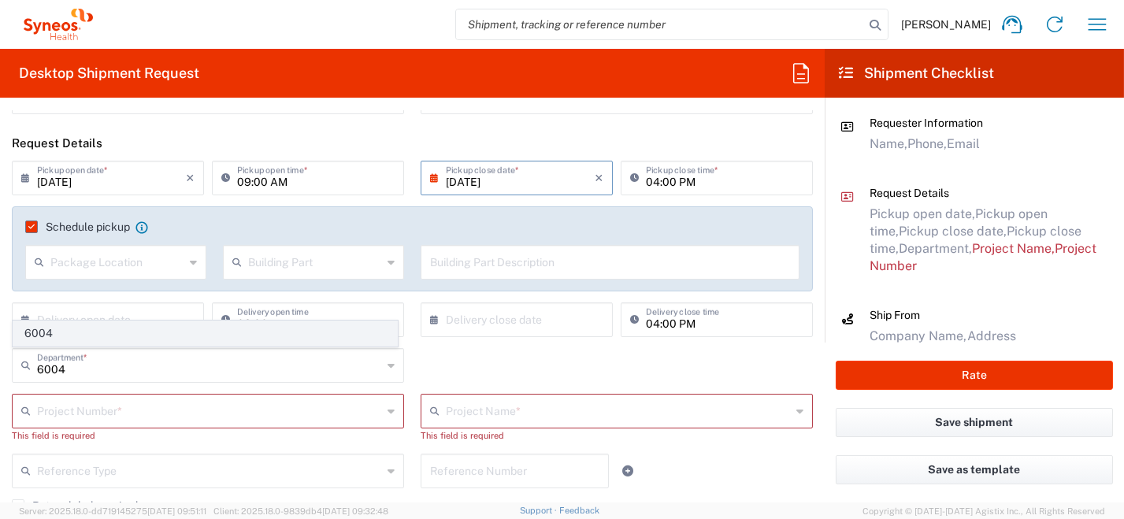
click at [71, 336] on span "6004" at bounding box center [205, 333] width 384 height 24
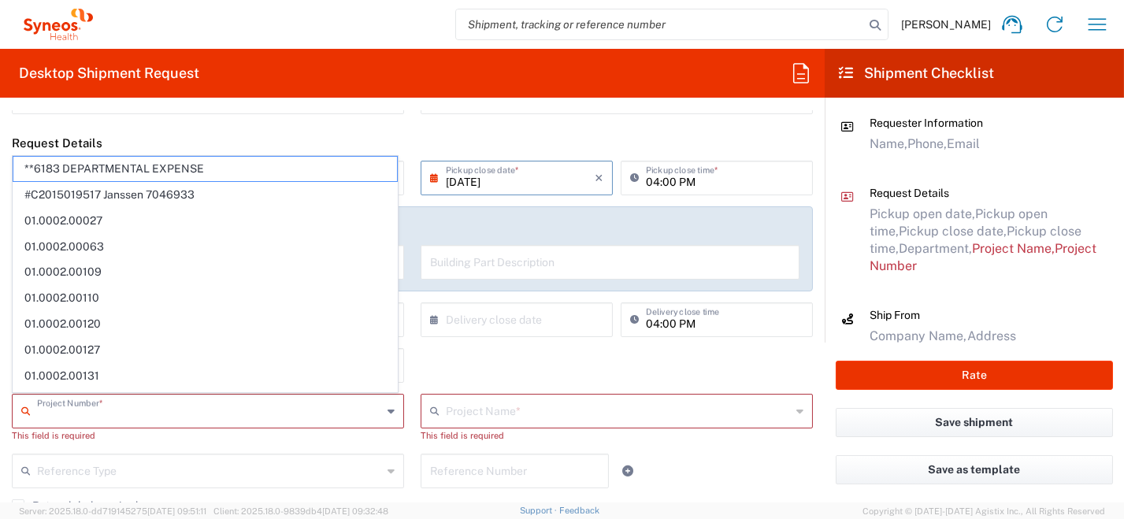
click at [80, 410] on input "text" at bounding box center [209, 410] width 345 height 28
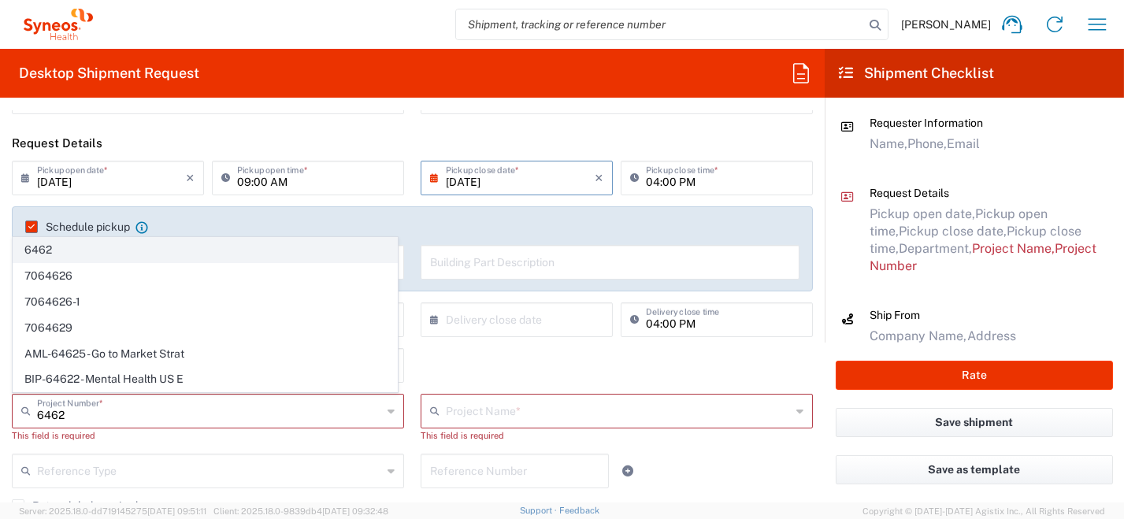
click at [98, 255] on span "6462" at bounding box center [205, 250] width 384 height 24
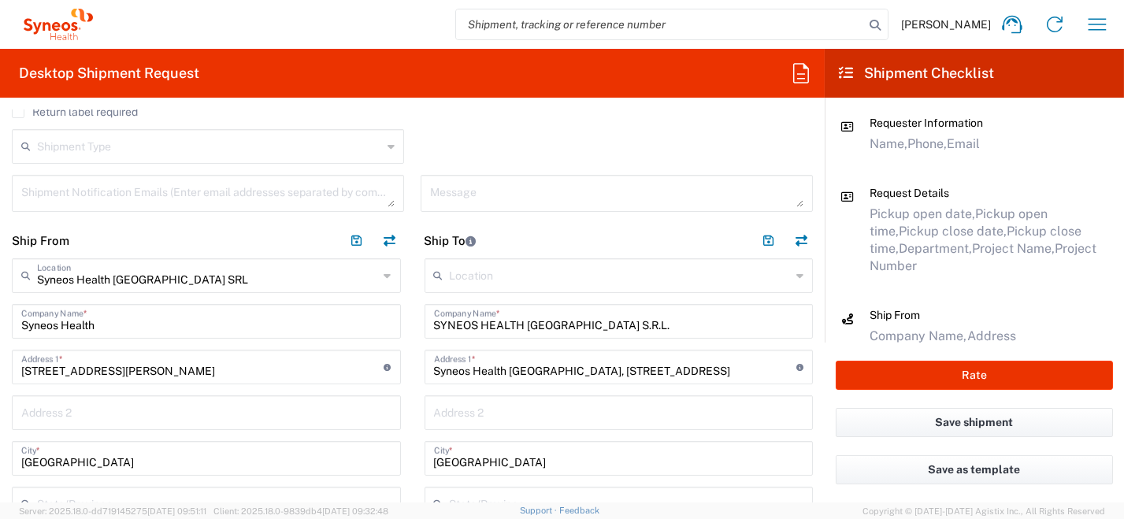
scroll to position [551, 0]
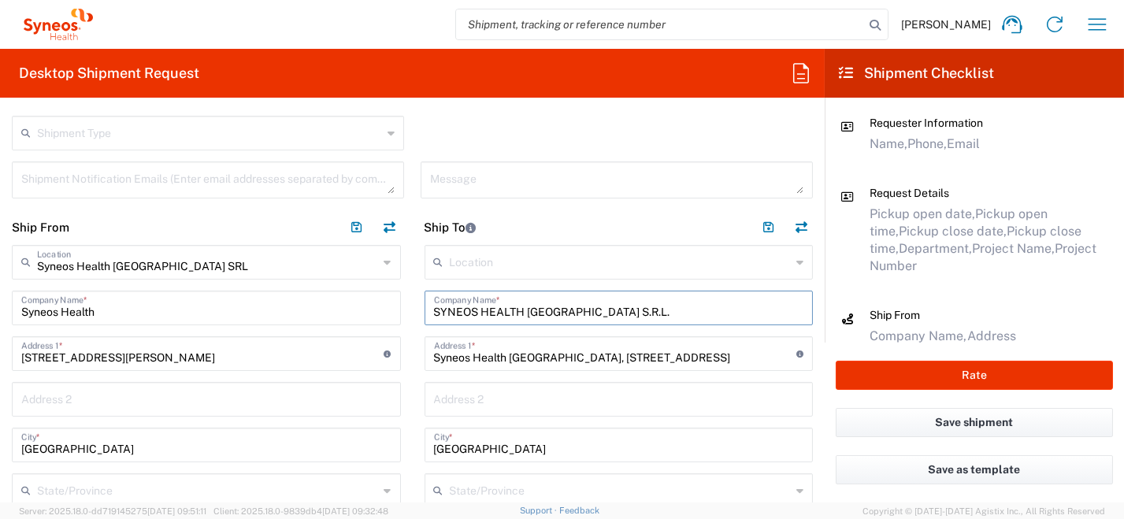
drag, startPoint x: 674, startPoint y: 306, endPoint x: 287, endPoint y: 264, distance: 389.9
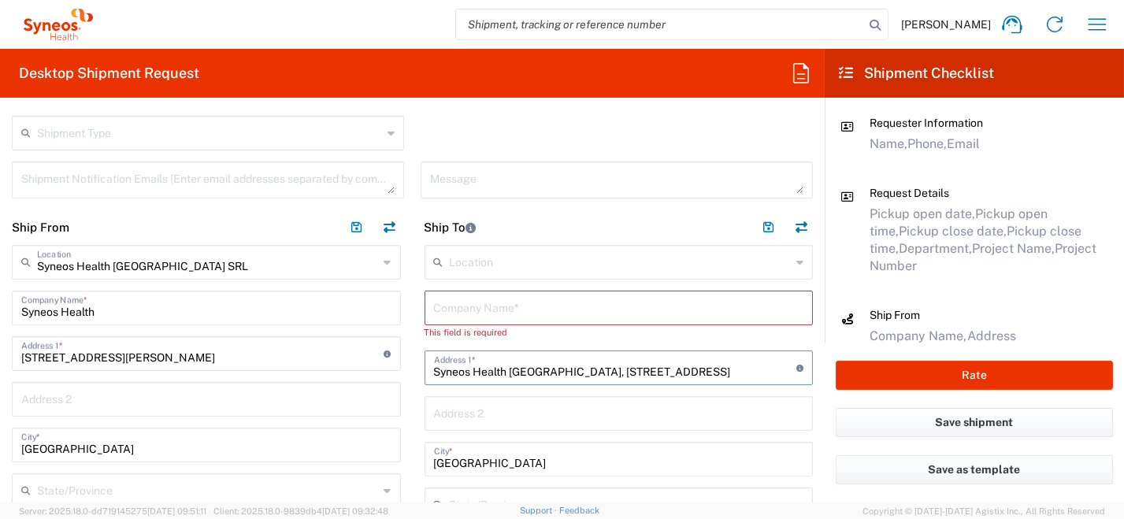
drag, startPoint x: 625, startPoint y: 369, endPoint x: 285, endPoint y: 348, distance: 341.0
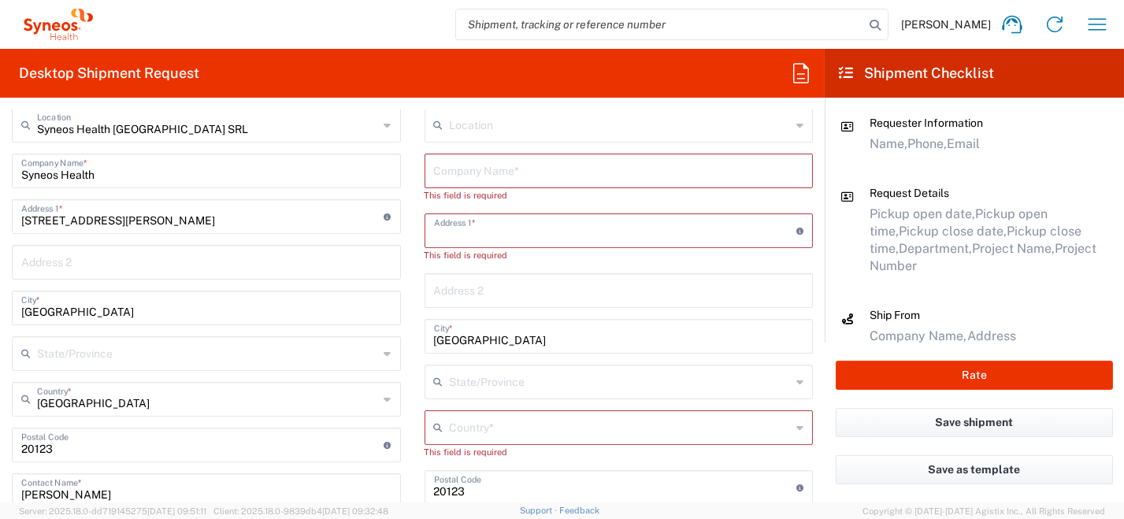
scroll to position [788, 0]
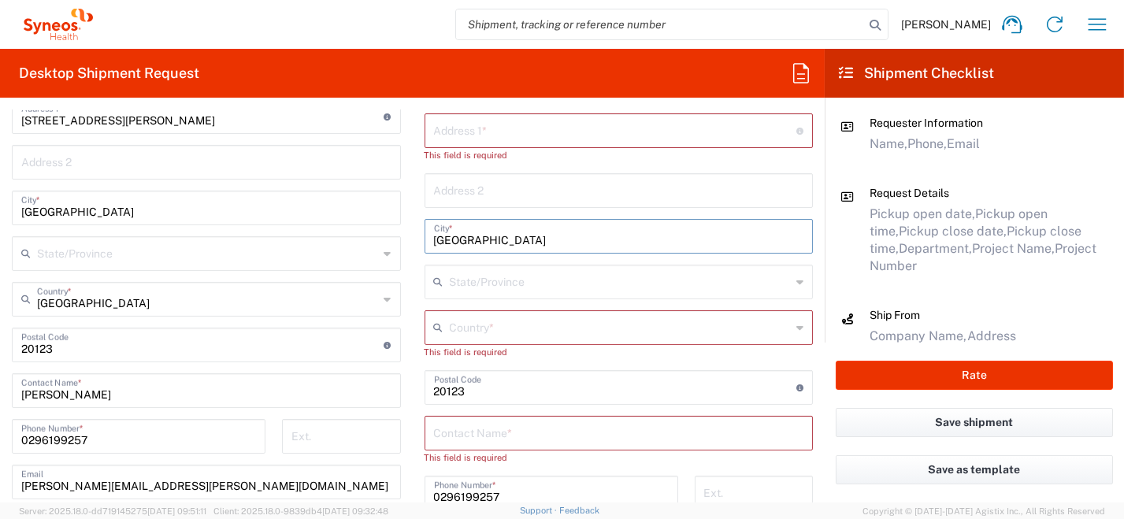
drag, startPoint x: 429, startPoint y: 232, endPoint x: 395, endPoint y: 244, distance: 35.9
click at [371, 230] on div "Ship From Syneos Health [GEOGRAPHIC_DATA] SRL Location Syneos Health [GEOGRAPHI…" at bounding box center [412, 362] width 825 height 781
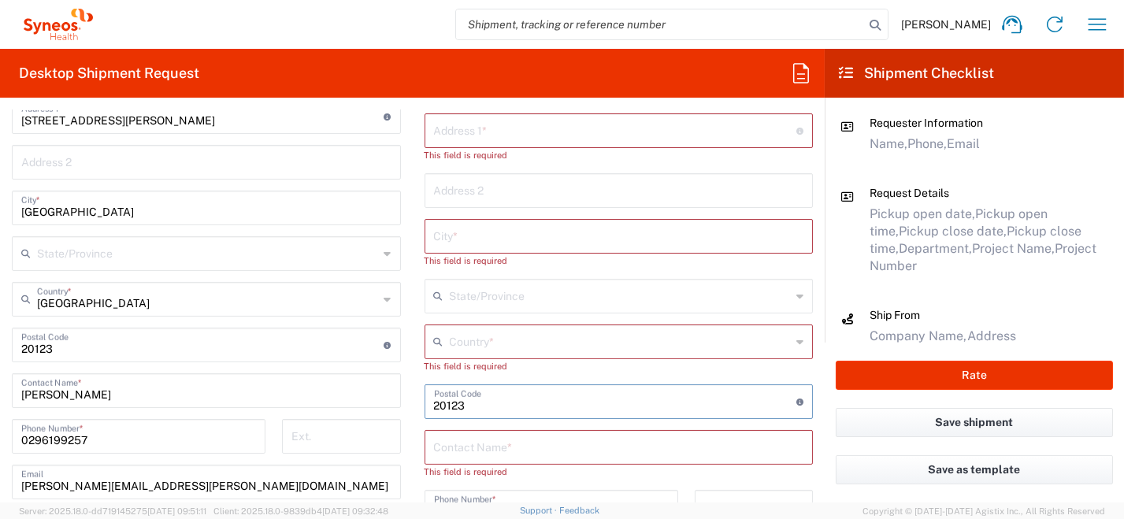
drag, startPoint x: 513, startPoint y: 403, endPoint x: 375, endPoint y: 392, distance: 138.3
click at [375, 392] on div "Ship From Syneos Health [GEOGRAPHIC_DATA] SRL Location Syneos Health [GEOGRAPHI…" at bounding box center [412, 362] width 825 height 781
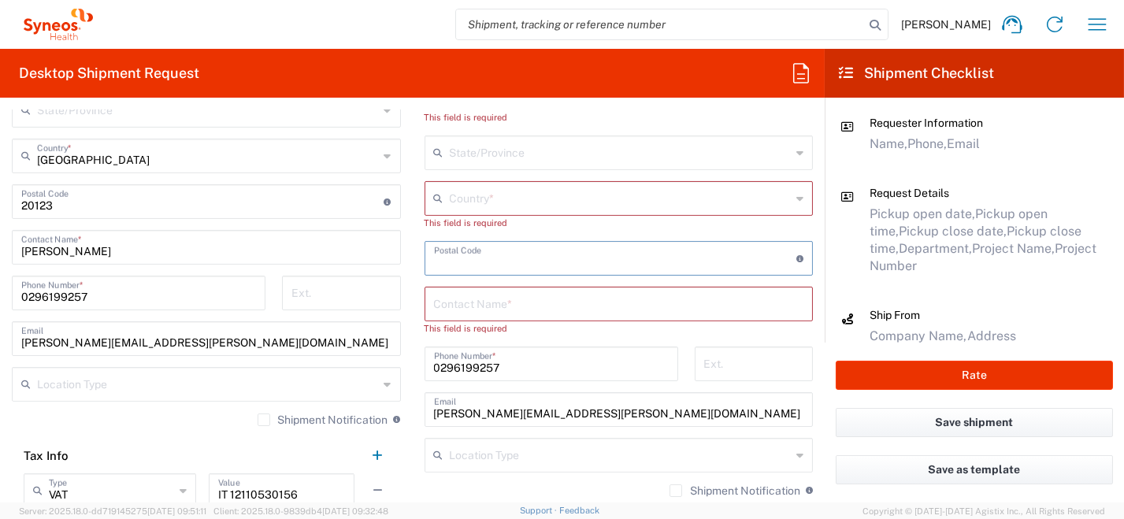
scroll to position [1024, 0]
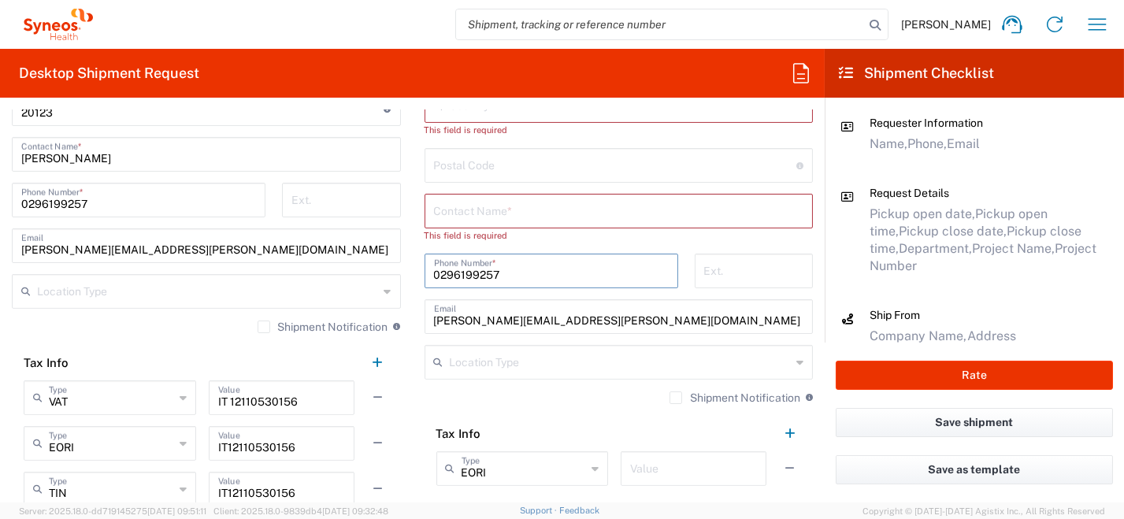
drag, startPoint x: 485, startPoint y: 271, endPoint x: 386, endPoint y: 270, distance: 99.3
click at [384, 268] on div "Ship From Syneos Health [GEOGRAPHIC_DATA] SRL Location Syneos Health [GEOGRAPHI…" at bounding box center [412, 126] width 825 height 781
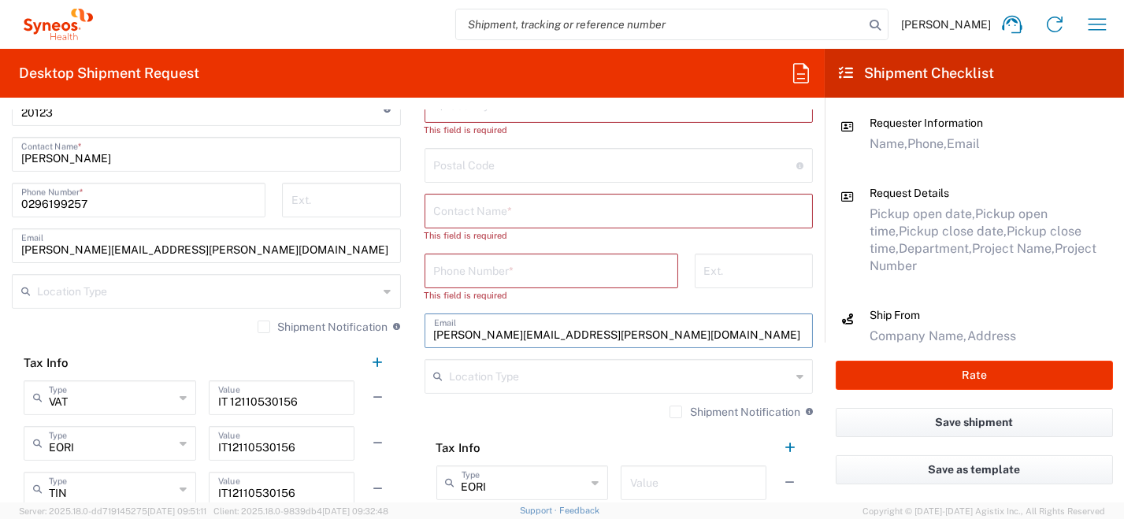
drag, startPoint x: 596, startPoint y: 332, endPoint x: 306, endPoint y: 335, distance: 289.1
click at [257, 329] on div "Ship From Syneos Health [GEOGRAPHIC_DATA] SRL Location Syneos Health [GEOGRAPHI…" at bounding box center [412, 126] width 825 height 781
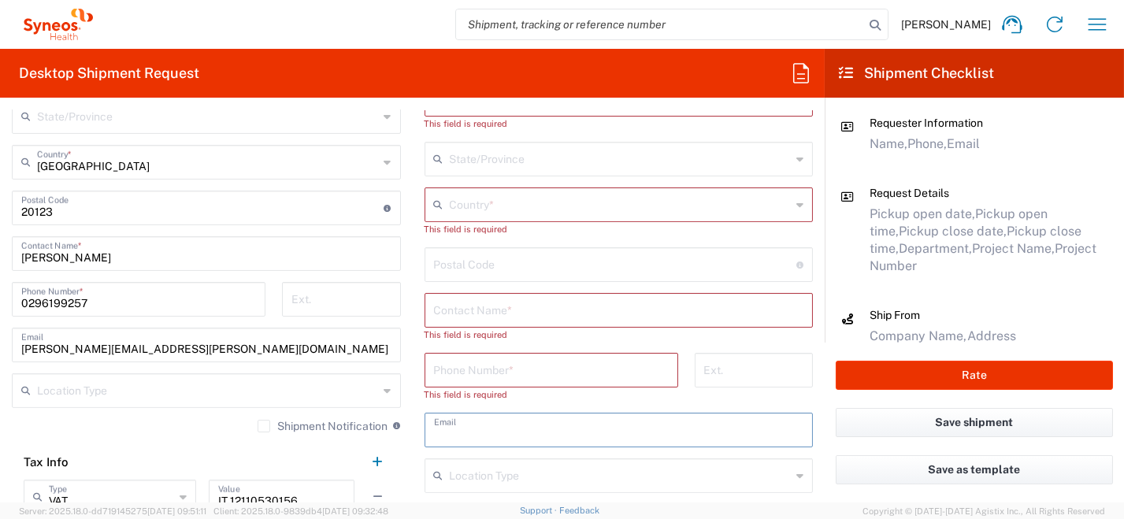
scroll to position [866, 0]
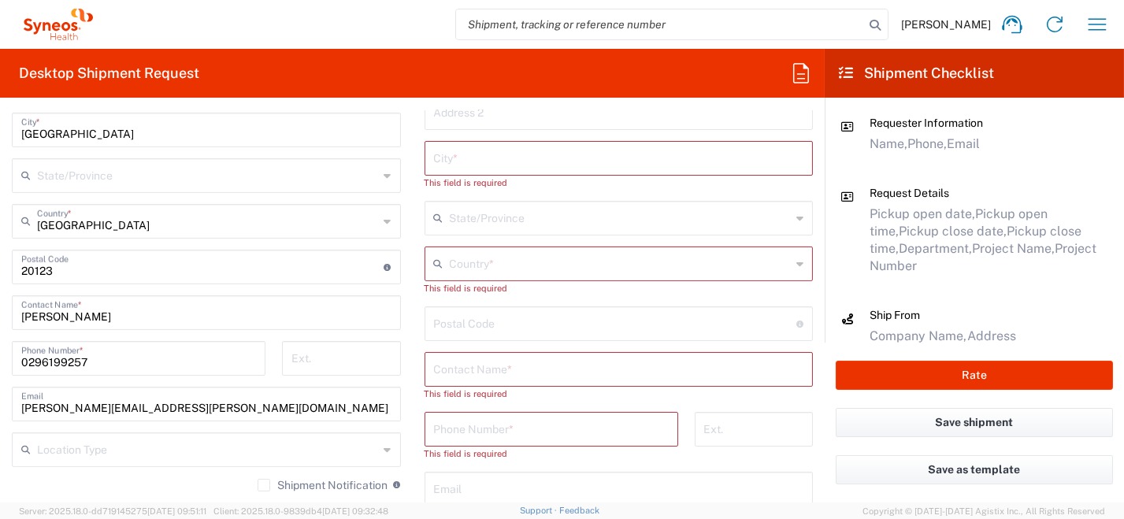
click at [796, 262] on icon at bounding box center [799, 263] width 7 height 25
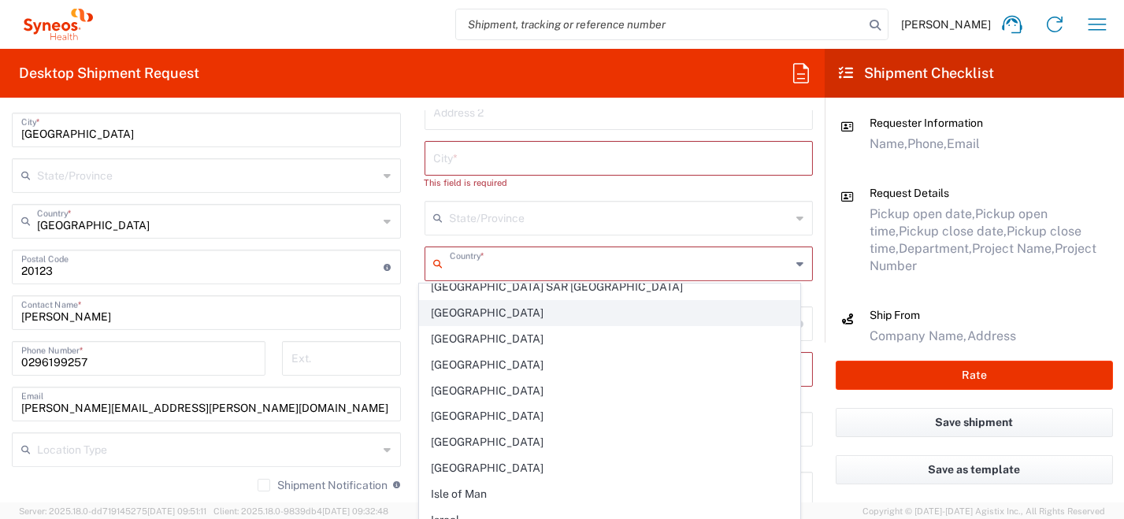
scroll to position [2599, 0]
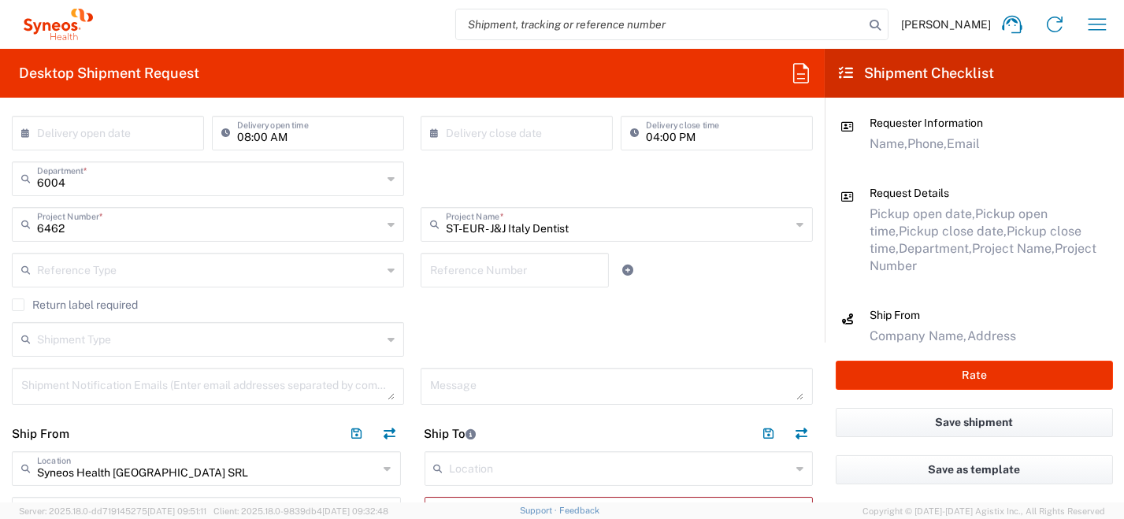
scroll to position [394, 0]
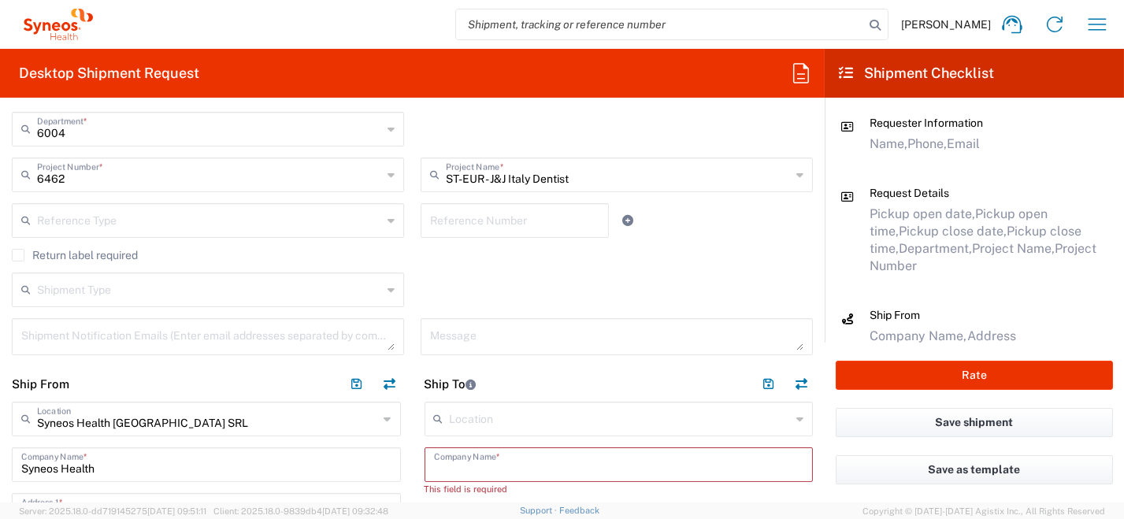
click at [529, 461] on input "text" at bounding box center [619, 464] width 370 height 28
paste input "[PERSON_NAME]"
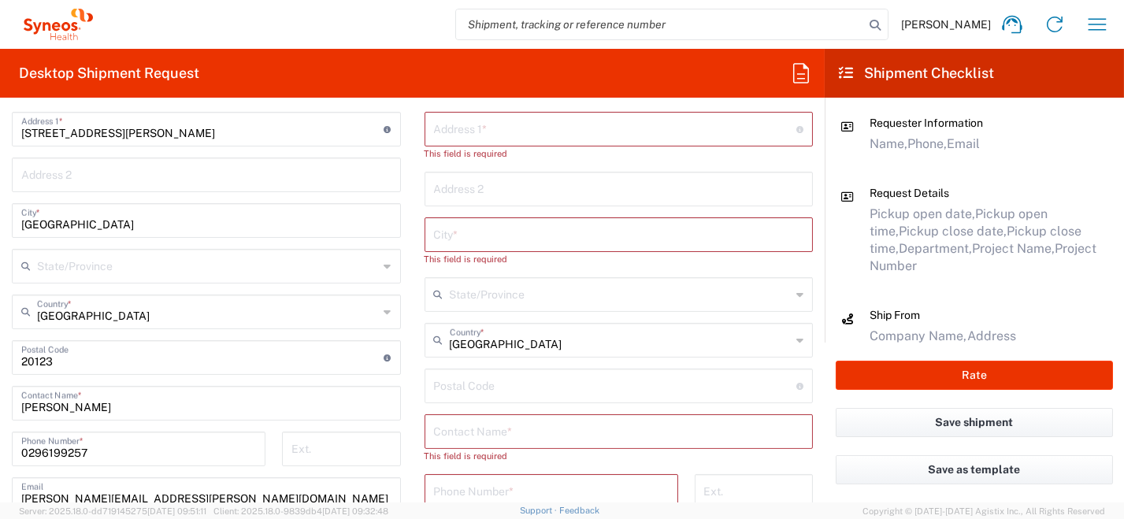
scroll to position [788, 0]
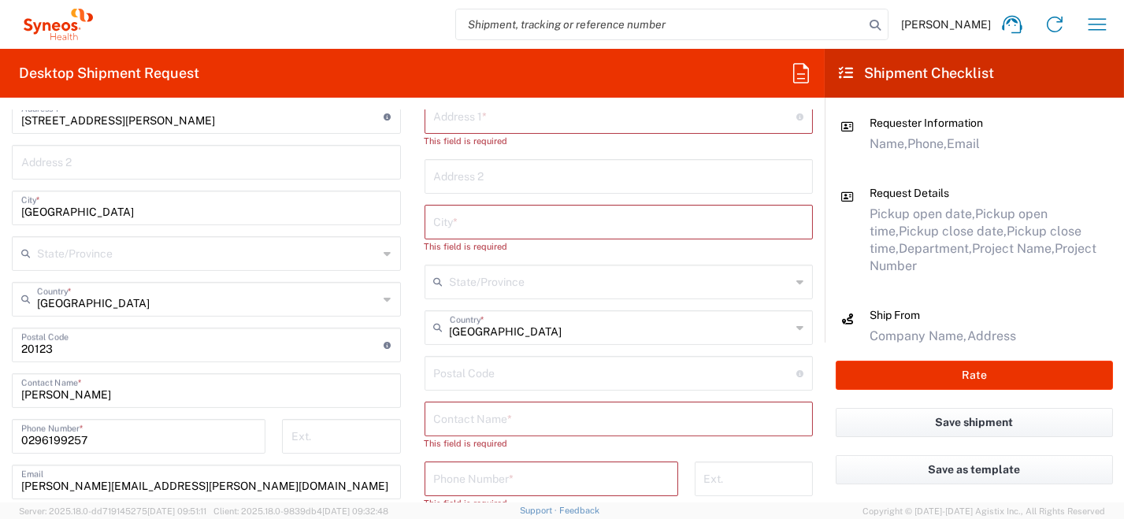
click at [547, 412] on input "text" at bounding box center [619, 418] width 370 height 28
paste input "[PERSON_NAME]"
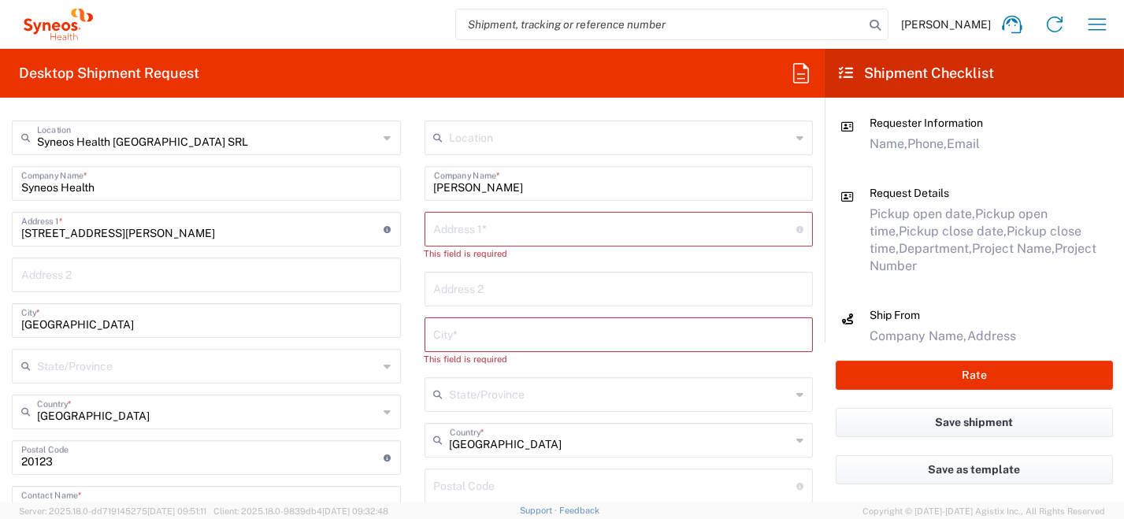
scroll to position [551, 0]
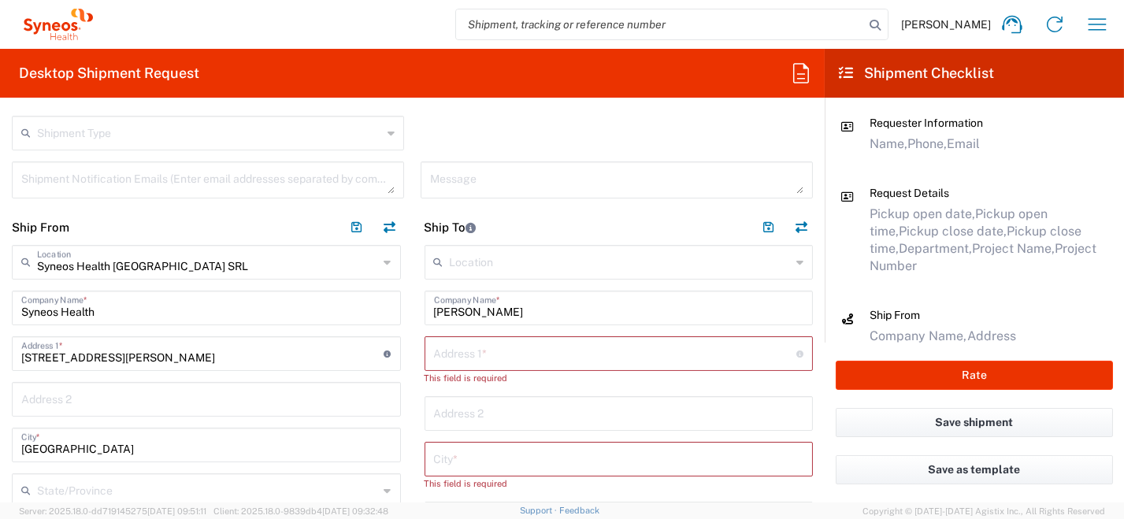
click at [502, 354] on input "text" at bounding box center [615, 353] width 363 height 28
paste input "[STREET_ADDRESS][PERSON_NAME][PERSON_NAME]"
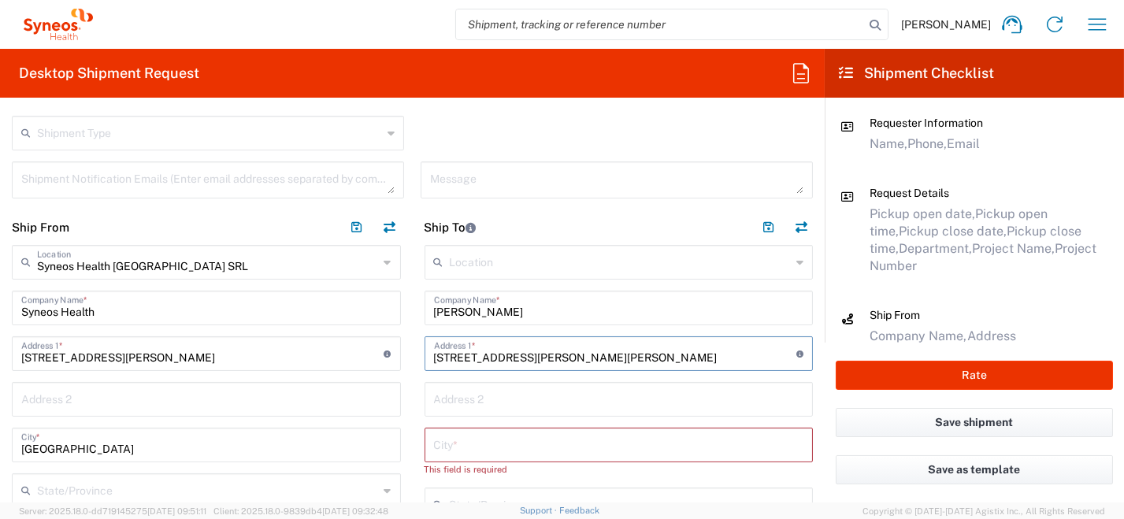
drag, startPoint x: 540, startPoint y: 358, endPoint x: 573, endPoint y: 361, distance: 33.2
click at [573, 361] on input "[STREET_ADDRESS][PERSON_NAME][PERSON_NAME]" at bounding box center [615, 353] width 363 height 28
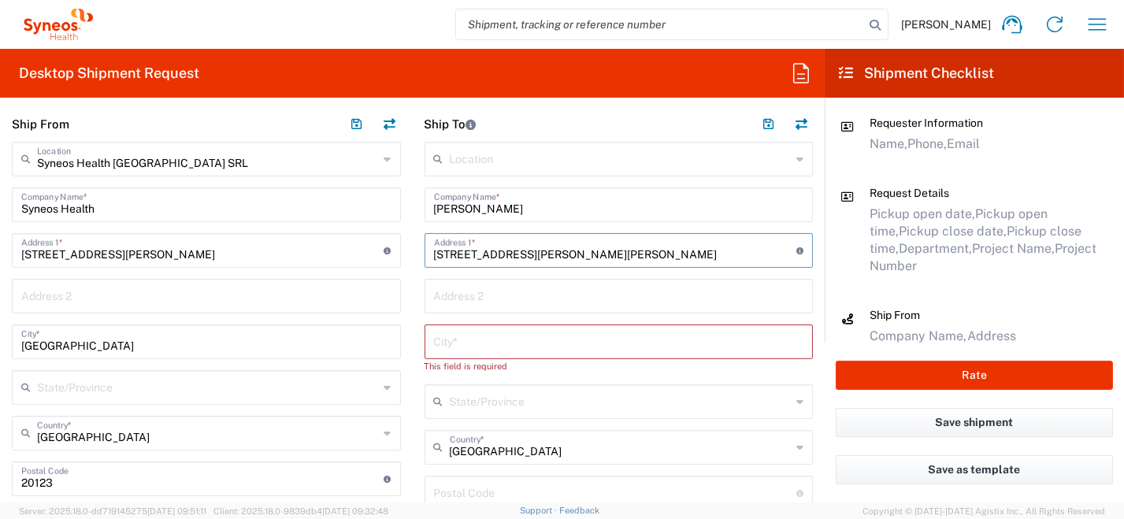
scroll to position [709, 0]
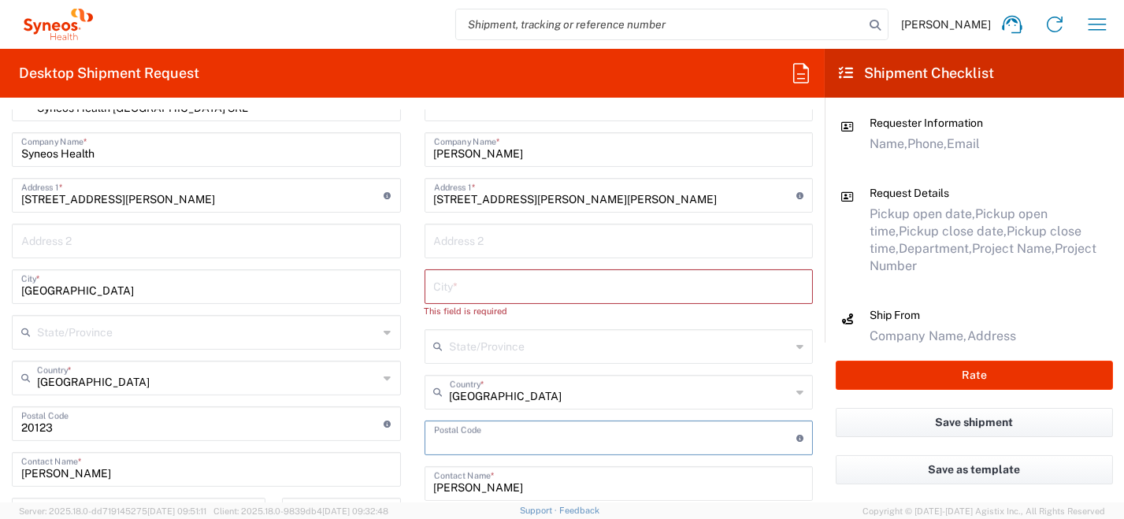
click at [605, 437] on input "undefined" at bounding box center [615, 437] width 363 height 28
paste input "00047"
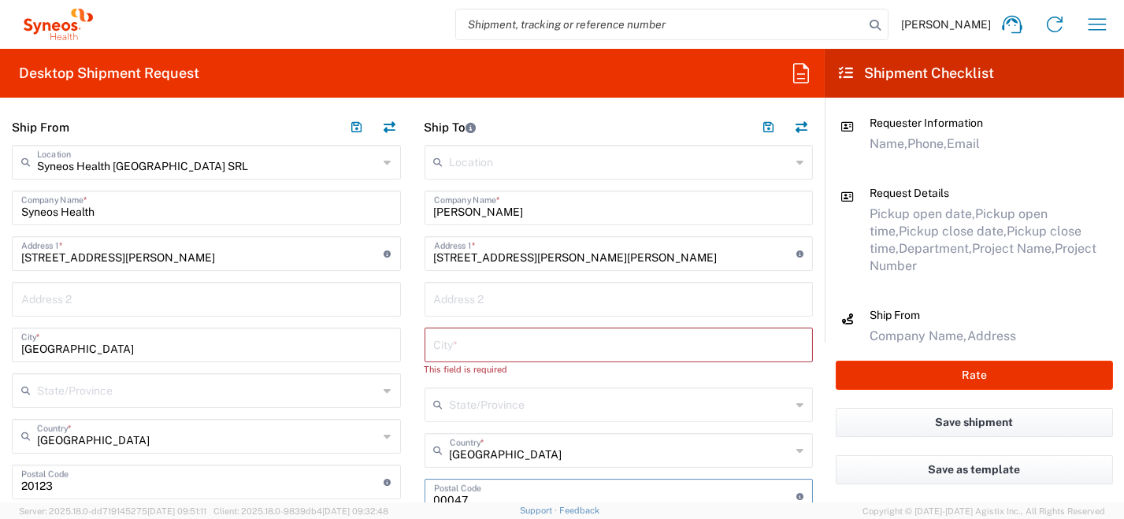
scroll to position [629, 0]
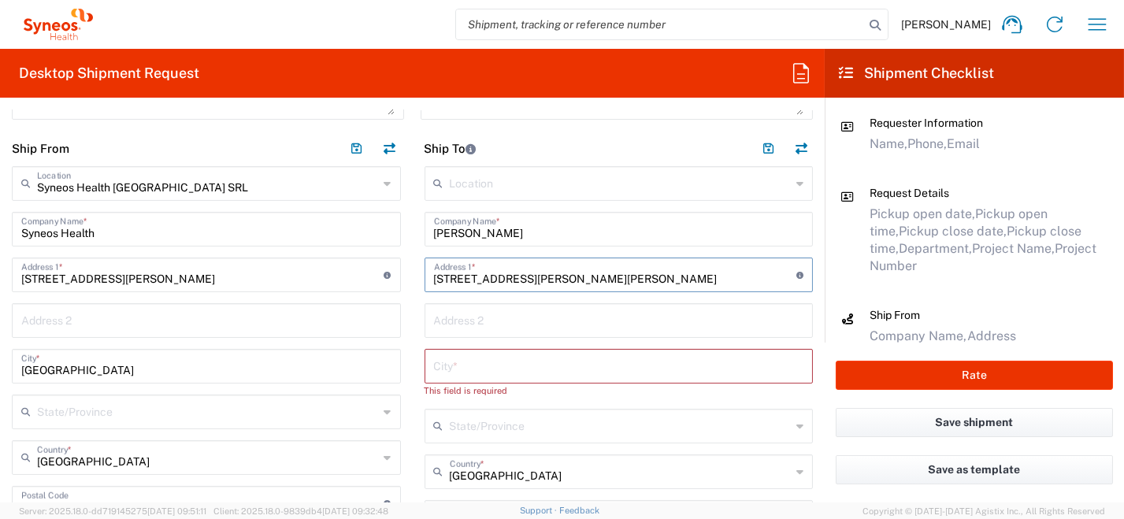
drag, startPoint x: 618, startPoint y: 277, endPoint x: 547, endPoint y: 277, distance: 70.1
click at [547, 277] on input "[STREET_ADDRESS][PERSON_NAME][PERSON_NAME]" at bounding box center [615, 274] width 363 height 28
click at [481, 373] on input "text" at bounding box center [619, 365] width 370 height 28
paste input "[PERSON_NAME]"
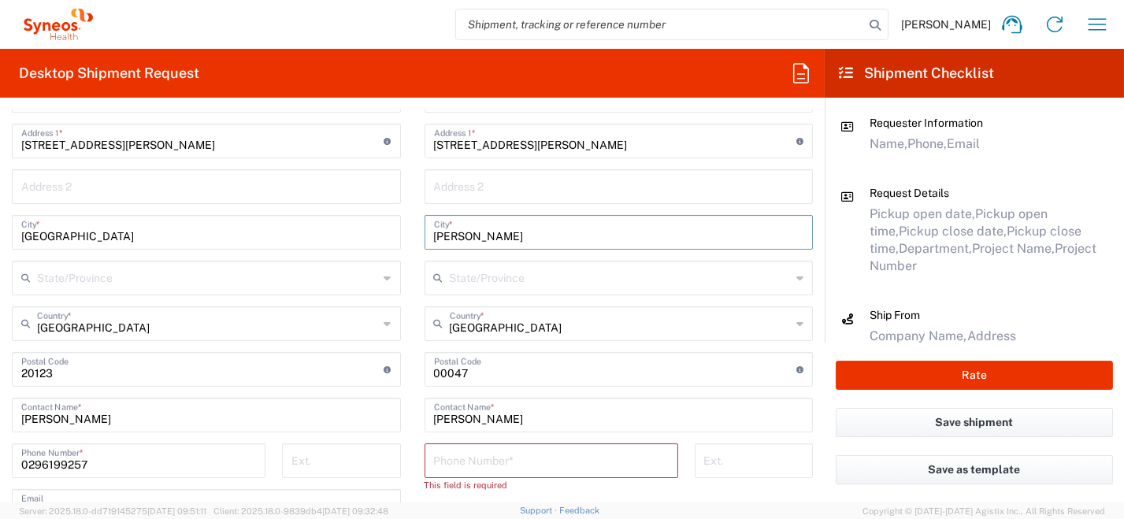
scroll to position [788, 0]
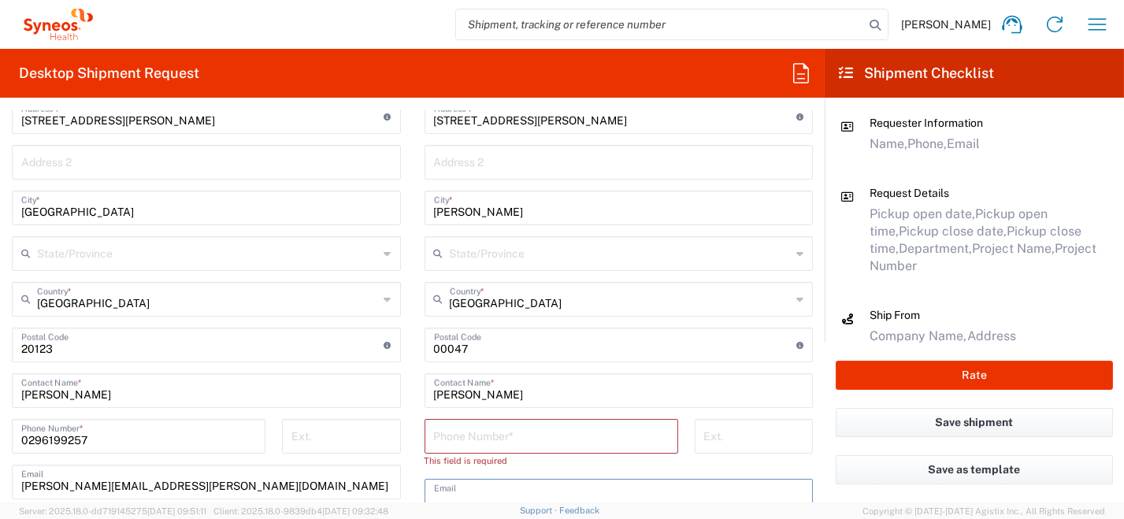
click at [657, 491] on input "text" at bounding box center [619, 495] width 370 height 28
click at [434, 429] on input "tel" at bounding box center [551, 435] width 235 height 28
click at [598, 156] on input "text" at bounding box center [619, 161] width 370 height 28
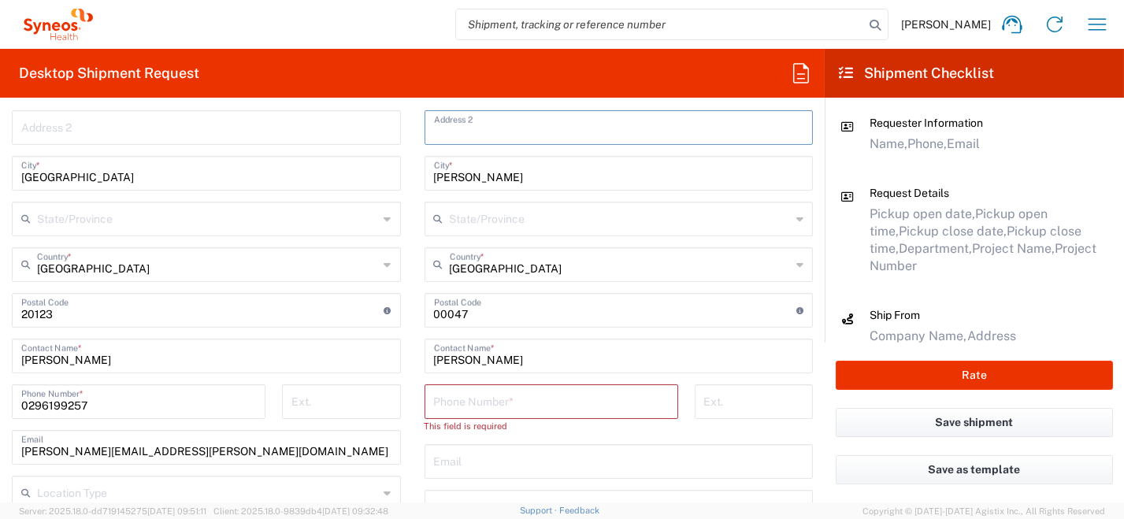
scroll to position [944, 0]
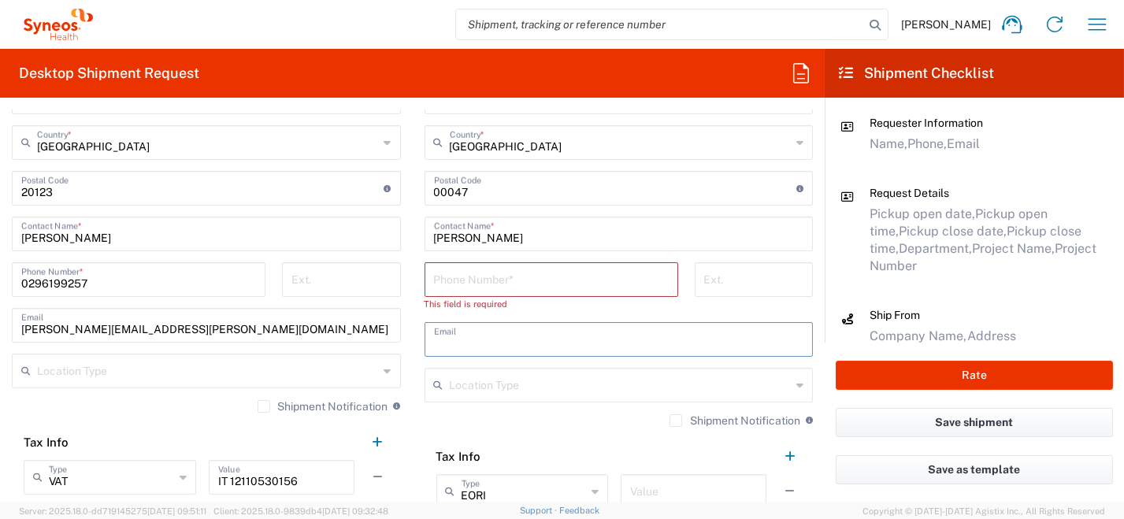
click at [468, 340] on input "text" at bounding box center [619, 339] width 370 height 28
paste input "[PHONE_NUMBER] [PERSON_NAME][EMAIL_ADDRESS][DOMAIN_NAME]"
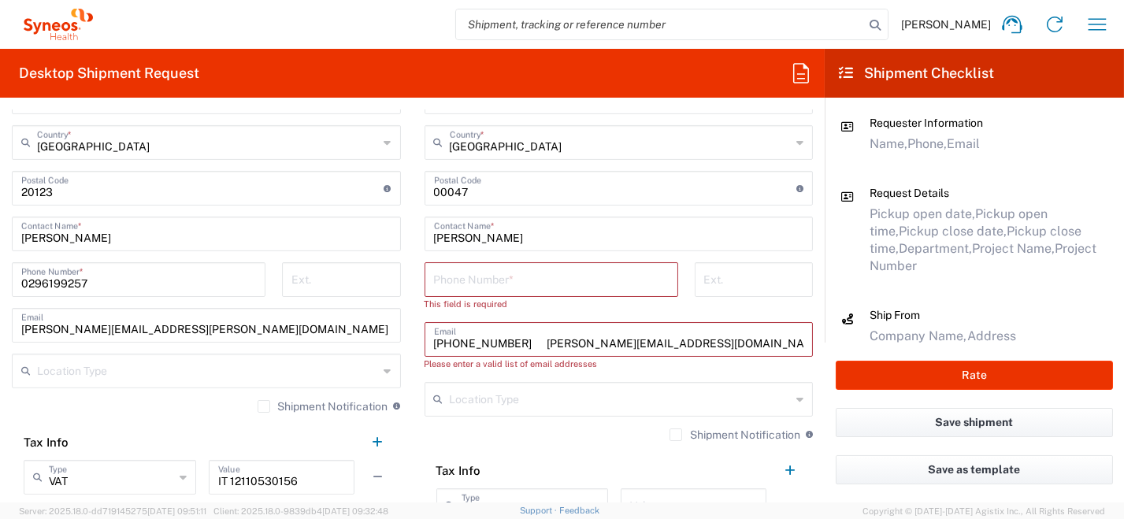
drag, startPoint x: 522, startPoint y: 345, endPoint x: 400, endPoint y: 327, distance: 123.4
click at [400, 327] on div "Ship From Syneos Health [GEOGRAPHIC_DATA] SRL Location Syneos Health [GEOGRAPHI…" at bounding box center [412, 206] width 825 height 781
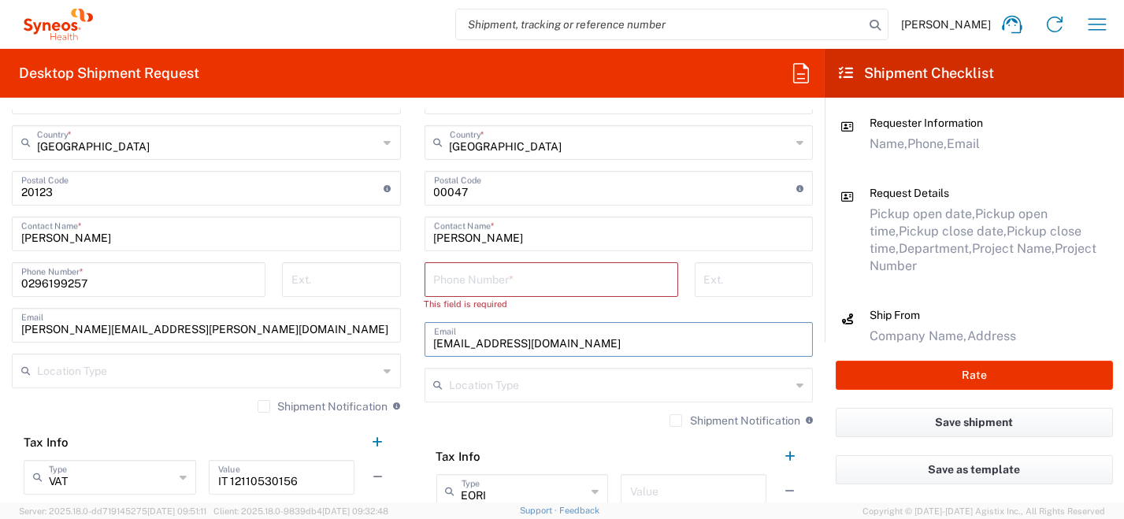
click at [454, 276] on input "tel" at bounding box center [551, 279] width 235 height 28
paste input "[PHONE_NUMBER]"
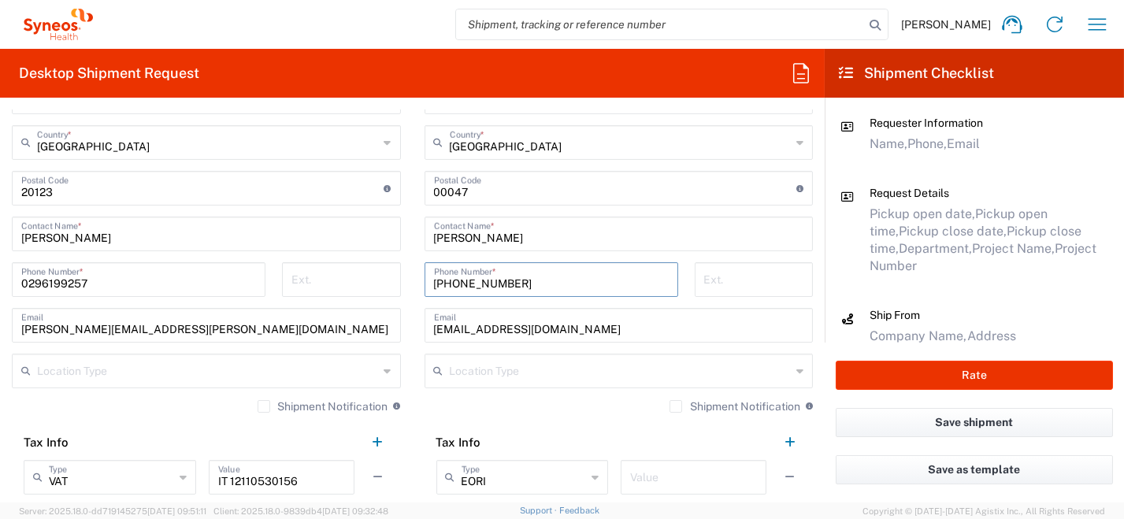
click at [450, 328] on input "[EMAIL_ADDRESS][DOMAIN_NAME]" at bounding box center [619, 324] width 370 height 28
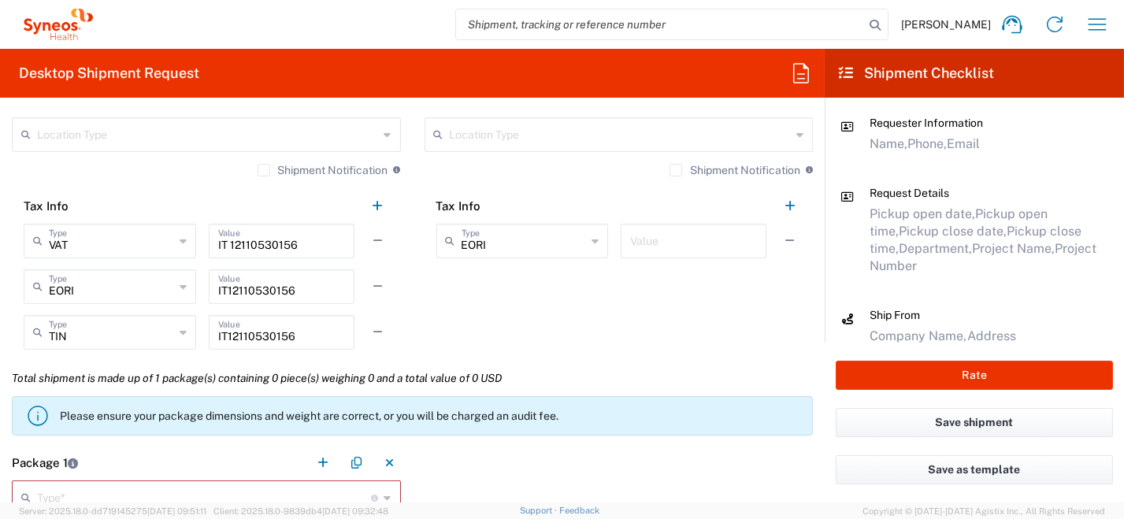
scroll to position [1418, 0]
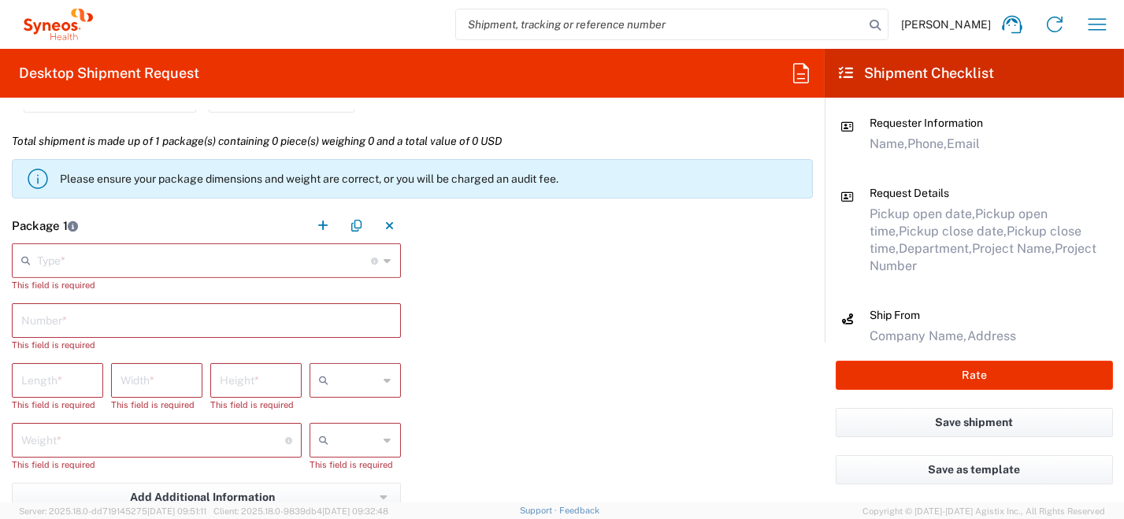
click at [384, 262] on icon at bounding box center [387, 260] width 7 height 25
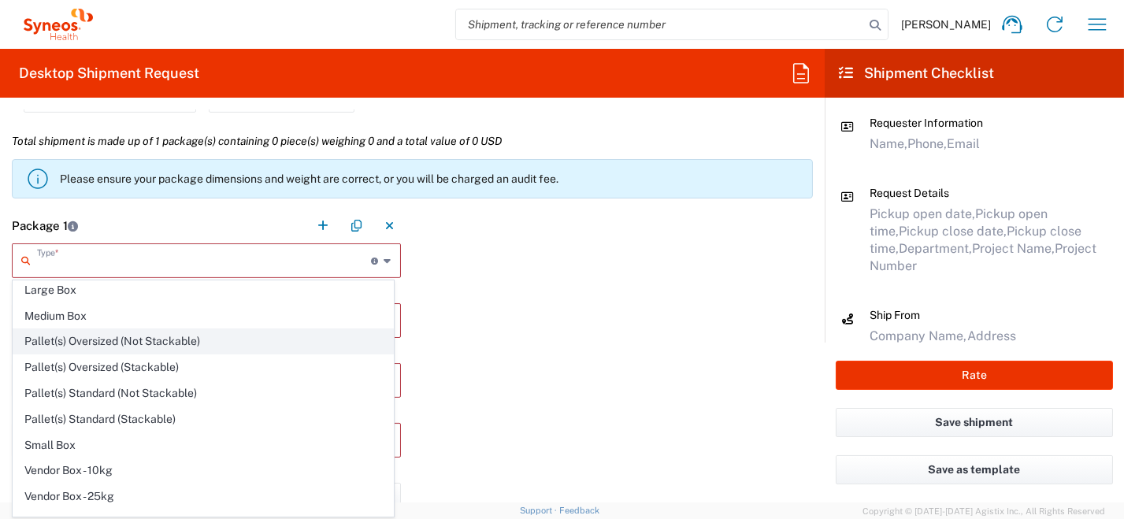
scroll to position [43, 0]
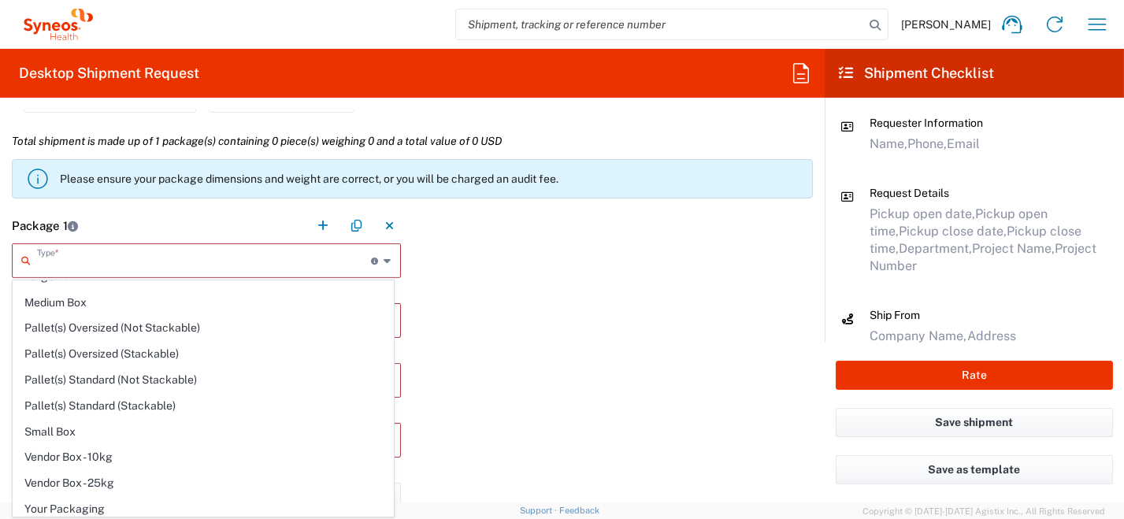
click at [206, 514] on span "Your Packaging" at bounding box center [203, 509] width 380 height 24
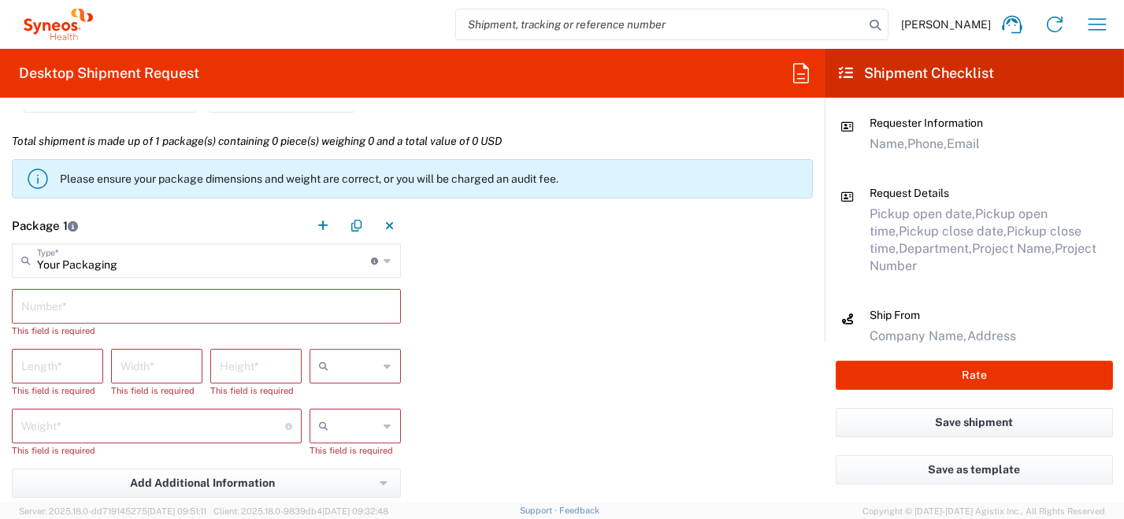
click at [101, 310] on input "text" at bounding box center [206, 305] width 370 height 28
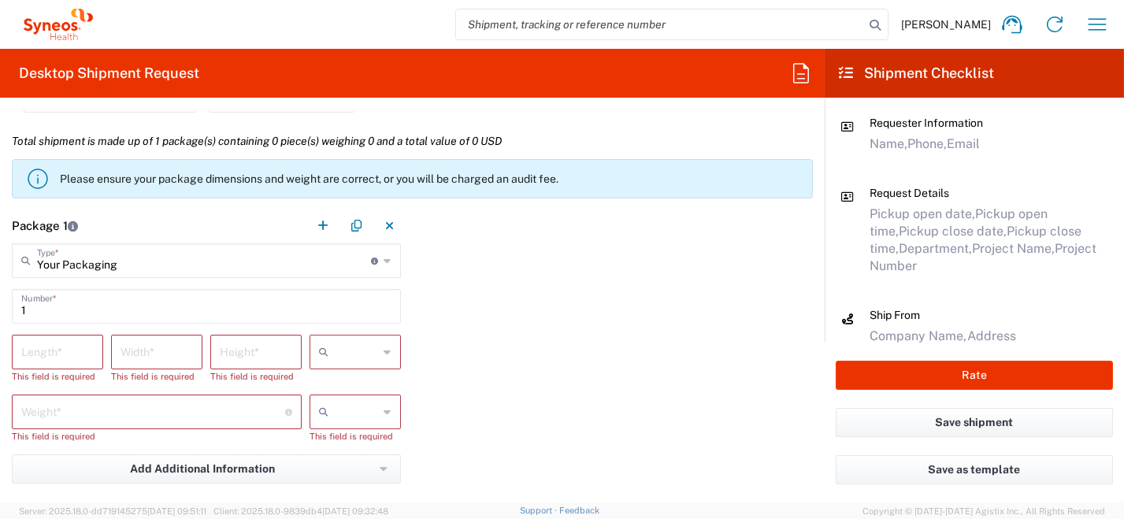
click at [384, 350] on icon at bounding box center [387, 352] width 7 height 25
click at [383, 379] on span "cm" at bounding box center [349, 385] width 87 height 24
click at [387, 412] on div at bounding box center [355, 412] width 91 height 35
click at [364, 444] on span "kgs" at bounding box center [349, 444] width 87 height 24
drag, startPoint x: 65, startPoint y: 356, endPoint x: 54, endPoint y: 330, distance: 28.2
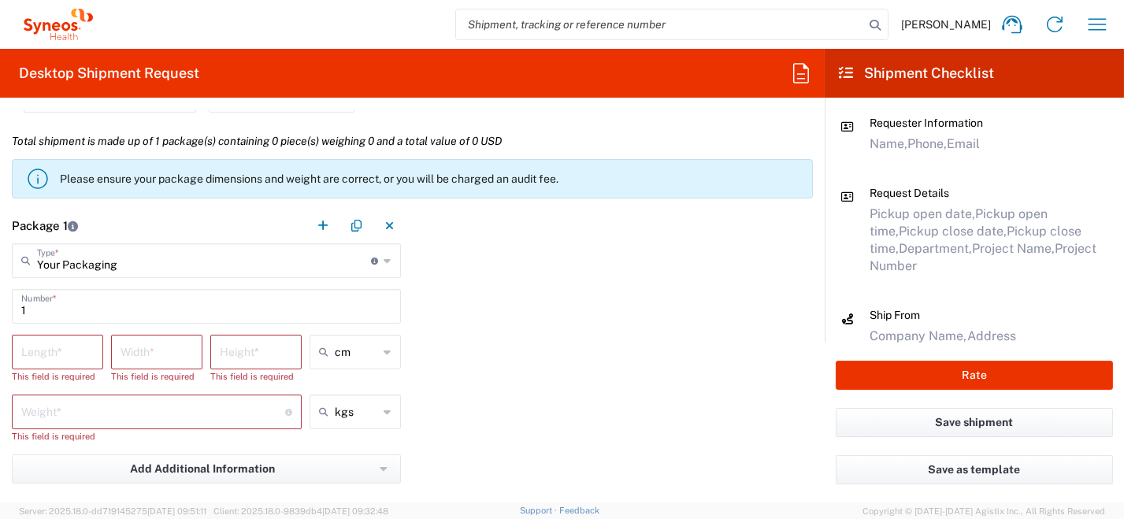
click at [66, 356] on input "number" at bounding box center [57, 351] width 72 height 28
click at [167, 354] on input "number" at bounding box center [157, 351] width 72 height 28
drag, startPoint x: 273, startPoint y: 351, endPoint x: 205, endPoint y: 344, distance: 68.9
click at [273, 351] on input "number" at bounding box center [256, 351] width 72 height 28
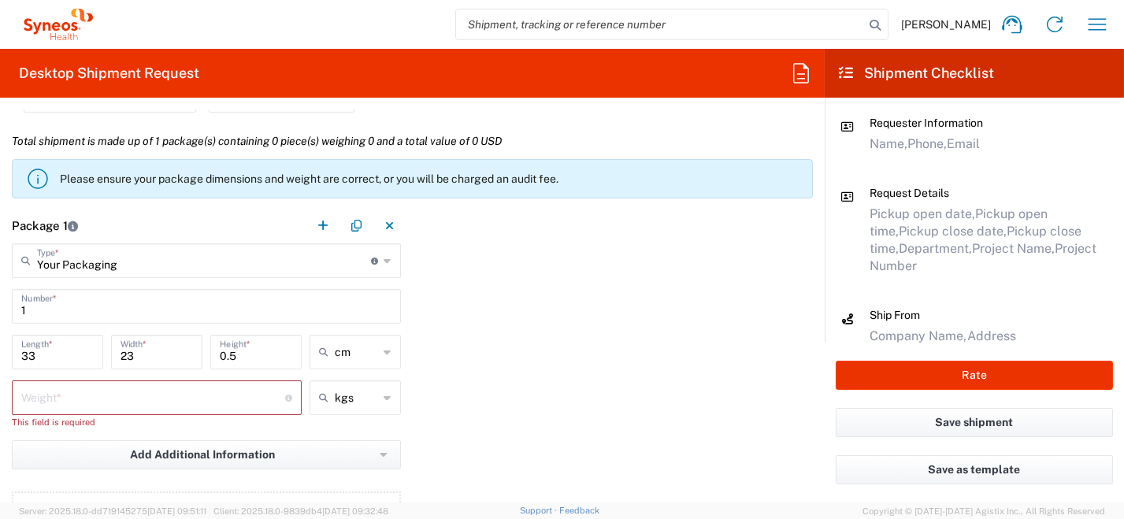
click at [139, 410] on div "Weight * Total weight of package(s) in pounds or kilograms" at bounding box center [157, 397] width 290 height 35
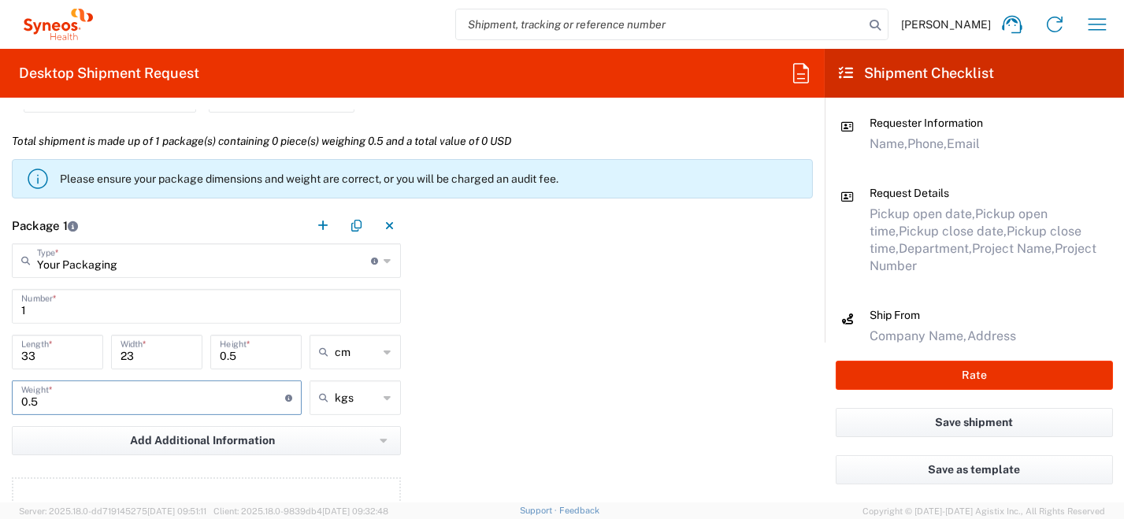
scroll to position [1575, 0]
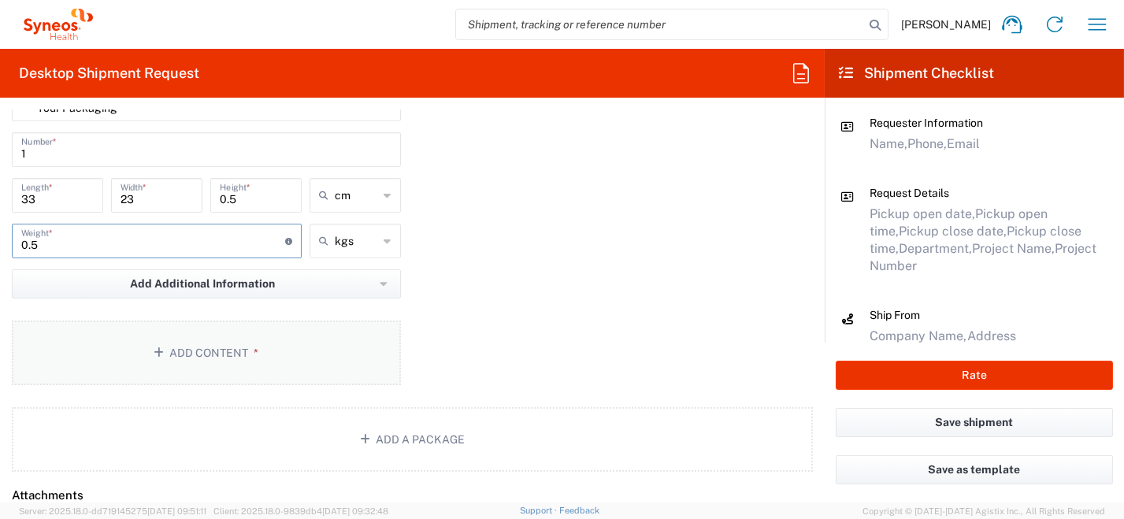
click at [169, 347] on button "Add Content *" at bounding box center [206, 353] width 389 height 65
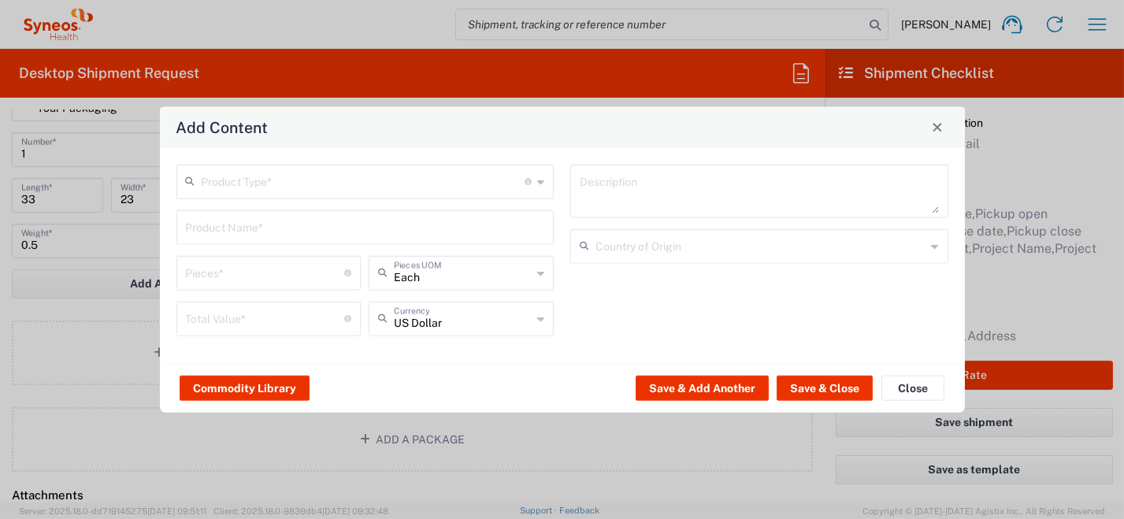
click at [540, 181] on icon at bounding box center [540, 181] width 7 height 25
click at [438, 207] on span "Documents" at bounding box center [364, 216] width 375 height 24
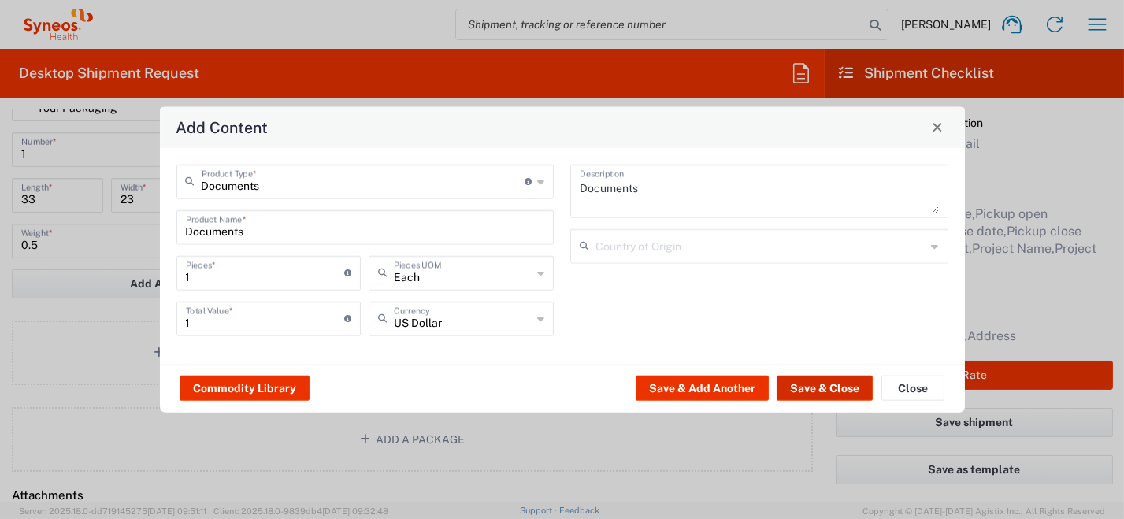
click at [837, 392] on button "Save & Close" at bounding box center [825, 388] width 96 height 25
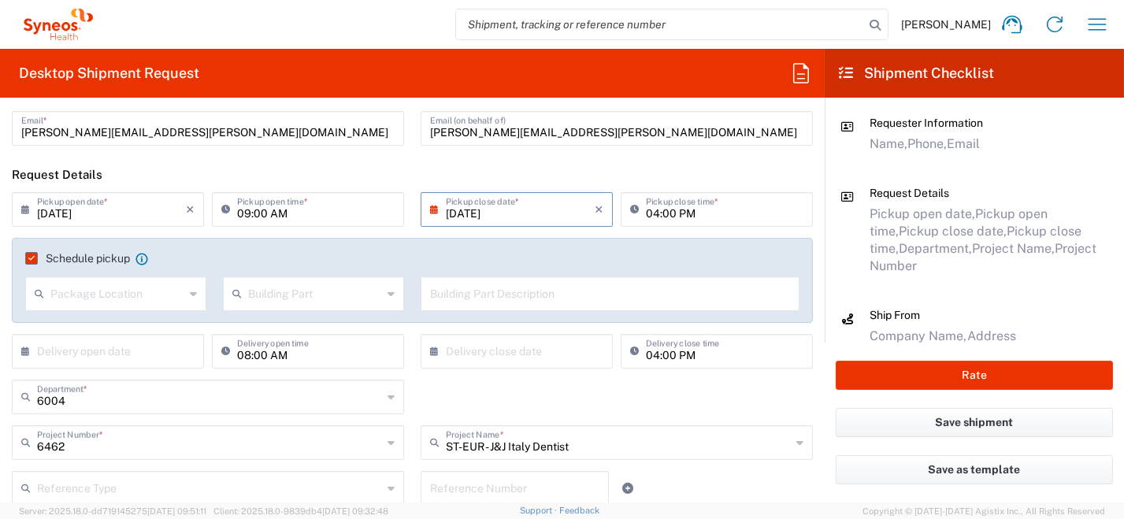
scroll to position [0, 0]
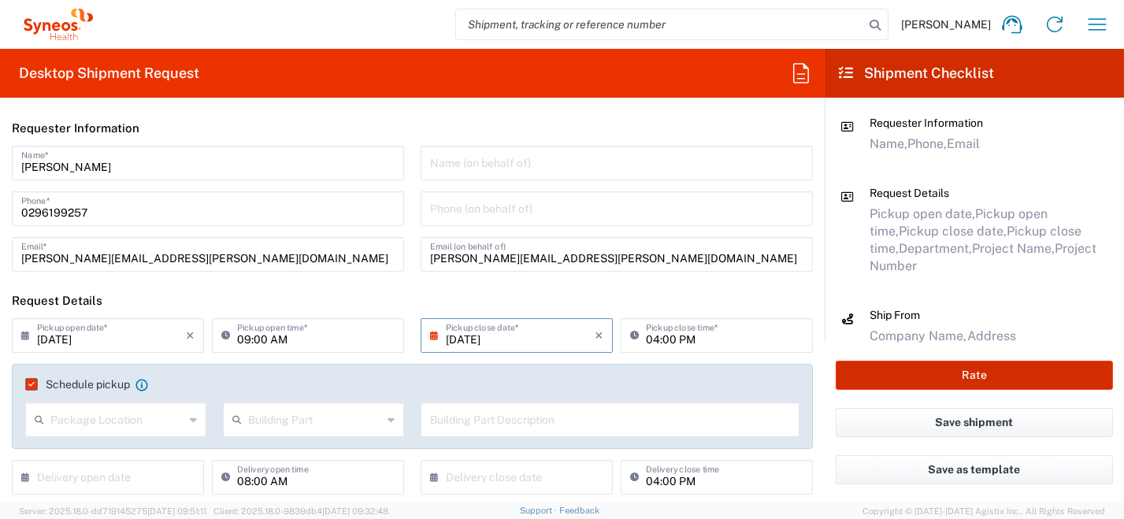
click at [980, 380] on button "Rate" at bounding box center [974, 375] width 277 height 29
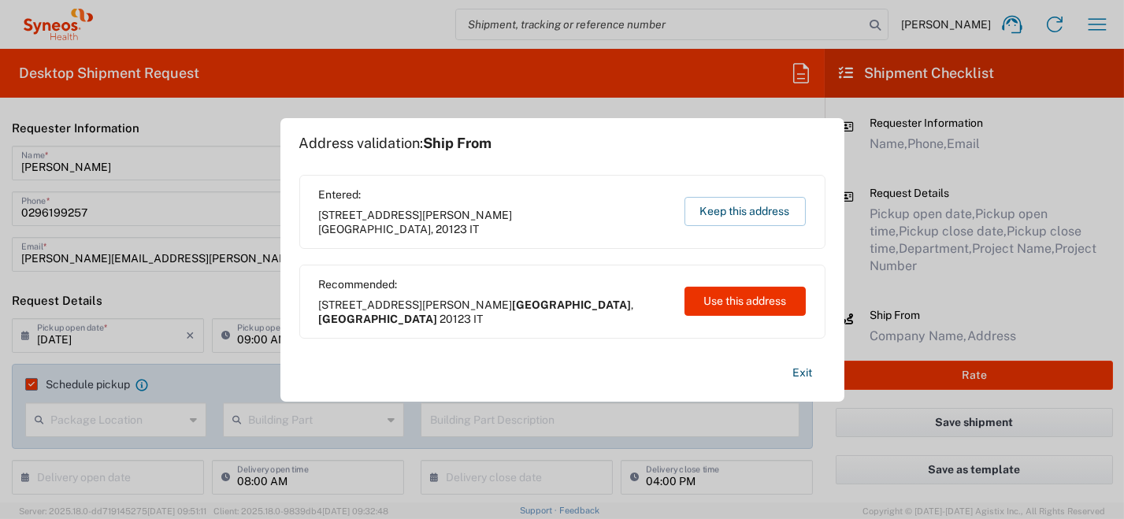
click at [755, 299] on button "Use this address" at bounding box center [745, 301] width 121 height 29
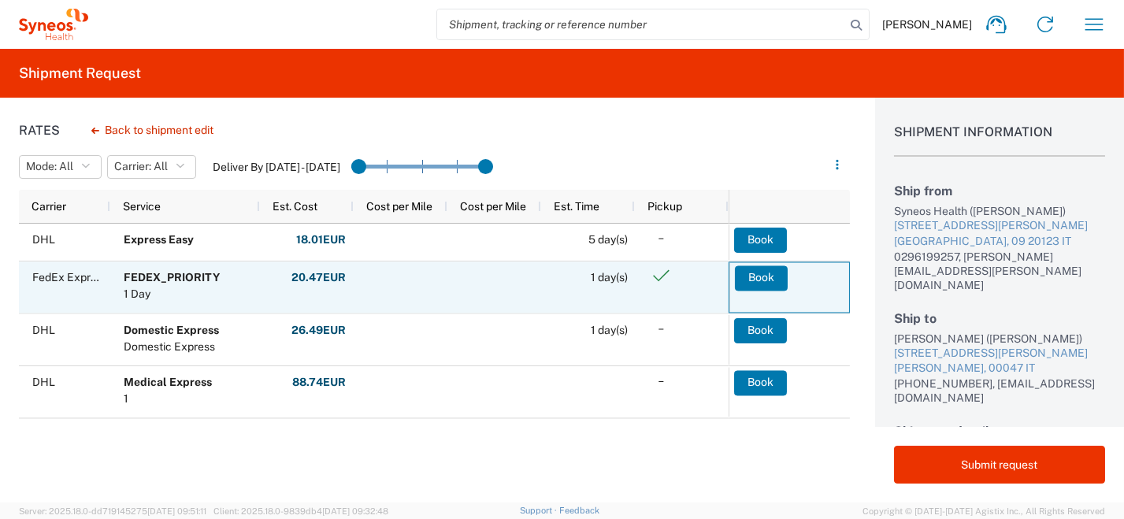
click at [748, 277] on button "Book" at bounding box center [761, 277] width 53 height 25
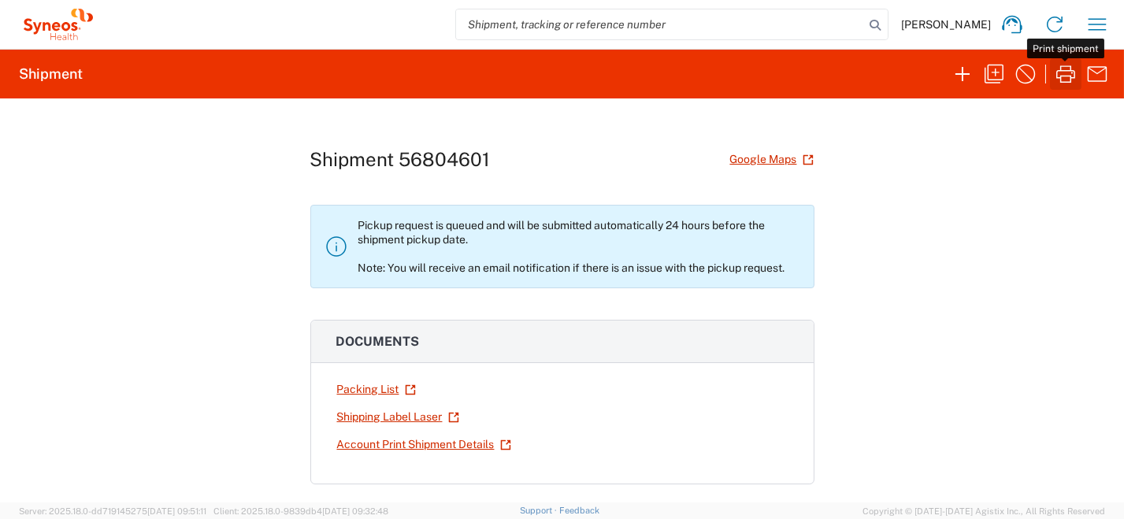
click at [1067, 73] on icon "button" at bounding box center [1065, 73] width 25 height 25
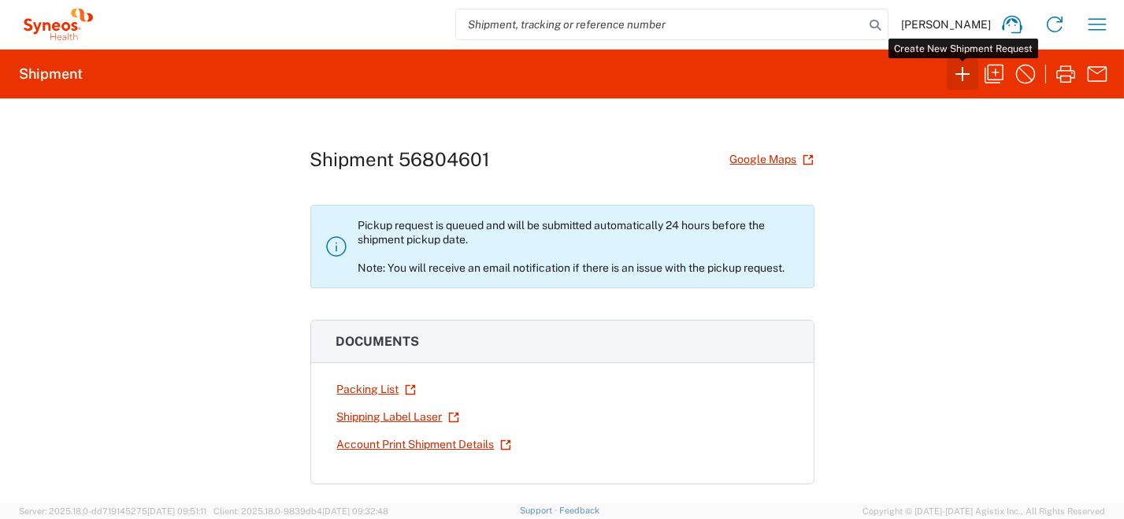
click at [961, 76] on icon "button" at bounding box center [962, 73] width 25 height 25
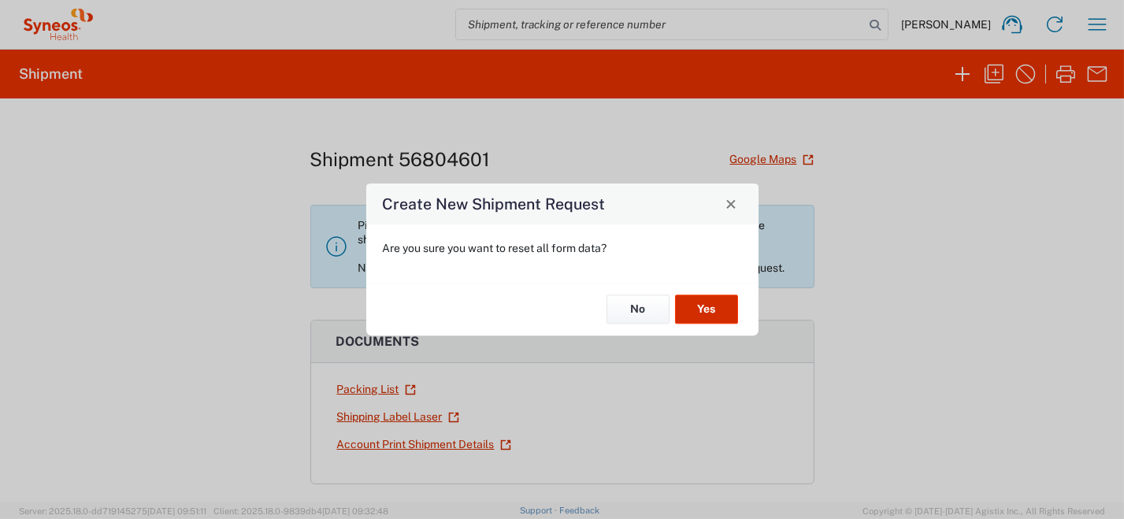
click at [711, 310] on button "Yes" at bounding box center [706, 309] width 63 height 29
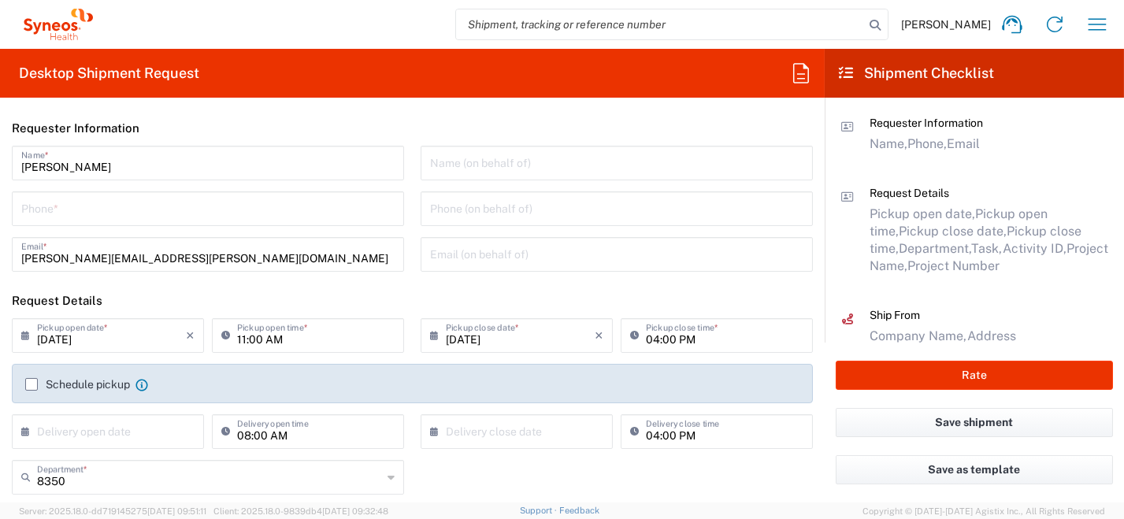
click at [123, 211] on input "tel" at bounding box center [207, 208] width 373 height 28
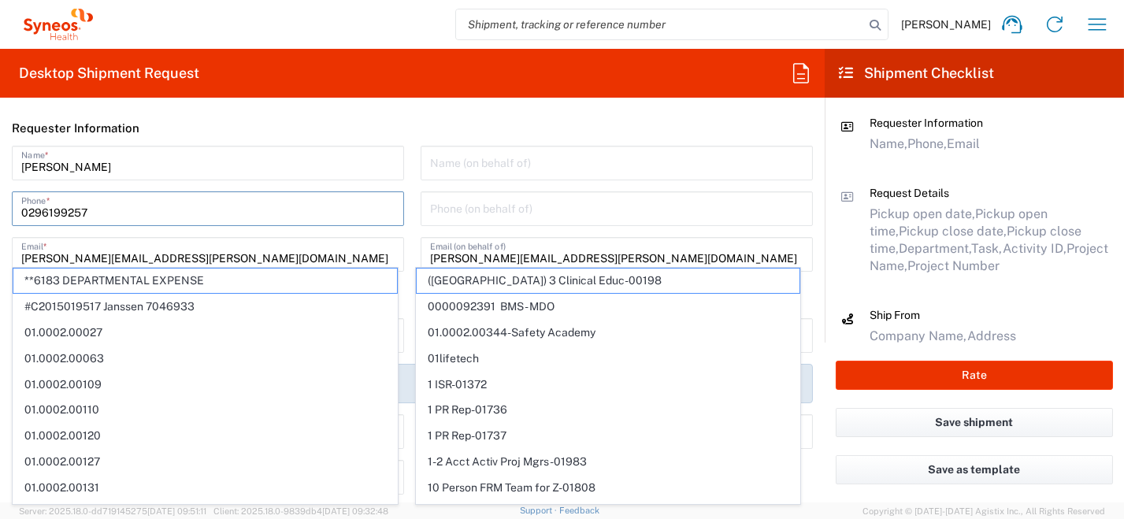
click at [263, 213] on input "0296199257" at bounding box center [207, 208] width 373 height 28
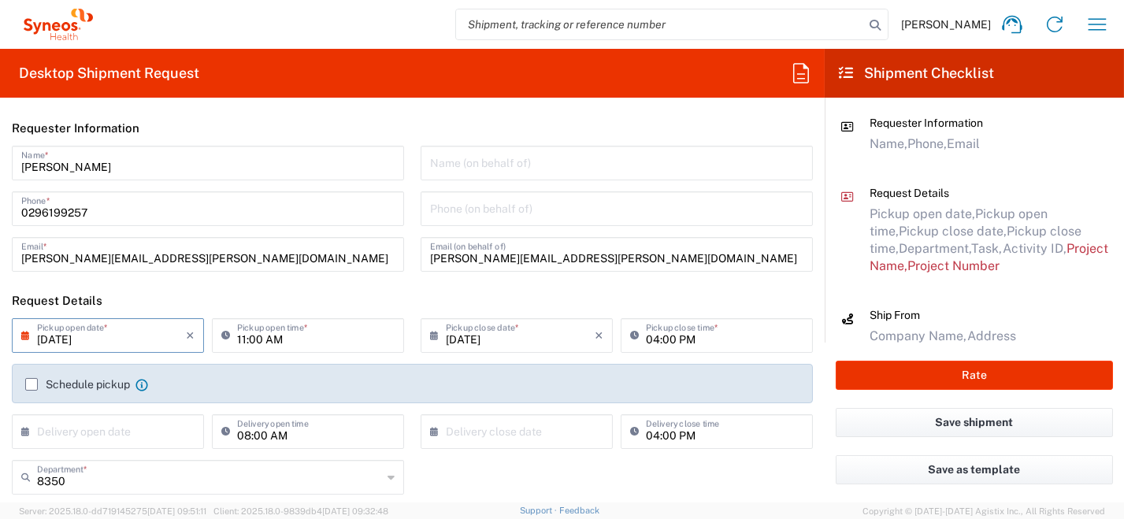
click at [156, 328] on input "[DATE]" at bounding box center [111, 335] width 149 height 28
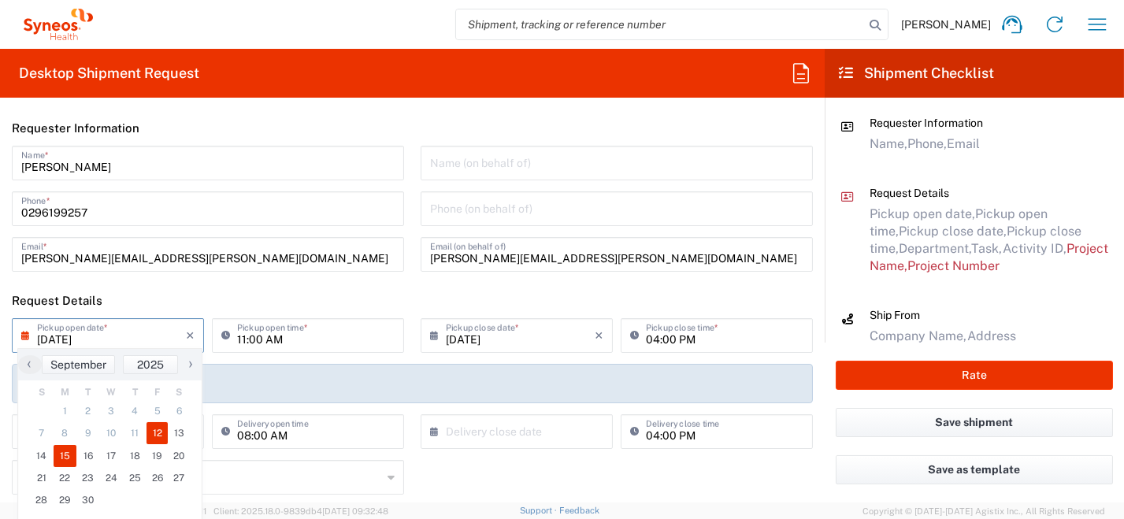
click at [62, 458] on span "15" at bounding box center [66, 456] width 24 height 22
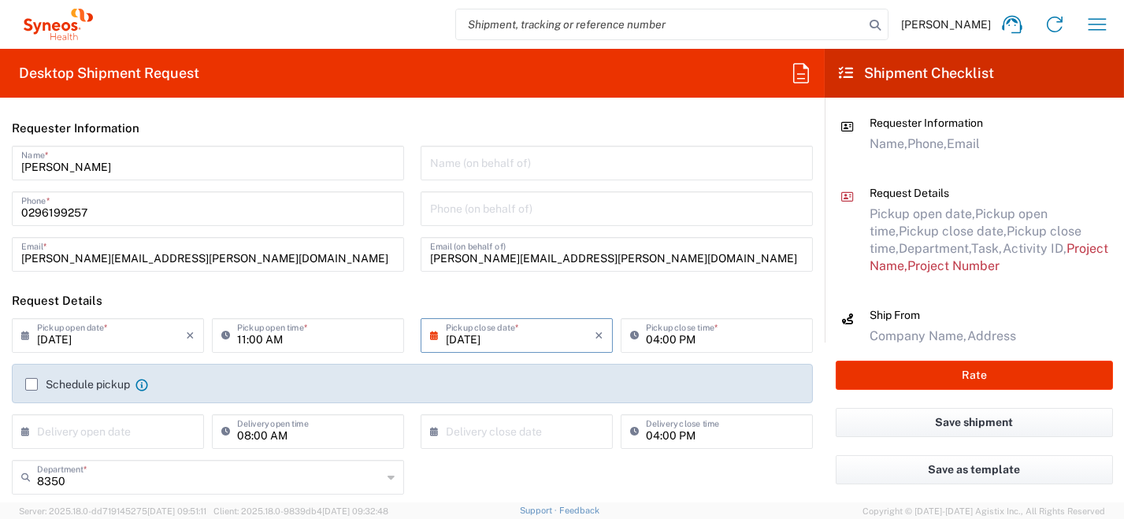
click at [312, 341] on input "11:00 AM" at bounding box center [316, 335] width 158 height 28
drag, startPoint x: 308, startPoint y: 340, endPoint x: 167, endPoint y: 317, distance: 143.0
click at [190, 340] on div "[DATE] × Pickup open date * Cancel Apply 11:00 AM Pickup open time *" at bounding box center [208, 341] width 400 height 46
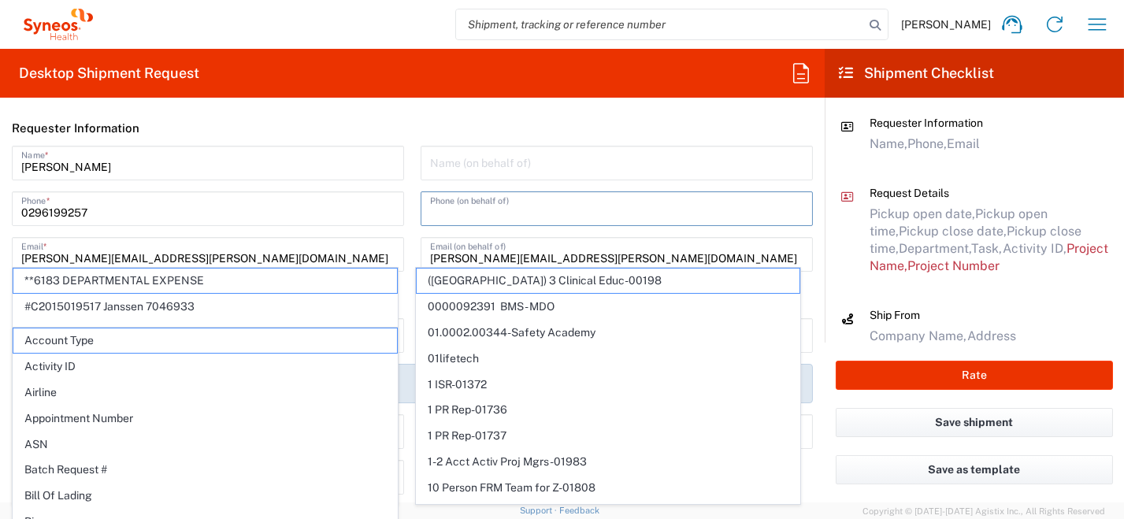
drag, startPoint x: 471, startPoint y: 205, endPoint x: 462, endPoint y: 206, distance: 8.7
click at [471, 205] on input "tel" at bounding box center [616, 208] width 373 height 28
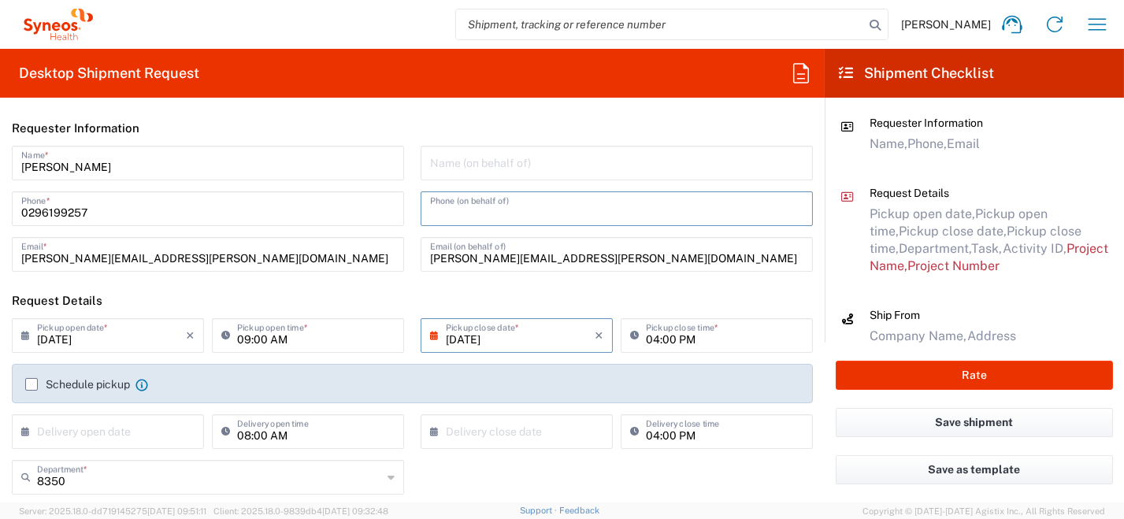
click at [28, 384] on label "Schedule pickup" at bounding box center [77, 384] width 105 height 13
click at [32, 384] on input "Schedule pickup" at bounding box center [32, 384] width 0 height 0
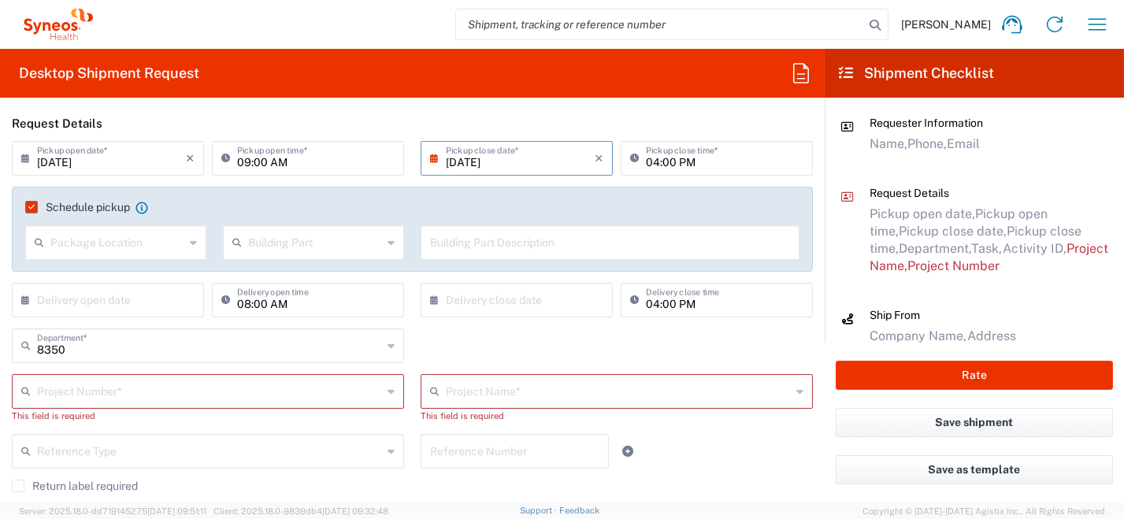
scroll to position [236, 0]
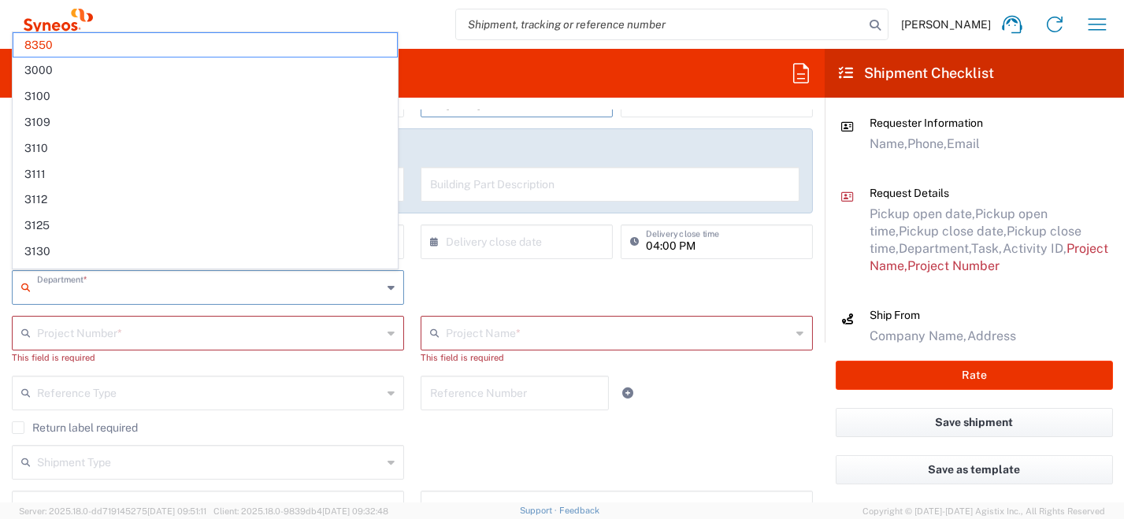
click at [79, 290] on input "text" at bounding box center [209, 287] width 345 height 28
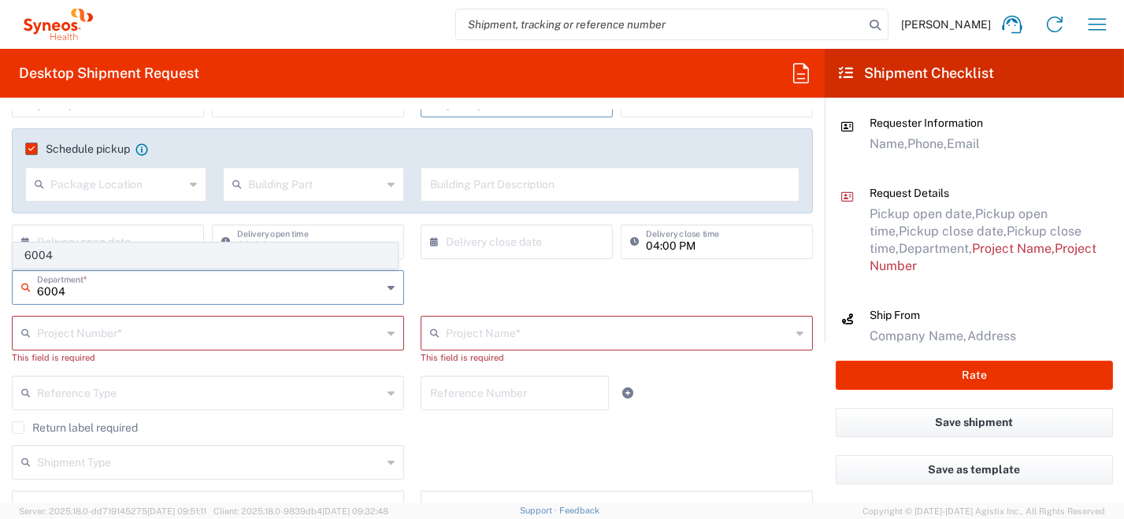
click at [66, 258] on span "6004" at bounding box center [205, 255] width 384 height 24
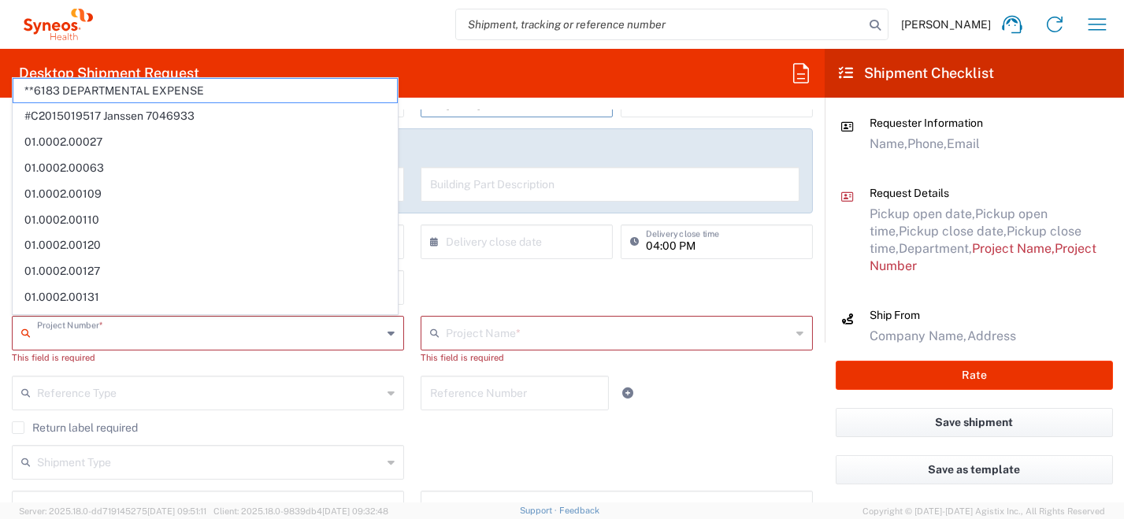
click at [87, 330] on input "text" at bounding box center [209, 332] width 345 height 28
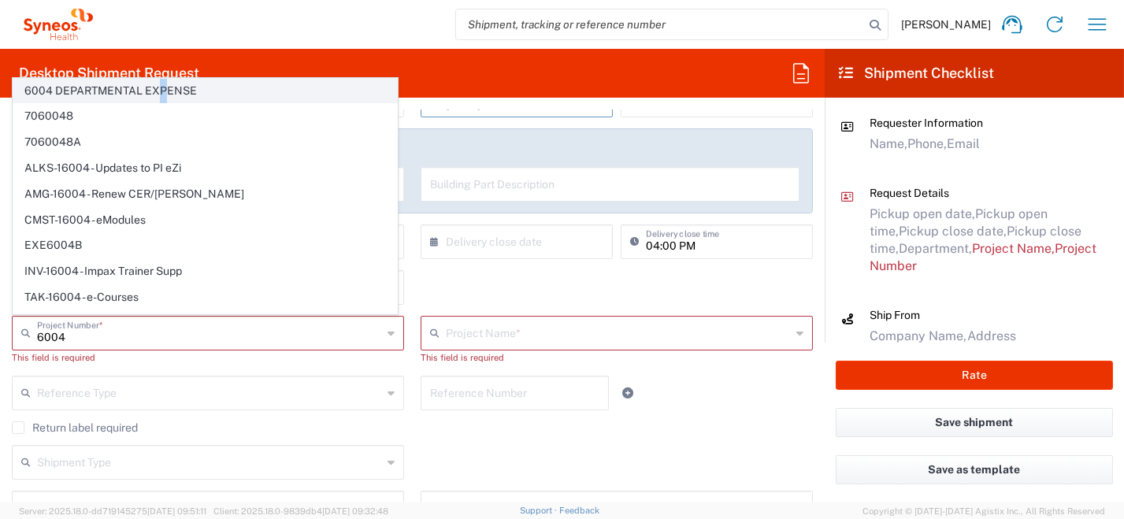
click at [162, 87] on span "6004 DEPARTMENTAL EXPENSE" at bounding box center [205, 91] width 384 height 24
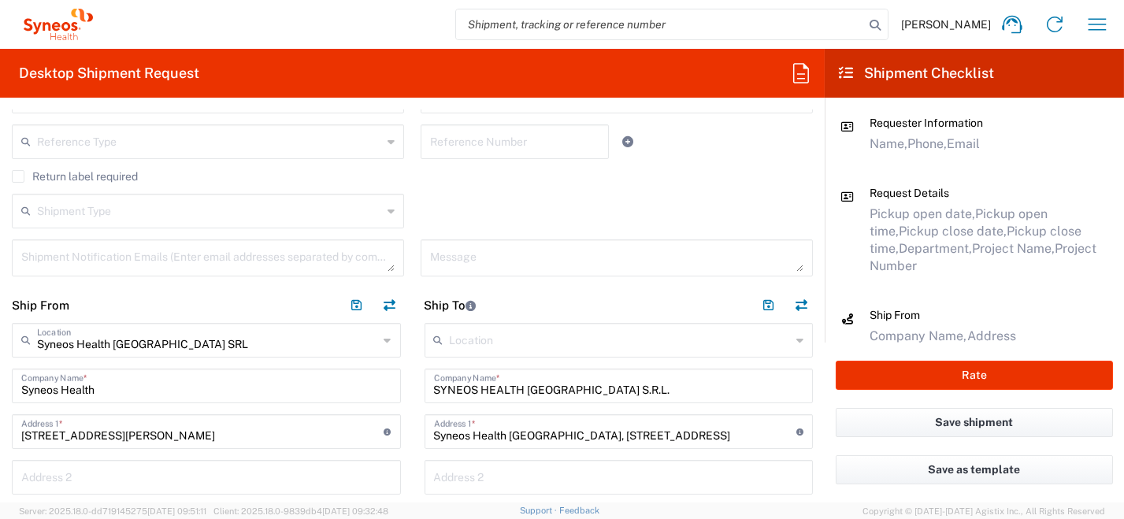
scroll to position [473, 0]
drag, startPoint x: 626, startPoint y: 395, endPoint x: 203, endPoint y: 347, distance: 425.6
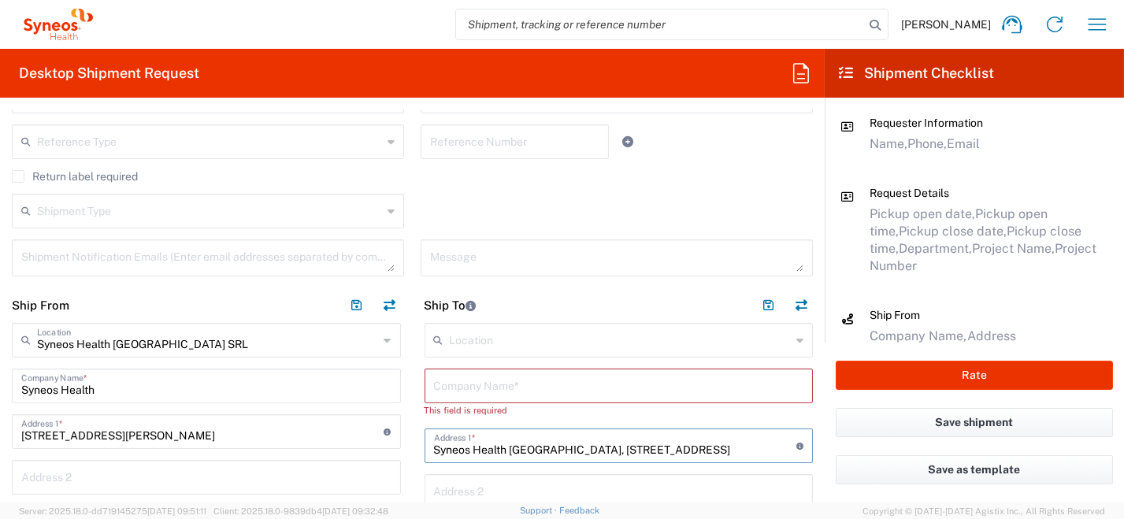
drag, startPoint x: 659, startPoint y: 455, endPoint x: 314, endPoint y: 451, distance: 344.3
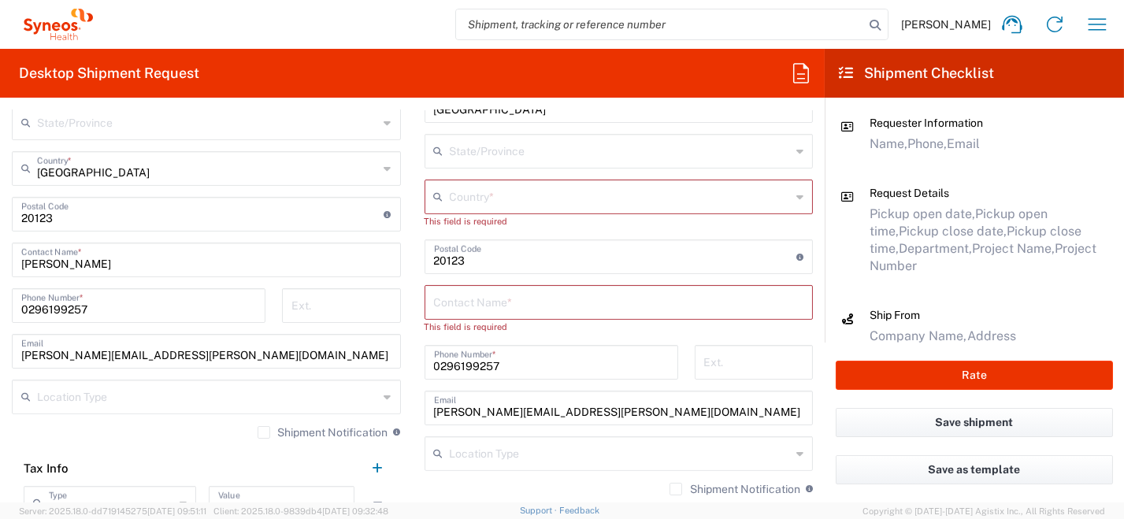
scroll to position [944, 0]
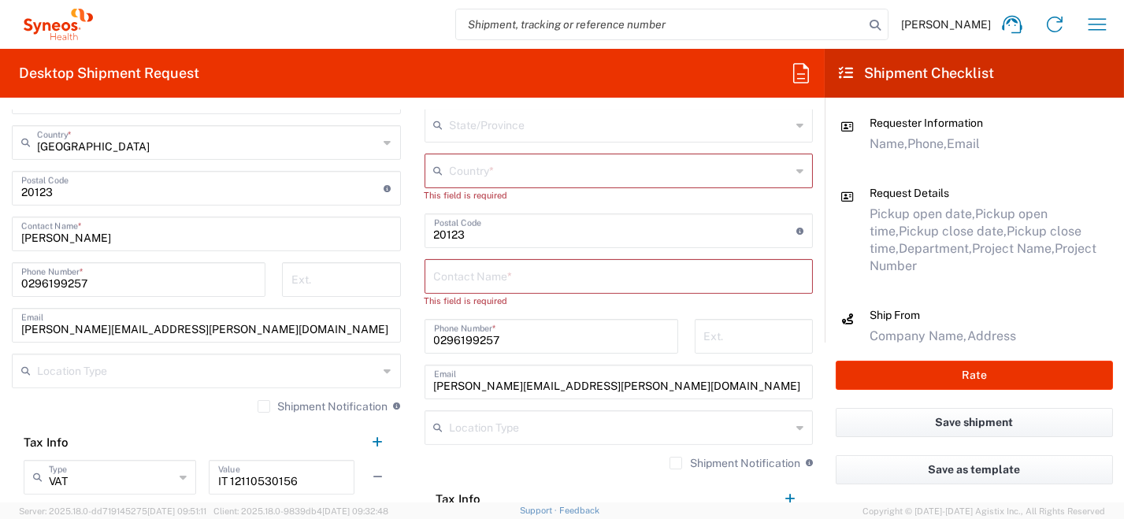
drag, startPoint x: 407, startPoint y: 234, endPoint x: 377, endPoint y: 235, distance: 30.7
click at [374, 231] on div "Ship From Syneos Health [GEOGRAPHIC_DATA] SRL Location Syneos Health [GEOGRAPHI…" at bounding box center [412, 206] width 825 height 781
drag, startPoint x: 442, startPoint y: 336, endPoint x: 369, endPoint y: 327, distance: 73.9
click at [351, 323] on div "Ship From Syneos Health [GEOGRAPHIC_DATA] SRL Location Syneos Health [GEOGRAPHI…" at bounding box center [412, 206] width 825 height 781
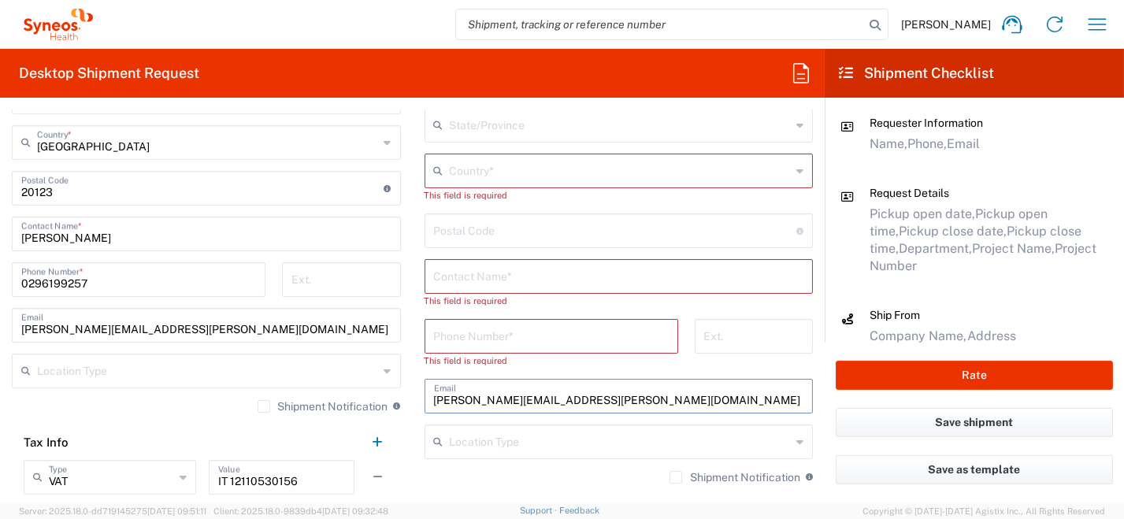
drag, startPoint x: 607, startPoint y: 395, endPoint x: 319, endPoint y: 385, distance: 287.7
click at [280, 376] on div "Ship From Syneos Health [GEOGRAPHIC_DATA] SRL Location Syneos Health [GEOGRAPHI…" at bounding box center [412, 206] width 825 height 781
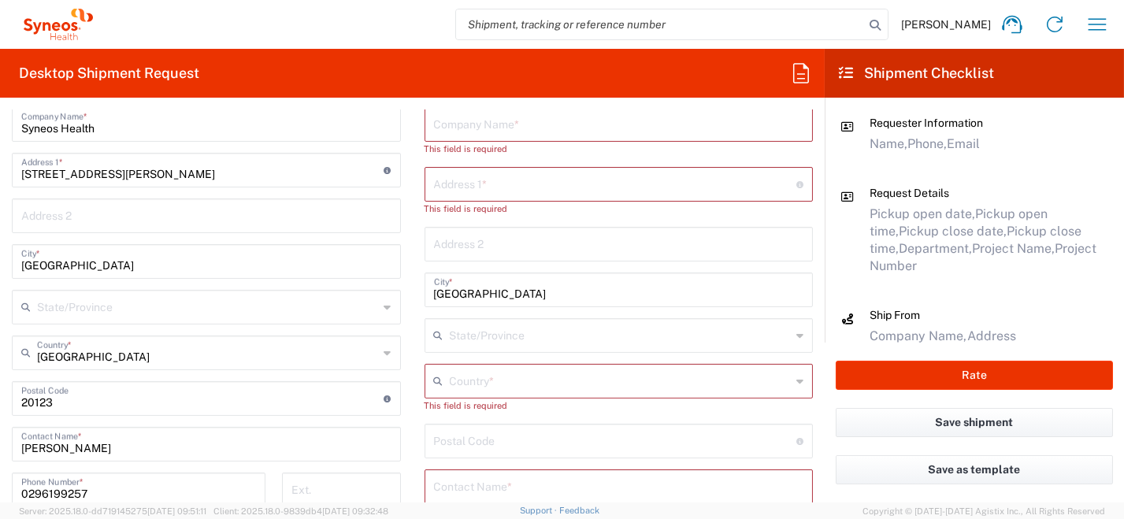
scroll to position [551, 0]
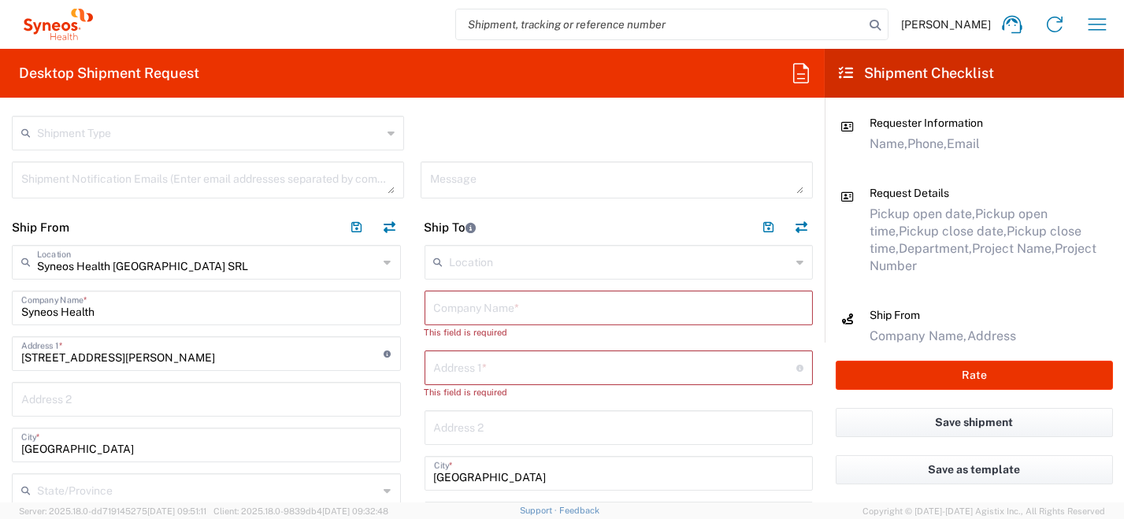
click at [488, 305] on input "text" at bounding box center [619, 307] width 370 height 28
paste input "[PERSON_NAME]"
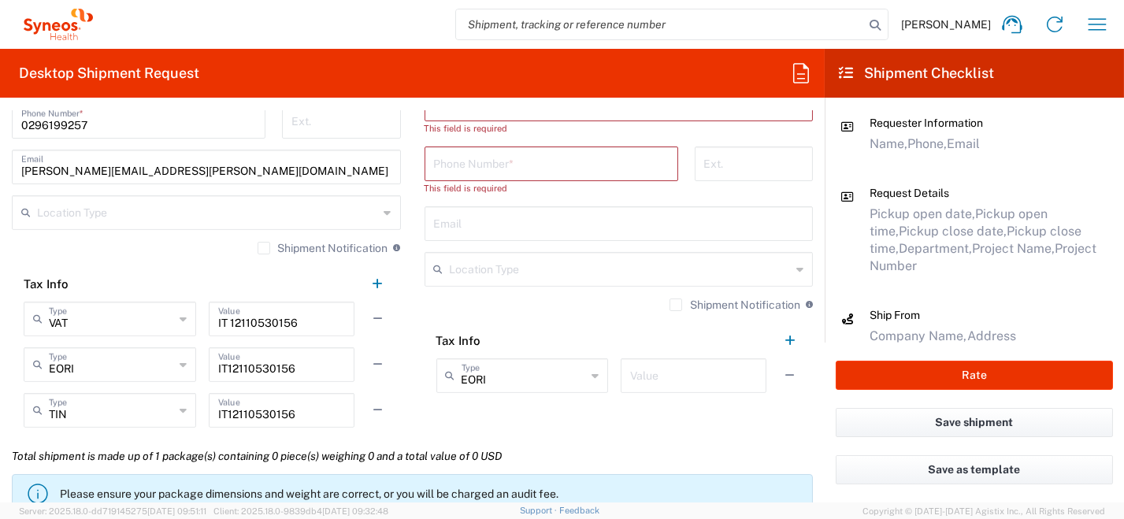
scroll to position [944, 0]
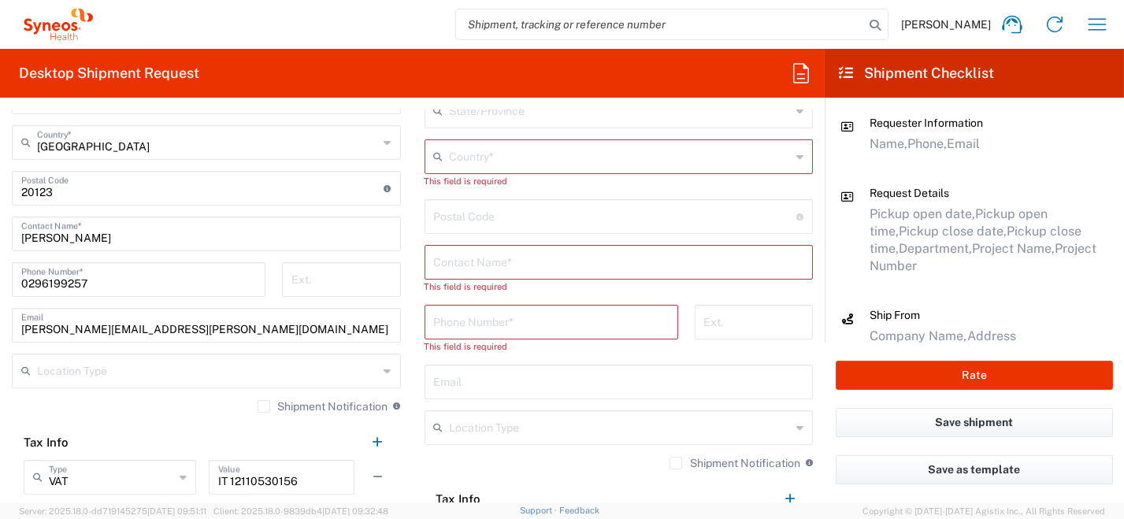
click at [521, 263] on input "text" at bounding box center [619, 261] width 370 height 28
paste input "[PERSON_NAME]"
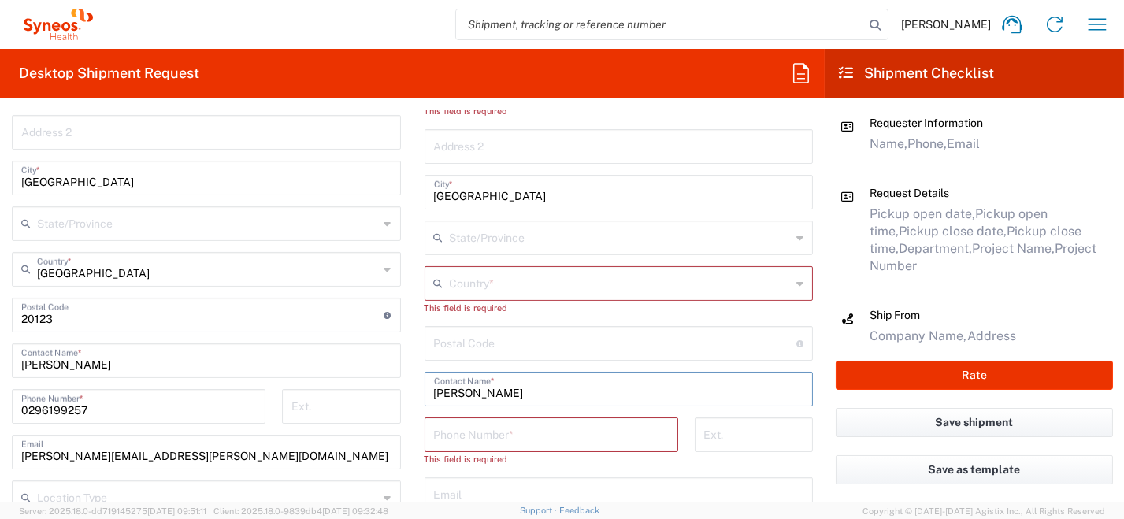
scroll to position [788, 0]
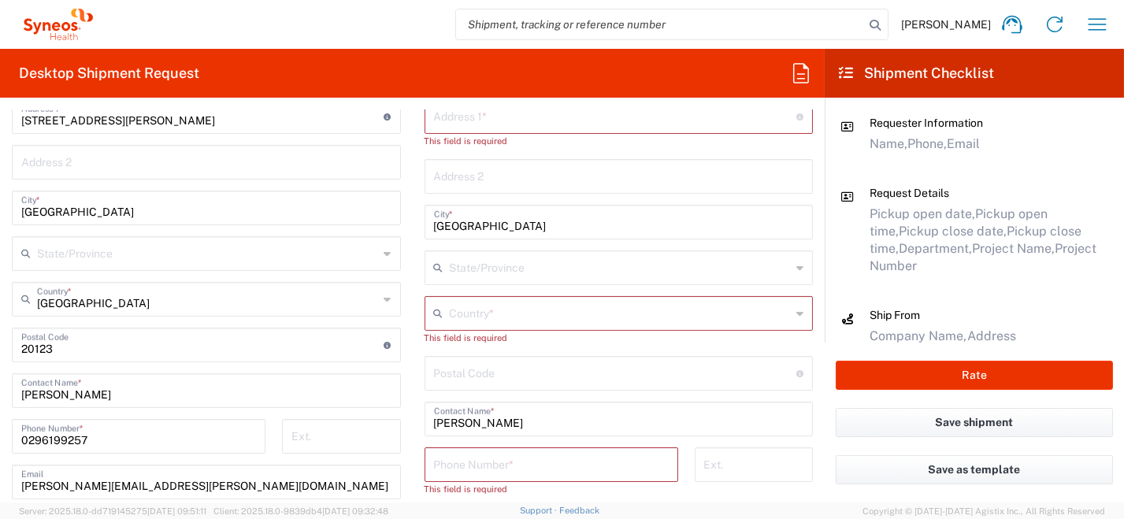
click at [796, 318] on icon at bounding box center [799, 313] width 7 height 25
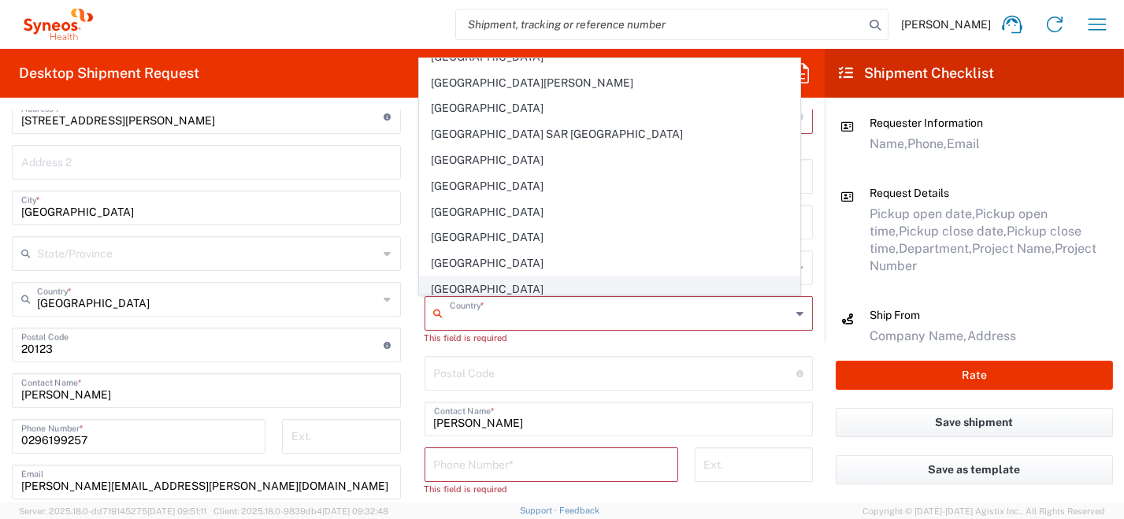
scroll to position [2678, 0]
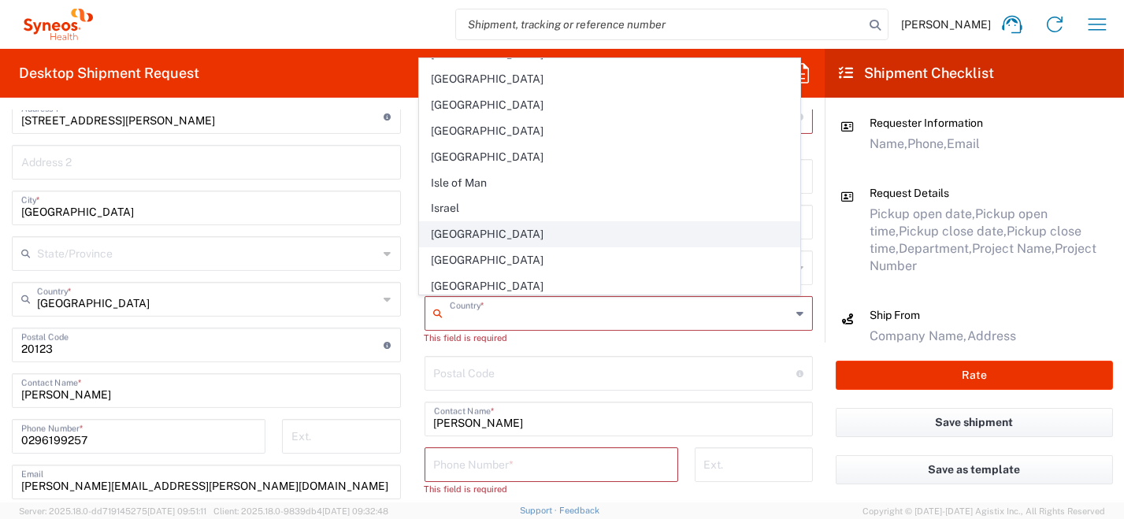
click at [535, 222] on span "[GEOGRAPHIC_DATA]" at bounding box center [610, 234] width 380 height 24
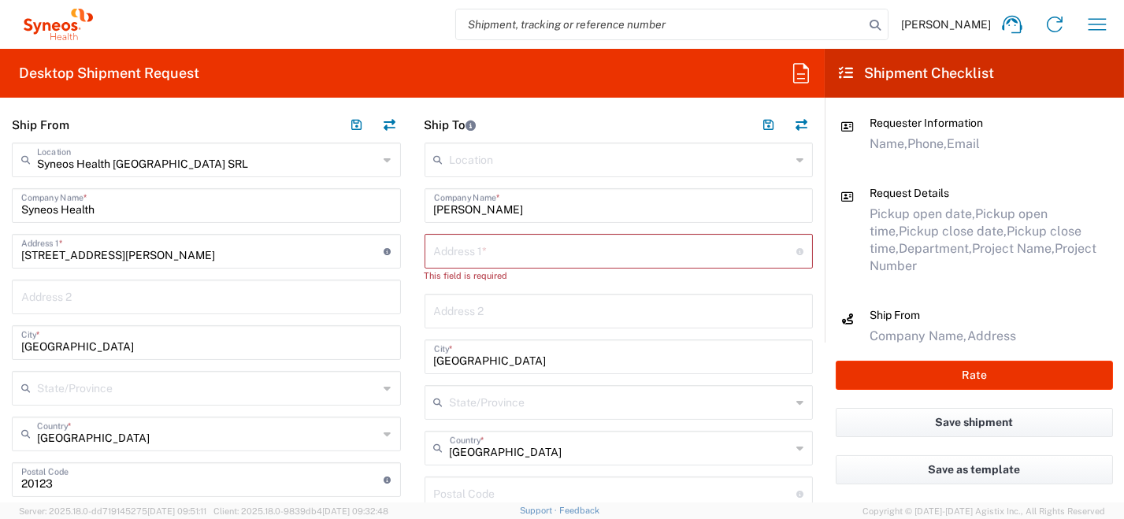
scroll to position [551, 0]
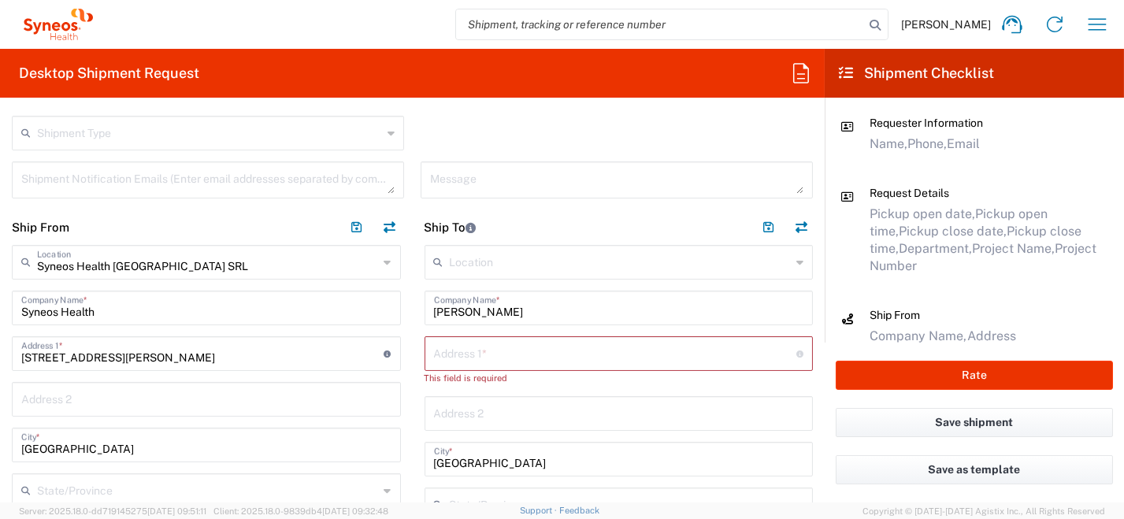
click at [503, 350] on input "text" at bounding box center [615, 353] width 363 height 28
drag, startPoint x: 516, startPoint y: 310, endPoint x: 363, endPoint y: 289, distance: 154.3
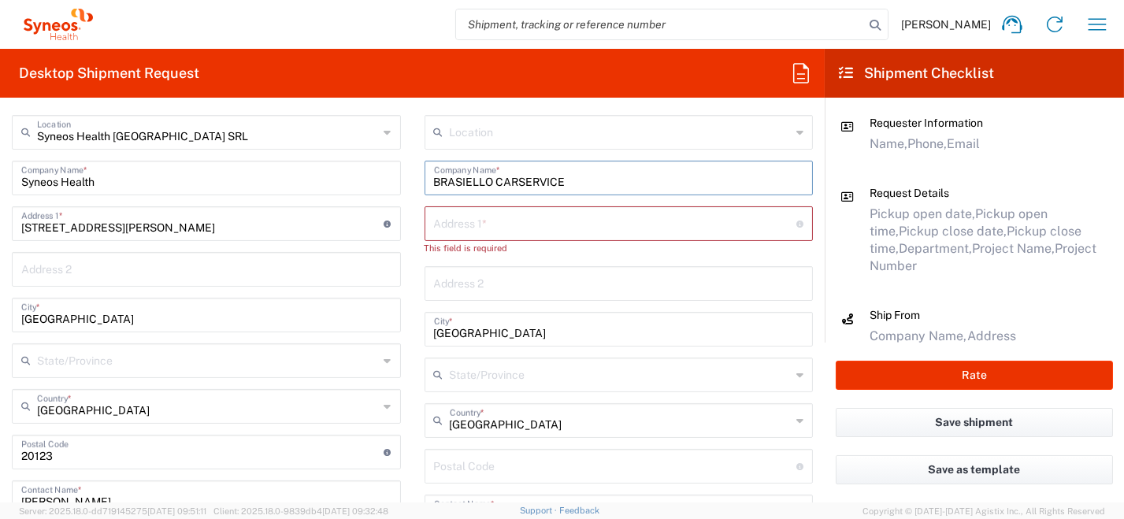
scroll to position [629, 0]
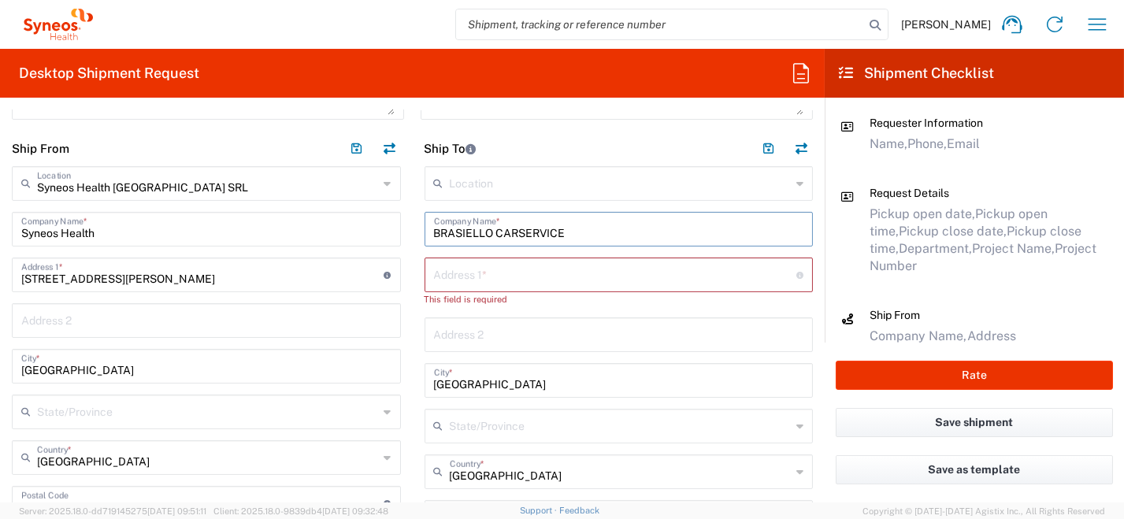
click at [512, 278] on input "text" at bounding box center [615, 274] width 363 height 28
paste input "[STREET_ADDRESS]"
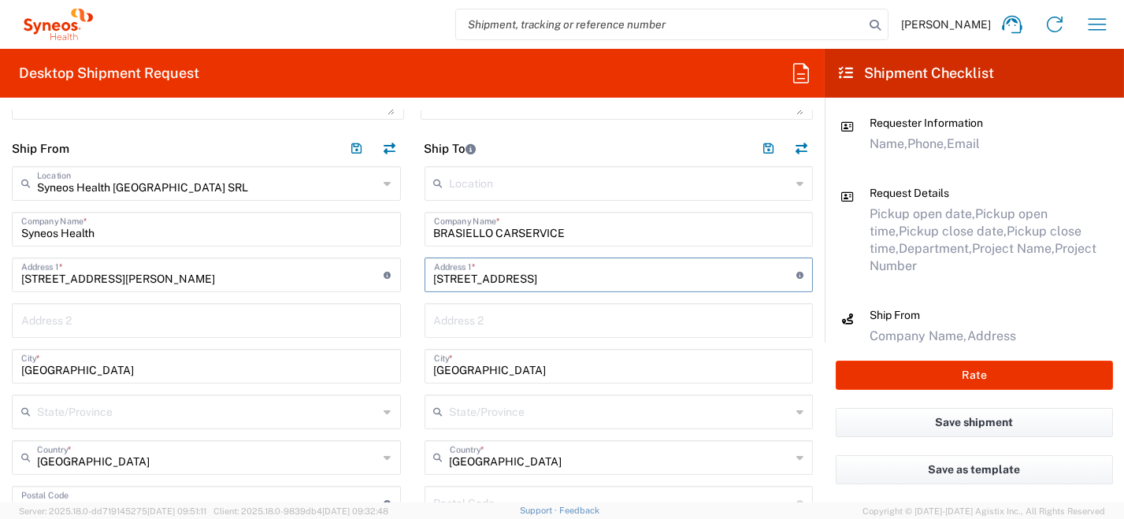
drag, startPoint x: 509, startPoint y: 280, endPoint x: 588, endPoint y: 276, distance: 79.7
click at [588, 276] on input "[STREET_ADDRESS]" at bounding box center [615, 274] width 363 height 28
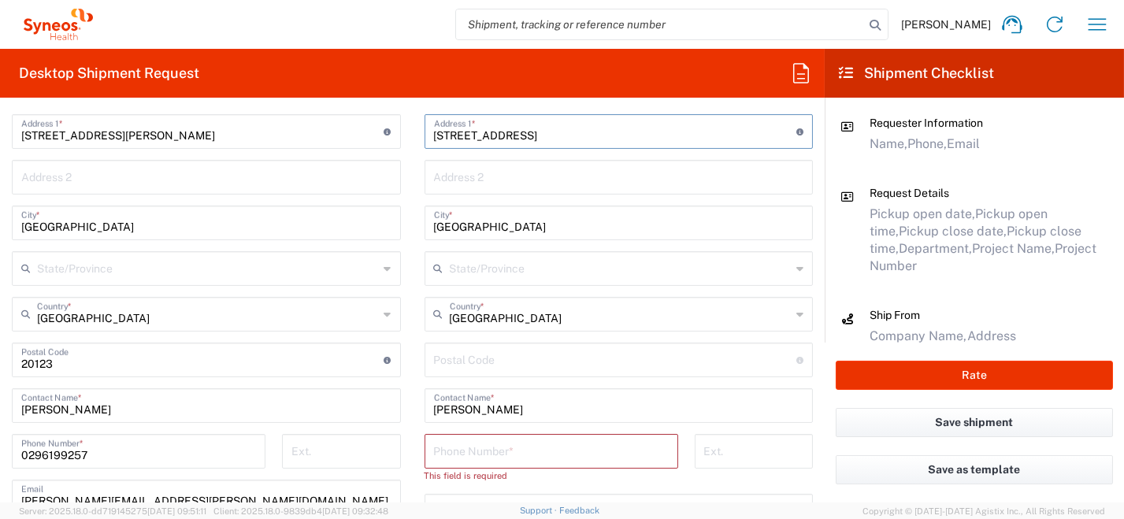
scroll to position [788, 0]
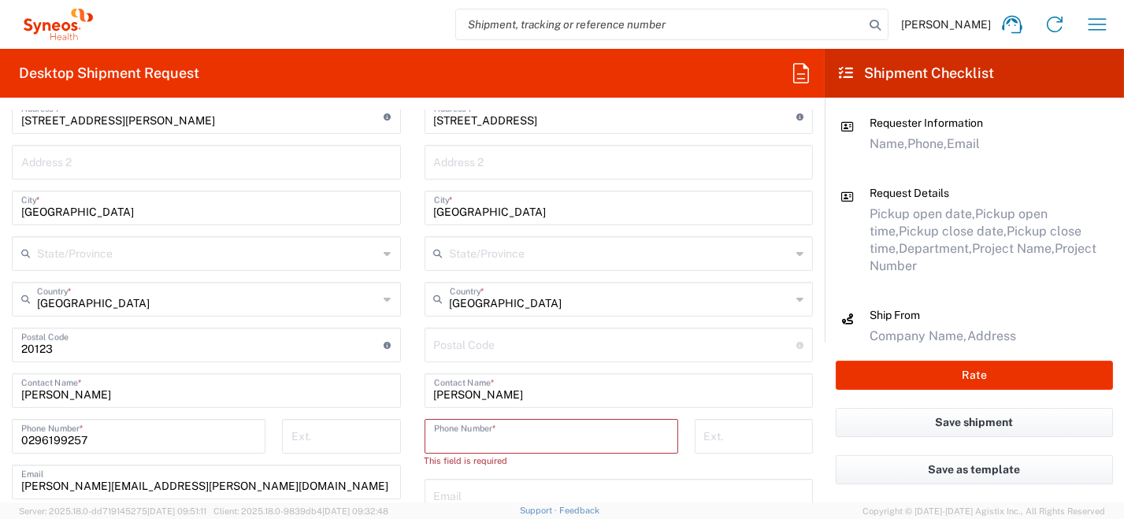
click at [559, 433] on input "tel" at bounding box center [551, 435] width 235 height 28
paste input "20133"
drag, startPoint x: 511, startPoint y: 441, endPoint x: 396, endPoint y: 441, distance: 115.0
click at [394, 443] on div "Ship From Syneos Health [GEOGRAPHIC_DATA] SRL Location Syneos Health [GEOGRAPHI…" at bounding box center [412, 362] width 825 height 781
click at [469, 347] on input "undefined" at bounding box center [615, 344] width 363 height 28
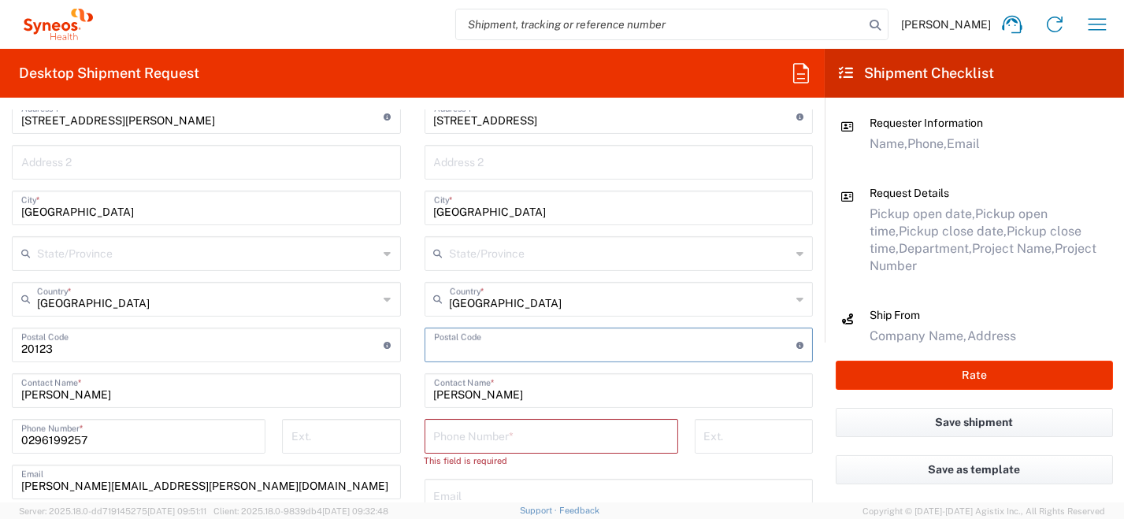
paste input "20133"
click at [495, 432] on input "tel" at bounding box center [551, 435] width 235 height 28
drag, startPoint x: 99, startPoint y: 440, endPoint x: 2, endPoint y: 434, distance: 97.8
click at [2, 434] on main "Syneos Health [GEOGRAPHIC_DATA] SRL Location Syneos Health [GEOGRAPHIC_DATA] SR…" at bounding box center [206, 381] width 413 height 746
click at [461, 435] on input "tel" at bounding box center [551, 435] width 235 height 28
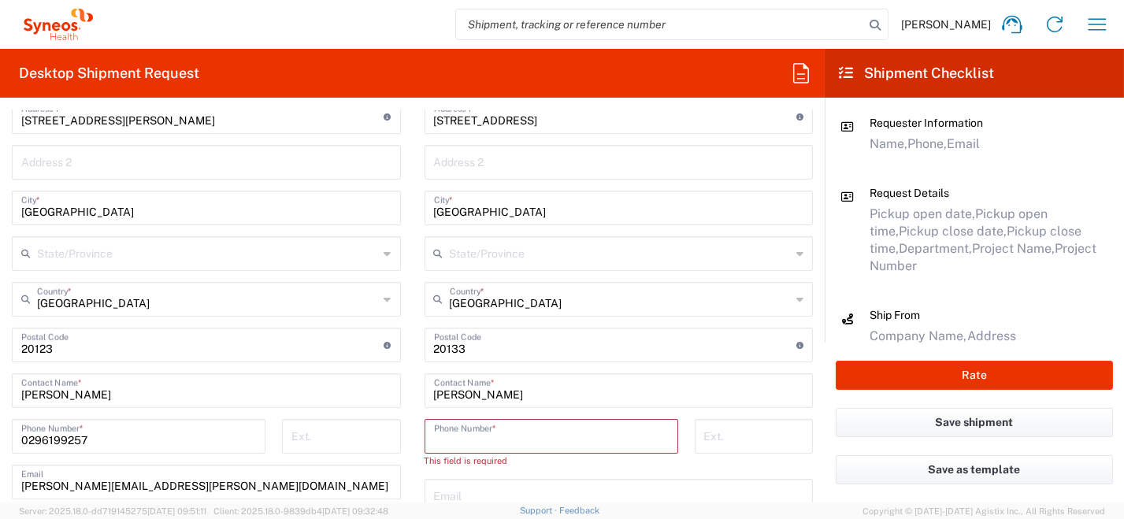
paste input "0296199257"
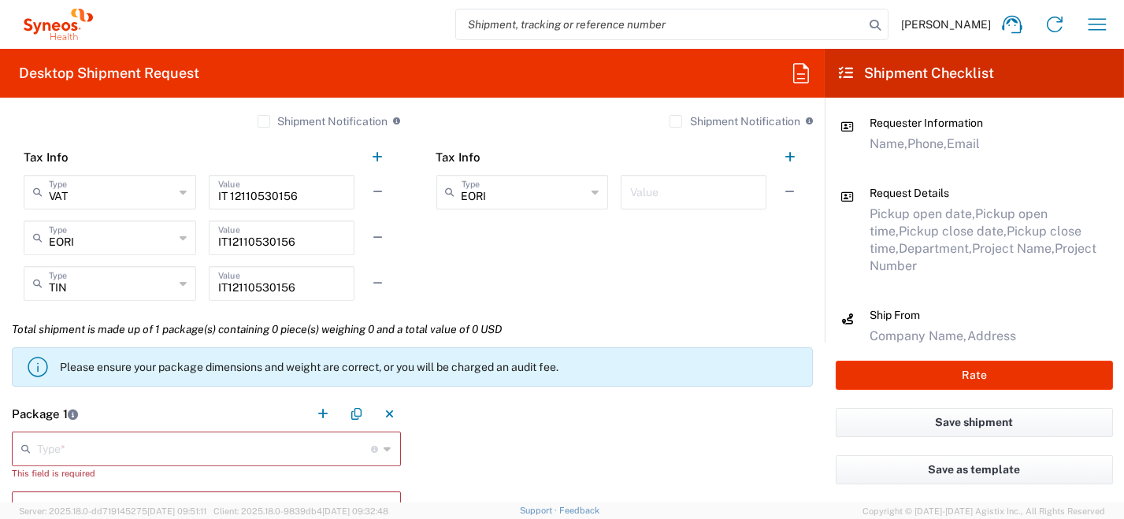
scroll to position [1339, 0]
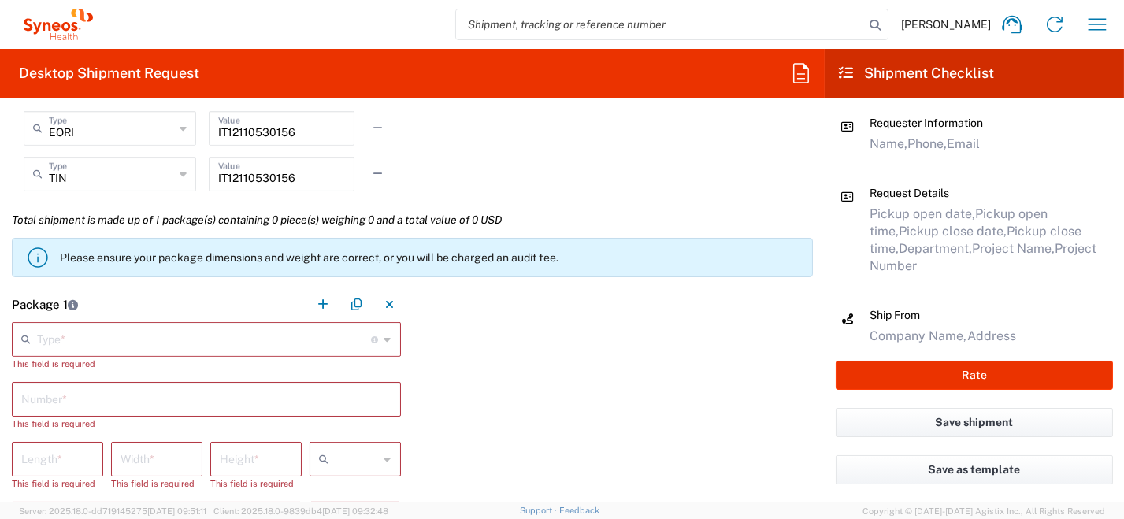
click at [378, 342] on div "Type * Material used to package goods" at bounding box center [206, 339] width 389 height 35
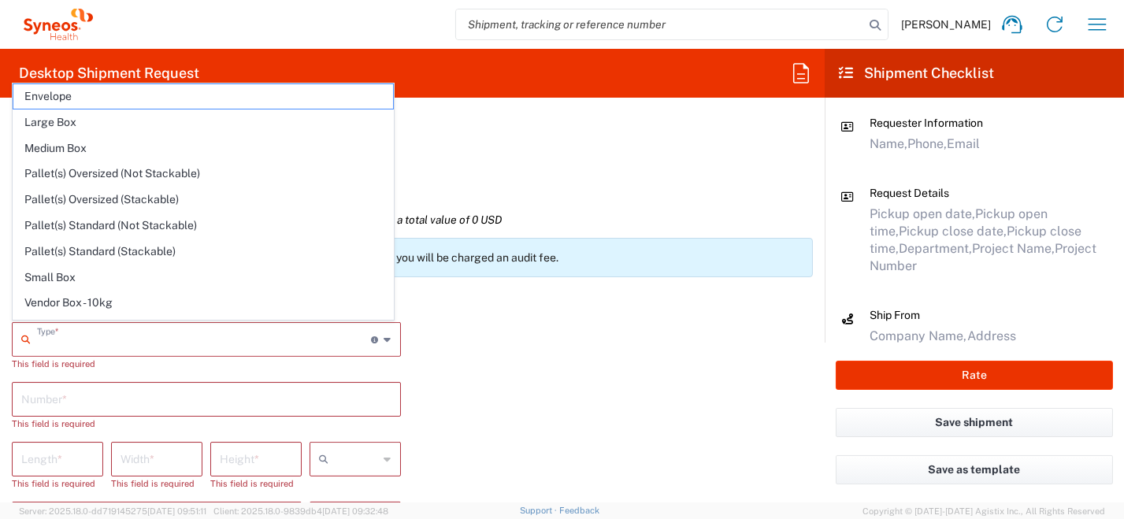
scroll to position [43, 0]
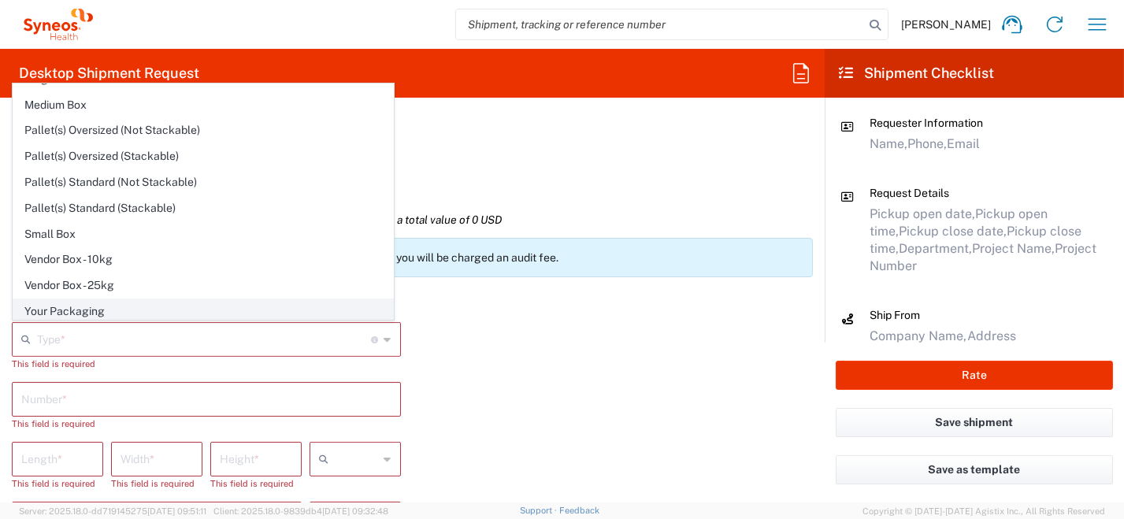
click at [291, 310] on span "Your Packaging" at bounding box center [203, 311] width 380 height 24
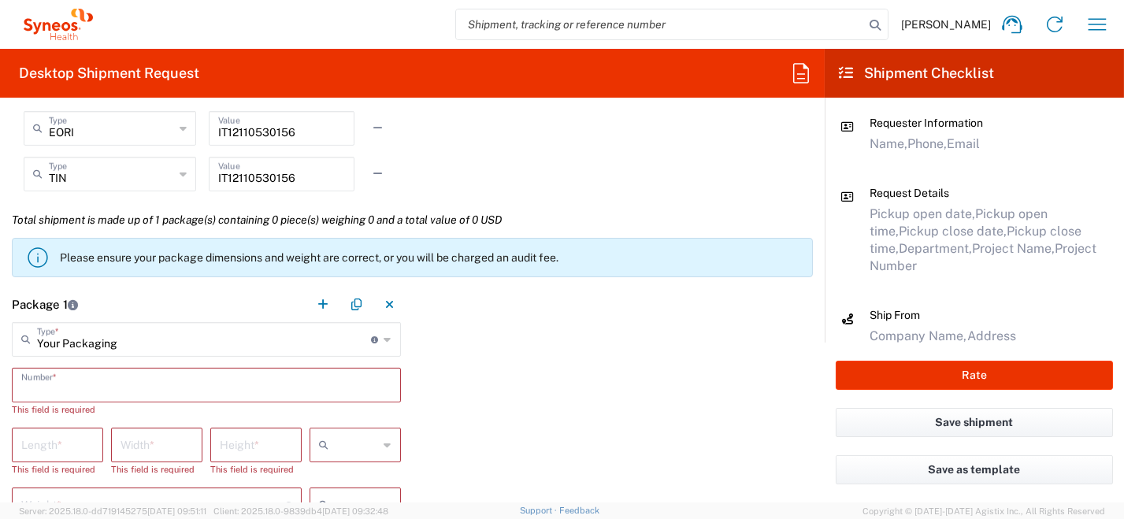
click at [376, 386] on input "text" at bounding box center [206, 384] width 370 height 28
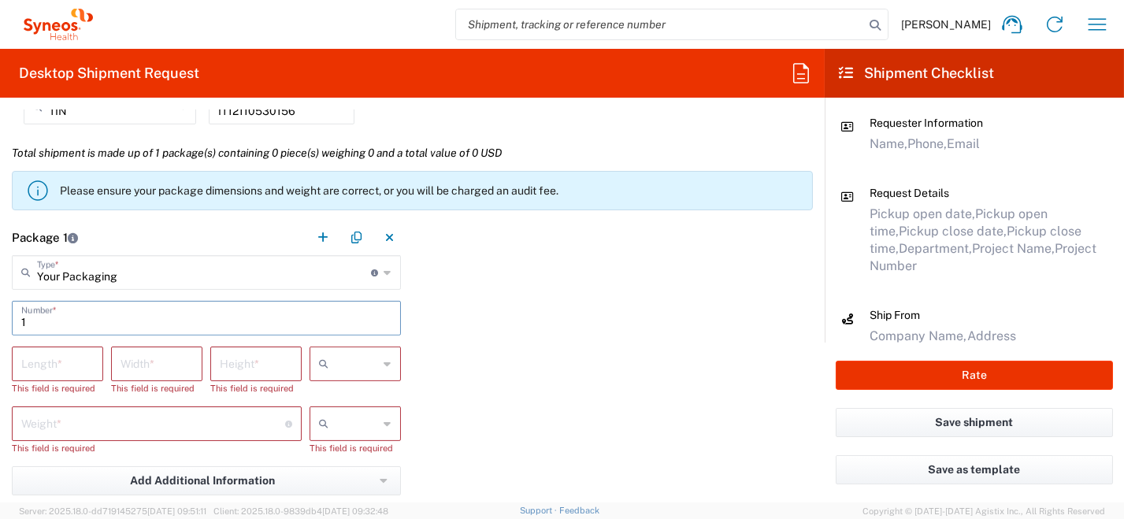
scroll to position [1418, 0]
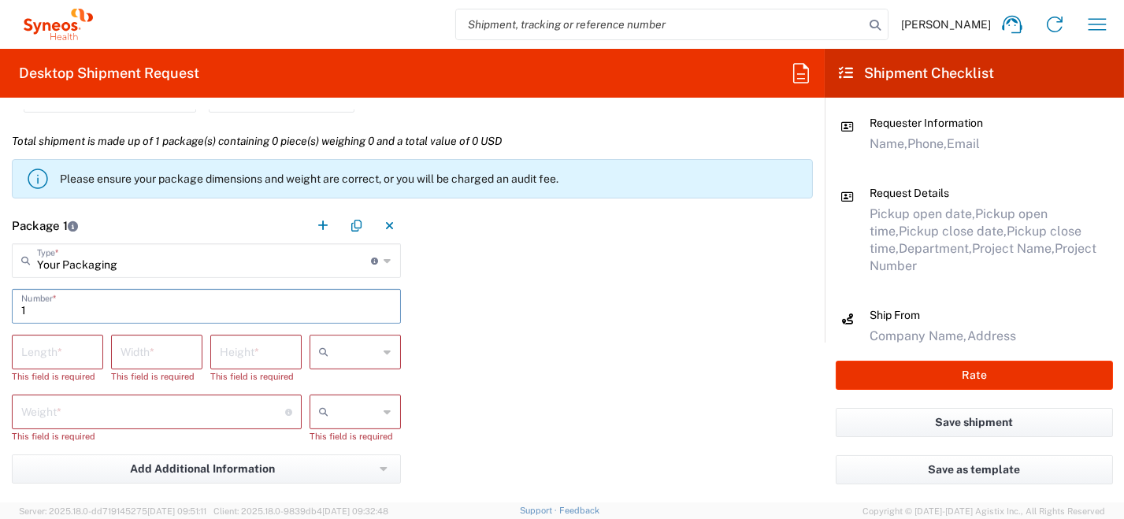
click at [384, 354] on icon at bounding box center [387, 352] width 7 height 25
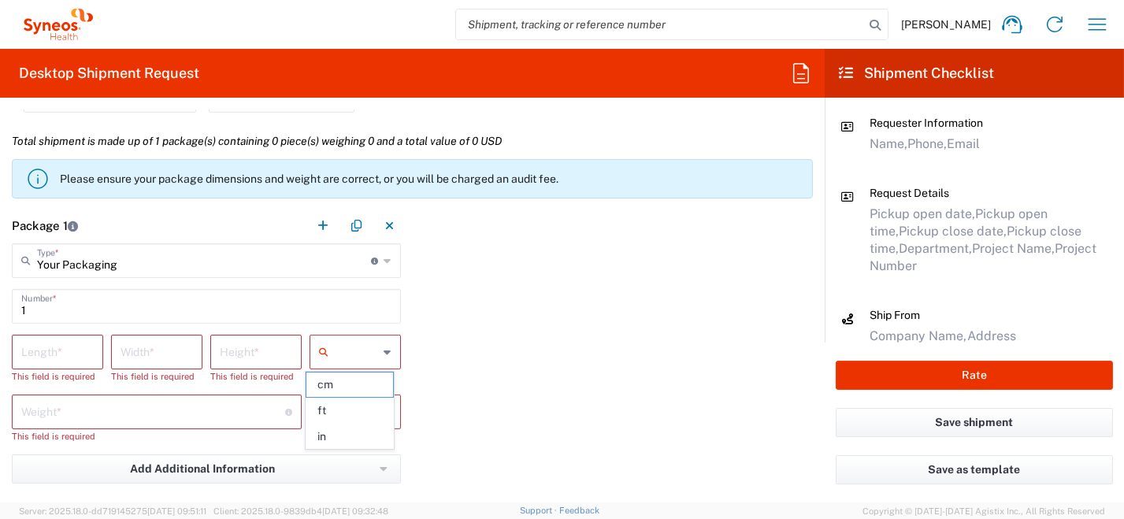
click at [372, 380] on span "cm" at bounding box center [349, 385] width 87 height 24
click at [386, 412] on div at bounding box center [355, 412] width 91 height 35
drag, startPoint x: 347, startPoint y: 445, endPoint x: 336, endPoint y: 434, distance: 15.6
click at [349, 444] on span "kgs" at bounding box center [349, 444] width 87 height 24
click at [70, 349] on input "number" at bounding box center [57, 351] width 72 height 28
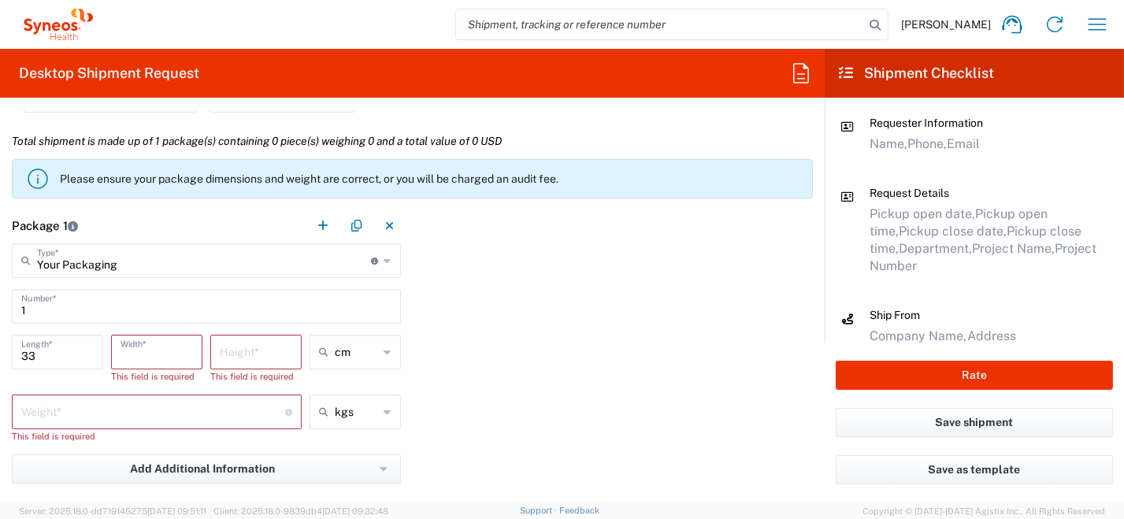
click at [122, 358] on input "number" at bounding box center [157, 351] width 72 height 28
click at [243, 352] on input "number" at bounding box center [256, 351] width 72 height 28
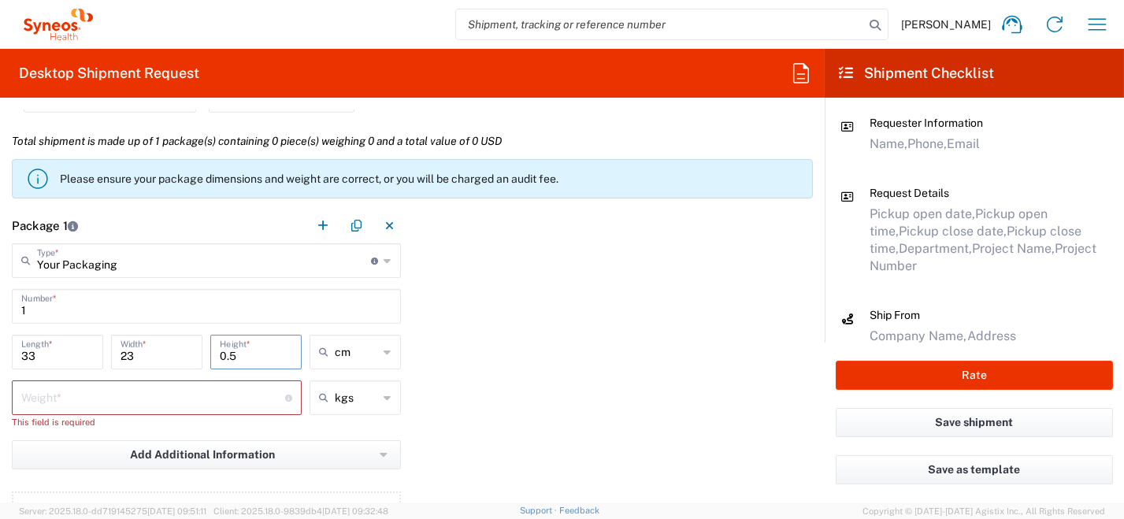
click at [164, 401] on input "number" at bounding box center [153, 397] width 264 height 28
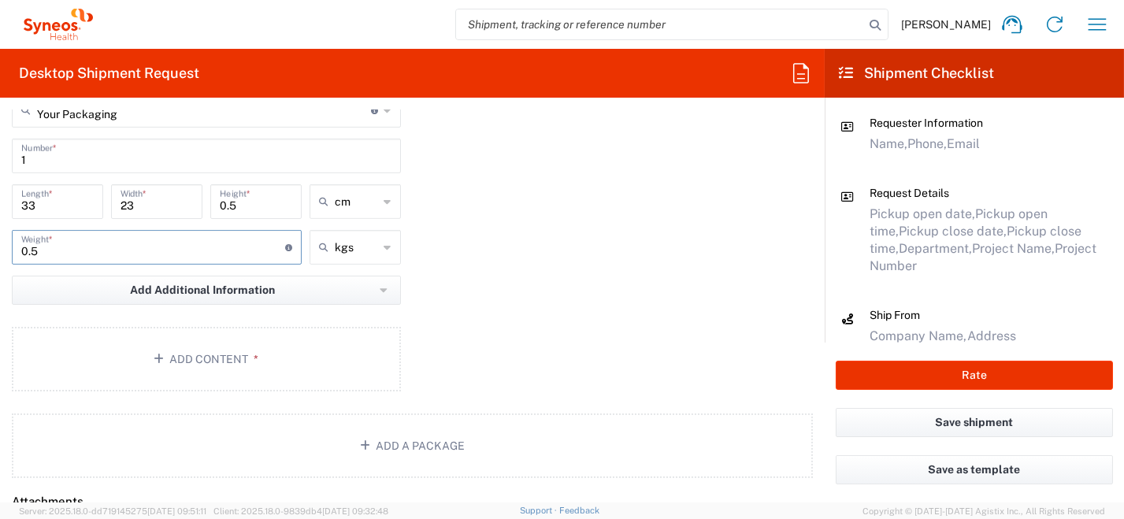
scroll to position [1575, 0]
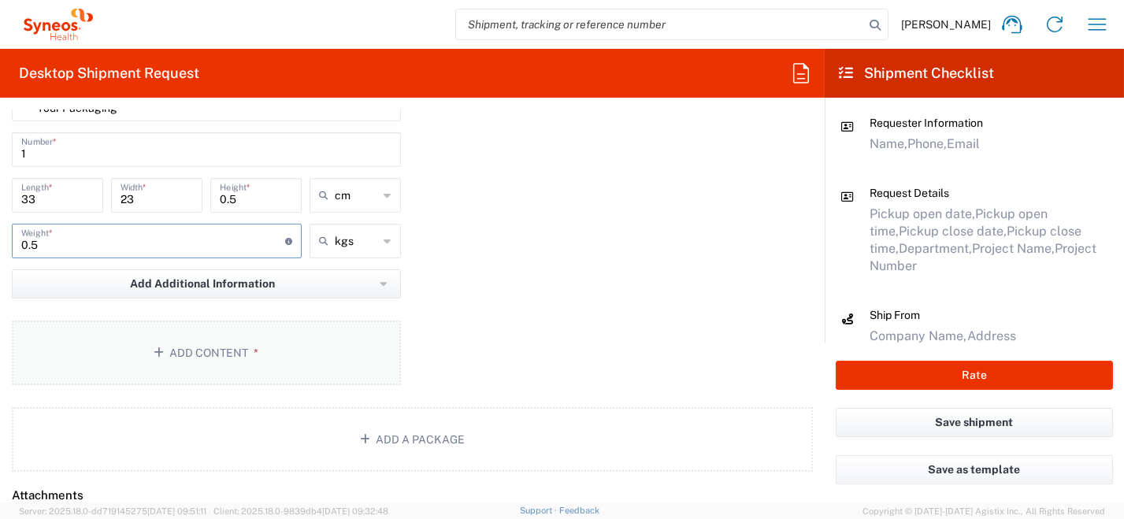
click at [303, 343] on button "Add Content *" at bounding box center [206, 353] width 389 height 65
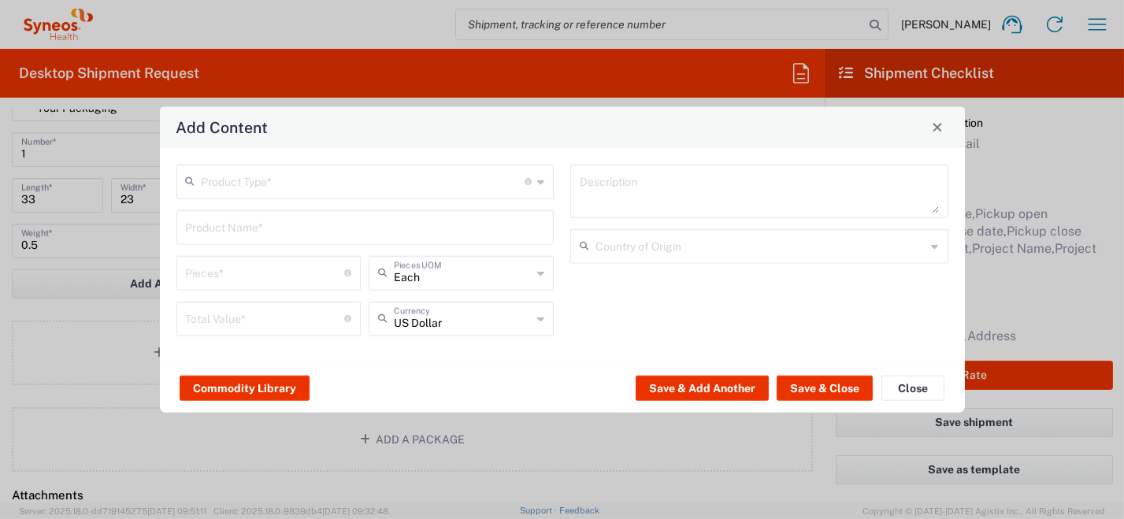
click at [543, 185] on icon at bounding box center [540, 181] width 7 height 25
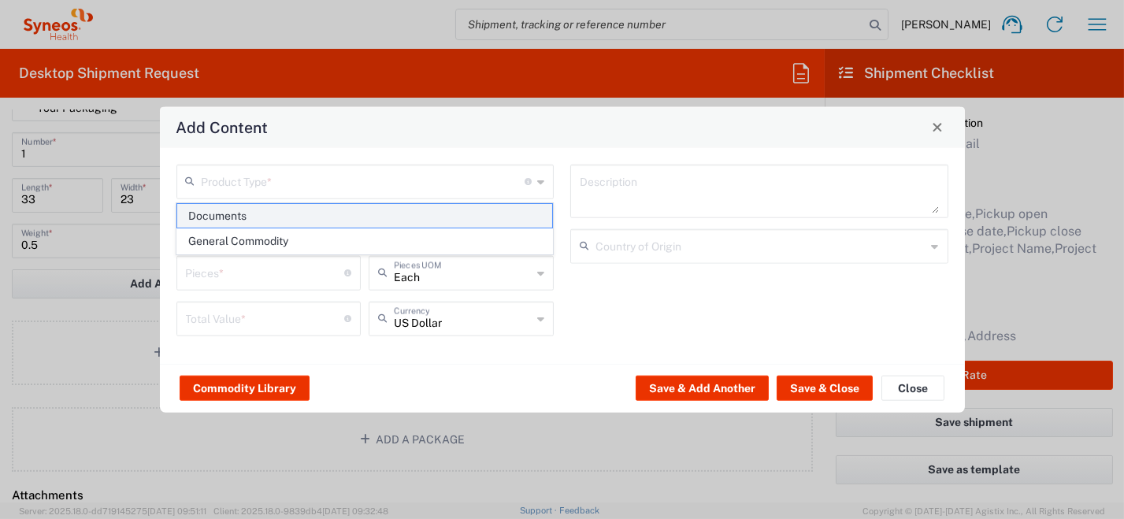
click at [488, 216] on span "Documents" at bounding box center [364, 216] width 375 height 24
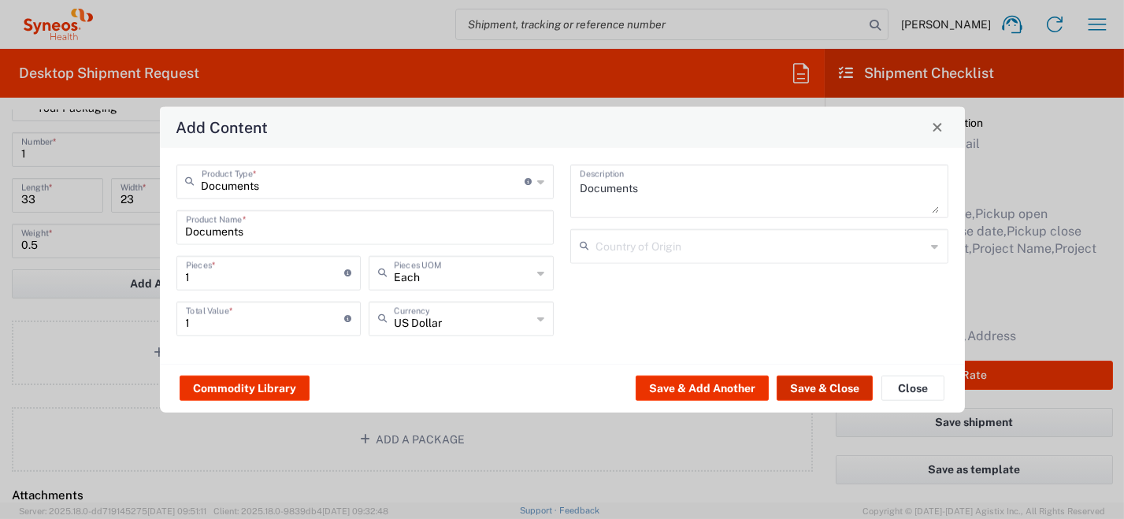
click at [832, 392] on button "Save & Close" at bounding box center [825, 388] width 96 height 25
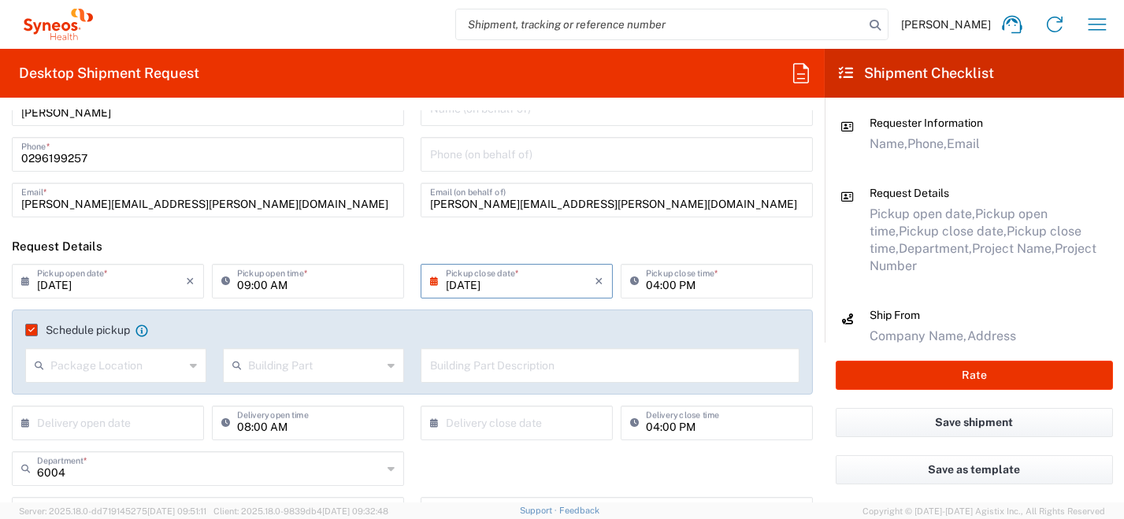
scroll to position [0, 0]
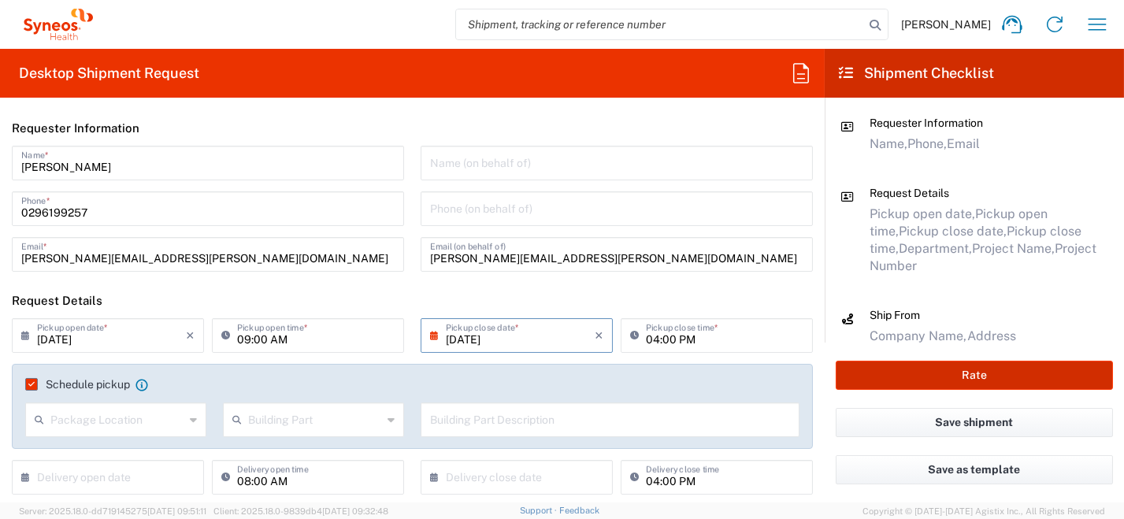
click at [948, 370] on button "Rate" at bounding box center [974, 375] width 277 height 29
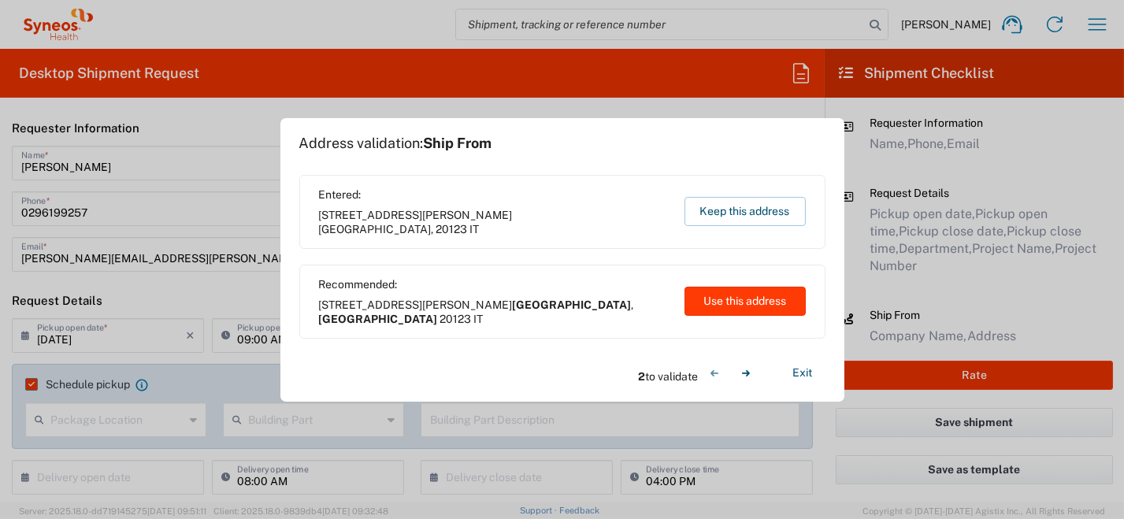
click at [754, 307] on button "Use this address" at bounding box center [745, 301] width 121 height 29
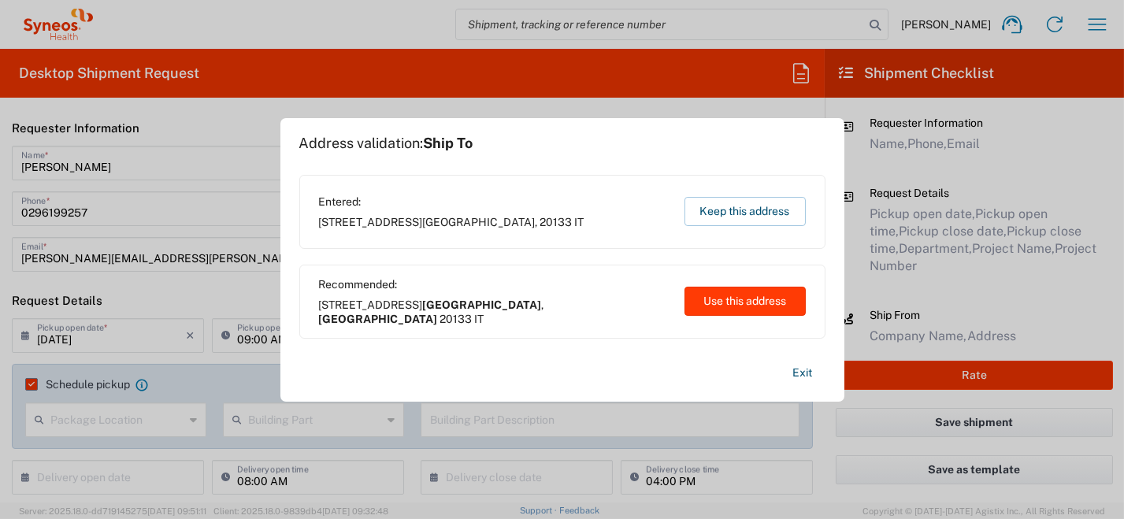
click at [751, 300] on button "Use this address" at bounding box center [745, 301] width 121 height 29
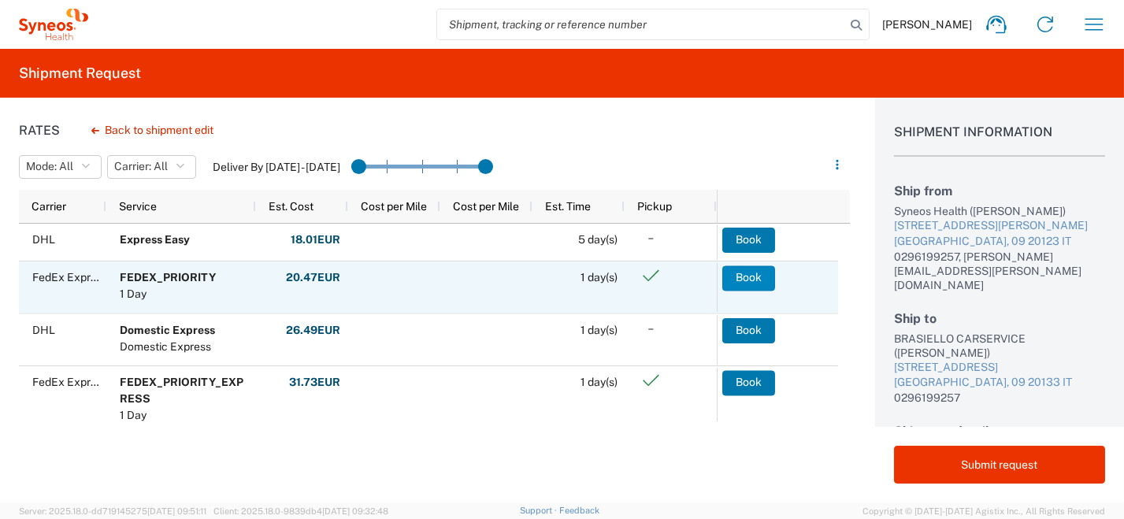
click at [744, 275] on button "Book" at bounding box center [748, 277] width 53 height 25
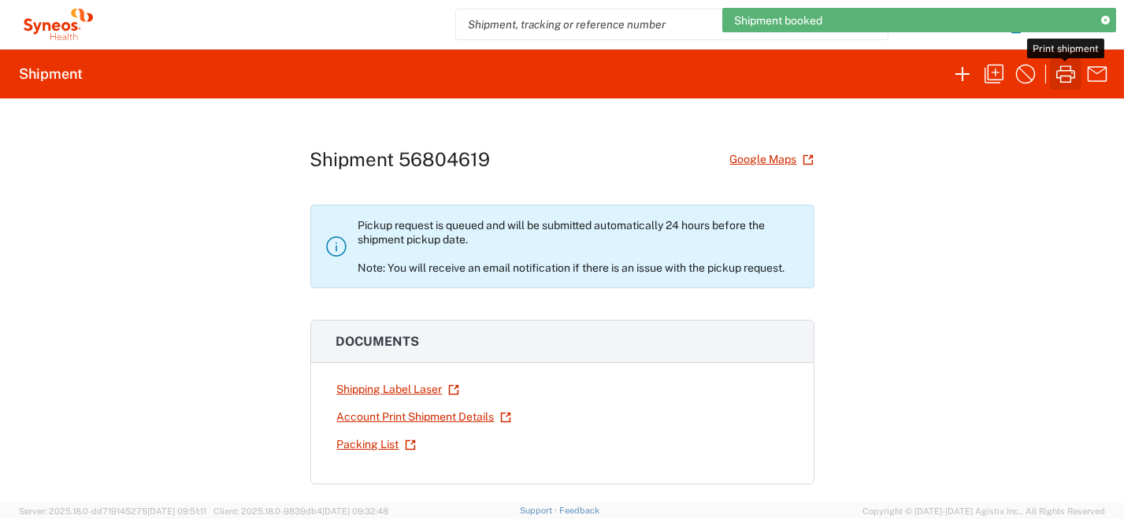
click at [1070, 76] on icon "button" at bounding box center [1065, 73] width 19 height 17
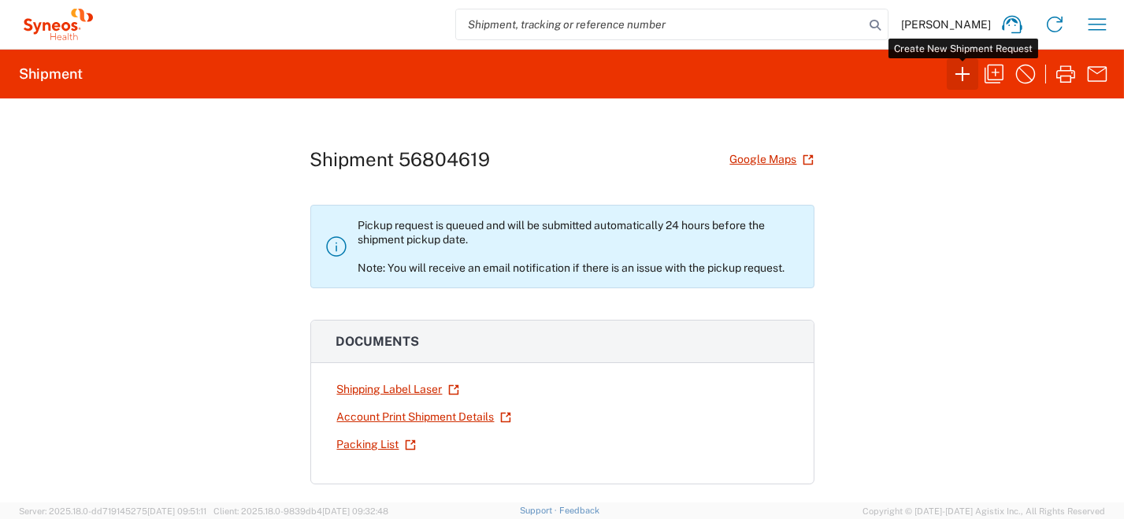
click at [953, 76] on icon "button" at bounding box center [962, 73] width 25 height 25
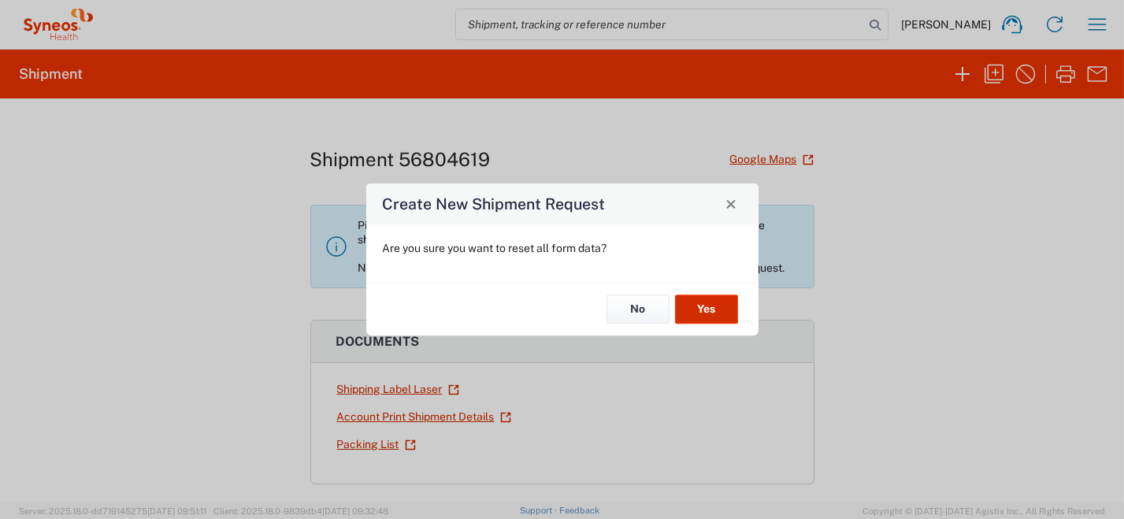
click at [725, 314] on button "Yes" at bounding box center [706, 309] width 63 height 29
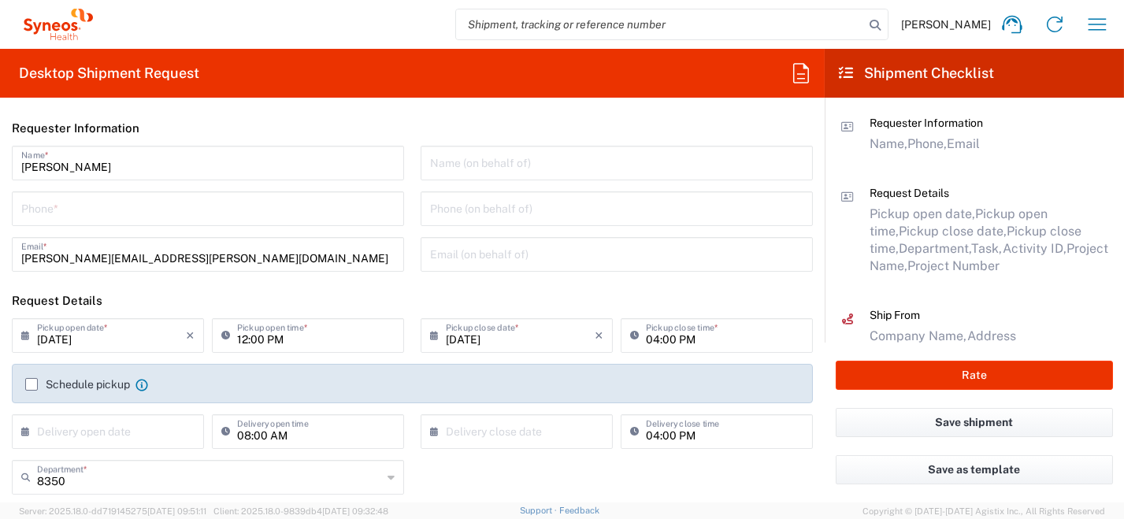
click at [98, 211] on input "tel" at bounding box center [207, 208] width 373 height 28
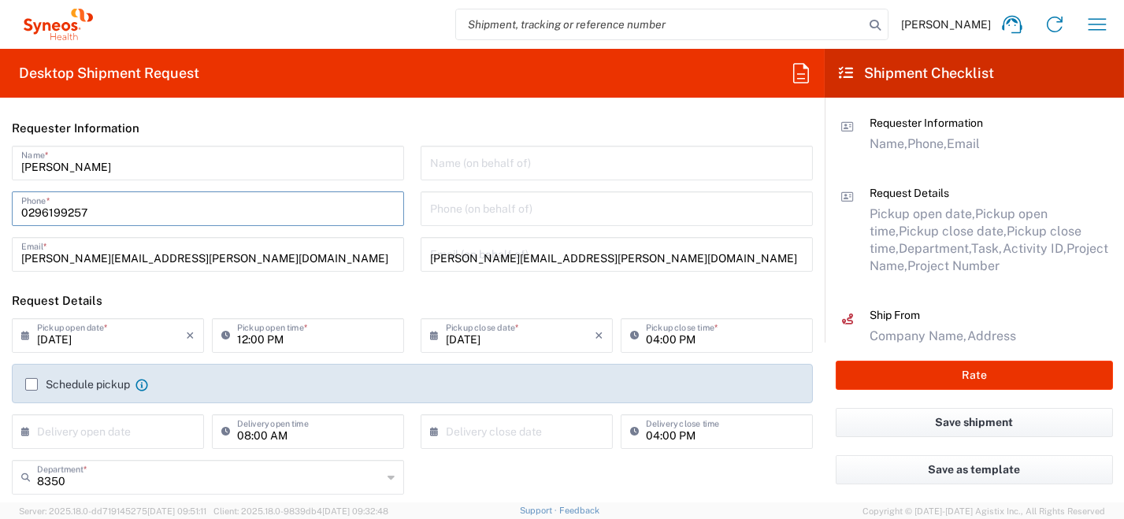
click at [0, 0] on span "01.0002.00027" at bounding box center [0, 0] width 0 height 0
click at [89, 338] on input "[DATE]" at bounding box center [111, 335] width 149 height 28
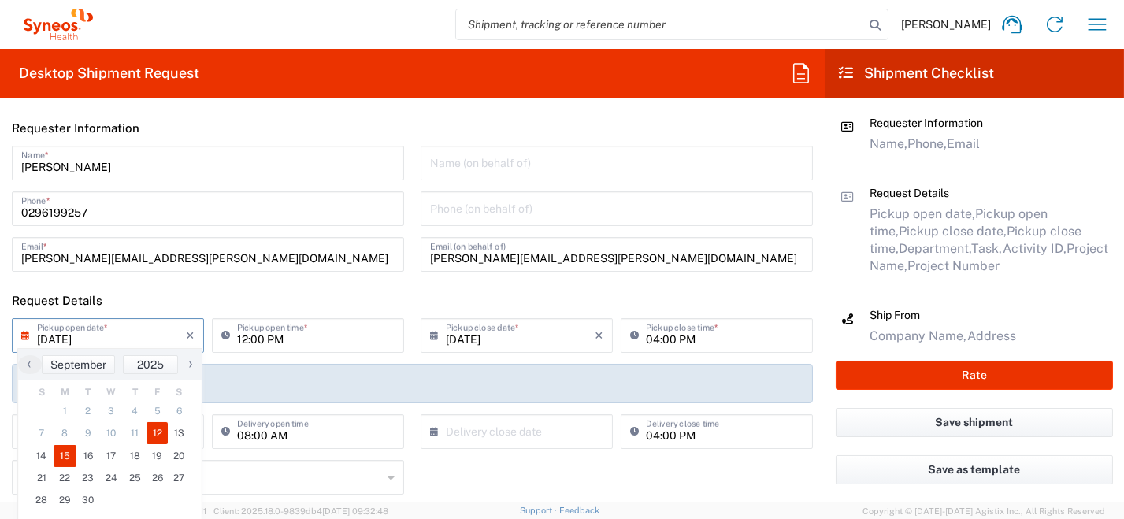
click at [67, 455] on span "15" at bounding box center [66, 456] width 24 height 22
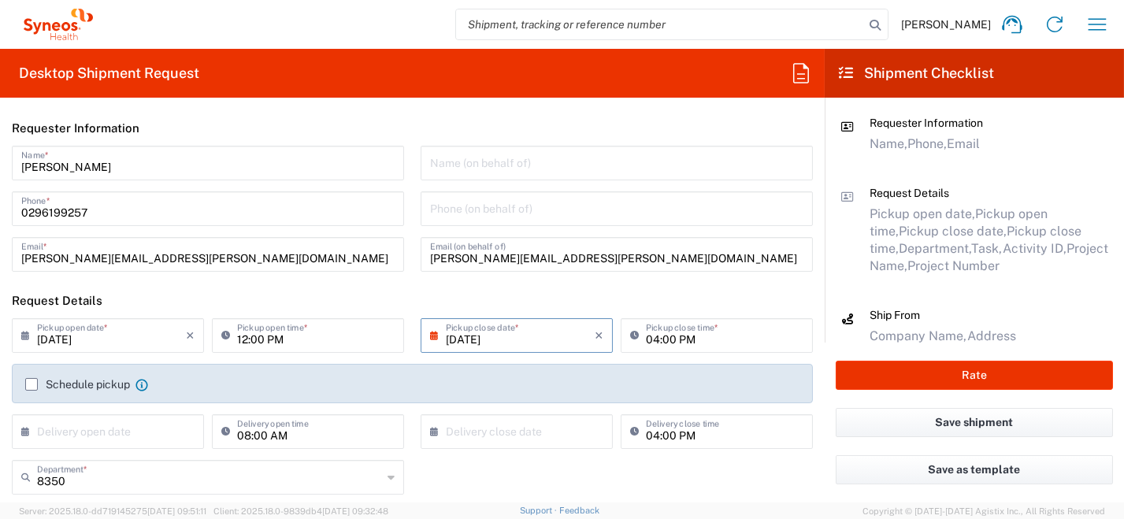
click at [296, 340] on input "12:00 PM" at bounding box center [316, 335] width 158 height 28
drag, startPoint x: 306, startPoint y: 339, endPoint x: 200, endPoint y: 345, distance: 105.7
click at [200, 345] on div "[DATE] × Pickup open date * Cancel Apply 12:00 PM Pickup open time *" at bounding box center [208, 341] width 400 height 46
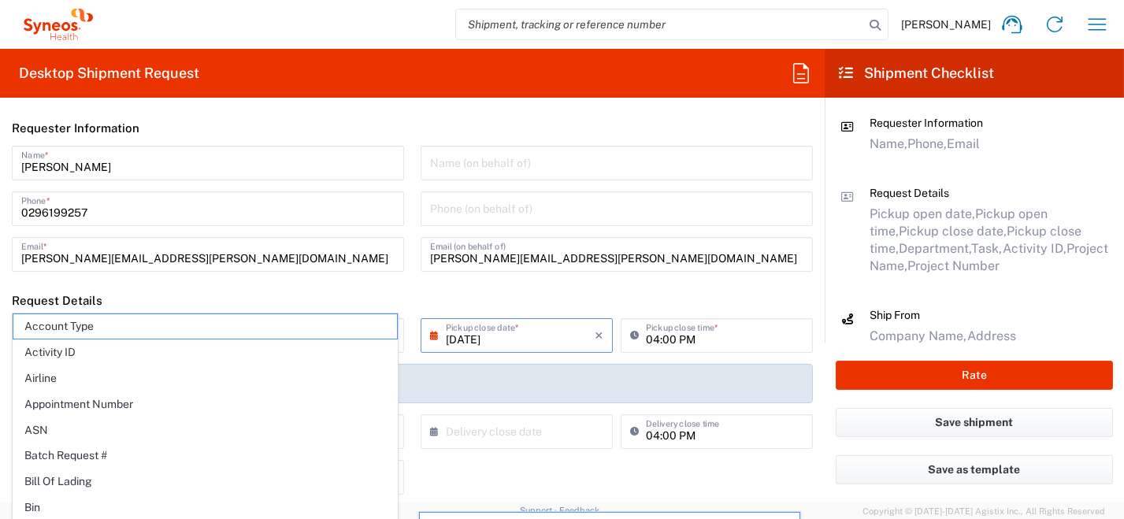
click at [340, 286] on header "Request Details" at bounding box center [412, 300] width 825 height 35
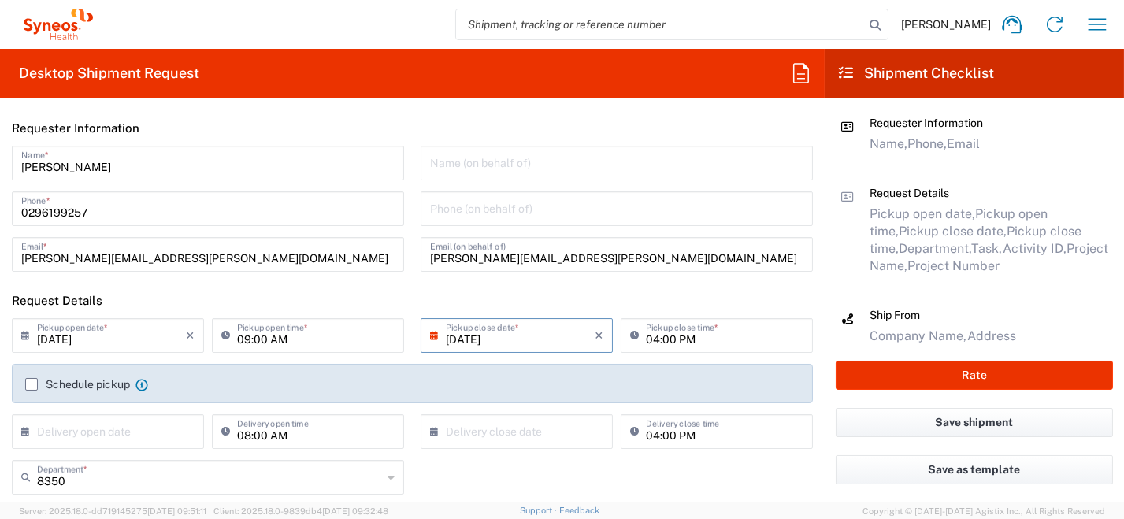
click at [29, 384] on label "Schedule pickup" at bounding box center [77, 384] width 105 height 13
click at [32, 384] on input "Schedule pickup" at bounding box center [32, 384] width 0 height 0
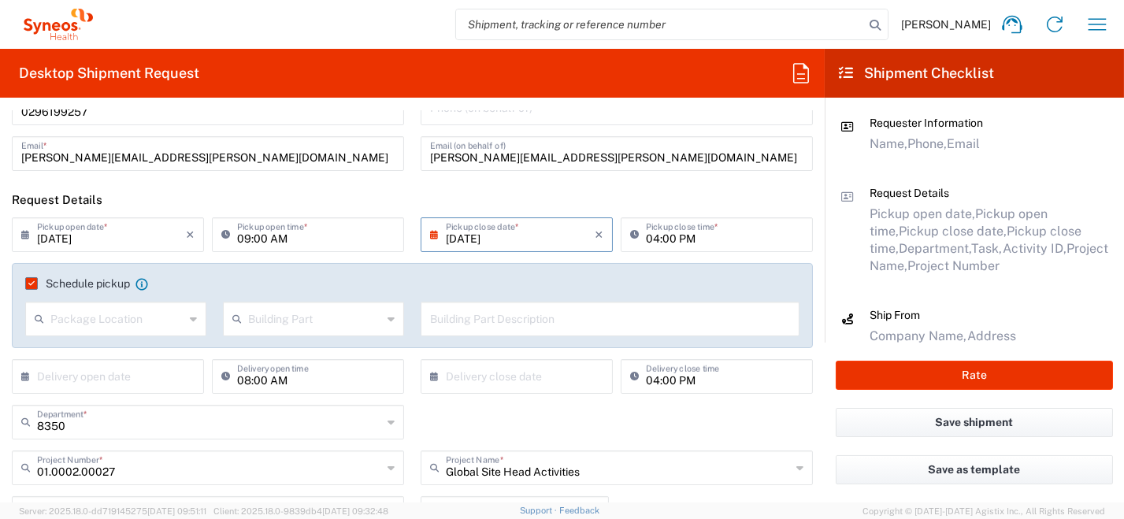
scroll to position [158, 0]
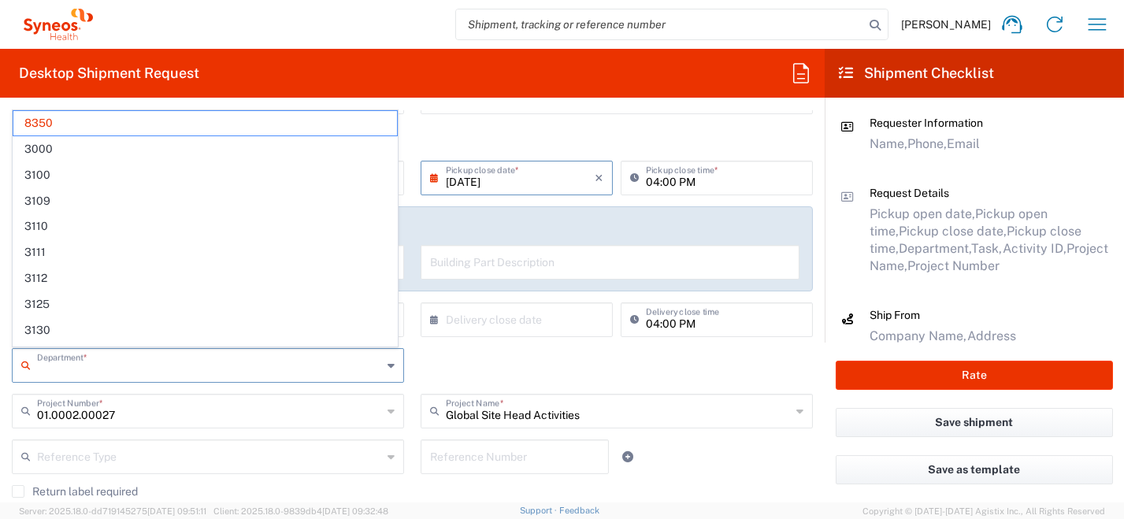
click at [117, 369] on input "text" at bounding box center [209, 365] width 345 height 28
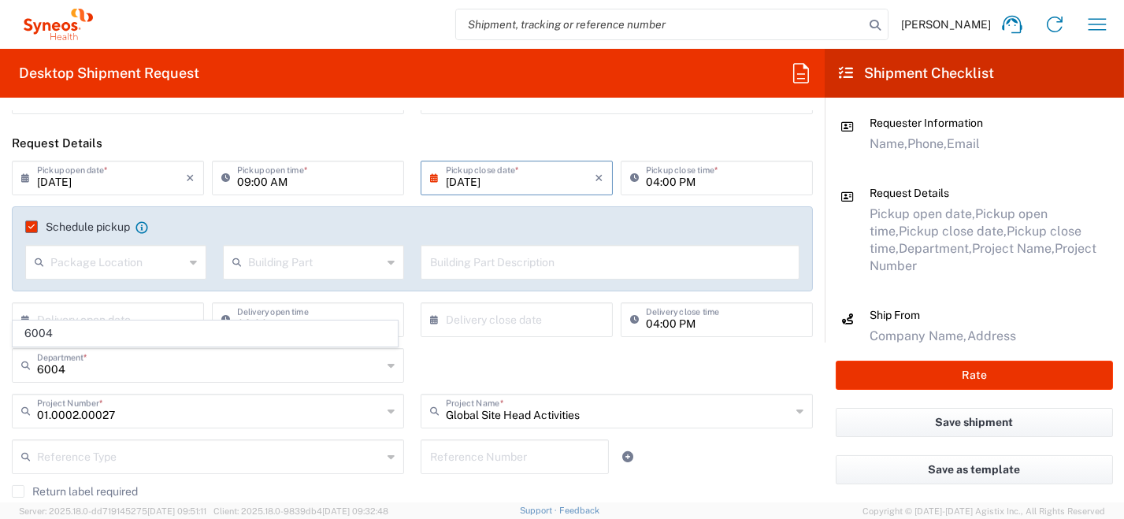
click at [46, 336] on span "6004" at bounding box center [205, 333] width 384 height 24
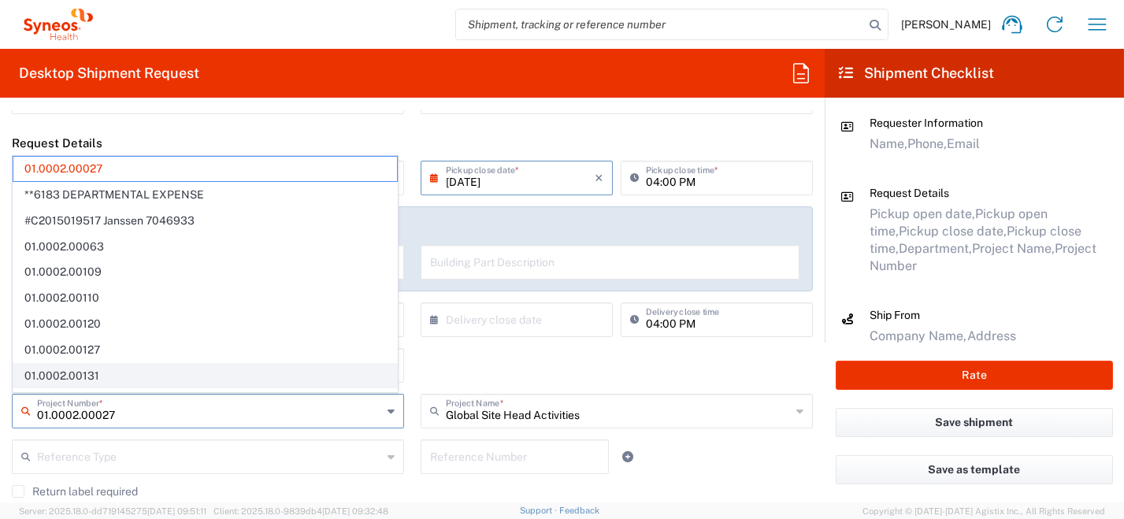
drag, startPoint x: 259, startPoint y: 407, endPoint x: 92, endPoint y: 381, distance: 169.0
click at [13, 407] on div "01.0002.00027 Project Number *" at bounding box center [208, 411] width 392 height 35
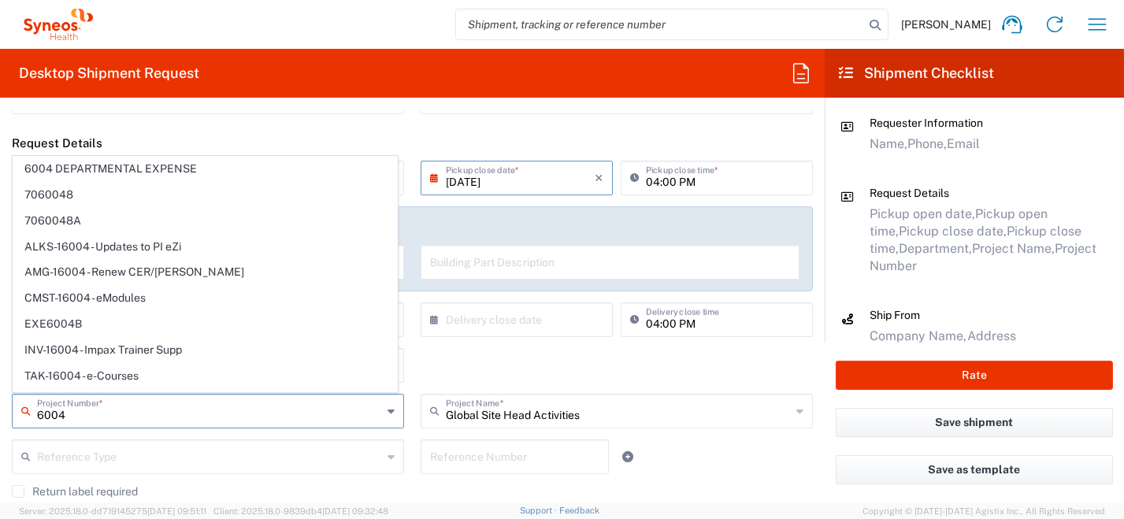
click at [165, 170] on span "6004 DEPARTMENTAL EXPENSE" at bounding box center [205, 169] width 384 height 24
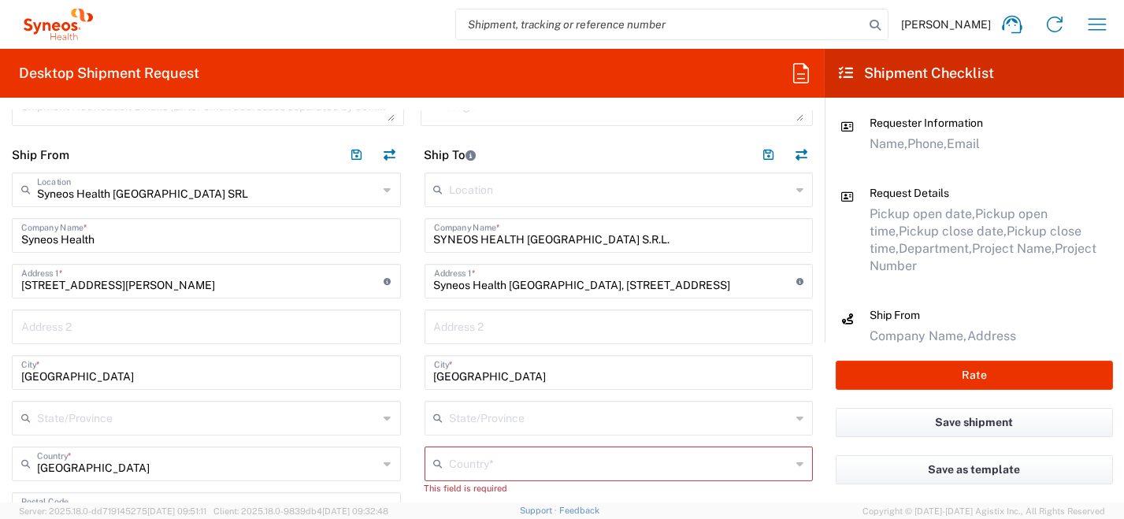
scroll to position [629, 0]
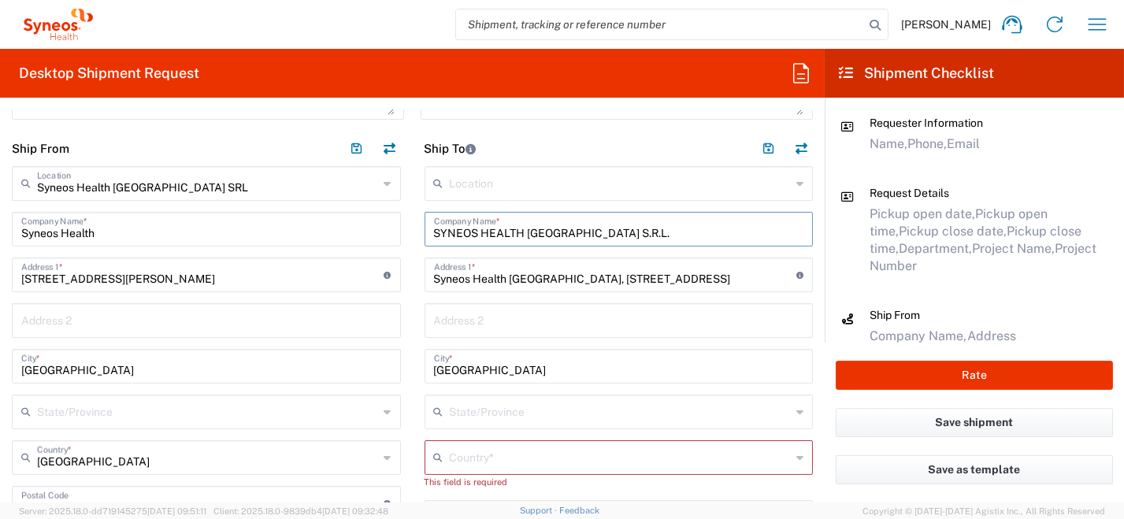
drag, startPoint x: 627, startPoint y: 231, endPoint x: 266, endPoint y: 168, distance: 366.2
click at [261, 186] on div "Ship From Syneos Health [GEOGRAPHIC_DATA] SRL Location Syneos Health [GEOGRAPHI…" at bounding box center [412, 521] width 825 height 781
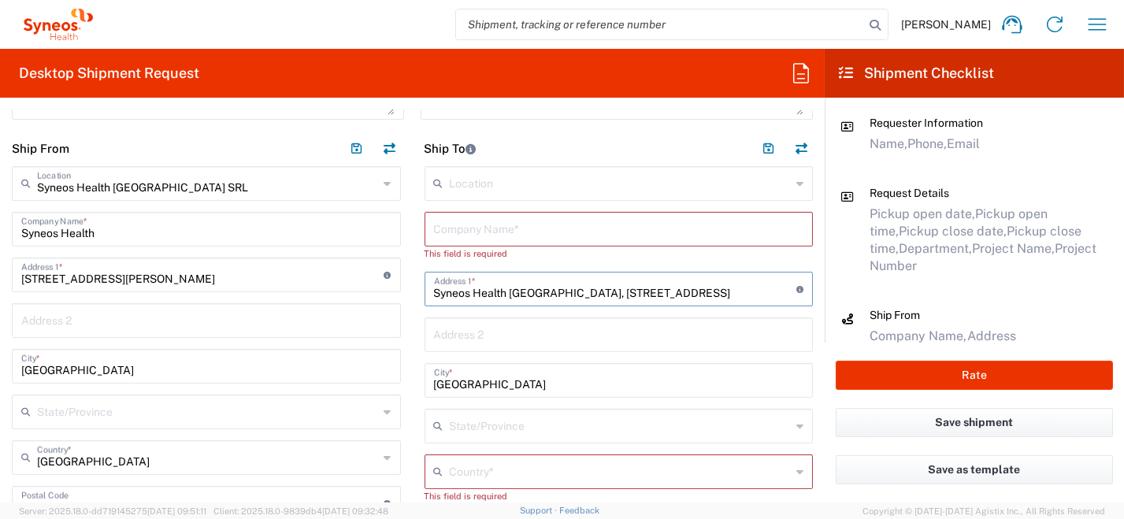
drag, startPoint x: 503, startPoint y: 292, endPoint x: 322, endPoint y: 286, distance: 180.5
click at [277, 268] on div "Ship From Syneos Health [GEOGRAPHIC_DATA] SRL Location Syneos Health [GEOGRAPHI…" at bounding box center [412, 521] width 825 height 781
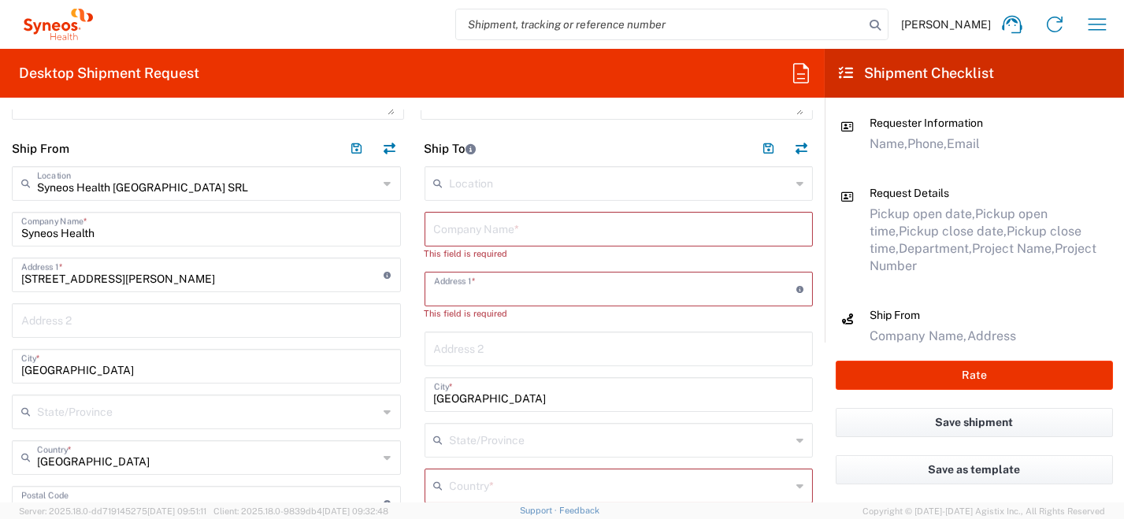
click at [369, 393] on div "Ship From Syneos Health [GEOGRAPHIC_DATA] SRL Location Syneos Health [GEOGRAPHI…" at bounding box center [412, 521] width 825 height 781
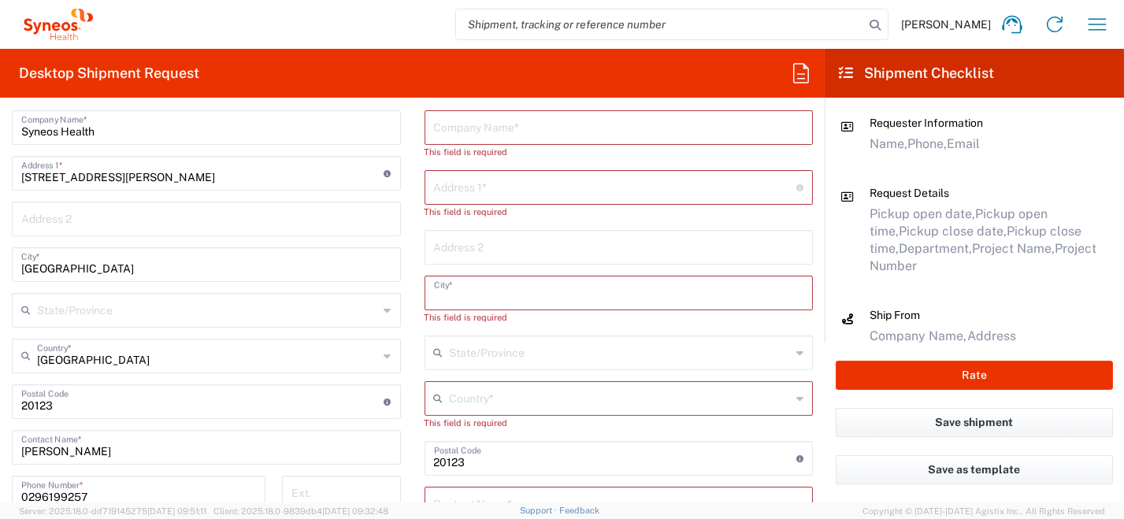
scroll to position [866, 0]
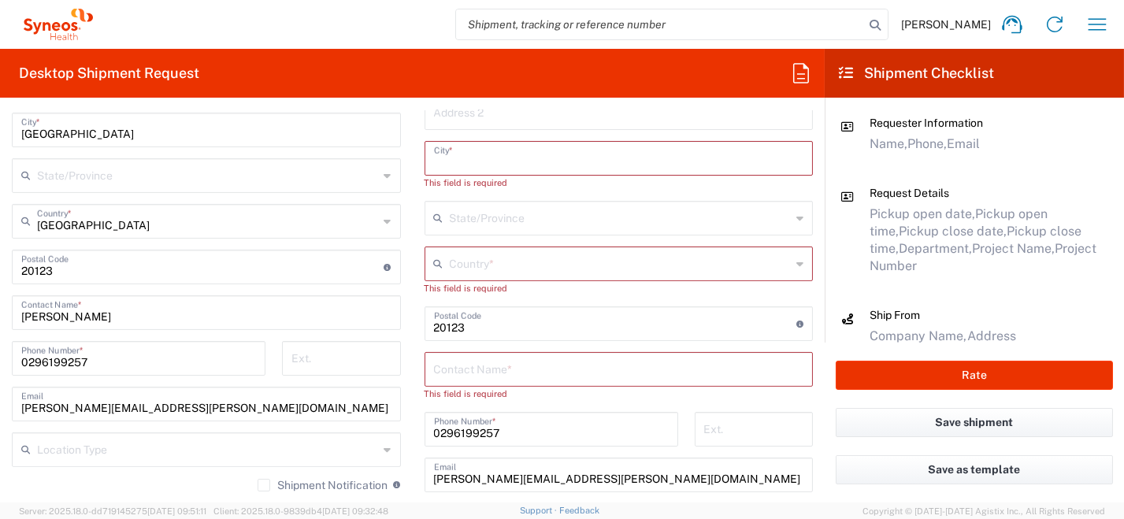
drag, startPoint x: 543, startPoint y: 328, endPoint x: 372, endPoint y: 332, distance: 171.0
click at [345, 327] on div "Ship From Syneos Health [GEOGRAPHIC_DATA] SRL Location Syneos Health [GEOGRAPHI…" at bounding box center [412, 284] width 825 height 781
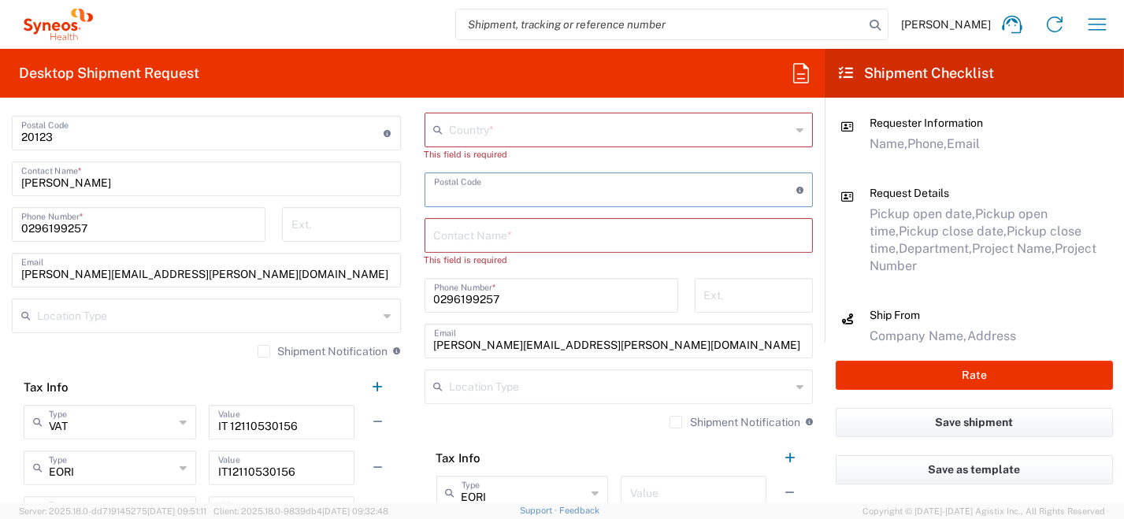
scroll to position [1024, 0]
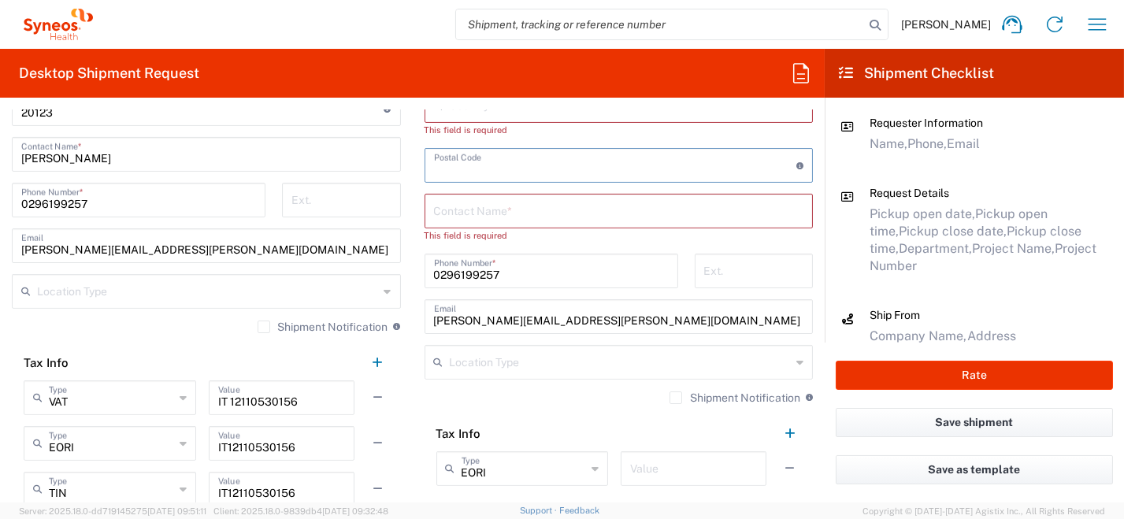
drag, startPoint x: 511, startPoint y: 266, endPoint x: 372, endPoint y: 266, distance: 139.4
click at [368, 264] on div "Ship From Syneos Health [GEOGRAPHIC_DATA] SRL Location Syneos Health [GEOGRAPHI…" at bounding box center [412, 126] width 825 height 781
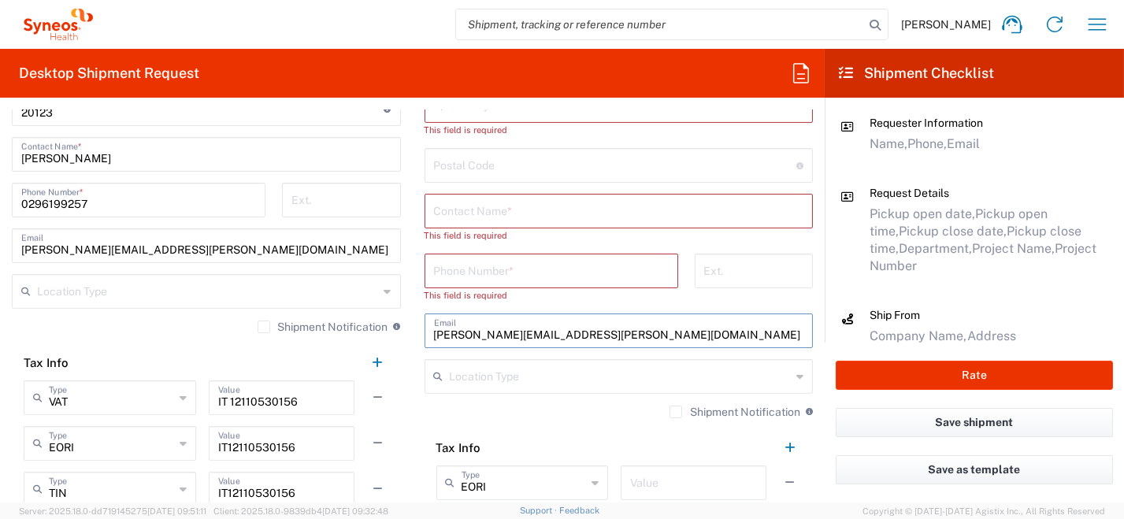
drag, startPoint x: 591, startPoint y: 333, endPoint x: 396, endPoint y: 314, distance: 195.6
click at [365, 309] on div "Ship From Syneos Health [GEOGRAPHIC_DATA] SRL Location Syneos Health [GEOGRAPHI…" at bounding box center [412, 126] width 825 height 781
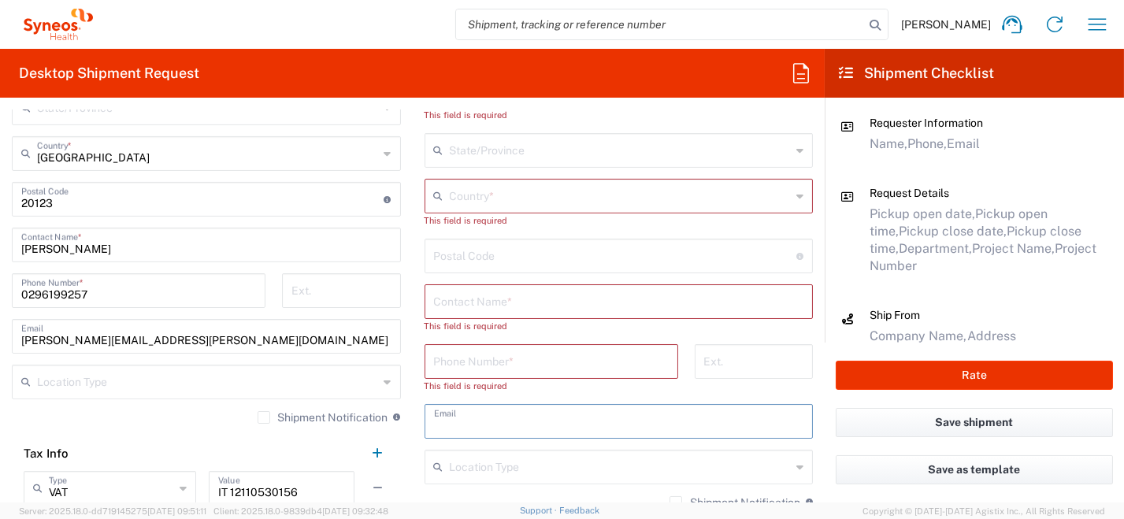
scroll to position [866, 0]
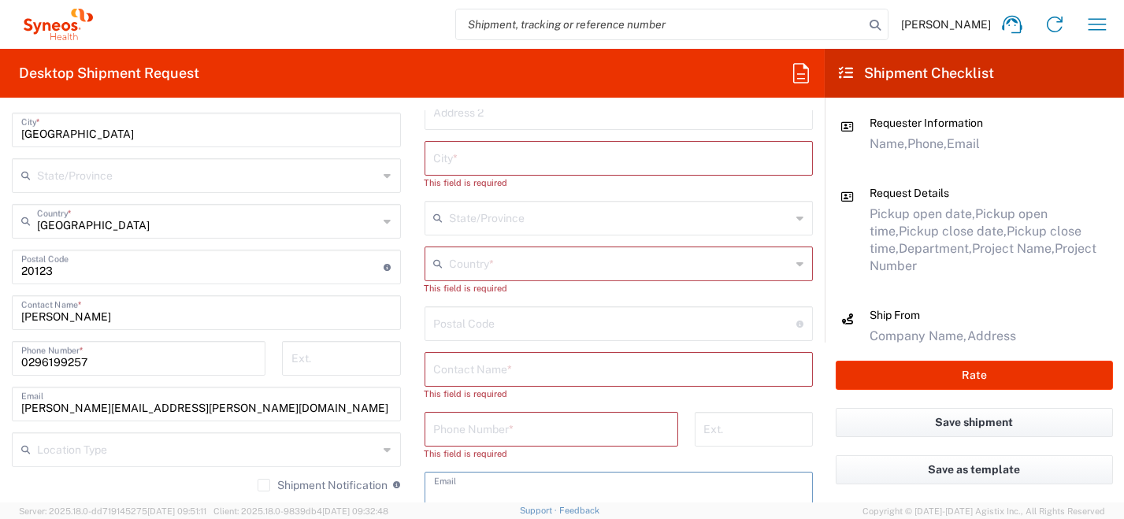
click at [796, 263] on icon at bounding box center [799, 263] width 7 height 25
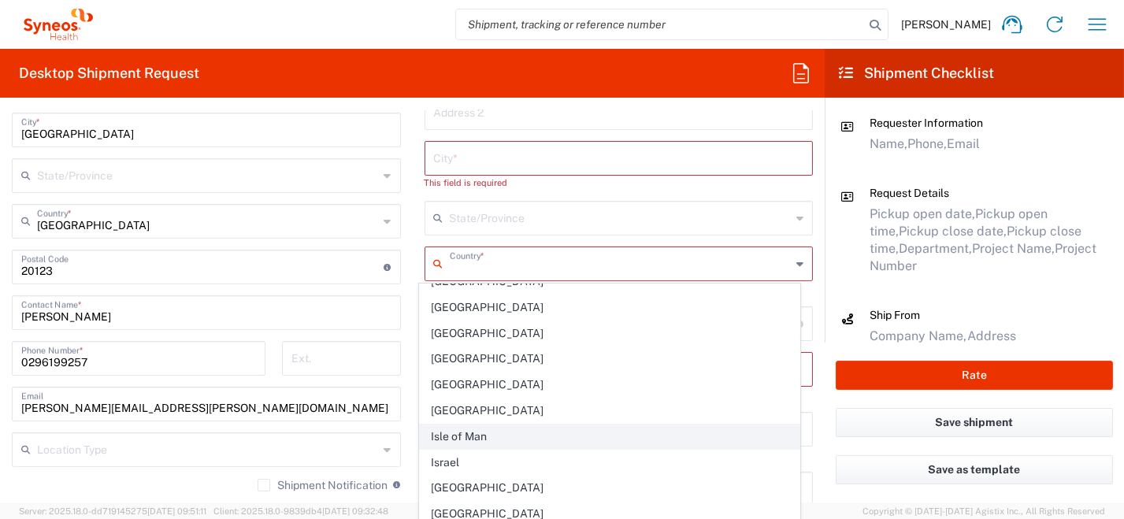
scroll to position [2678, 0]
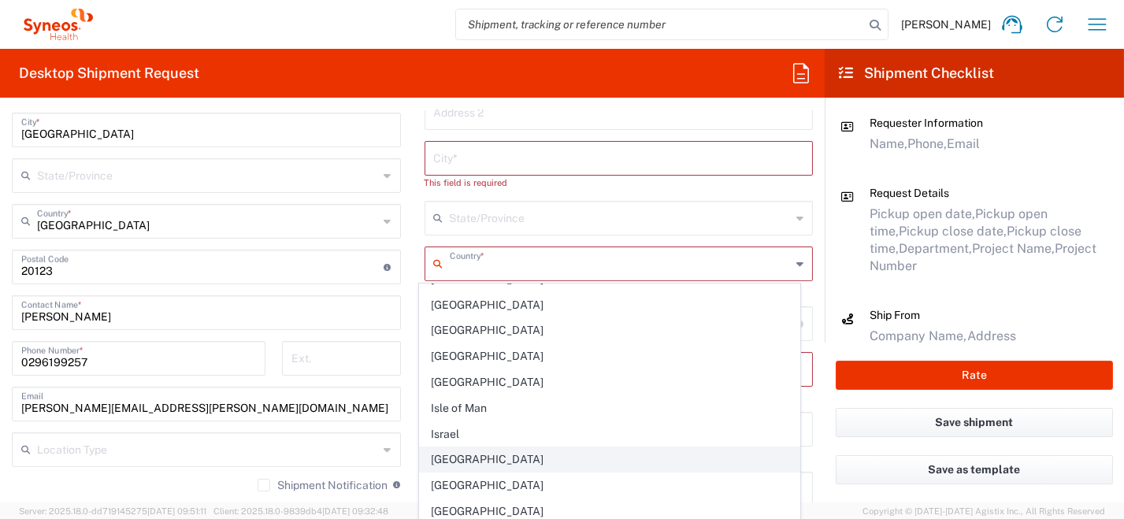
click at [567, 447] on span "[GEOGRAPHIC_DATA]" at bounding box center [610, 459] width 380 height 24
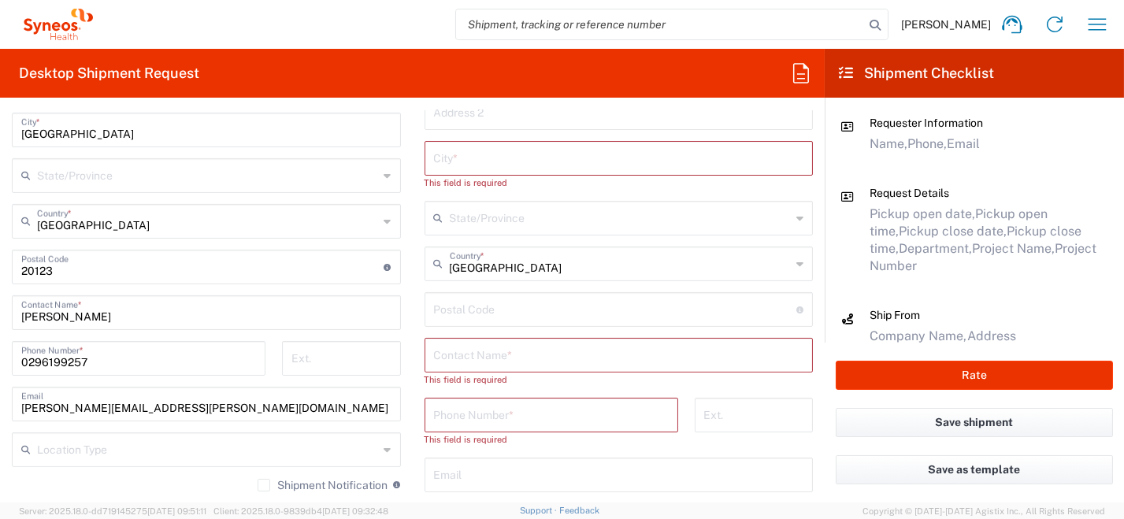
click at [468, 360] on input "text" at bounding box center [619, 354] width 370 height 28
paste input "[PERSON_NAME] [PERSON_NAME]"
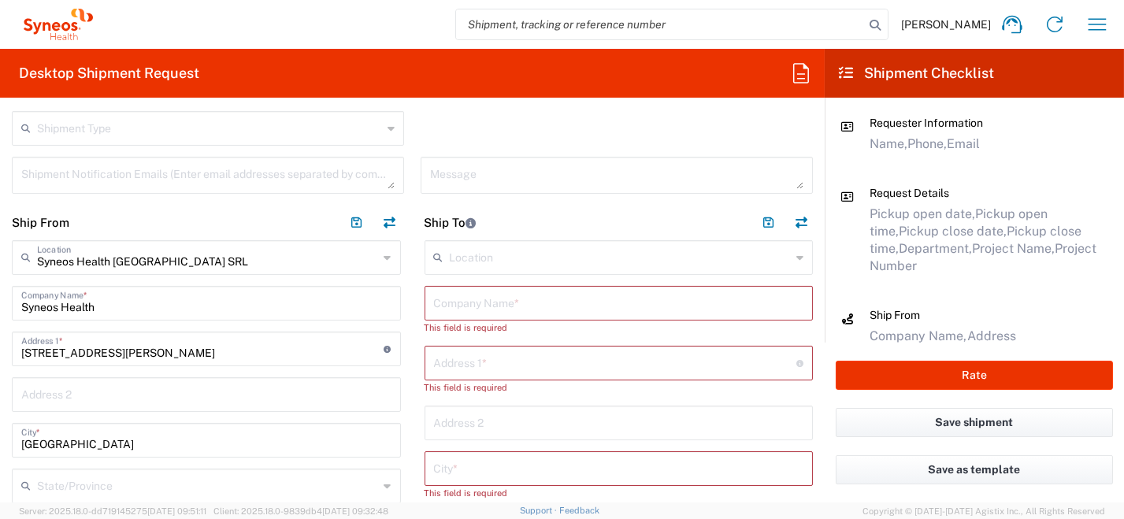
scroll to position [551, 0]
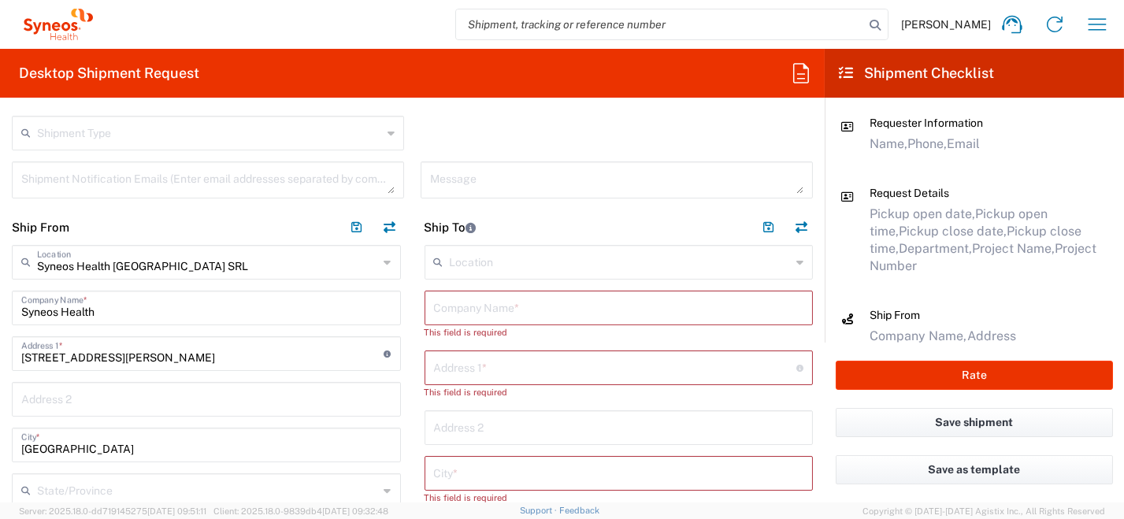
click at [497, 309] on input "text" at bounding box center [619, 307] width 370 height 28
paste input "[PERSON_NAME] CAR SERVICE SRL"
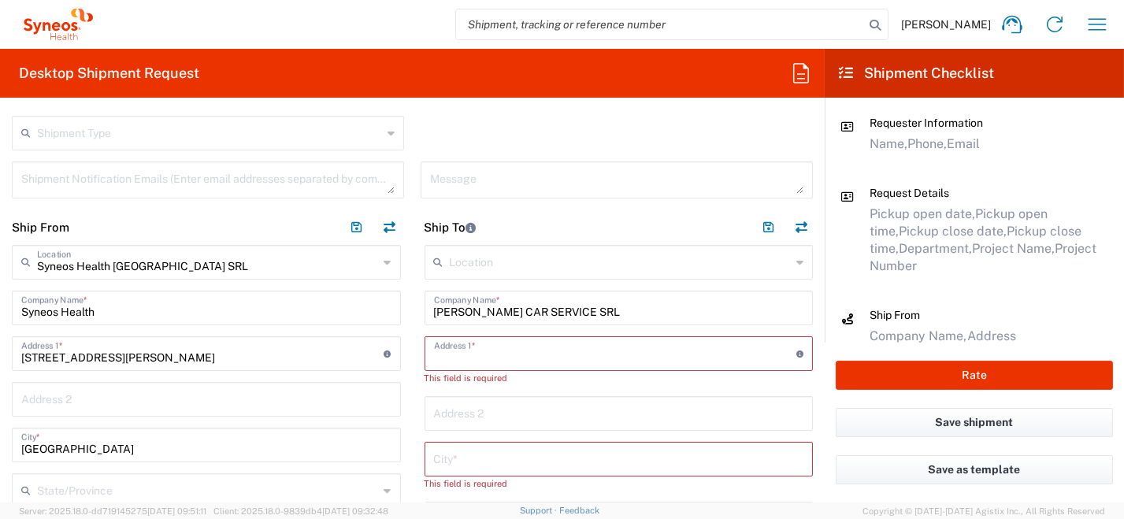
click at [460, 348] on input "text" at bounding box center [615, 353] width 363 height 28
paste input "[STREET_ADDRESS]"
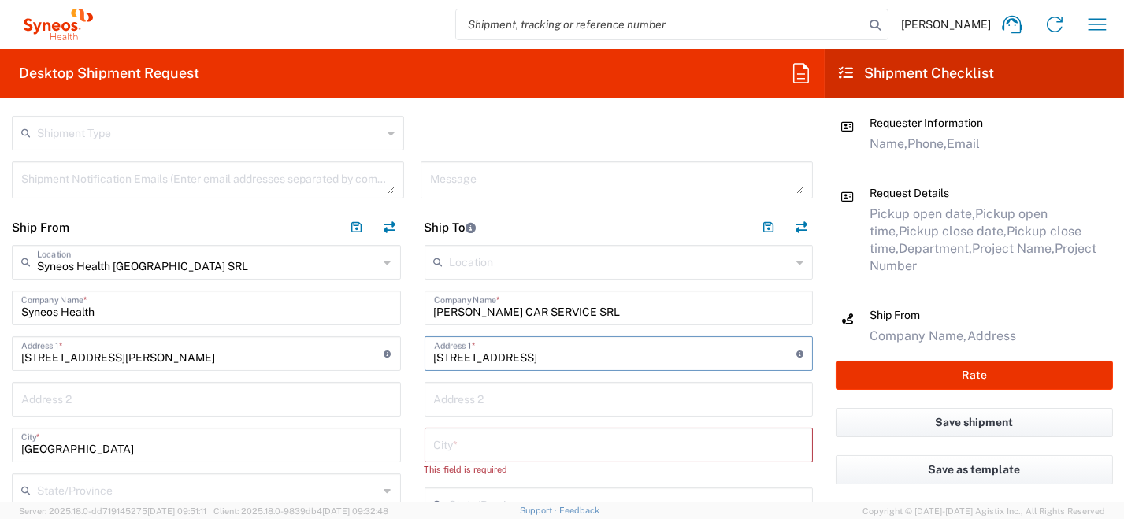
click at [535, 443] on input "text" at bounding box center [619, 444] width 370 height 28
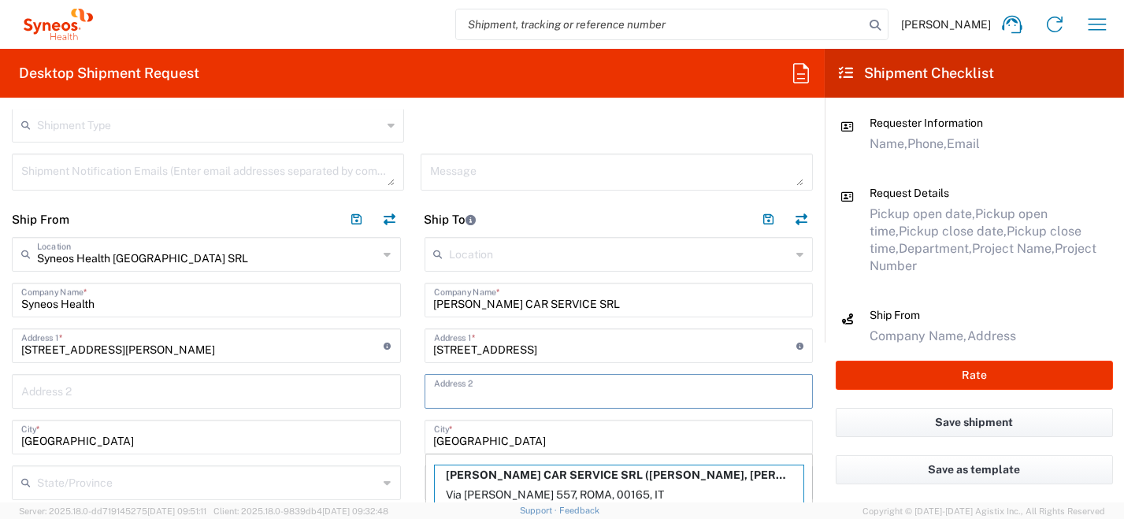
click at [645, 394] on input "text" at bounding box center [619, 391] width 370 height 28
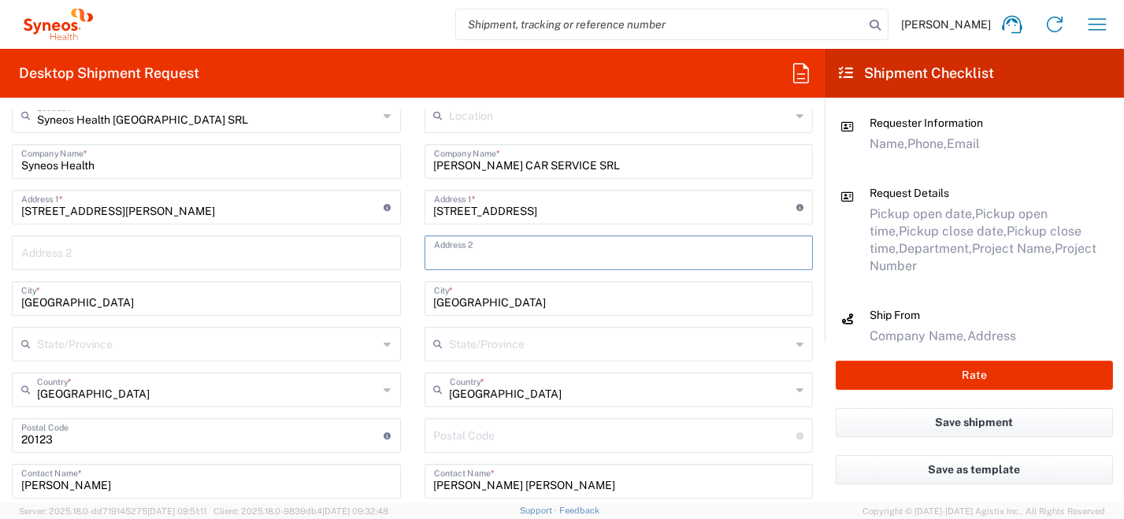
scroll to position [716, 0]
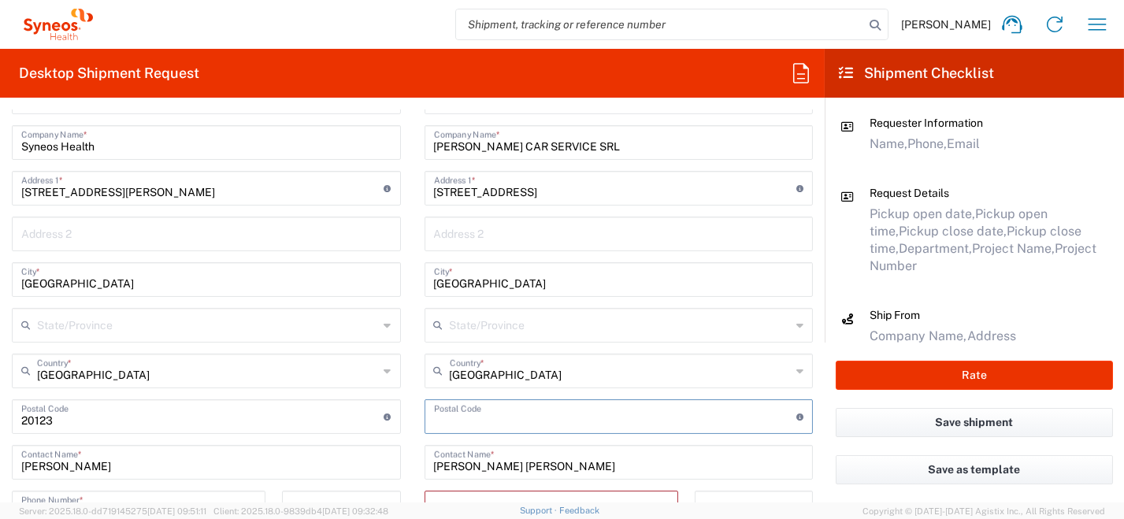
click at [485, 425] on input "undefined" at bounding box center [615, 416] width 363 height 28
paste input "00188"
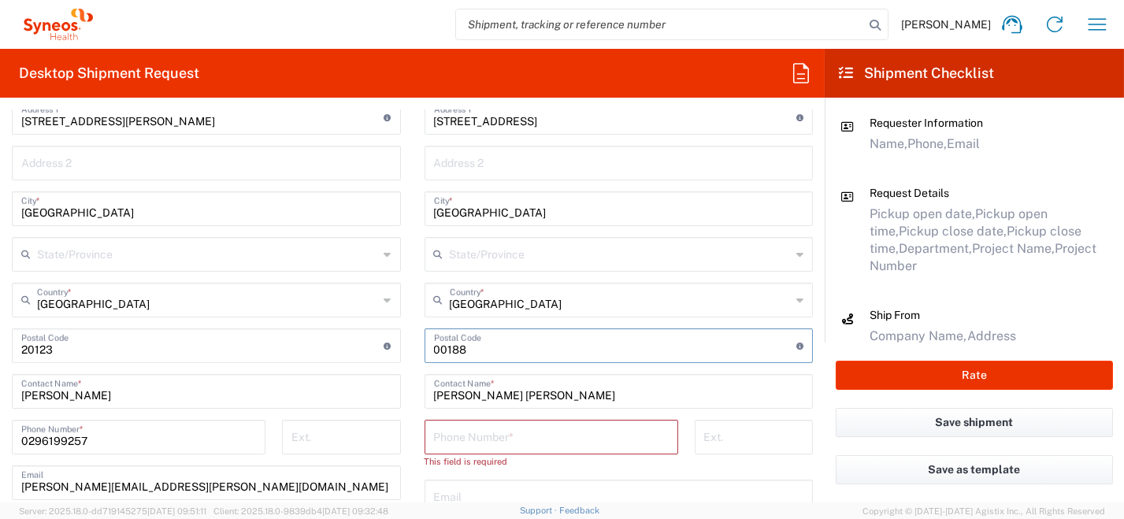
scroll to position [795, 0]
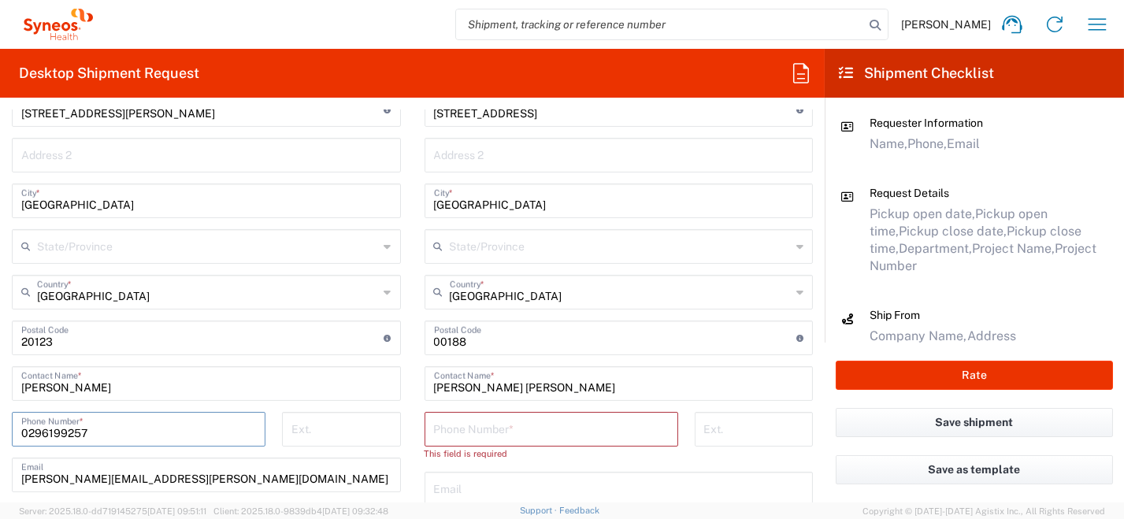
drag, startPoint x: 132, startPoint y: 436, endPoint x: 12, endPoint y: 432, distance: 119.8
click at [0, 434] on html "[PERSON_NAME] Home Shipment estimator Shipment tracking Desktop shipment reques…" at bounding box center [562, 259] width 1124 height 519
click at [481, 429] on input "tel" at bounding box center [551, 428] width 235 height 28
paste input "0296199257"
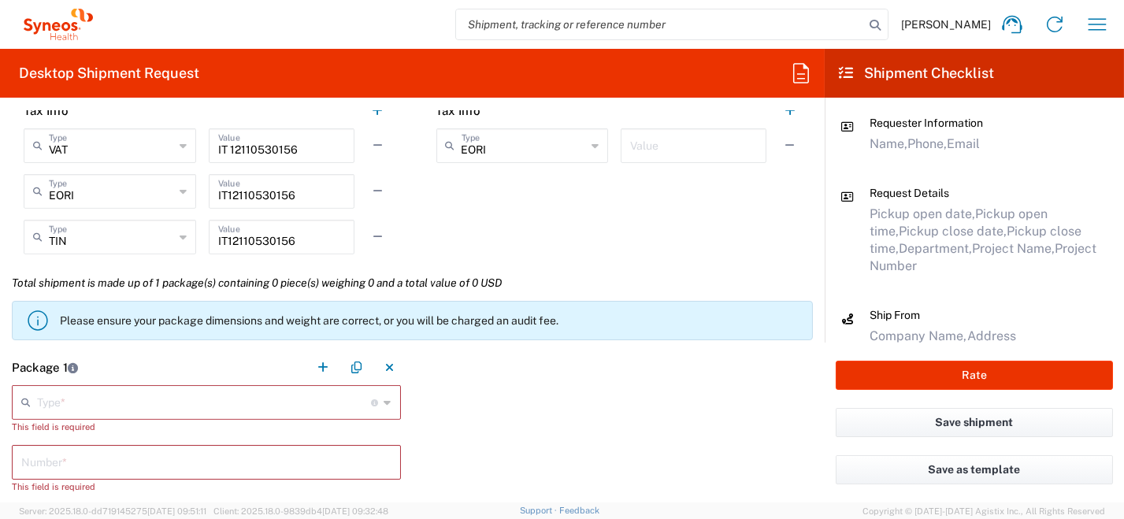
scroll to position [1504, 0]
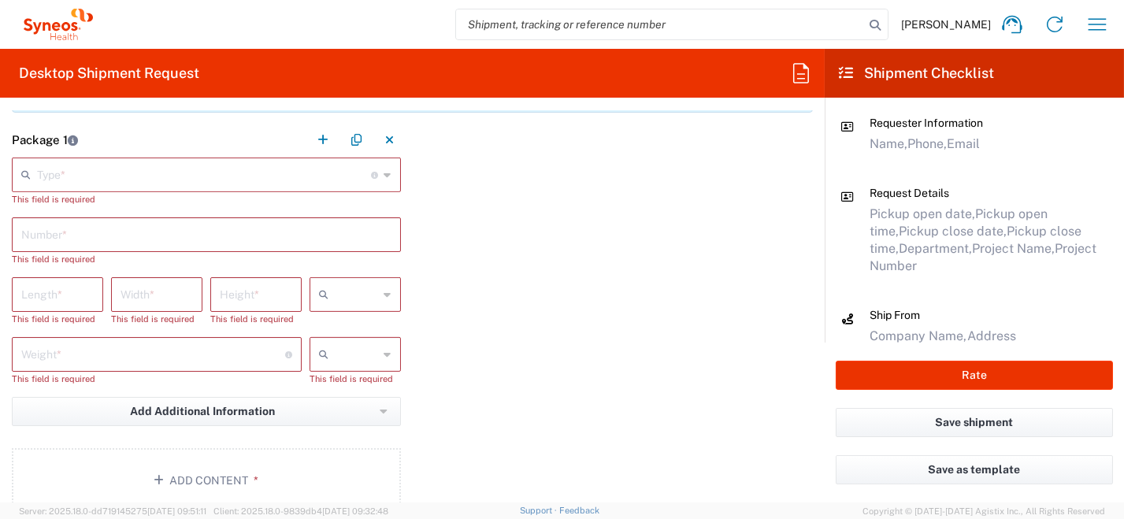
click at [384, 171] on icon at bounding box center [387, 174] width 7 height 25
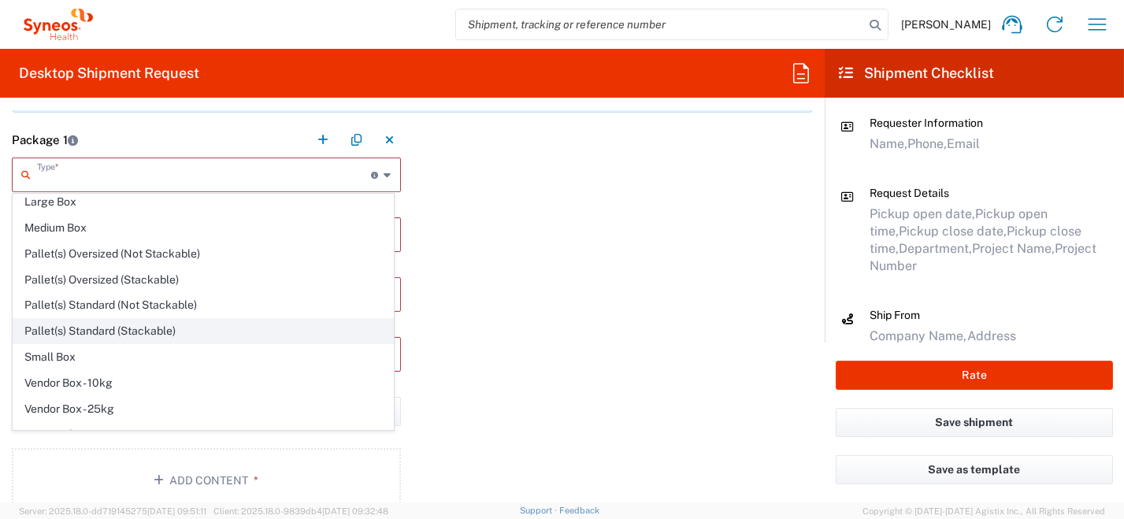
scroll to position [43, 0]
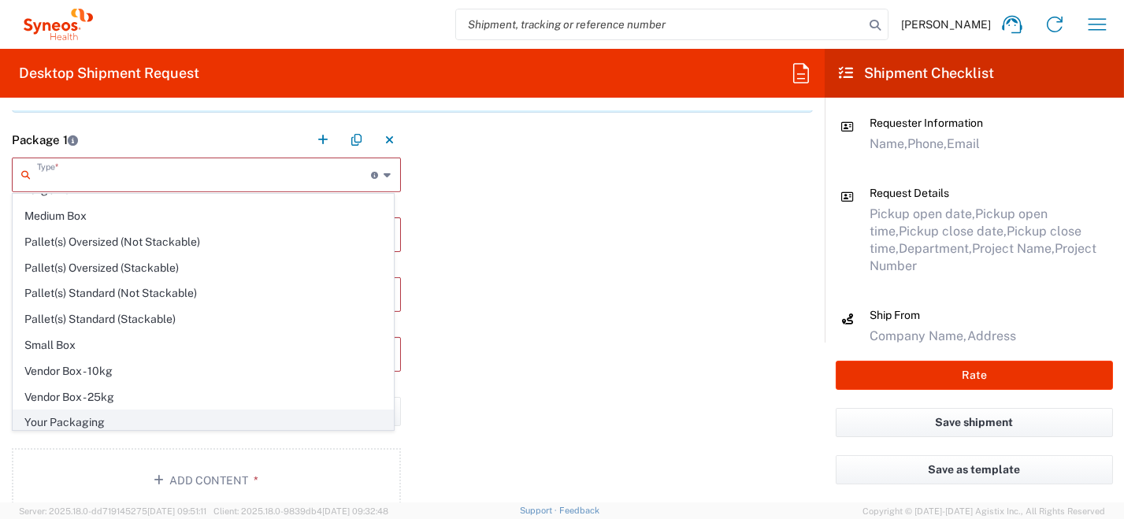
click at [209, 420] on span "Your Packaging" at bounding box center [203, 422] width 380 height 24
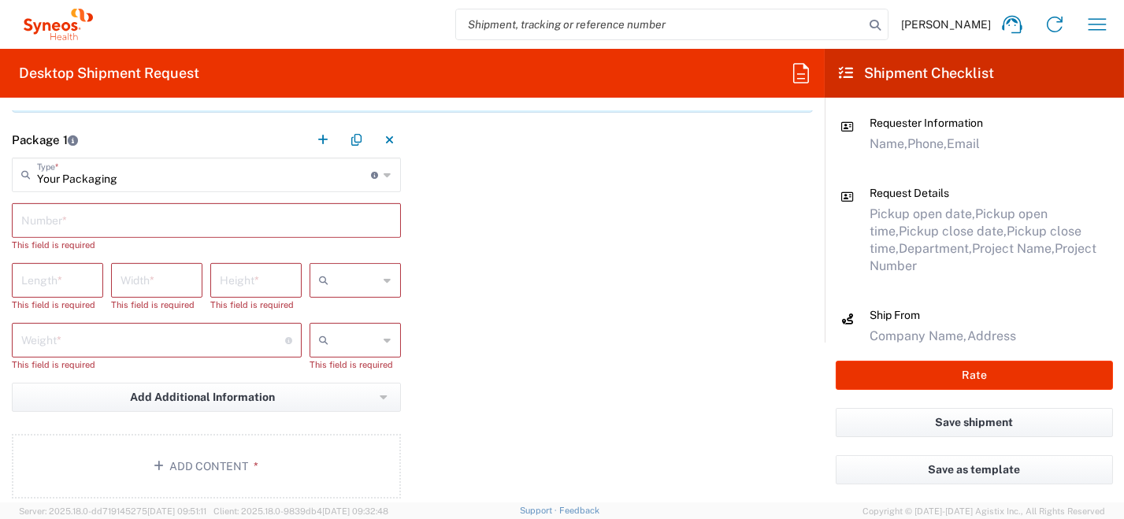
click at [63, 216] on input "text" at bounding box center [206, 220] width 370 height 28
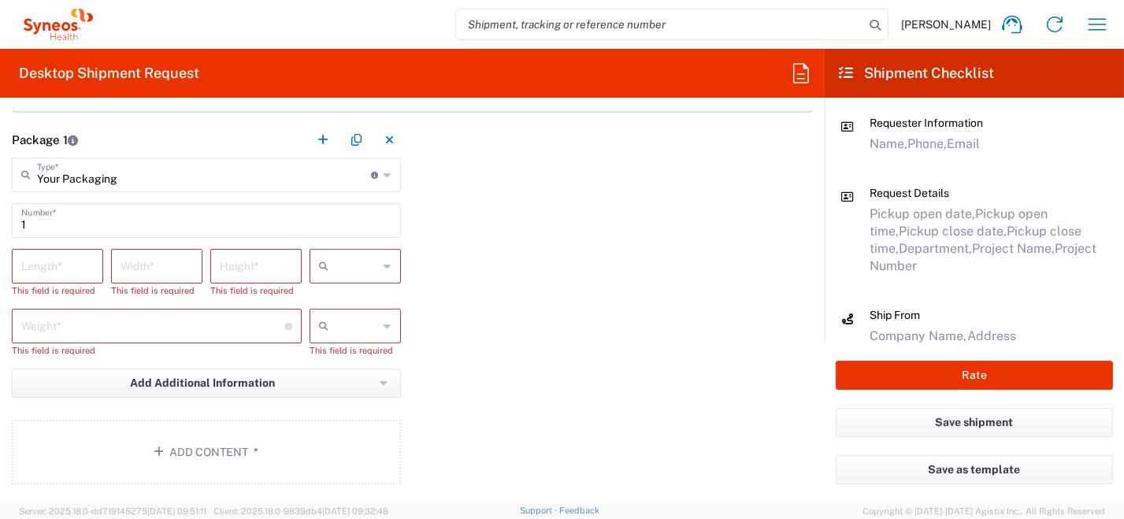
click at [384, 263] on icon at bounding box center [387, 266] width 7 height 25
click at [361, 297] on span "cm" at bounding box center [349, 298] width 87 height 24
click at [384, 325] on icon at bounding box center [387, 326] width 7 height 25
drag, startPoint x: 366, startPoint y: 357, endPoint x: 247, endPoint y: 323, distance: 124.4
click at [363, 357] on span "kgs" at bounding box center [349, 358] width 87 height 24
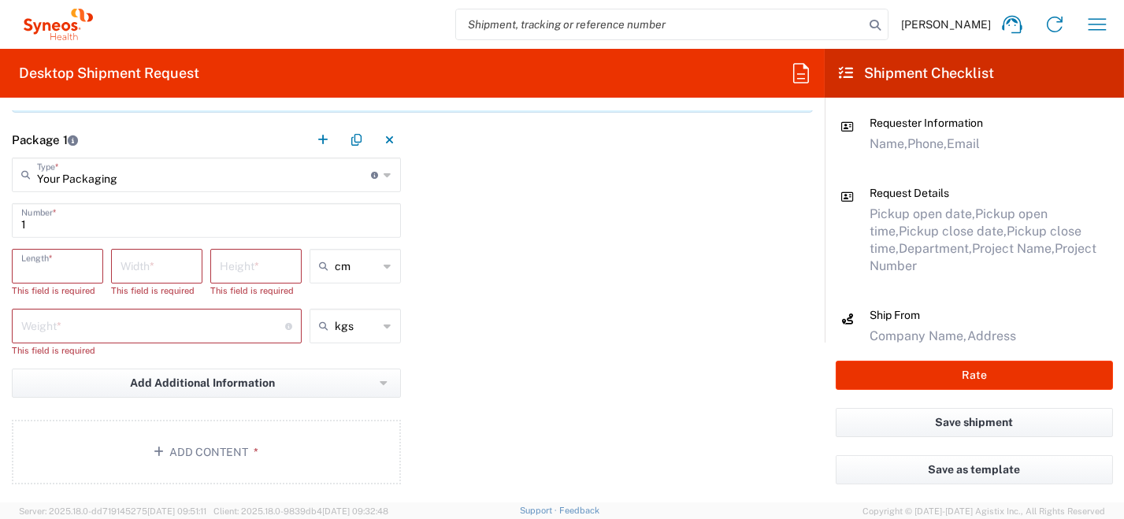
click at [80, 275] on input "number" at bounding box center [57, 265] width 72 height 28
drag, startPoint x: 132, startPoint y: 269, endPoint x: 124, endPoint y: 262, distance: 10.0
click at [132, 269] on input "number" at bounding box center [157, 265] width 72 height 28
click at [239, 270] on input "number" at bounding box center [256, 265] width 72 height 28
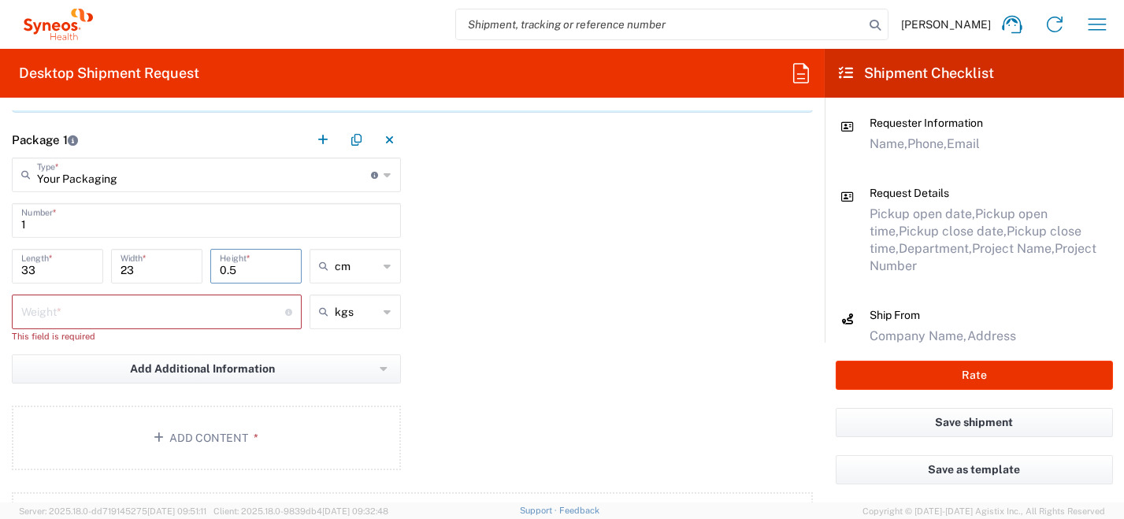
click at [202, 314] on input "number" at bounding box center [153, 311] width 264 height 28
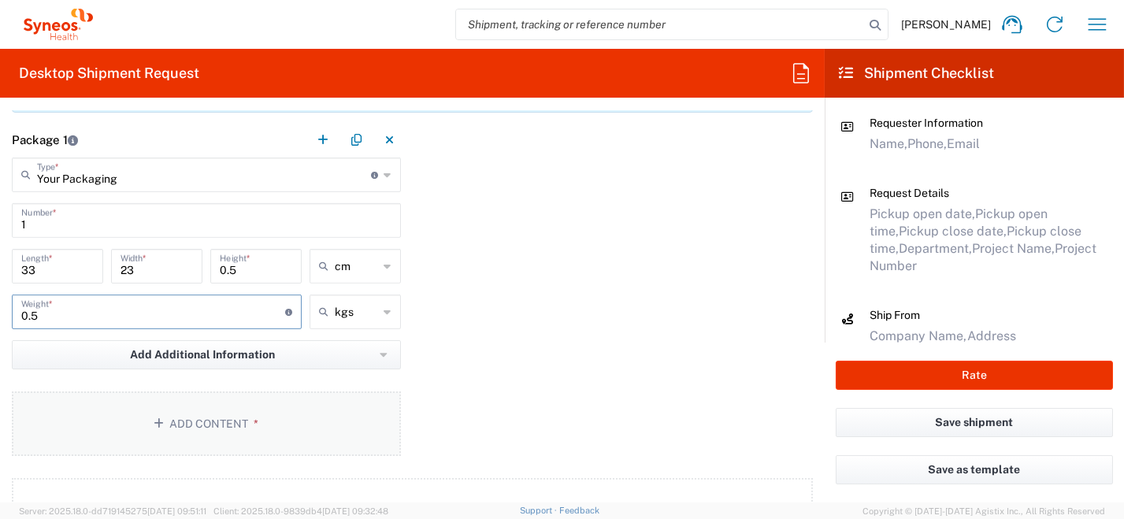
click at [198, 425] on button "Add Content *" at bounding box center [206, 423] width 389 height 65
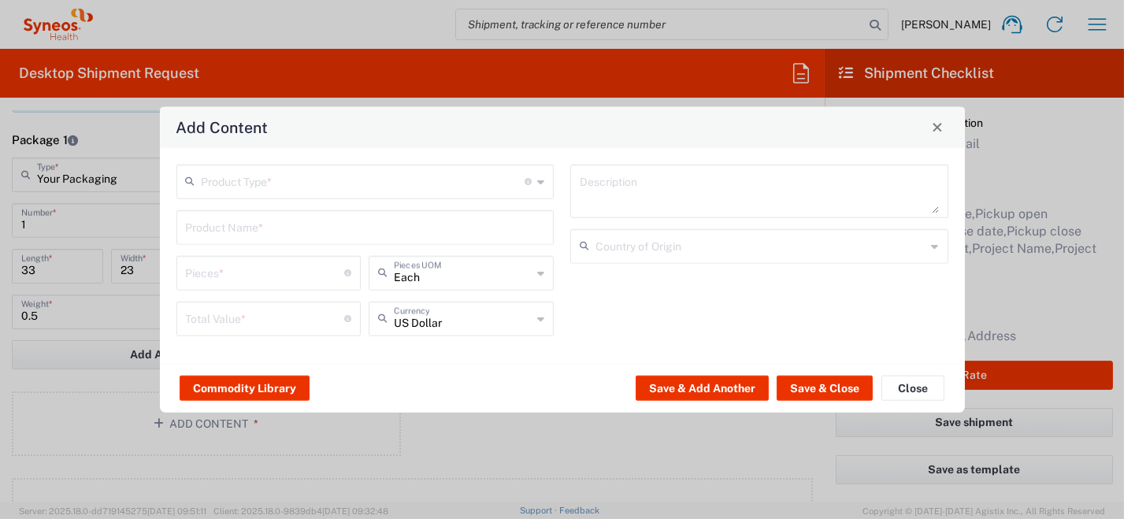
click at [540, 185] on icon at bounding box center [540, 181] width 7 height 25
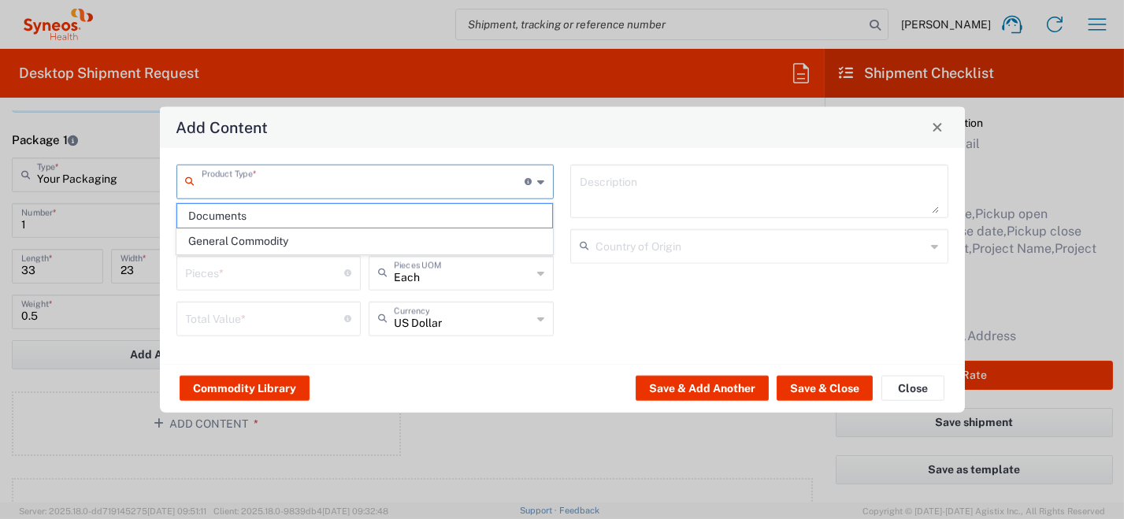
click at [496, 216] on span "Documents" at bounding box center [364, 216] width 375 height 24
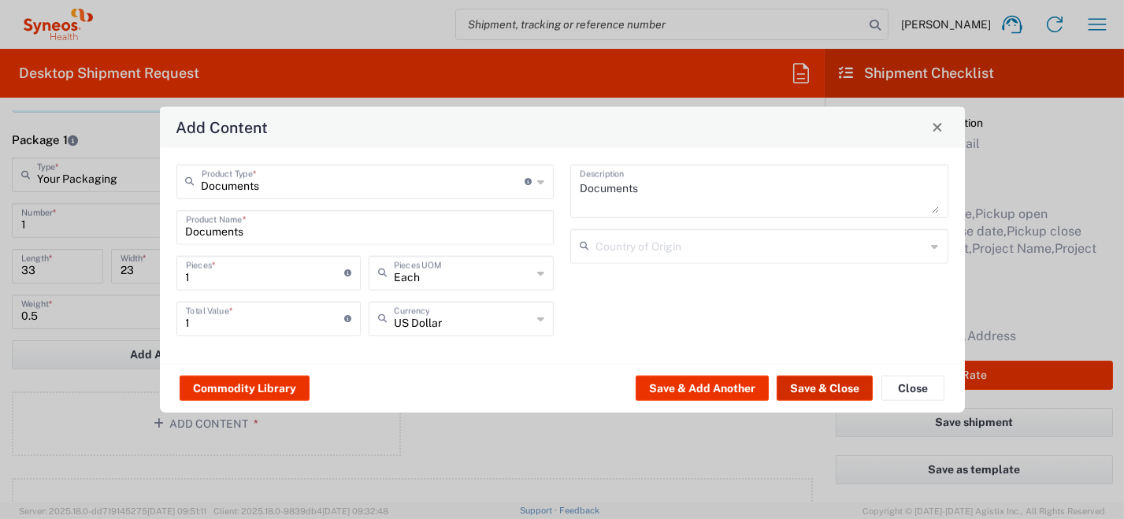
click at [828, 386] on button "Save & Close" at bounding box center [825, 388] width 96 height 25
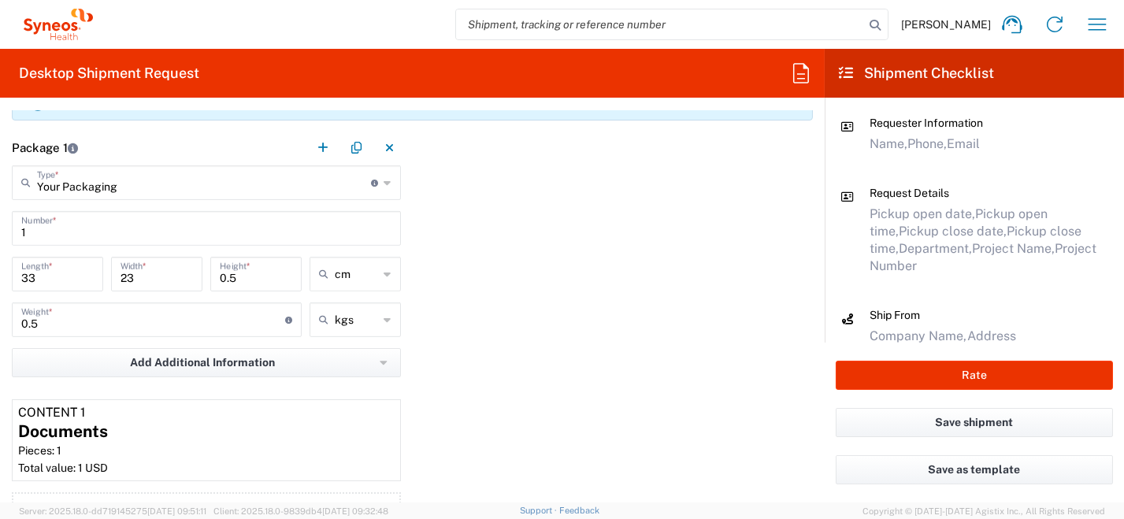
scroll to position [1575, 0]
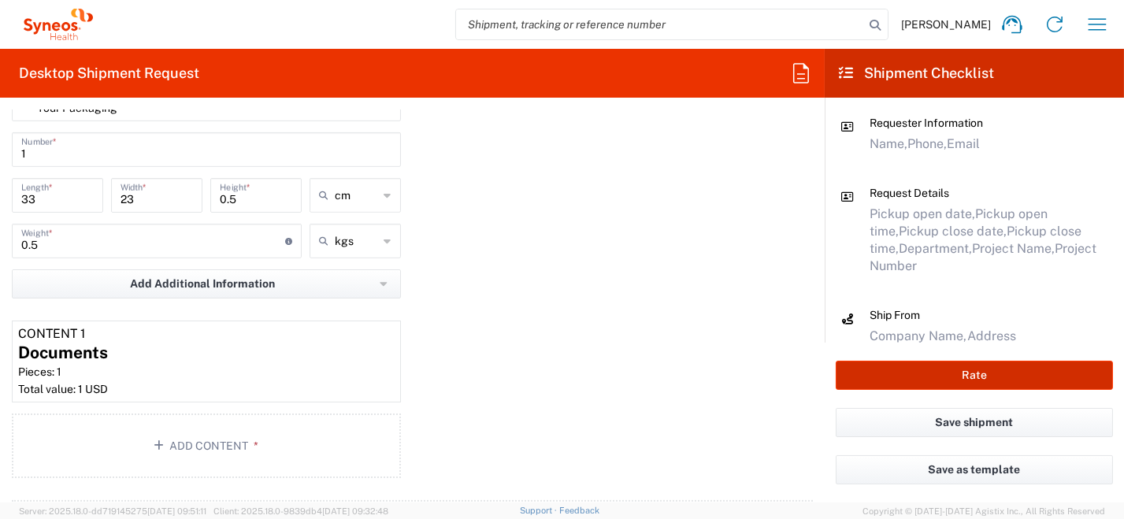
click at [884, 376] on button "Rate" at bounding box center [974, 375] width 277 height 29
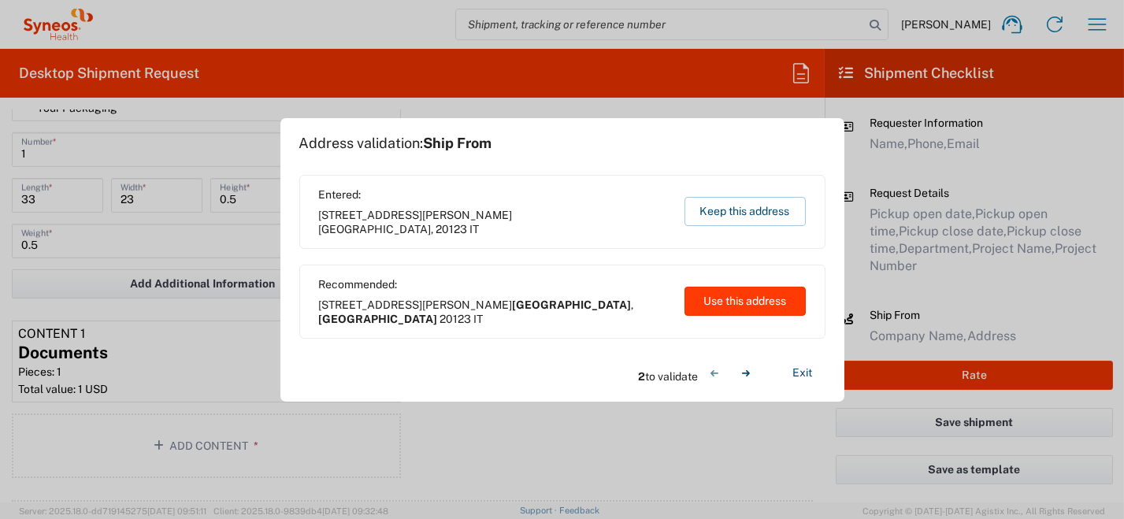
click at [737, 310] on button "Use this address" at bounding box center [745, 301] width 121 height 29
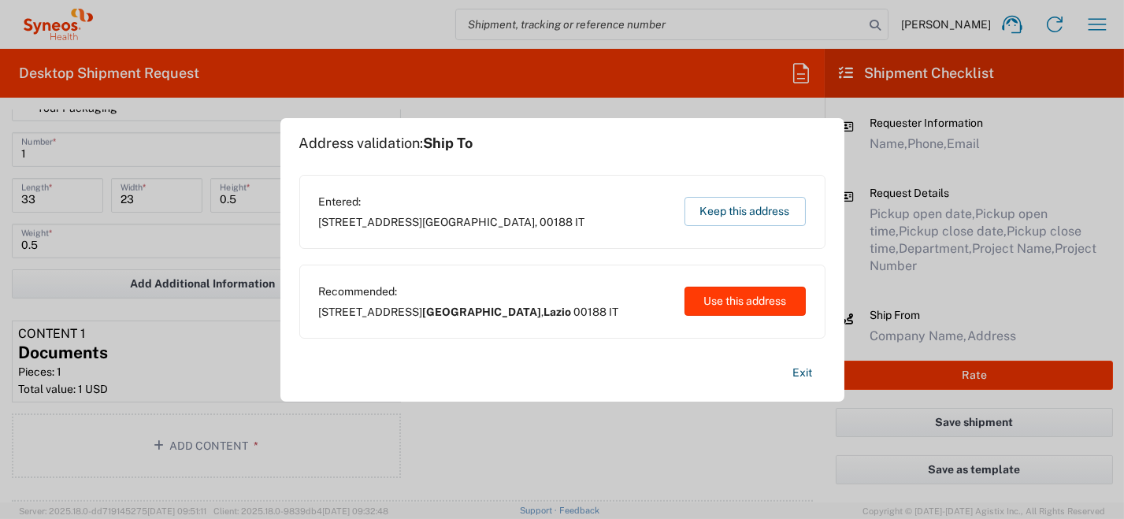
click at [724, 305] on button "Use this address" at bounding box center [745, 301] width 121 height 29
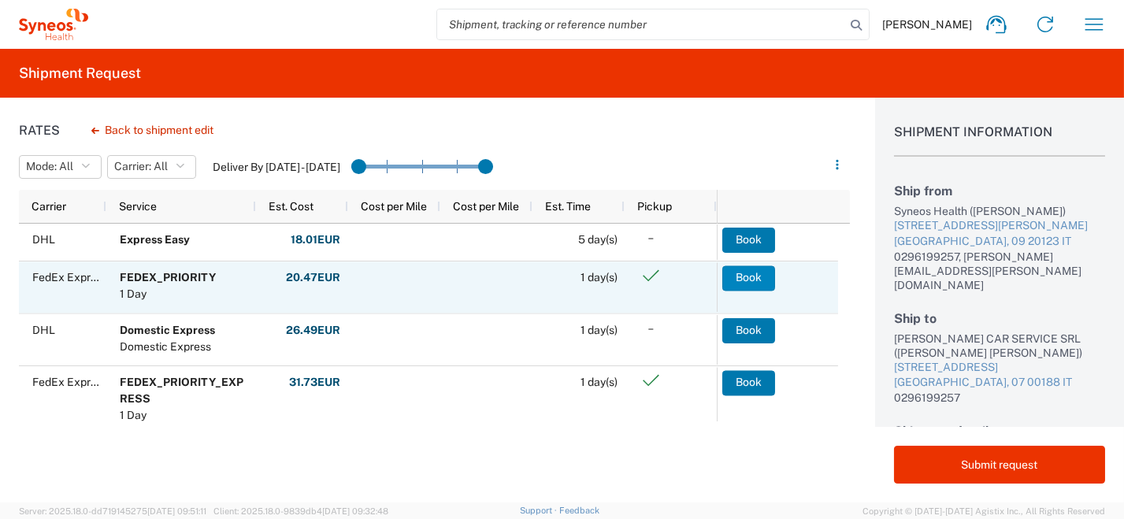
click at [753, 280] on button "Book" at bounding box center [748, 277] width 53 height 25
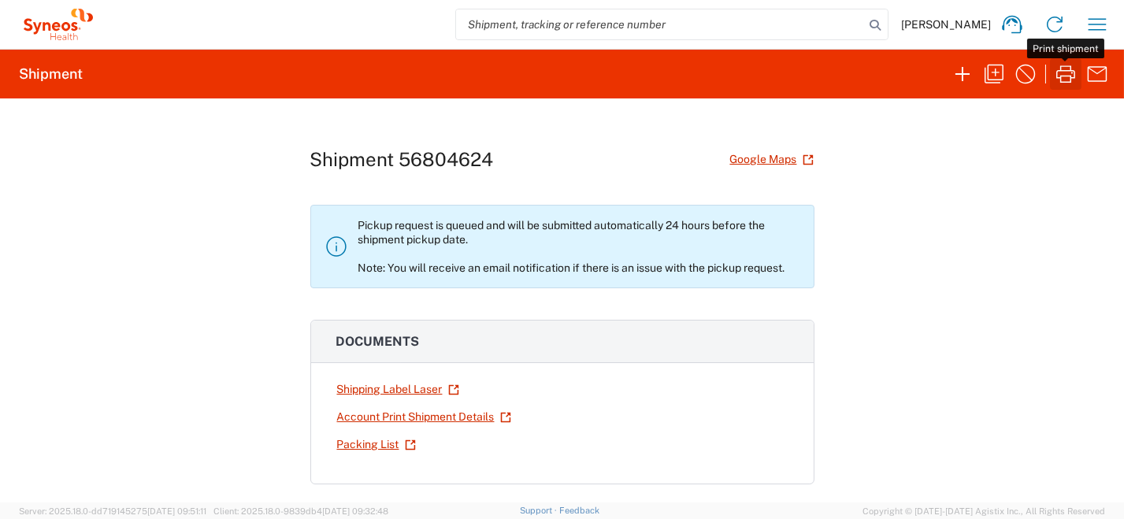
click at [1070, 77] on icon "button" at bounding box center [1065, 73] width 25 height 25
